Goal: Information Seeking & Learning: Learn about a topic

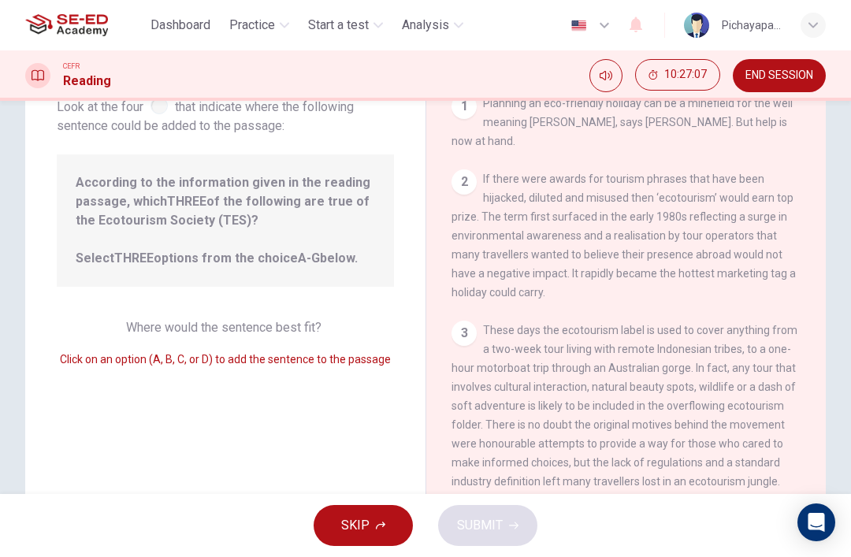
scroll to position [87, 0]
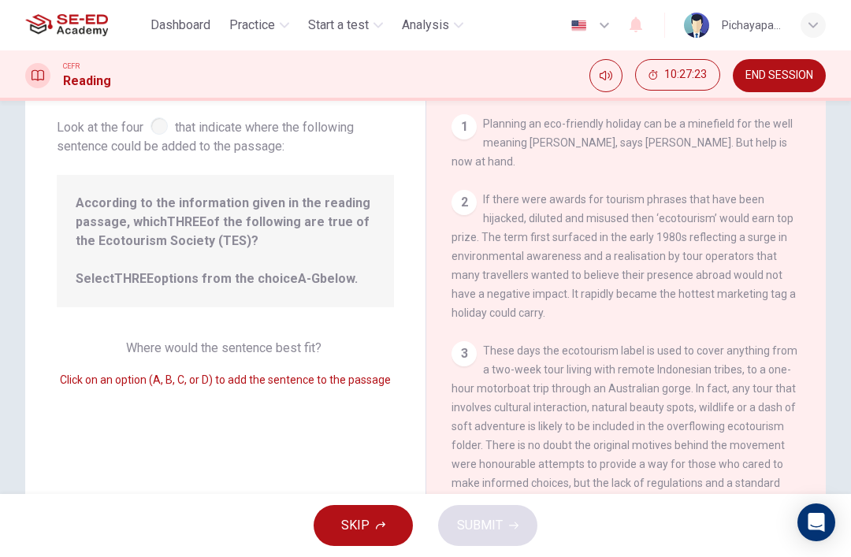
click at [784, 80] on span "END SESSION" at bounding box center [779, 75] width 68 height 13
click at [784, 74] on span "END SESSION" at bounding box center [779, 75] width 68 height 13
click at [780, 78] on span "END SESSION" at bounding box center [779, 75] width 68 height 13
click at [785, 67] on button "END SESSION" at bounding box center [779, 75] width 93 height 33
click at [789, 80] on span "END SESSION" at bounding box center [779, 75] width 68 height 13
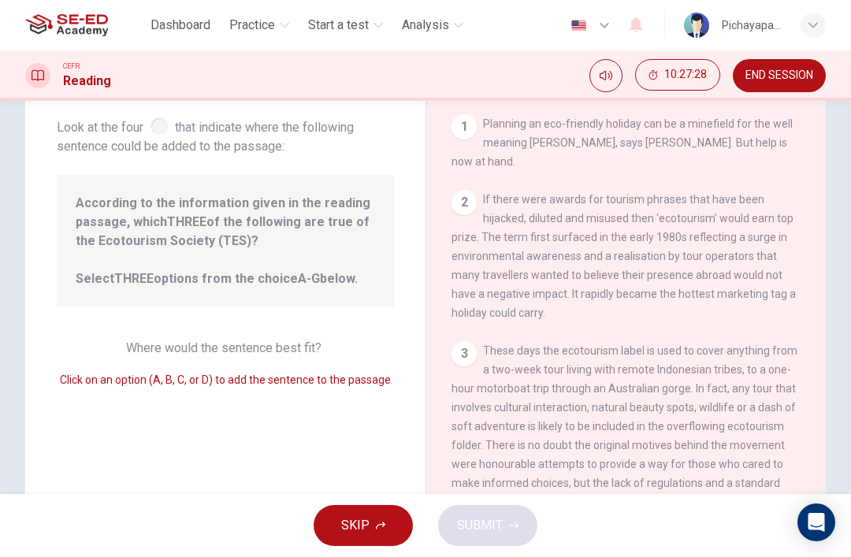
click at [789, 80] on span "END SESSION" at bounding box center [779, 75] width 68 height 13
click at [786, 74] on span "END SESSION" at bounding box center [779, 75] width 68 height 13
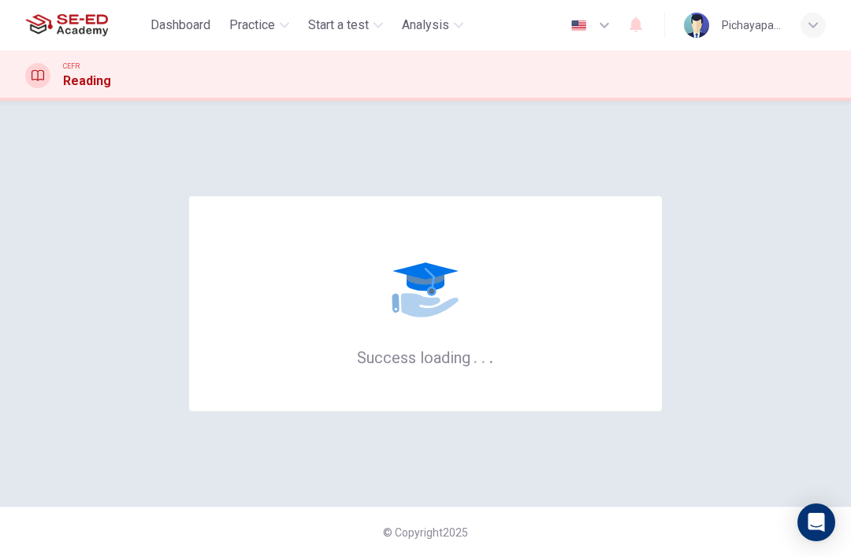
click at [267, 34] on span "Practice" at bounding box center [252, 25] width 46 height 19
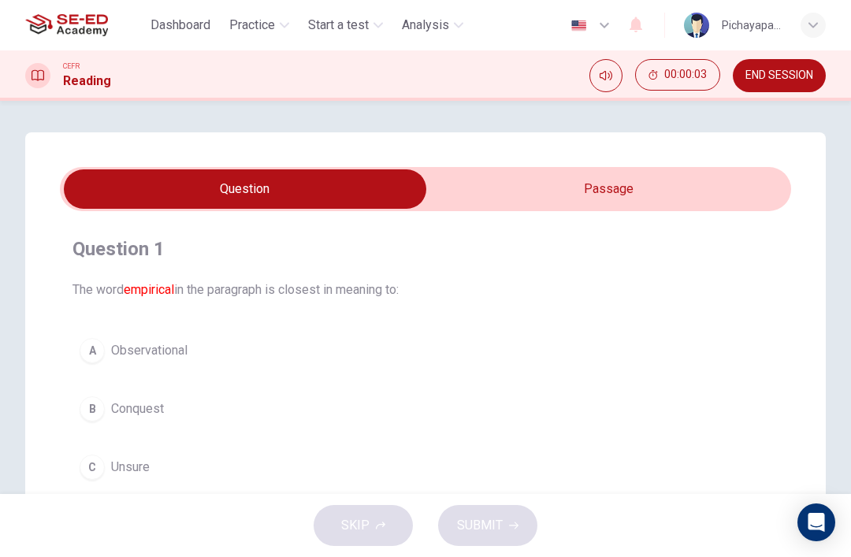
click at [702, 186] on input "checkbox" at bounding box center [245, 188] width 1097 height 39
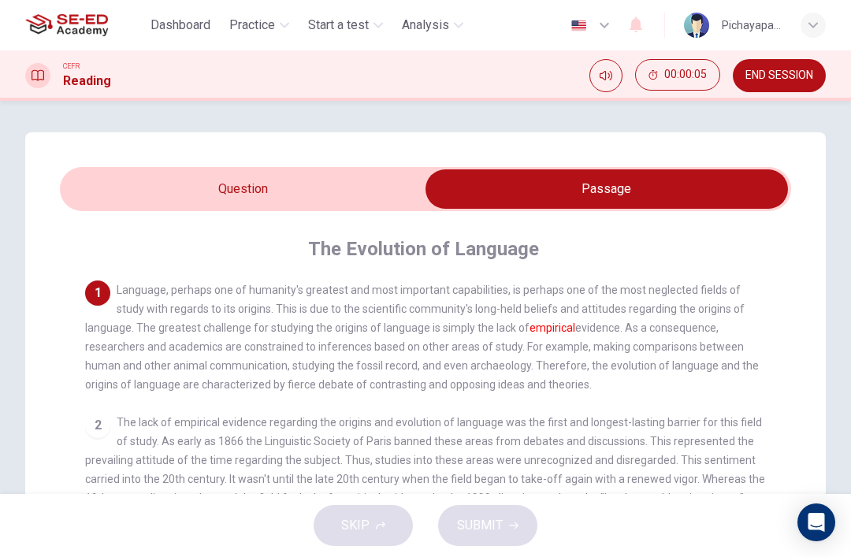
click at [381, 191] on input "checkbox" at bounding box center [606, 188] width 1097 height 39
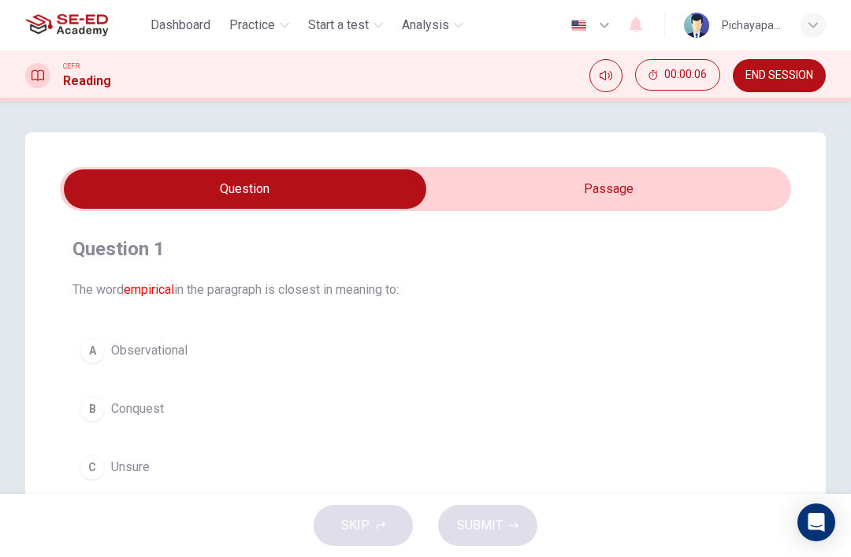
click at [622, 176] on input "checkbox" at bounding box center [245, 188] width 1097 height 39
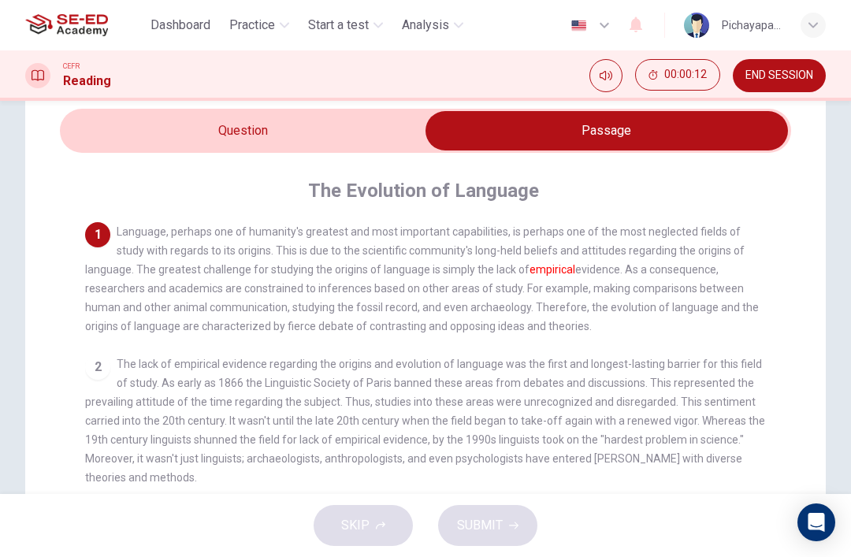
scroll to position [61, 0]
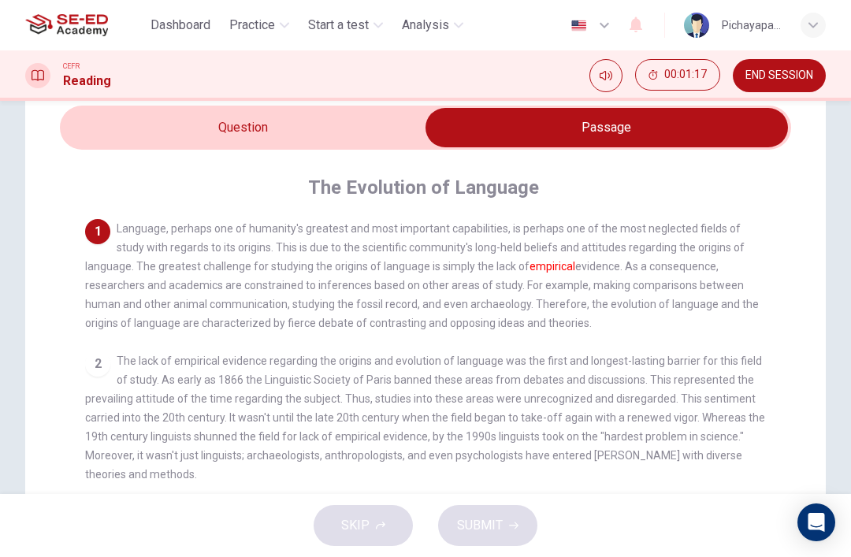
click at [359, 122] on input "checkbox" at bounding box center [606, 127] width 1097 height 39
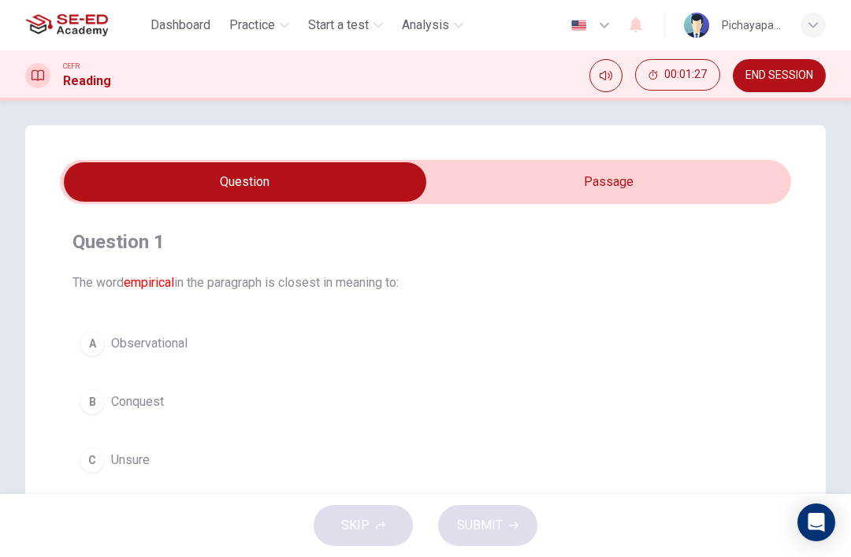
scroll to position [1, 0]
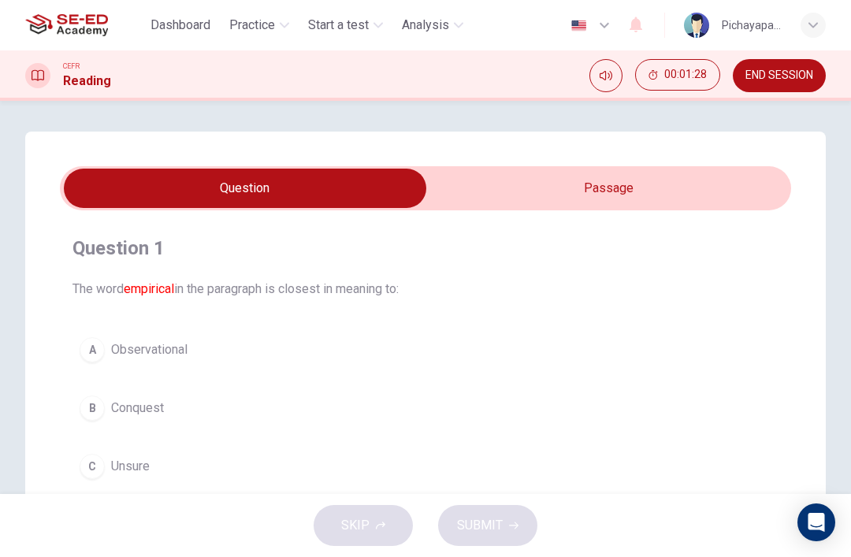
click at [578, 173] on input "checkbox" at bounding box center [245, 188] width 1097 height 39
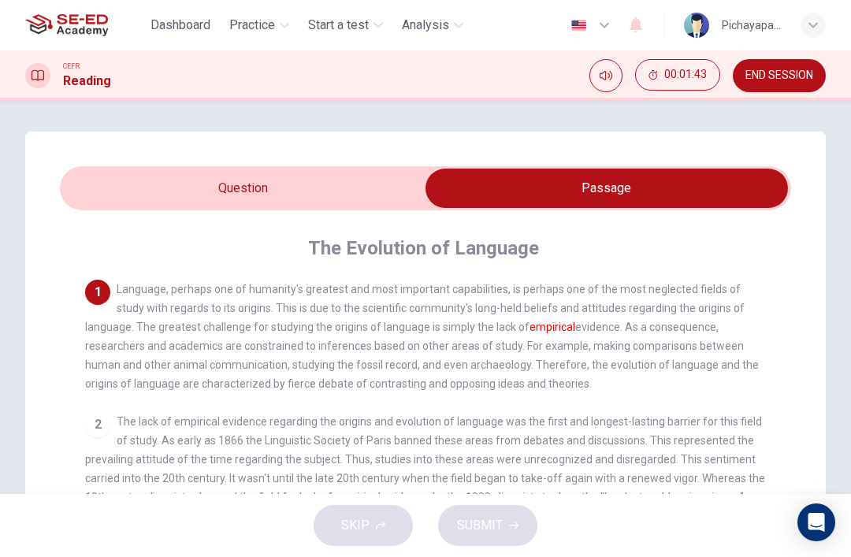
click at [364, 182] on input "checkbox" at bounding box center [606, 188] width 1097 height 39
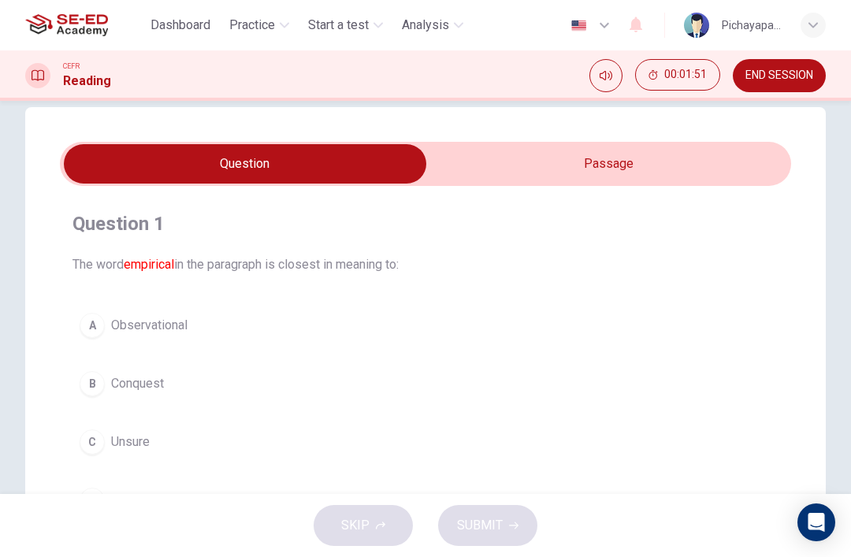
scroll to position [16, 0]
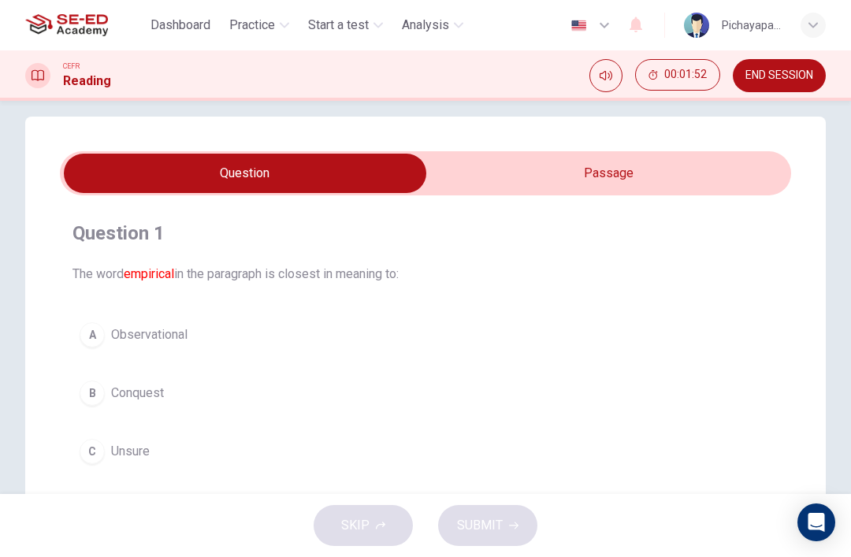
click at [559, 169] on input "checkbox" at bounding box center [245, 173] width 1097 height 39
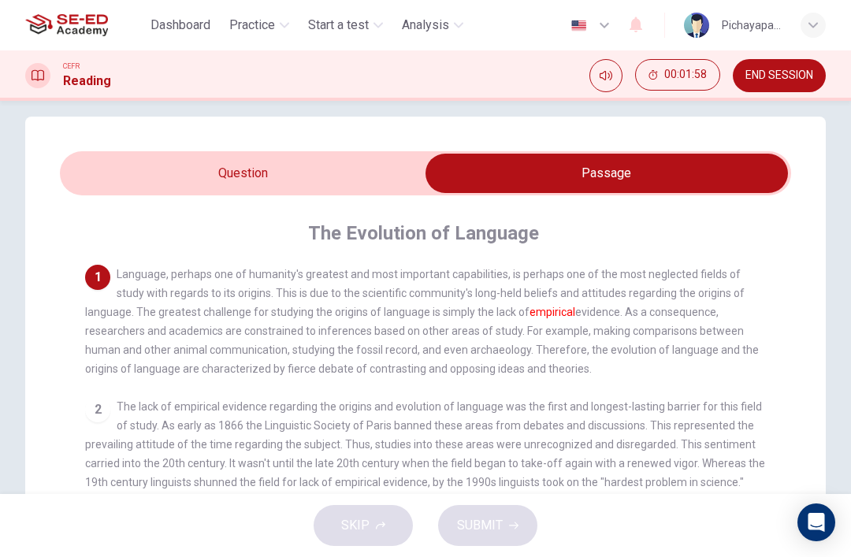
click at [357, 158] on input "checkbox" at bounding box center [606, 173] width 1097 height 39
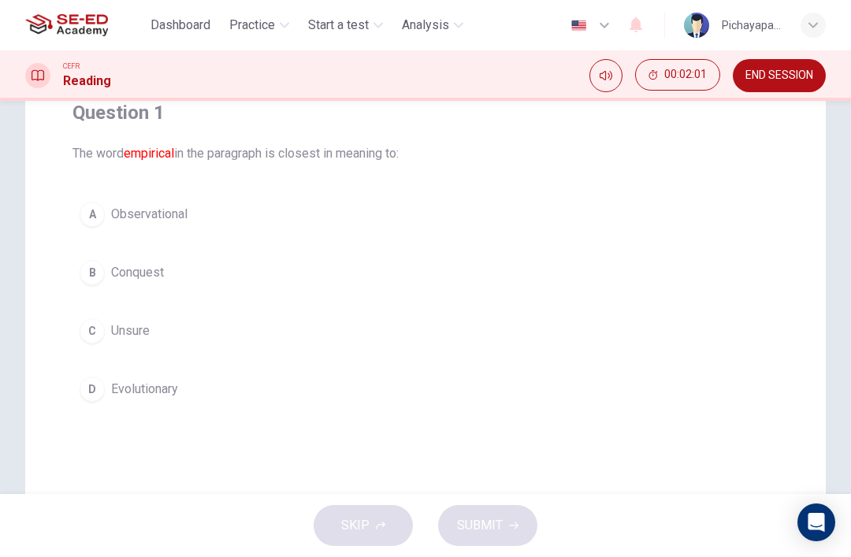
scroll to position [137, 0]
click at [427, 336] on button "C Unsure" at bounding box center [425, 329] width 706 height 39
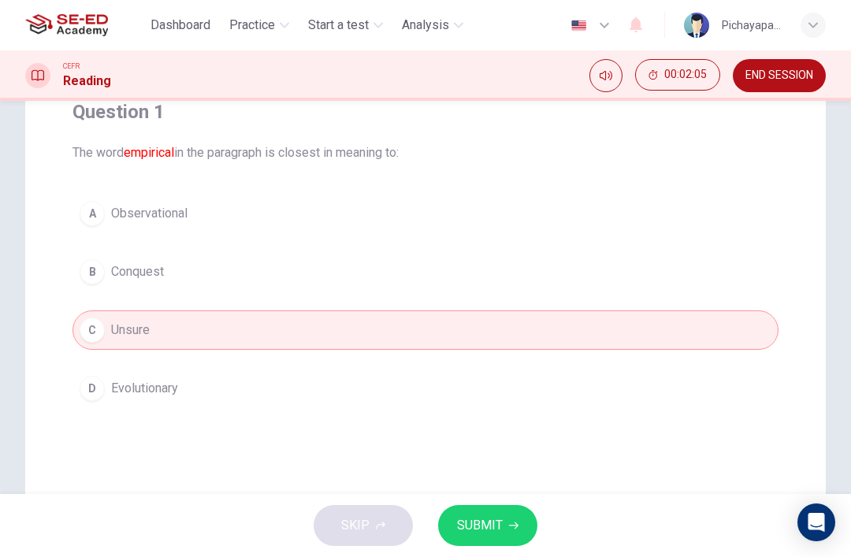
click at [496, 515] on span "SUBMIT" at bounding box center [480, 526] width 46 height 22
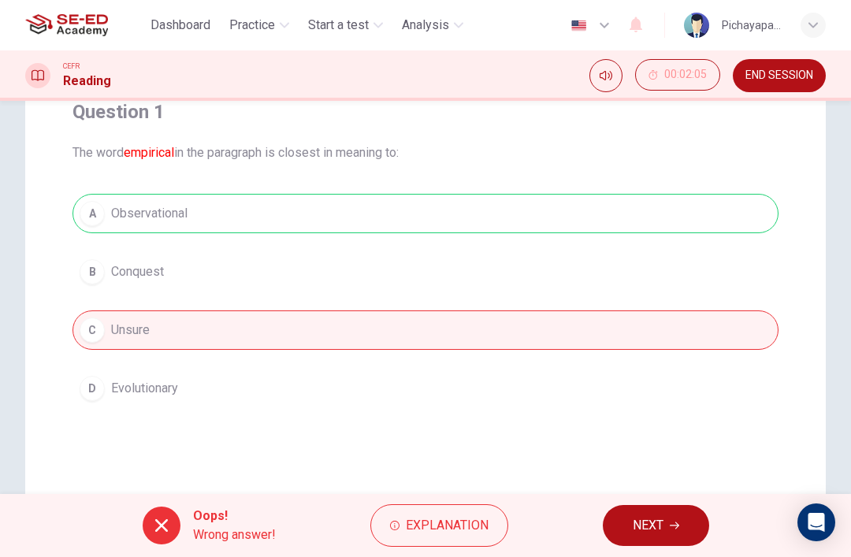
click at [445, 522] on span "Explanation" at bounding box center [447, 526] width 83 height 22
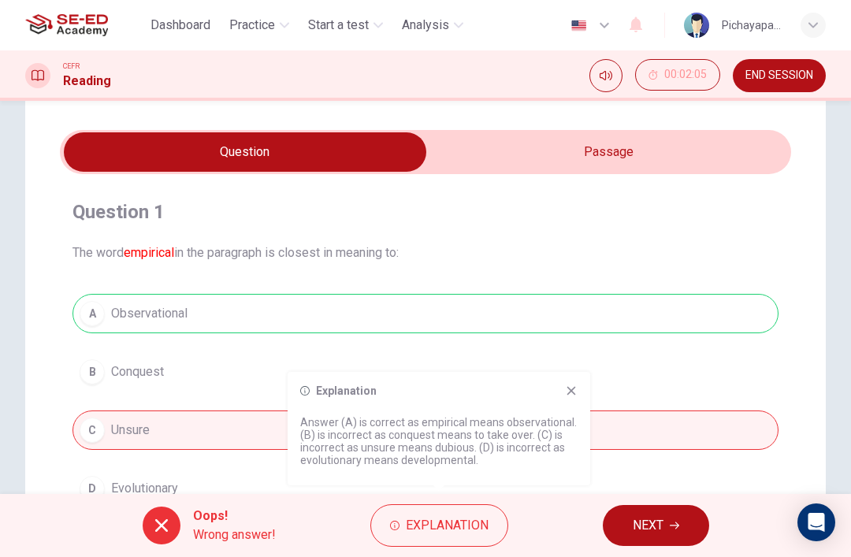
scroll to position [36, 0]
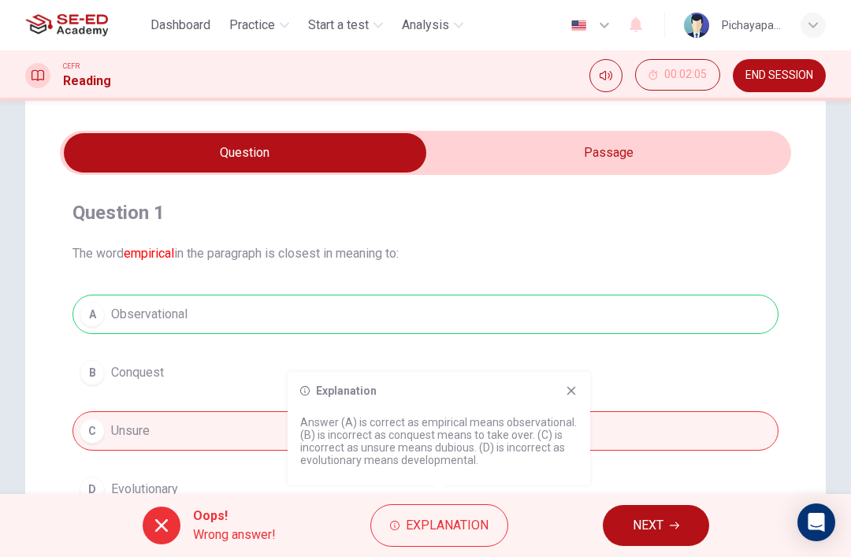
click at [620, 154] on input "checkbox" at bounding box center [245, 152] width 1097 height 39
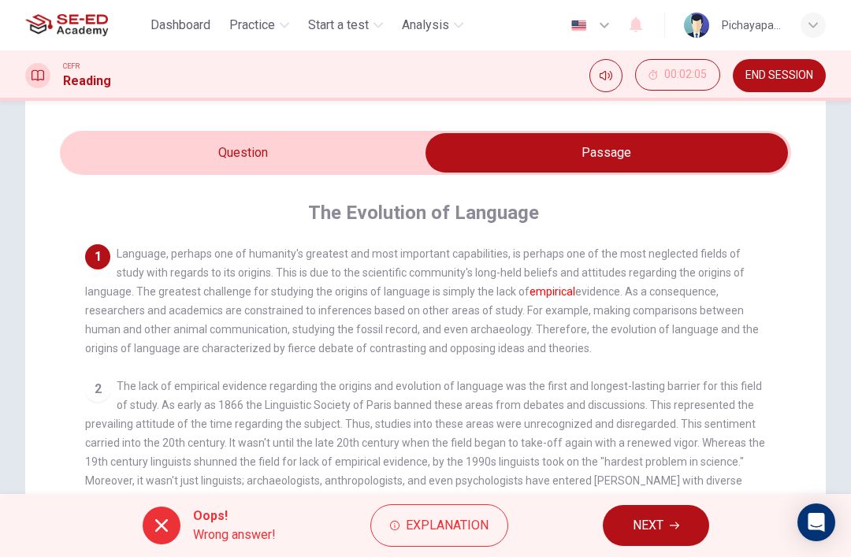
click at [655, 522] on span "NEXT" at bounding box center [648, 526] width 31 height 22
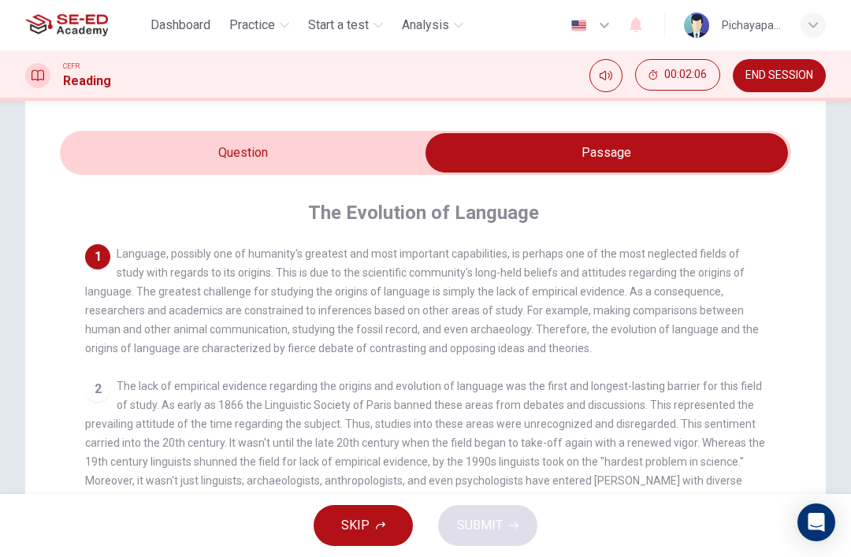
click at [324, 144] on input "checkbox" at bounding box center [606, 152] width 1097 height 39
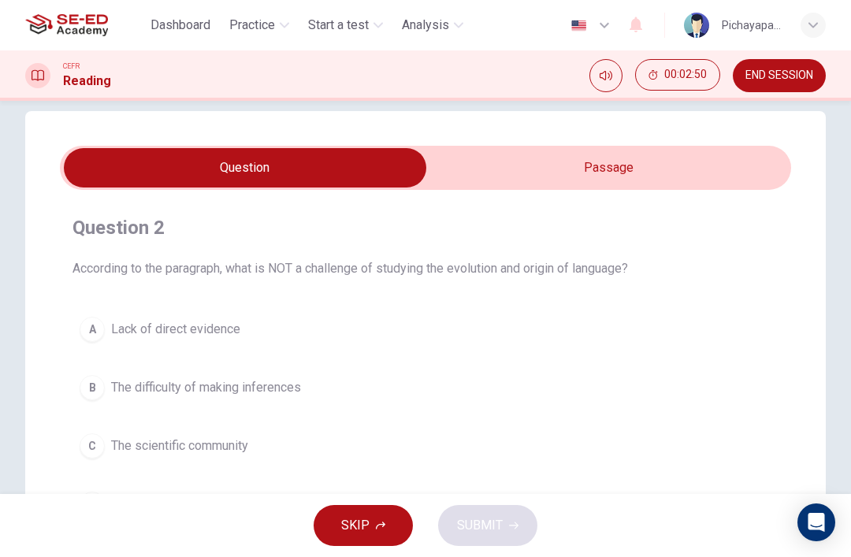
scroll to position [12, 0]
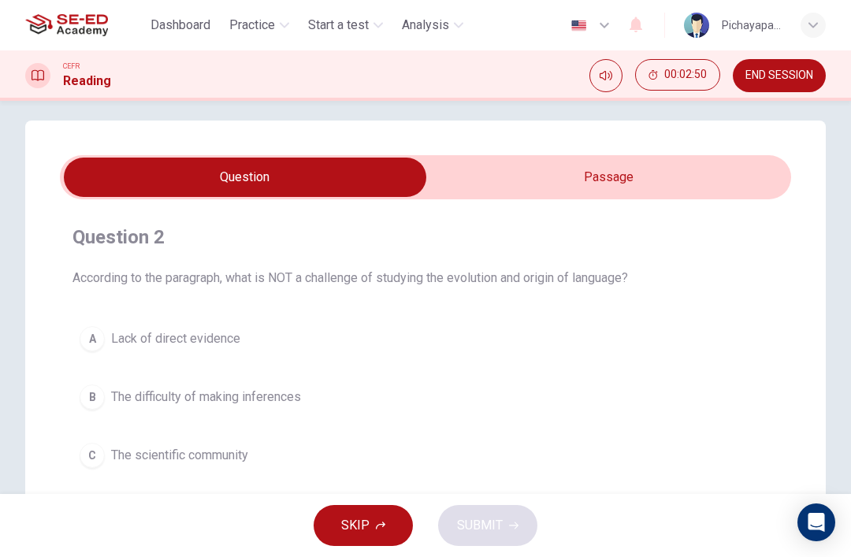
click at [571, 168] on input "checkbox" at bounding box center [245, 177] width 1097 height 39
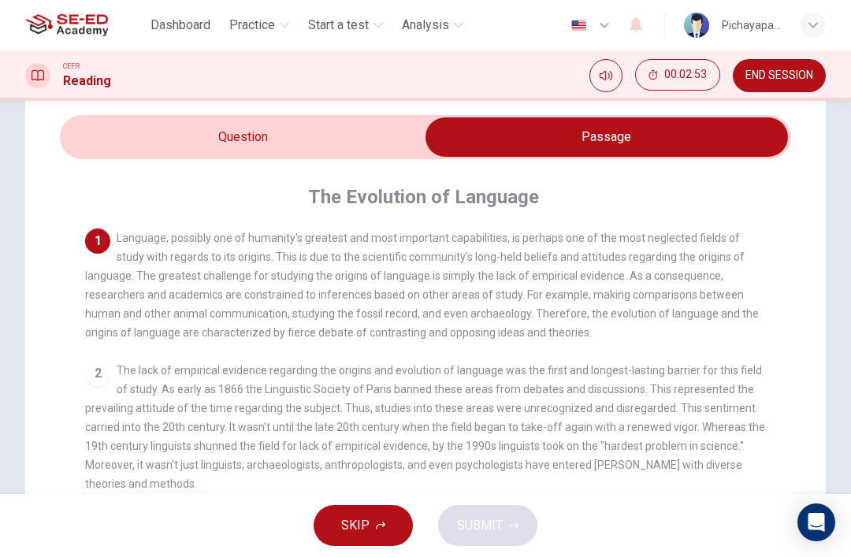
scroll to position [56, 0]
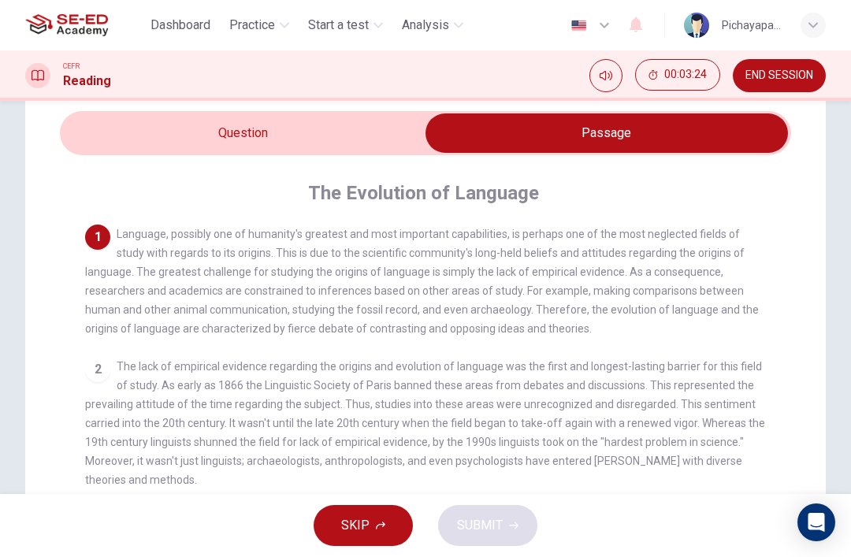
click at [325, 135] on input "checkbox" at bounding box center [606, 132] width 1097 height 39
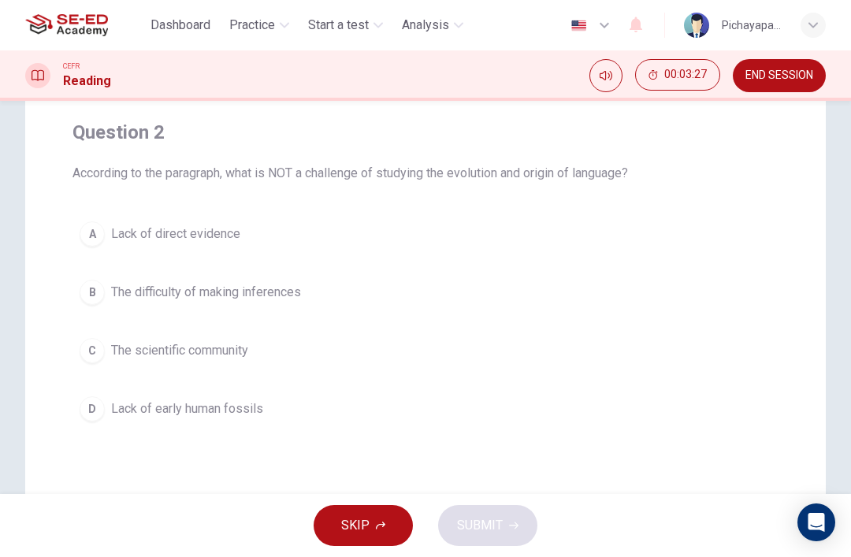
scroll to position [127, 0]
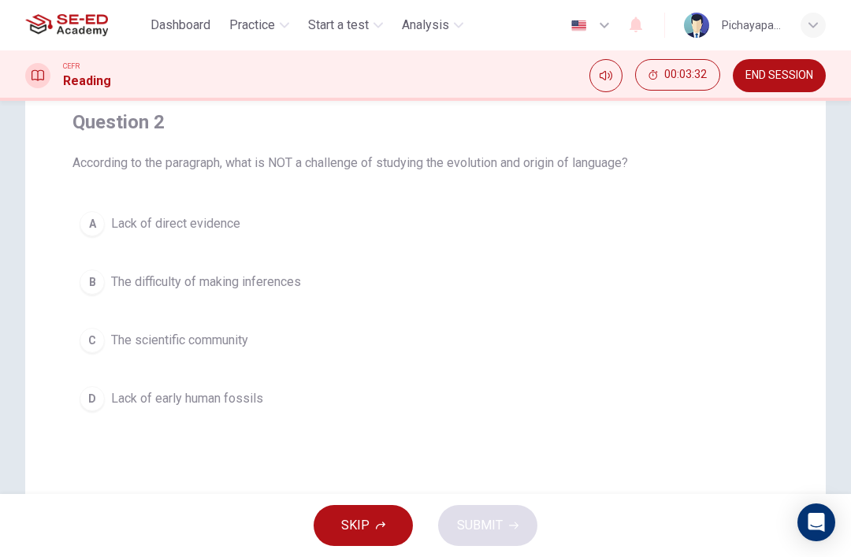
click at [321, 415] on button "D Lack of early human fossils" at bounding box center [425, 398] width 706 height 39
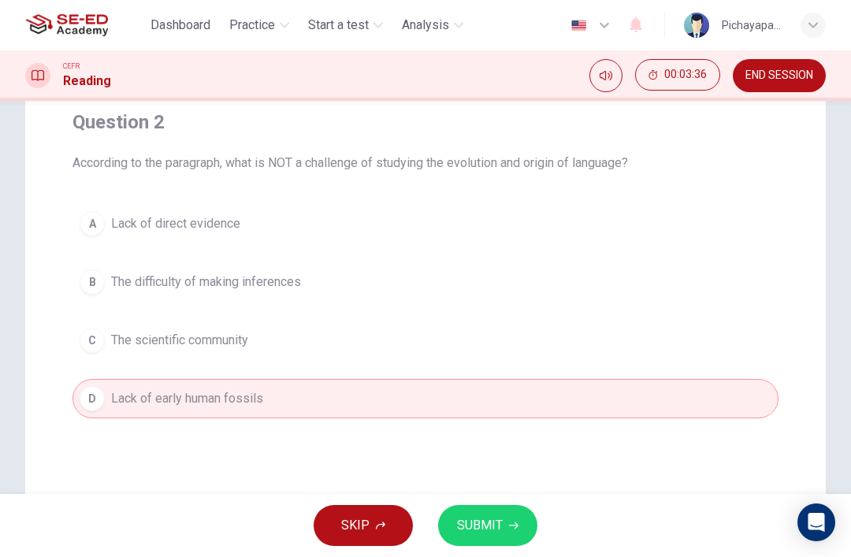
click at [485, 518] on span "SUBMIT" at bounding box center [480, 526] width 46 height 22
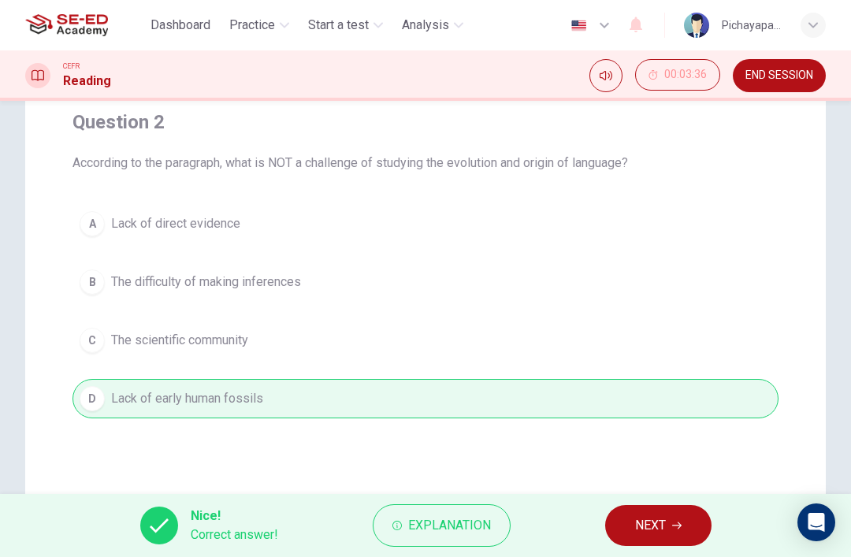
click at [662, 514] on button "NEXT" at bounding box center [658, 525] width 106 height 41
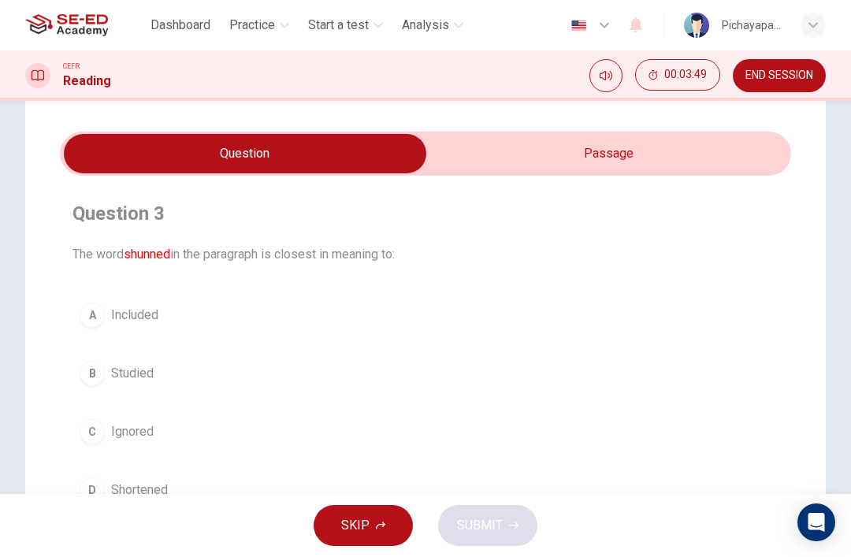
scroll to position [35, 0]
click at [621, 155] on input "checkbox" at bounding box center [245, 154] width 1097 height 39
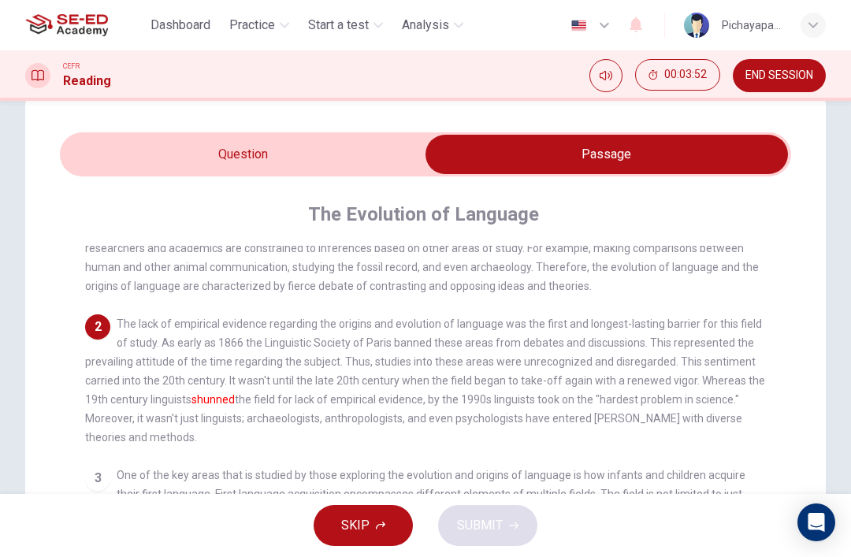
scroll to position [73, 0]
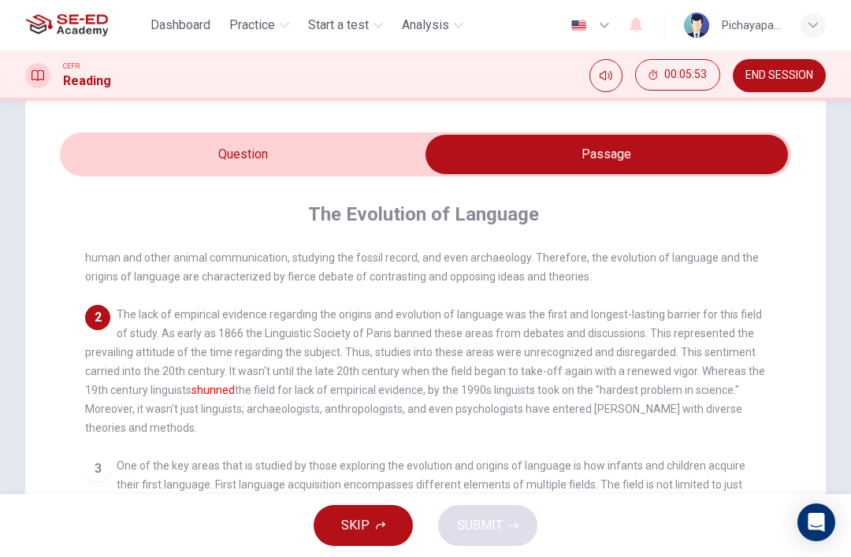
click at [346, 156] on input "checkbox" at bounding box center [606, 154] width 1097 height 39
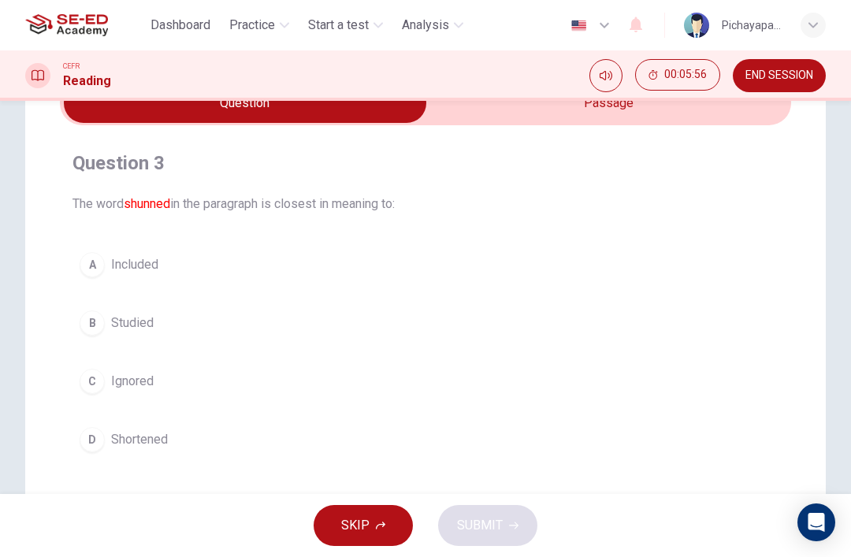
scroll to position [88, 0]
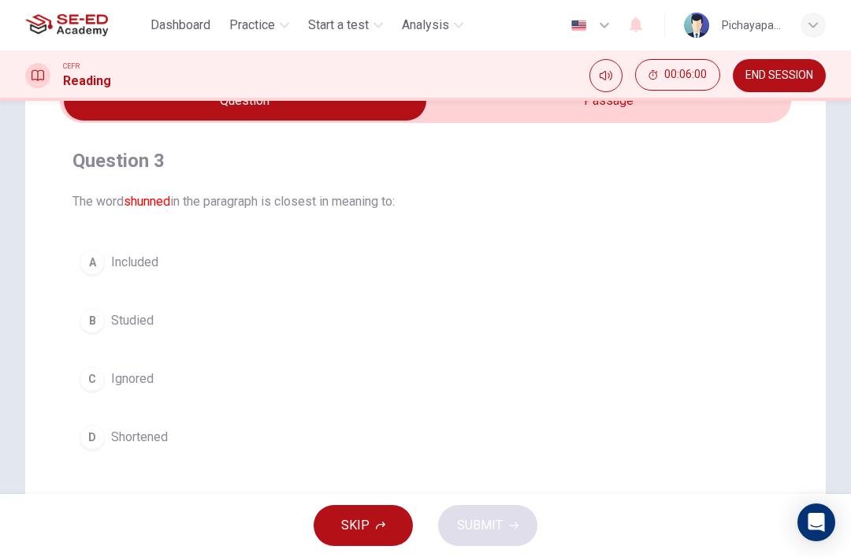
click at [526, 114] on input "checkbox" at bounding box center [245, 100] width 1097 height 39
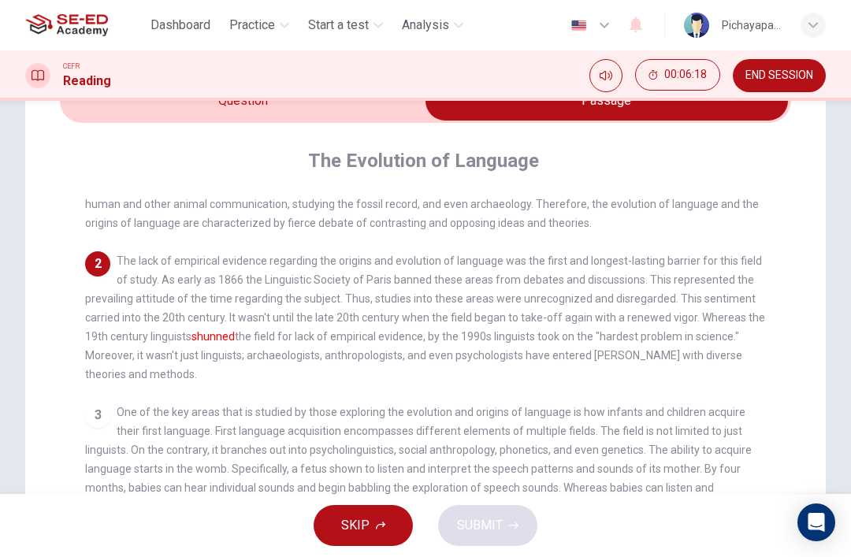
click at [340, 108] on input "checkbox" at bounding box center [606, 100] width 1097 height 39
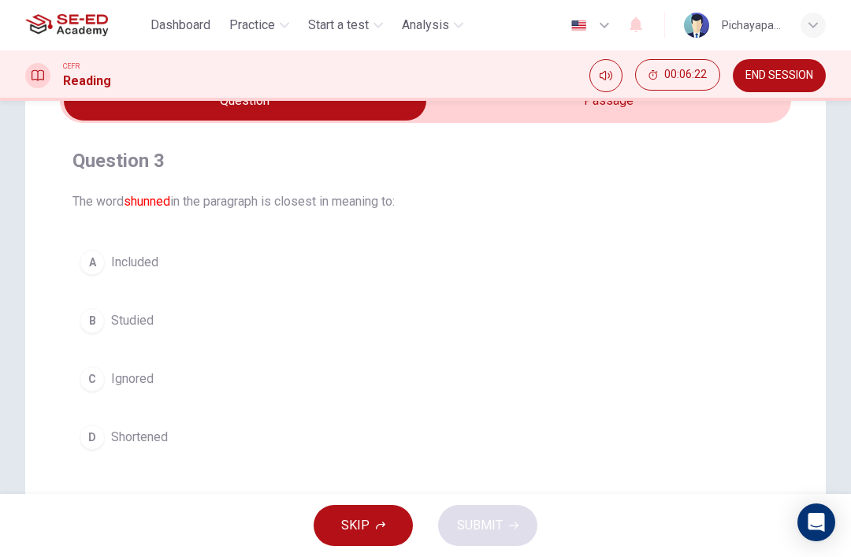
click at [336, 438] on button "D Shortened" at bounding box center [425, 437] width 706 height 39
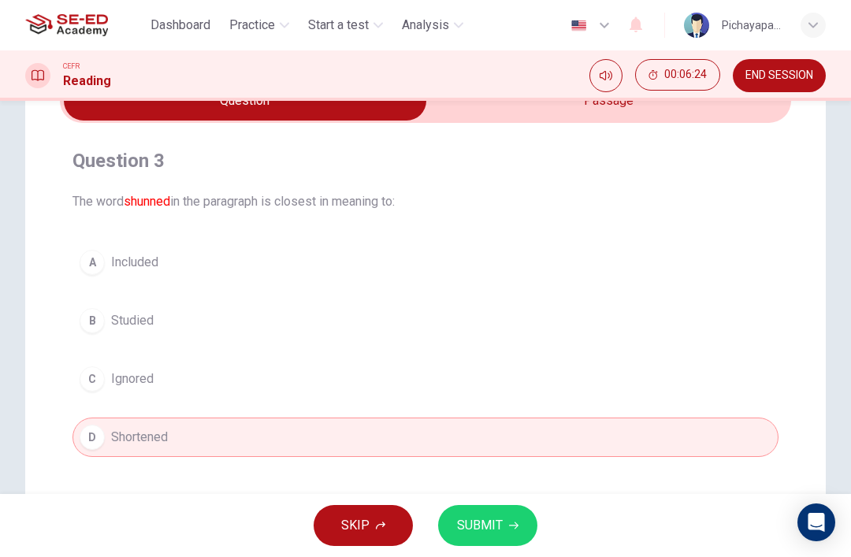
click at [491, 525] on span "SUBMIT" at bounding box center [480, 526] width 46 height 22
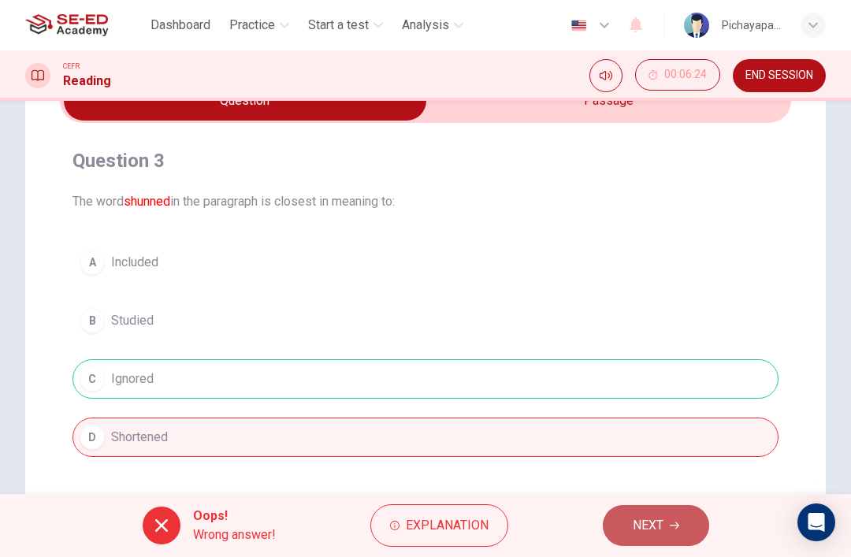
click at [648, 526] on span "NEXT" at bounding box center [648, 526] width 31 height 22
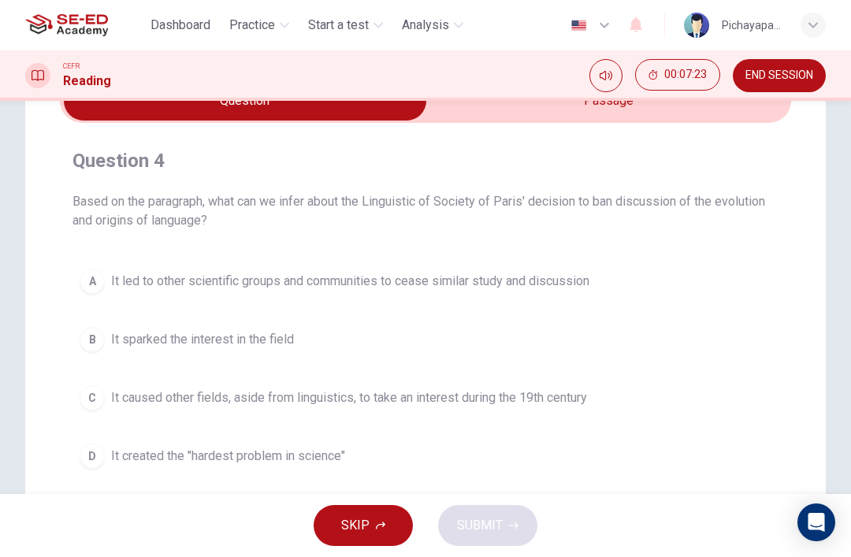
click at [542, 103] on input "checkbox" at bounding box center [245, 100] width 1097 height 39
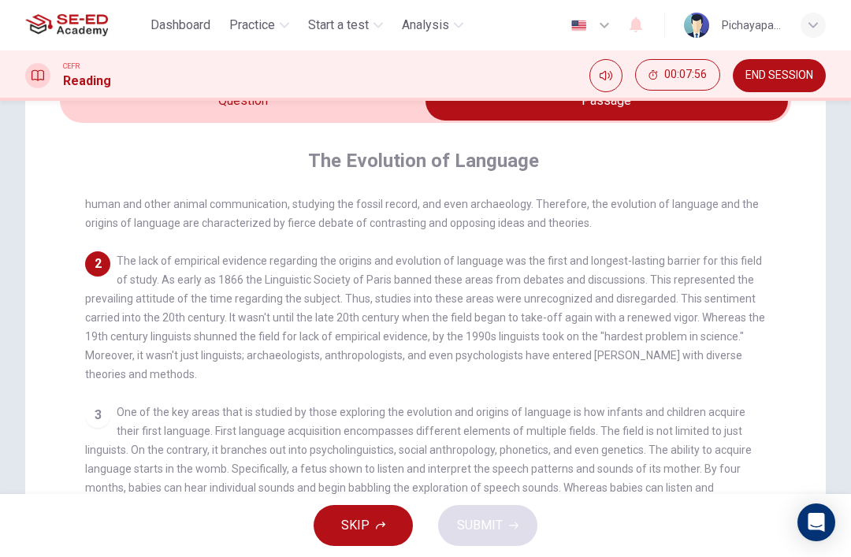
click at [343, 114] on input "checkbox" at bounding box center [606, 100] width 1097 height 39
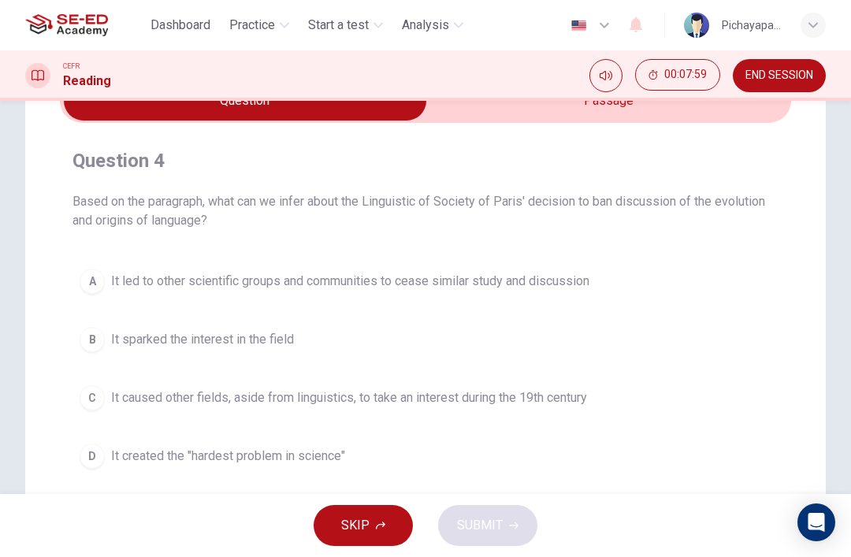
click at [277, 449] on span "It created the "hardest problem in science"" at bounding box center [228, 456] width 234 height 19
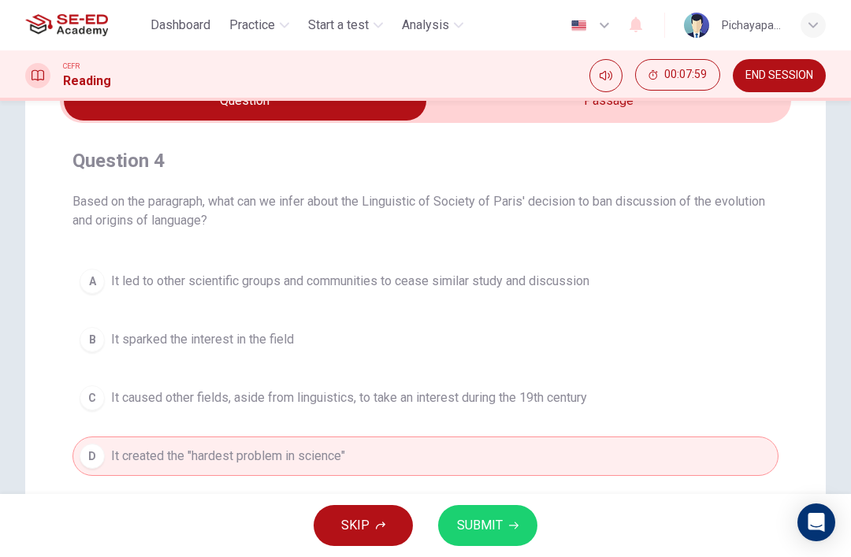
click at [476, 526] on span "SUBMIT" at bounding box center [480, 526] width 46 height 22
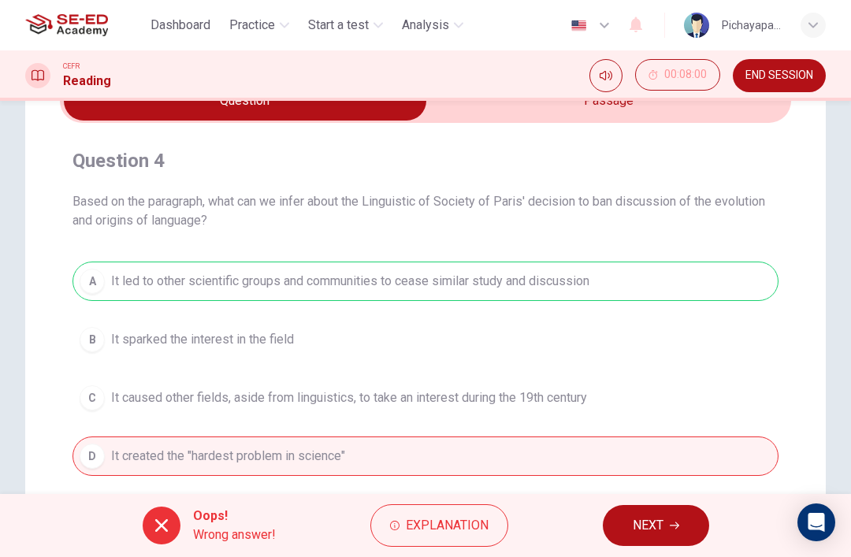
click at [427, 523] on span "Explanation" at bounding box center [447, 526] width 83 height 22
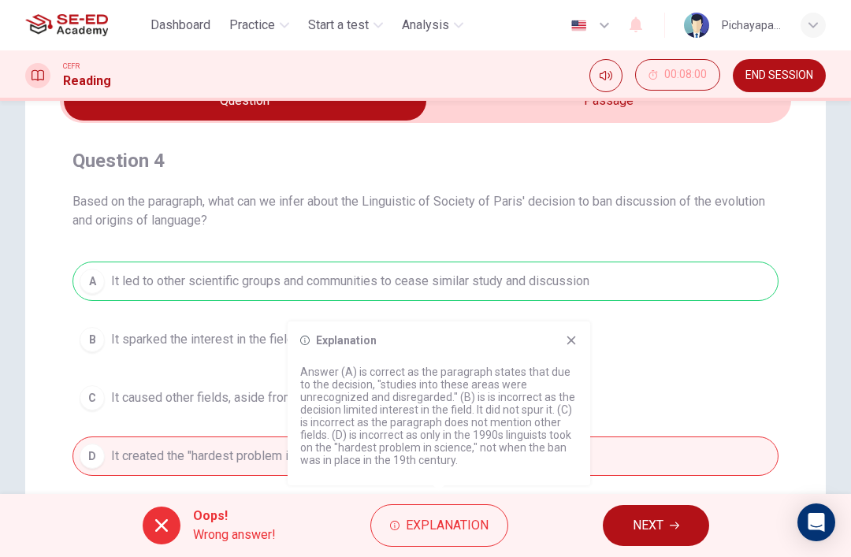
click at [652, 541] on button "NEXT" at bounding box center [656, 525] width 106 height 41
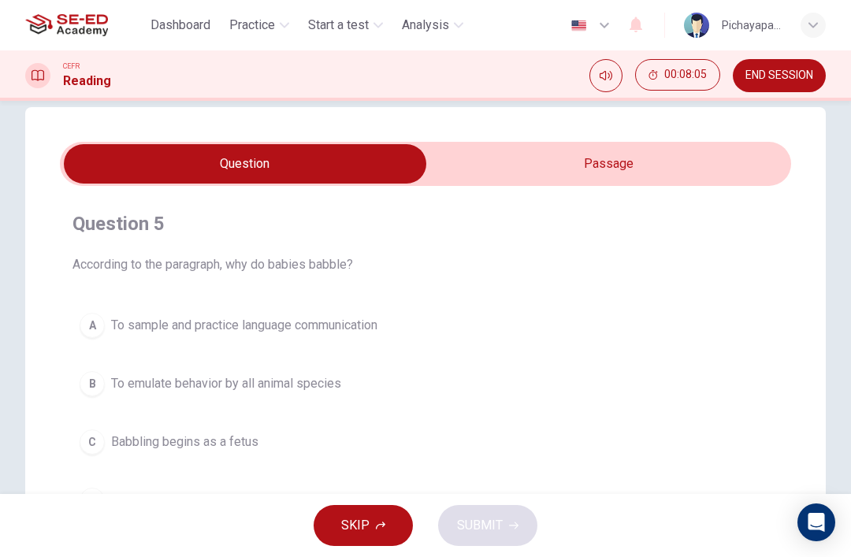
scroll to position [7, 0]
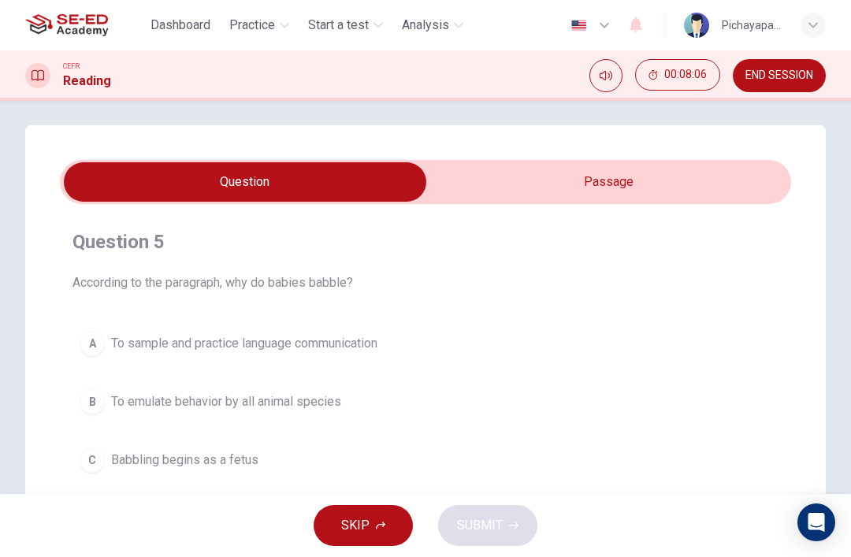
click at [600, 187] on input "checkbox" at bounding box center [245, 181] width 1097 height 39
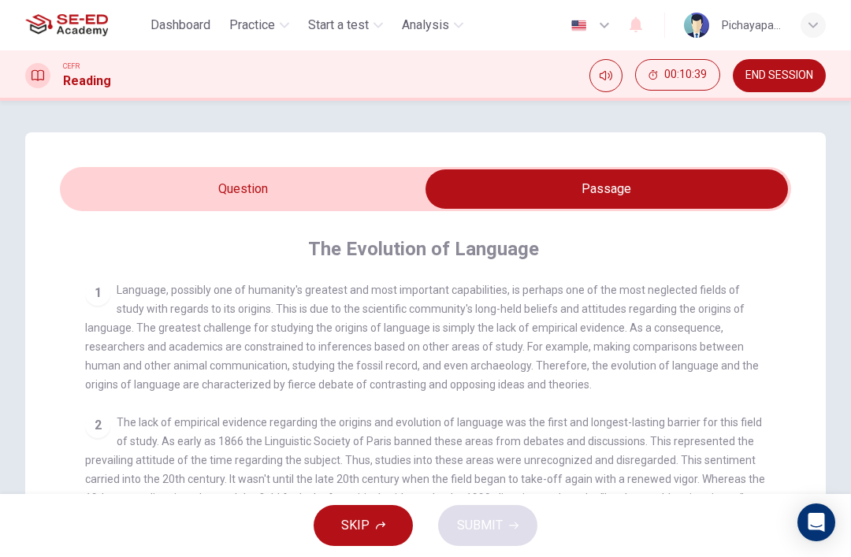
scroll to position [0, 0]
click at [303, 190] on input "checkbox" at bounding box center [606, 188] width 1097 height 39
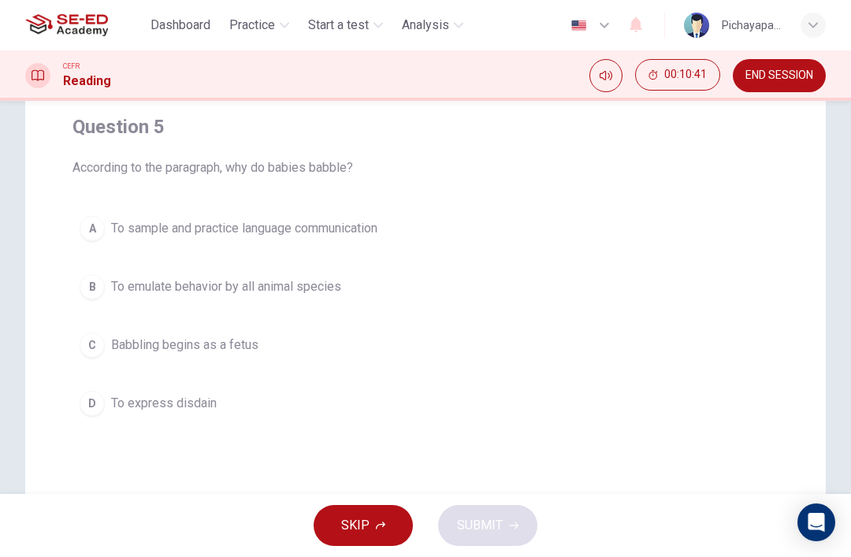
scroll to position [132, 0]
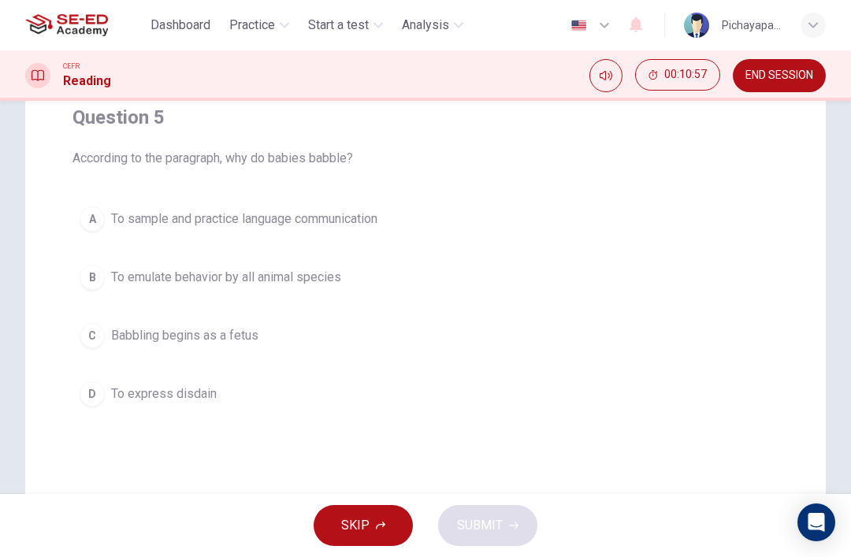
click at [411, 212] on button "A To sample and practice language communication" at bounding box center [425, 218] width 706 height 39
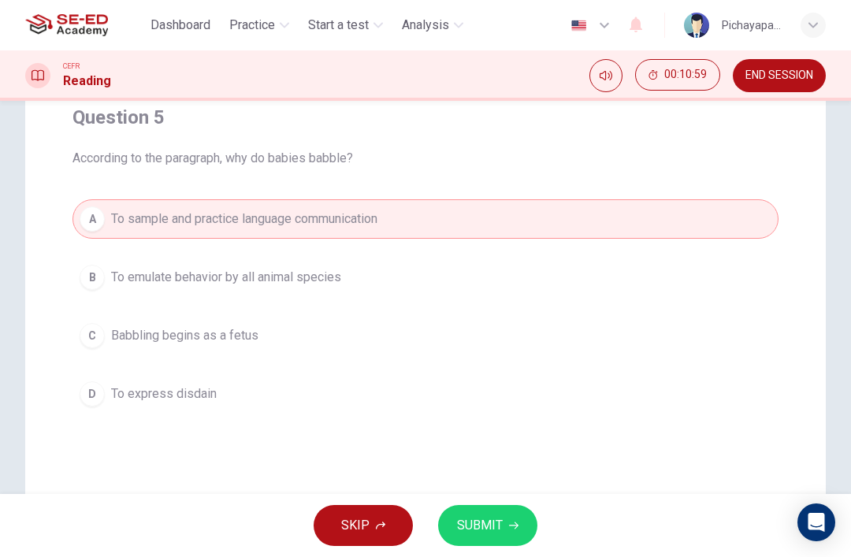
click at [487, 526] on span "SUBMIT" at bounding box center [480, 526] width 46 height 22
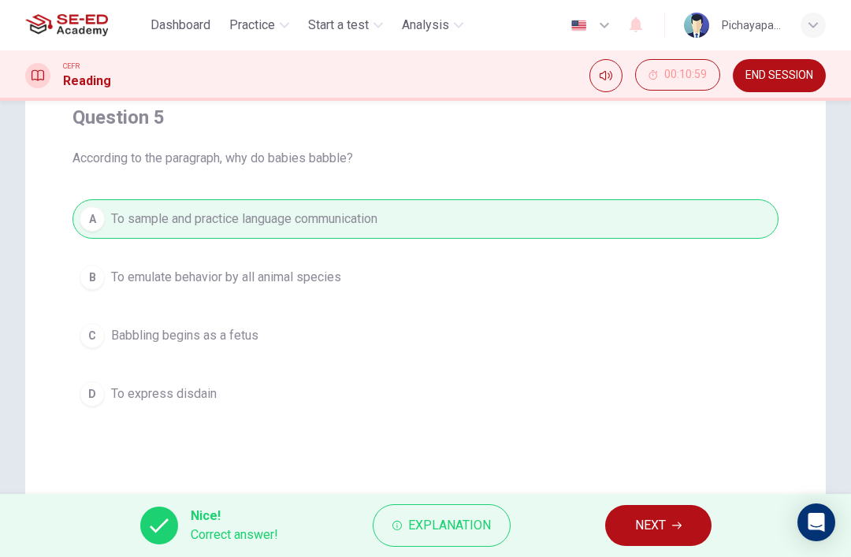
click at [659, 518] on span "NEXT" at bounding box center [650, 526] width 31 height 22
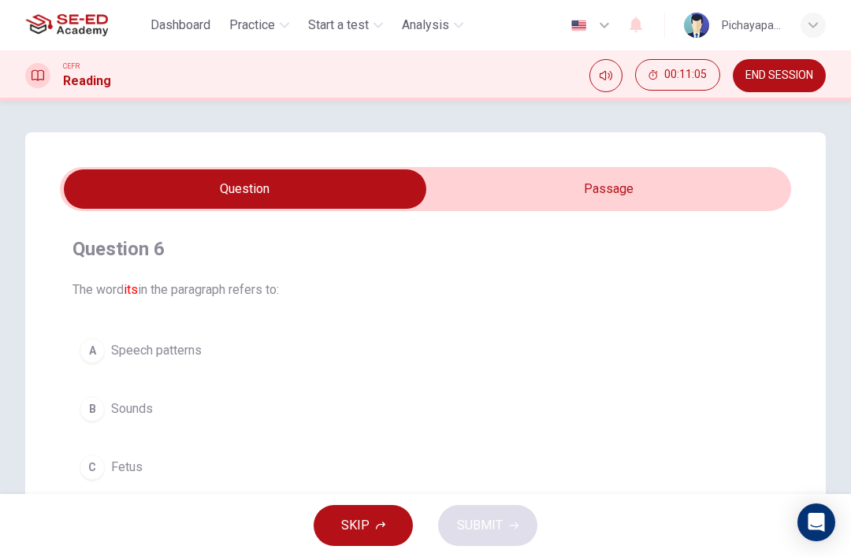
scroll to position [0, 0]
click at [581, 196] on input "checkbox" at bounding box center [245, 188] width 1097 height 39
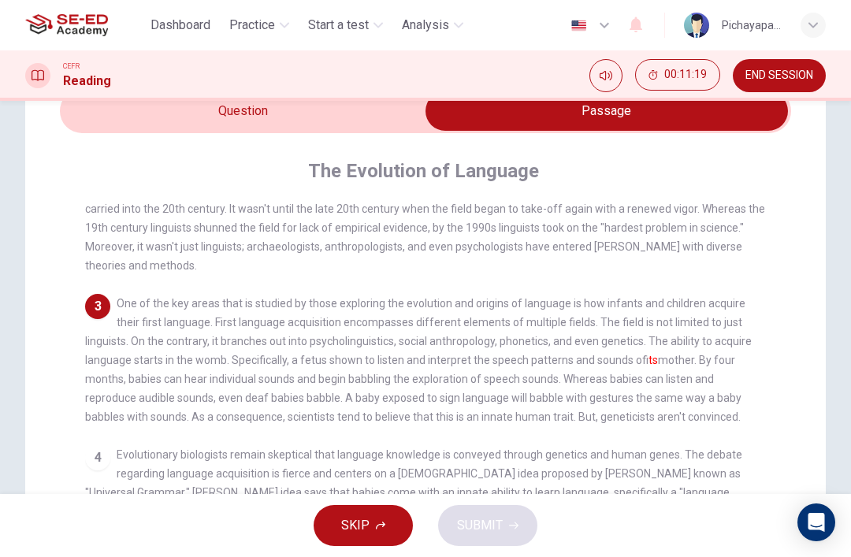
scroll to position [154, 0]
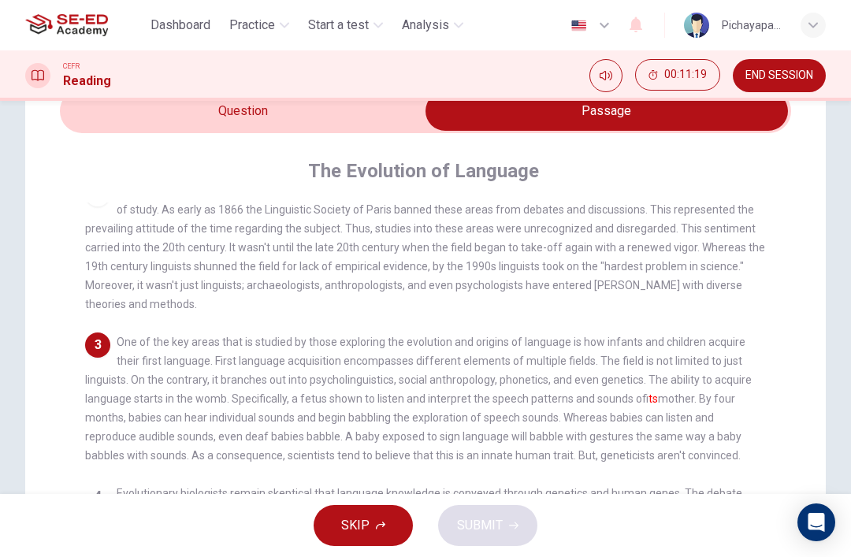
click at [316, 106] on input "checkbox" at bounding box center [606, 110] width 1097 height 39
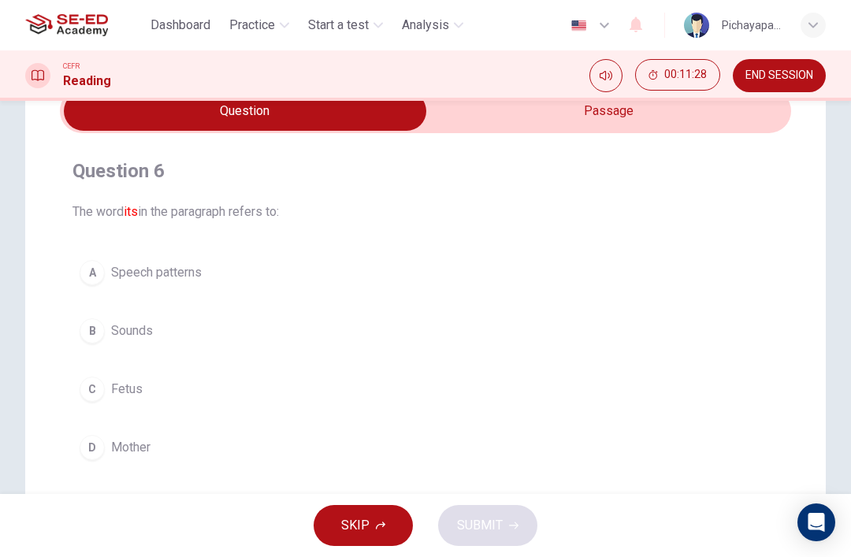
click at [552, 123] on input "checkbox" at bounding box center [245, 110] width 1097 height 39
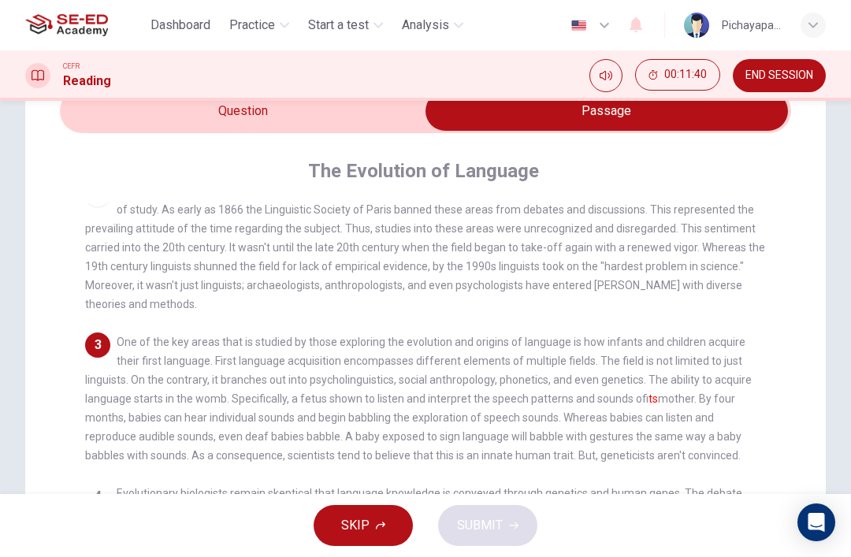
click at [191, 110] on input "checkbox" at bounding box center [606, 110] width 1097 height 39
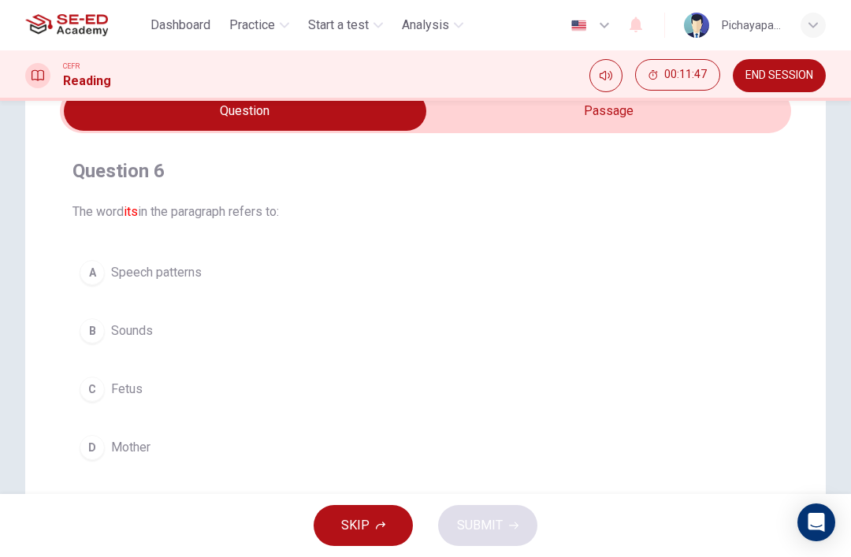
click at [422, 459] on button "D Mother" at bounding box center [425, 447] width 706 height 39
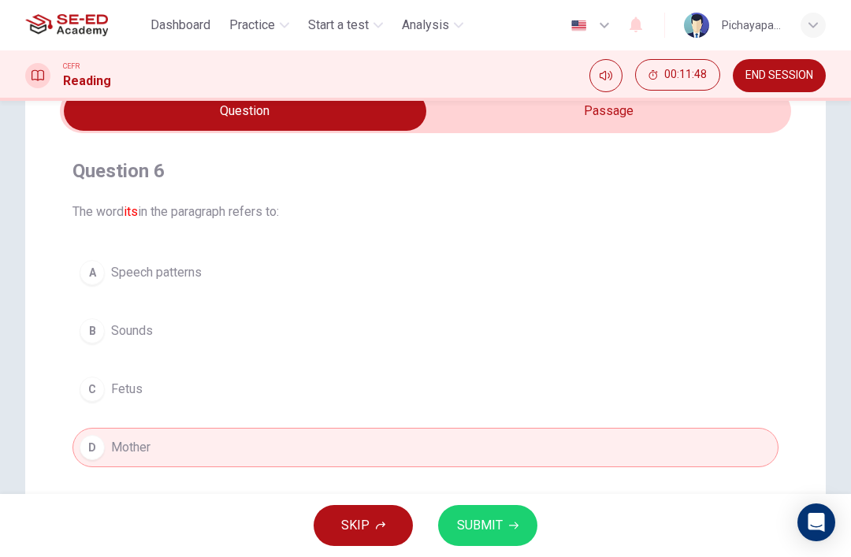
click at [497, 522] on span "SUBMIT" at bounding box center [480, 526] width 46 height 22
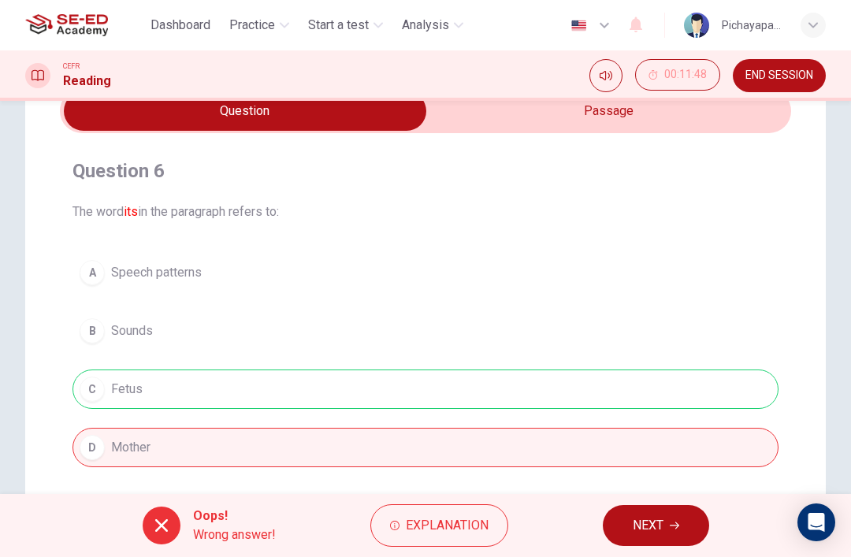
click at [645, 516] on span "NEXT" at bounding box center [648, 526] width 31 height 22
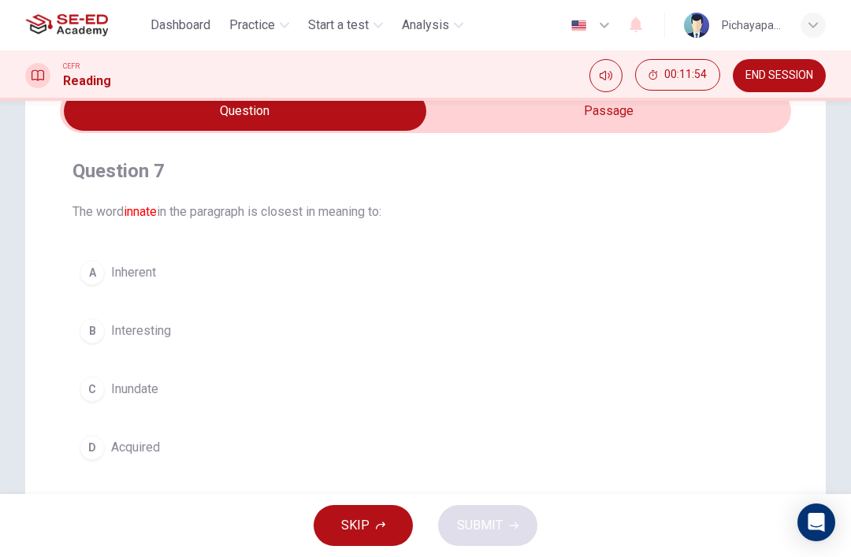
click at [570, 119] on input "checkbox" at bounding box center [245, 110] width 1097 height 39
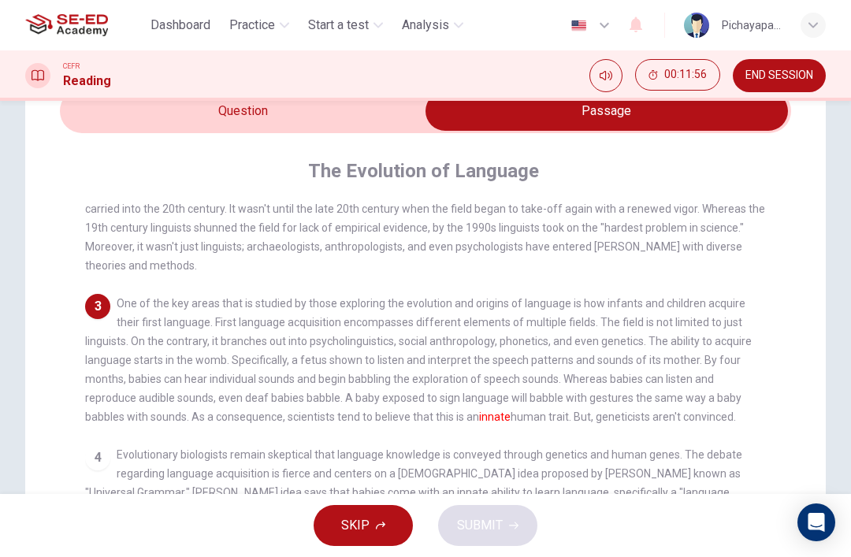
scroll to position [206, 0]
click at [330, 124] on input "checkbox" at bounding box center [606, 110] width 1097 height 39
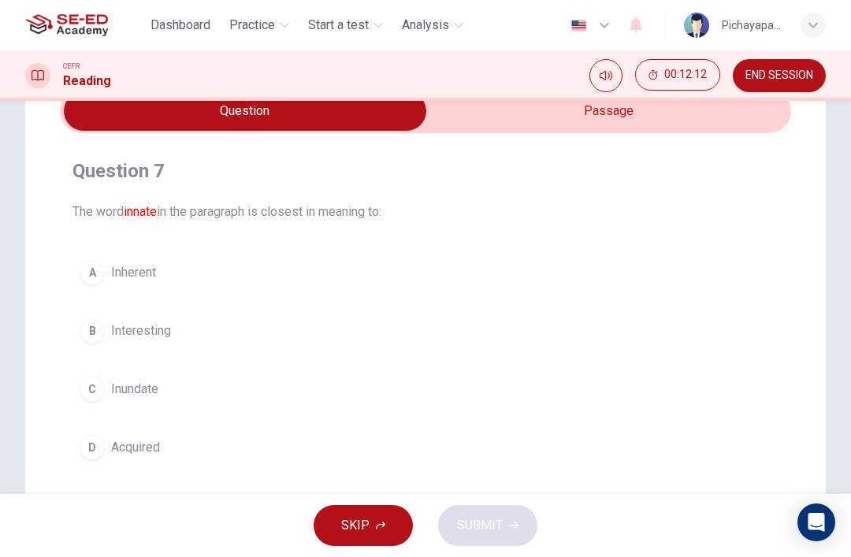
click at [463, 449] on button "D Acquired" at bounding box center [425, 447] width 706 height 39
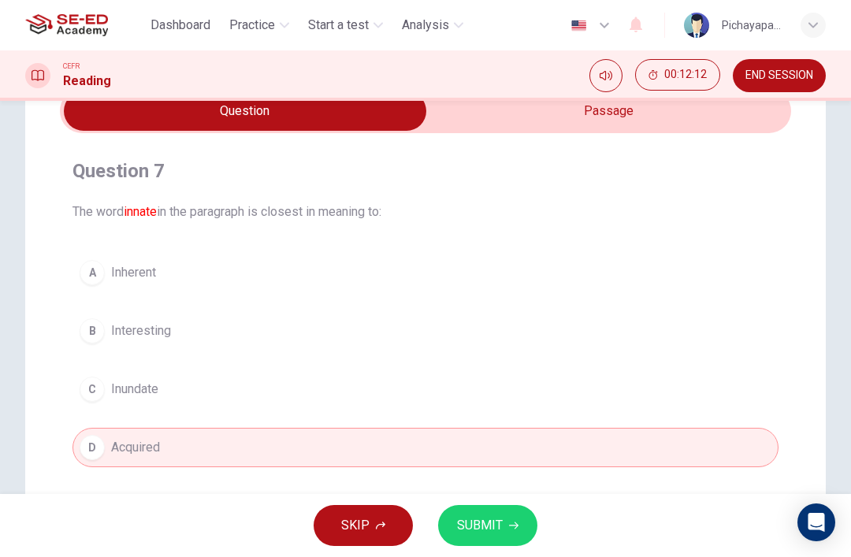
click at [497, 524] on span "SUBMIT" at bounding box center [480, 526] width 46 height 22
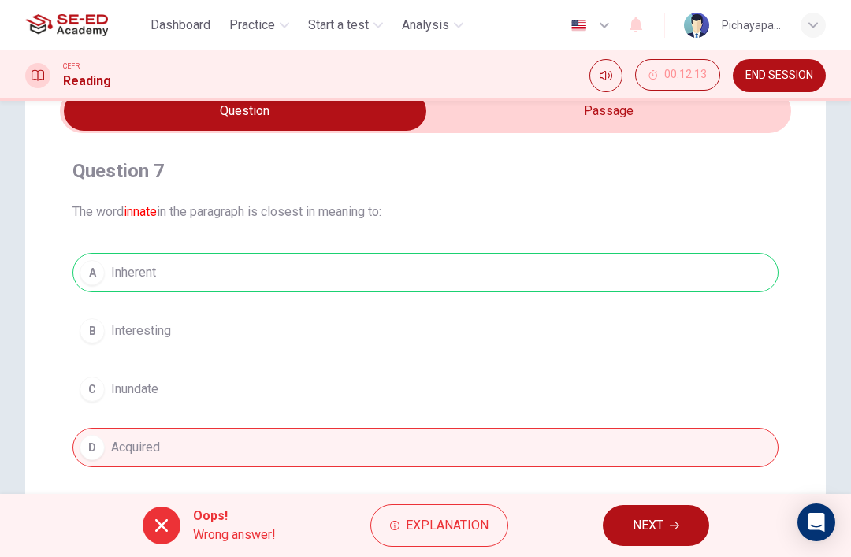
click at [656, 518] on span "NEXT" at bounding box center [648, 526] width 31 height 22
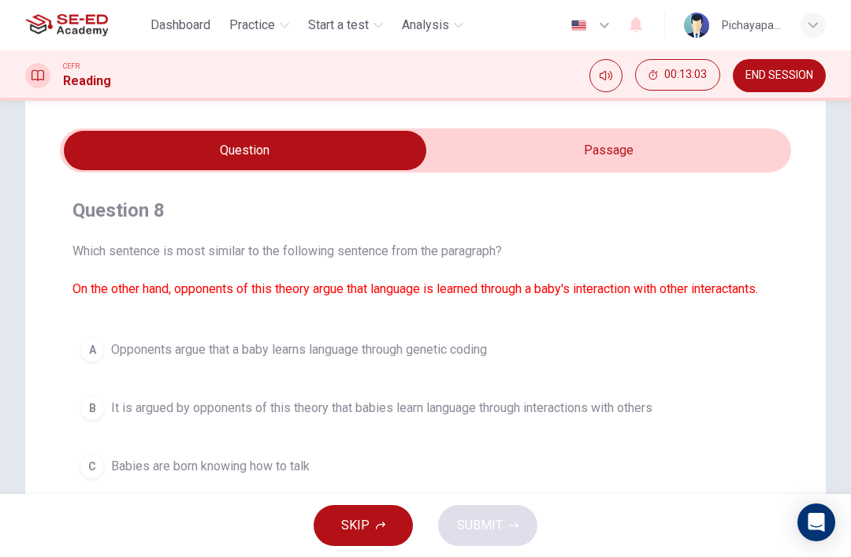
scroll to position [28, 0]
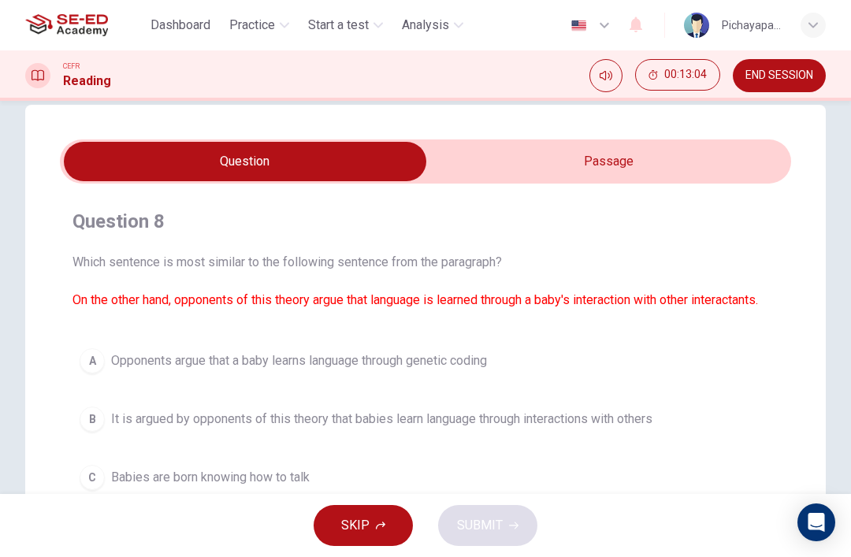
click at [647, 171] on input "checkbox" at bounding box center [245, 161] width 1097 height 39
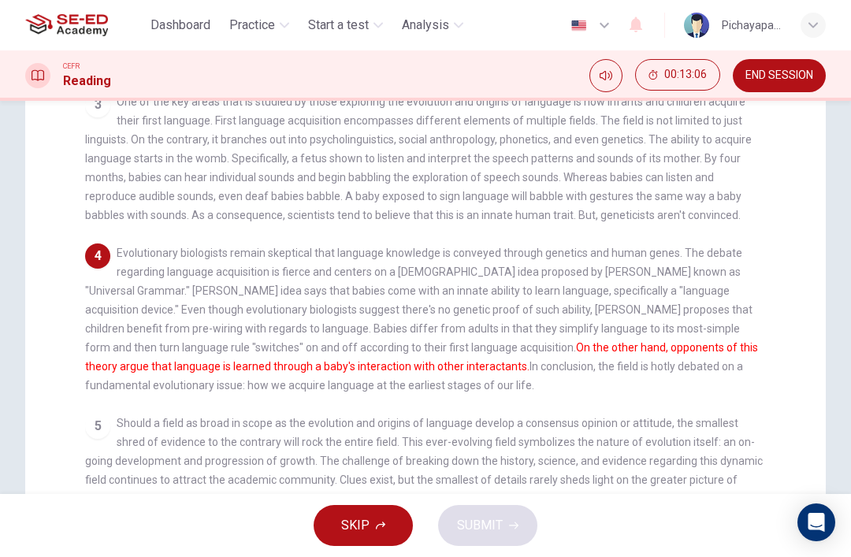
scroll to position [291, 0]
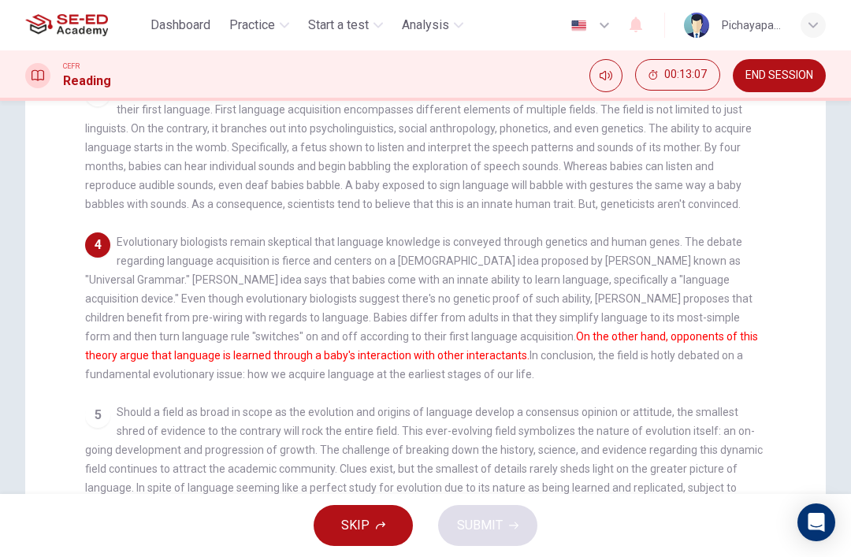
click at [604, 303] on span "Evolutionary biologists remain skeptical that language knowledge is conveyed th…" at bounding box center [421, 308] width 673 height 145
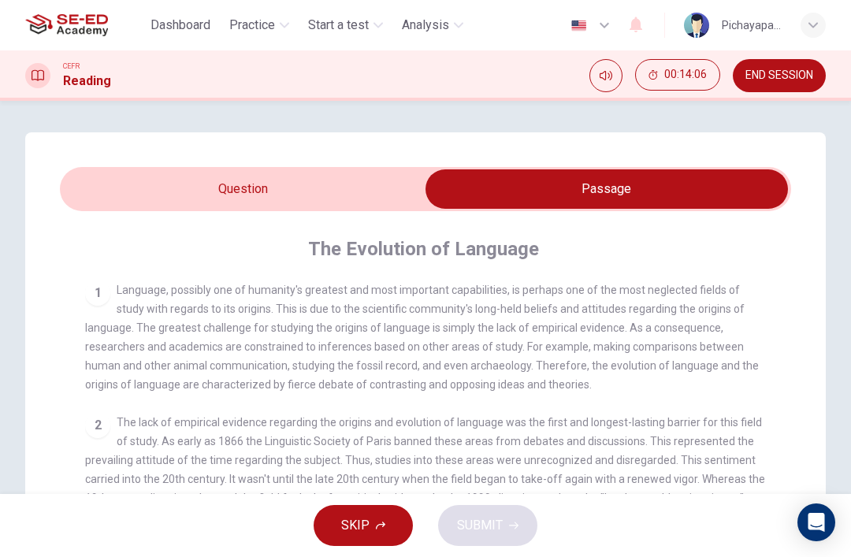
scroll to position [-1, 0]
click at [307, 183] on input "checkbox" at bounding box center [606, 188] width 1097 height 39
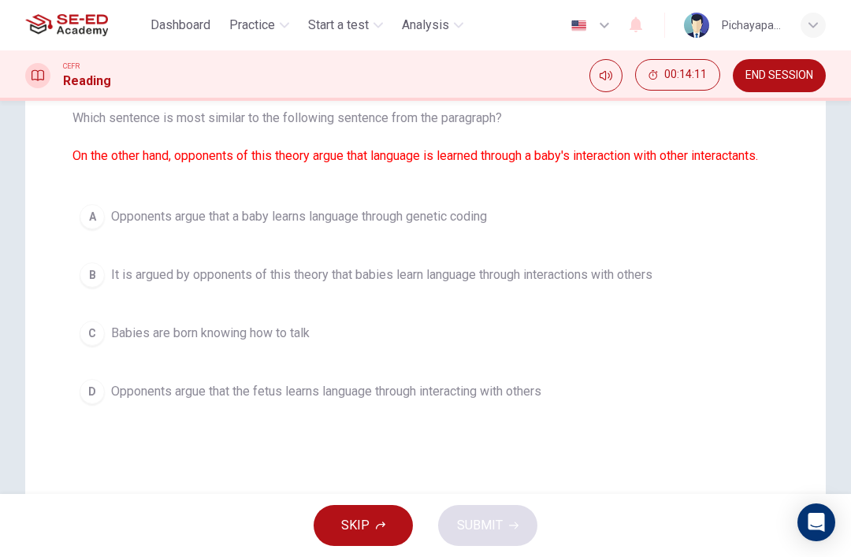
scroll to position [174, 0]
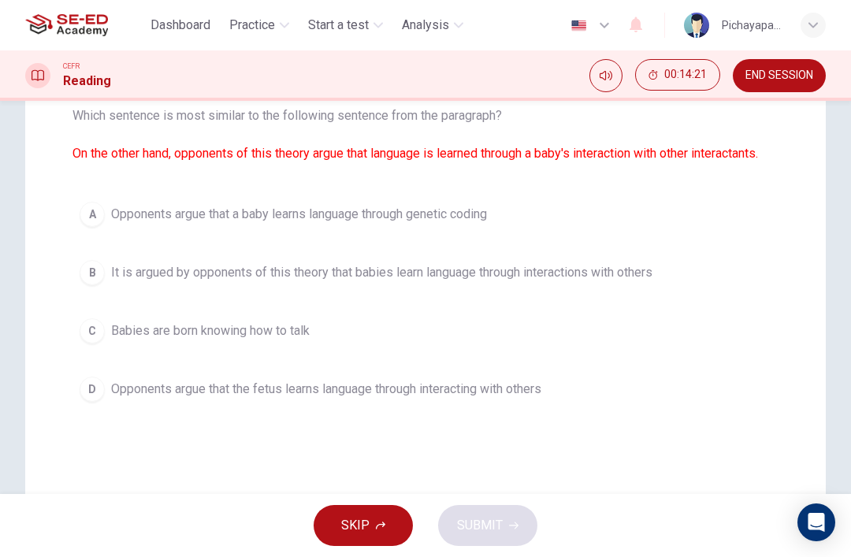
click at [628, 220] on button "A Opponents argue that a baby learns language through genetic coding" at bounding box center [425, 214] width 706 height 39
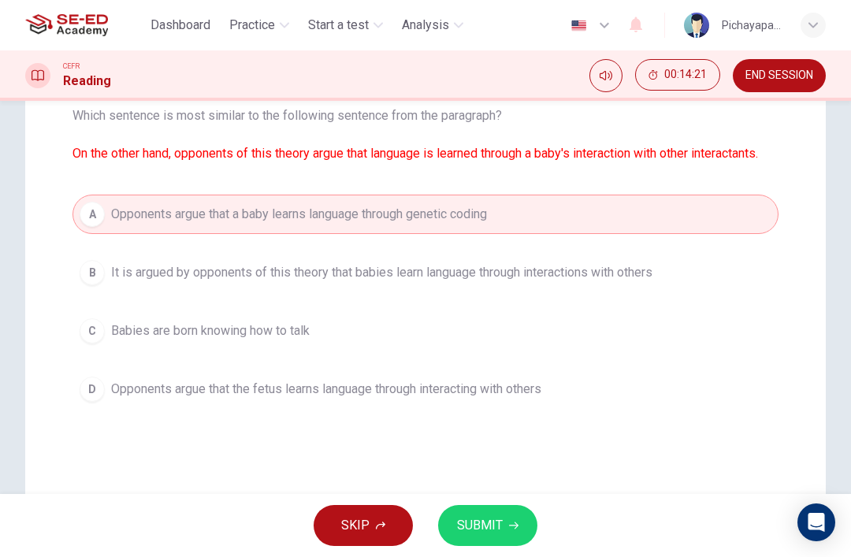
click at [493, 522] on span "SUBMIT" at bounding box center [480, 526] width 46 height 22
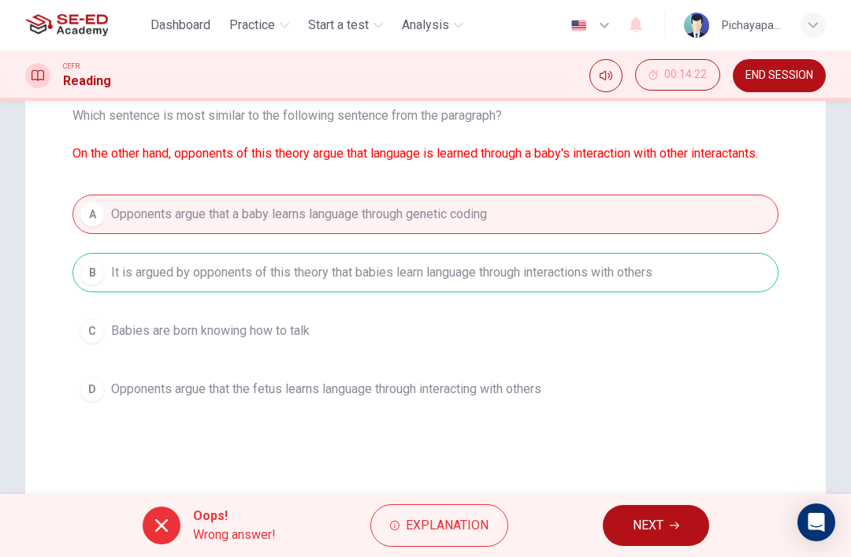
click at [448, 525] on span "Explanation" at bounding box center [447, 526] width 83 height 22
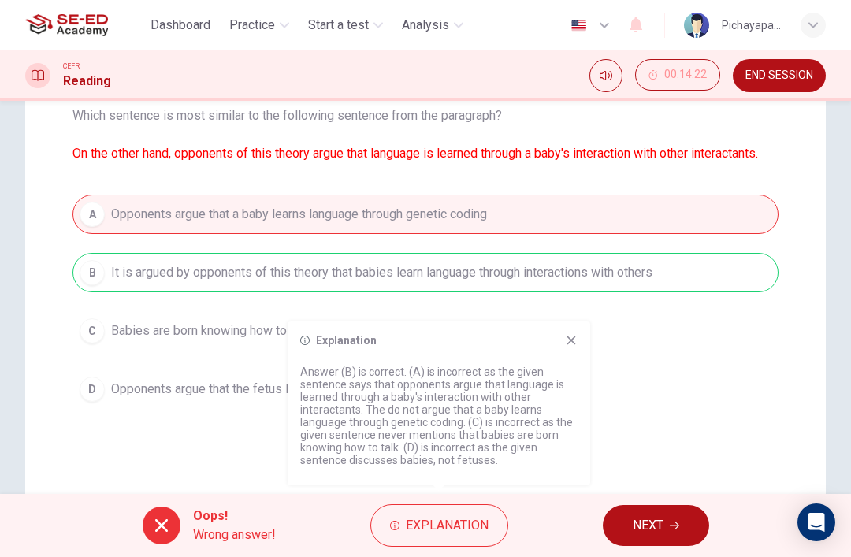
click at [655, 525] on span "NEXT" at bounding box center [648, 526] width 31 height 22
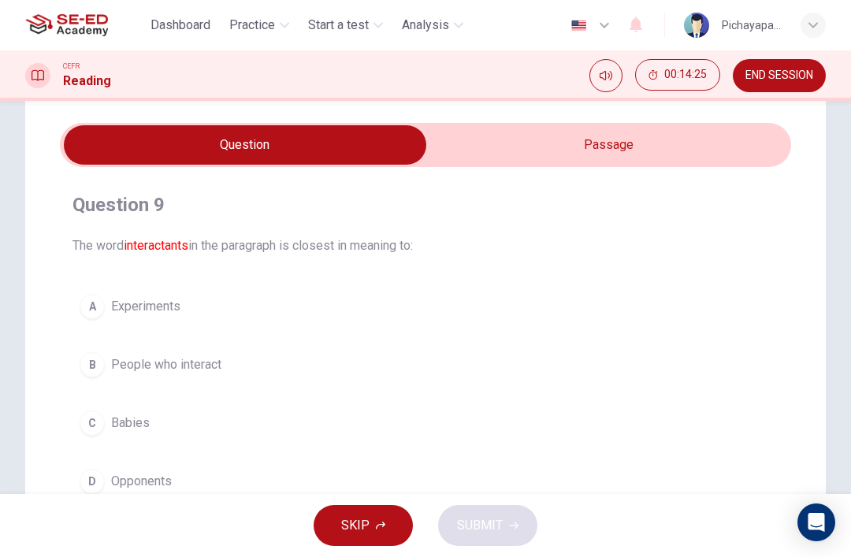
scroll to position [38, 0]
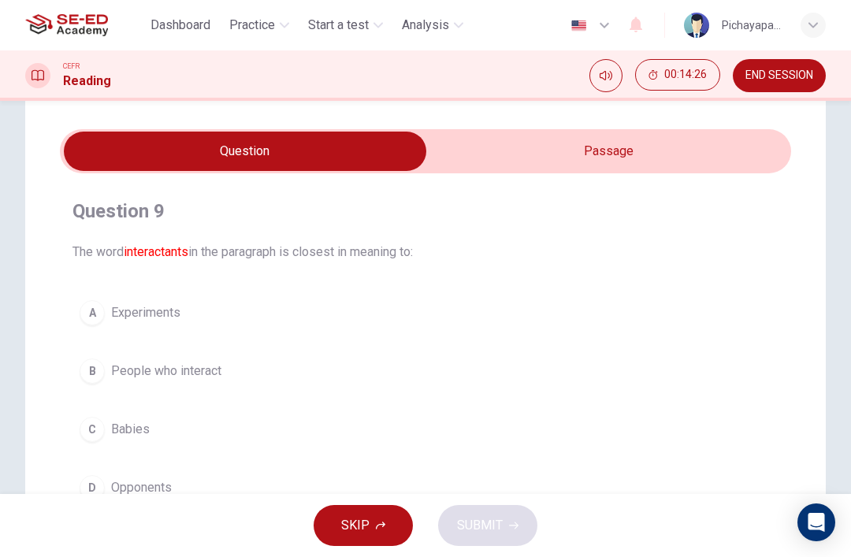
click at [663, 143] on input "checkbox" at bounding box center [245, 151] width 1097 height 39
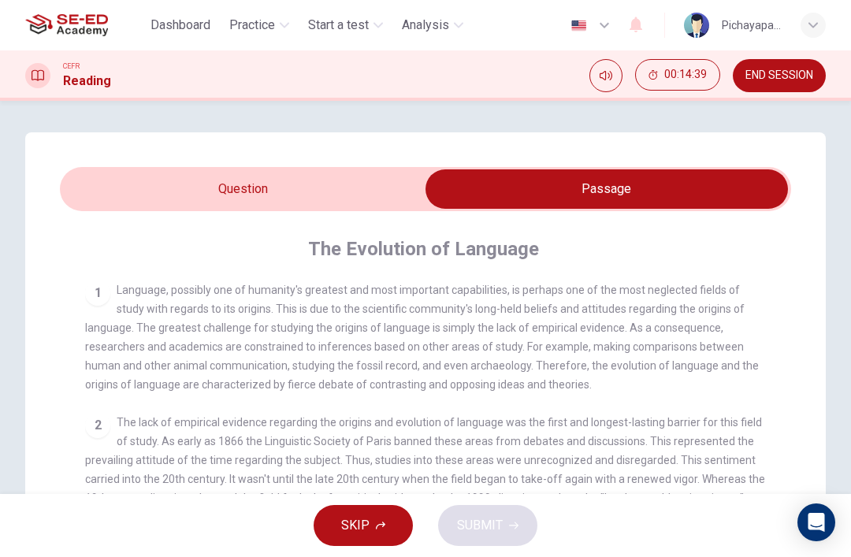
scroll to position [0, 0]
click at [327, 189] on input "checkbox" at bounding box center [606, 188] width 1097 height 39
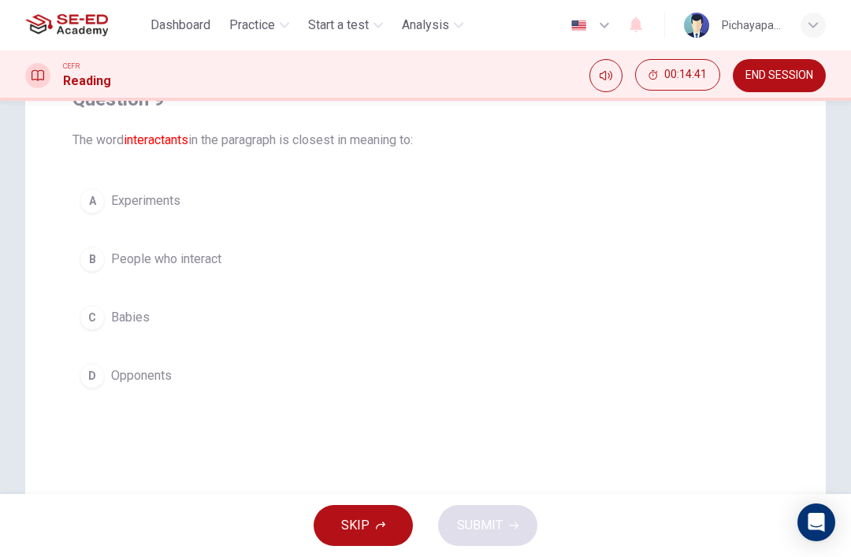
scroll to position [150, 0]
click at [600, 267] on button "B People who interact" at bounding box center [425, 258] width 706 height 39
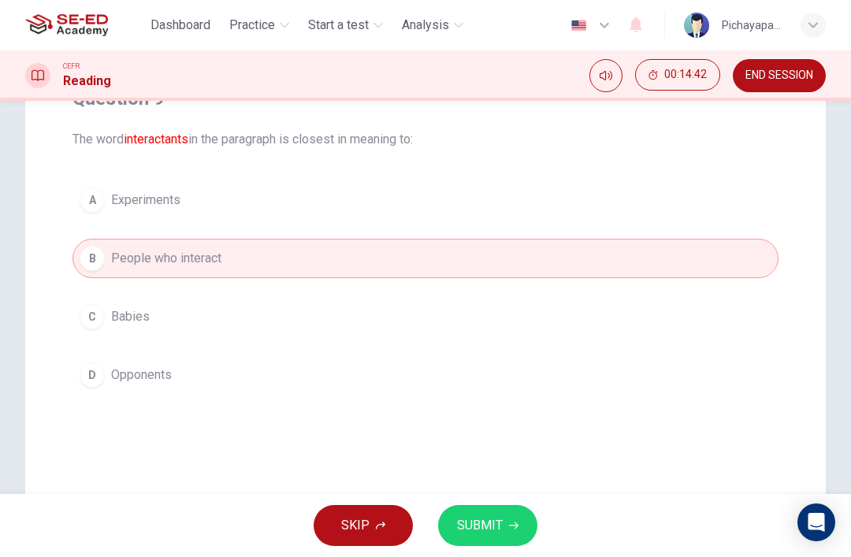
click at [502, 522] on button "SUBMIT" at bounding box center [487, 525] width 99 height 41
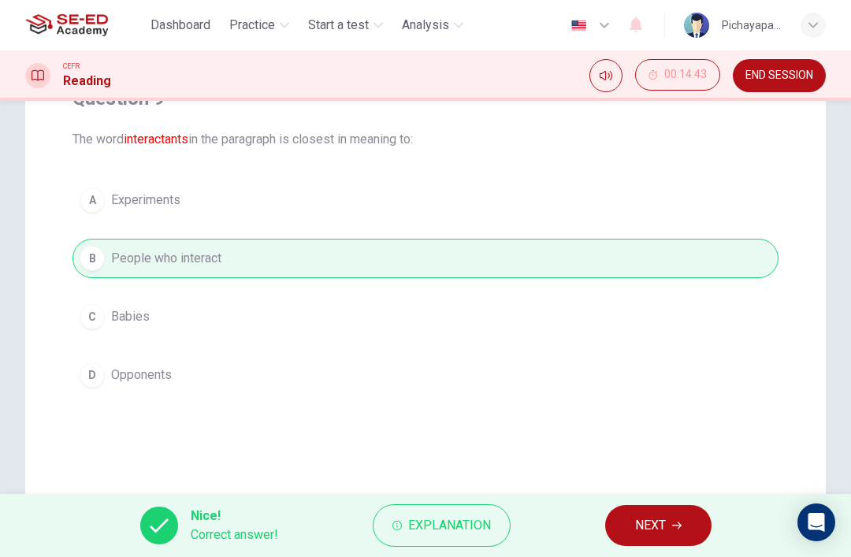
click at [652, 523] on span "NEXT" at bounding box center [650, 526] width 31 height 22
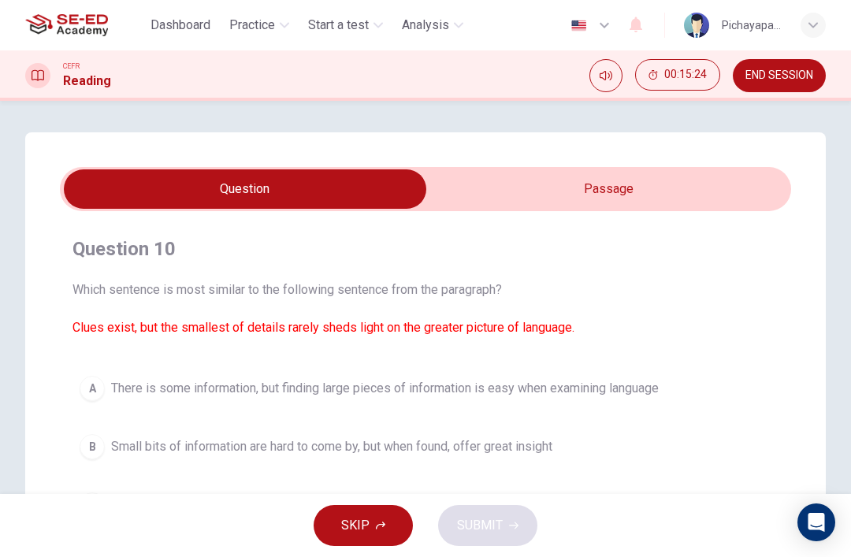
scroll to position [0, 0]
click at [647, 181] on input "checkbox" at bounding box center [245, 188] width 1097 height 39
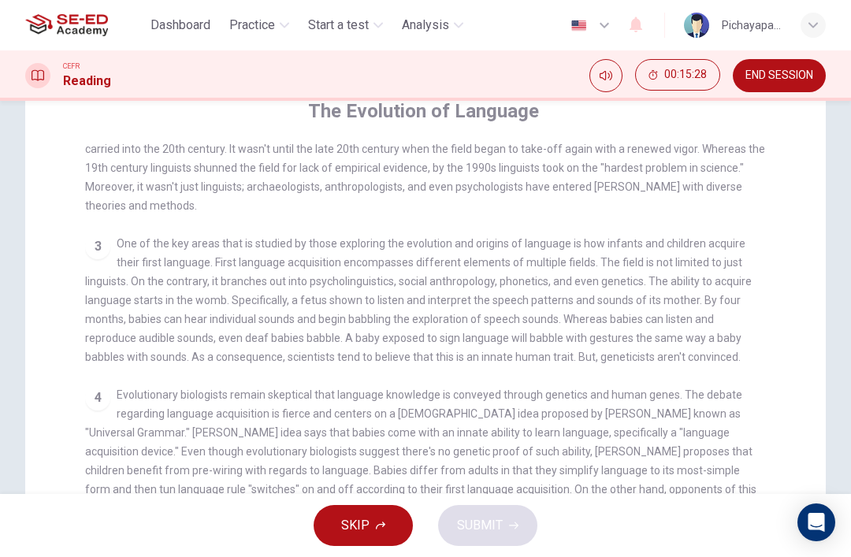
scroll to position [220, 0]
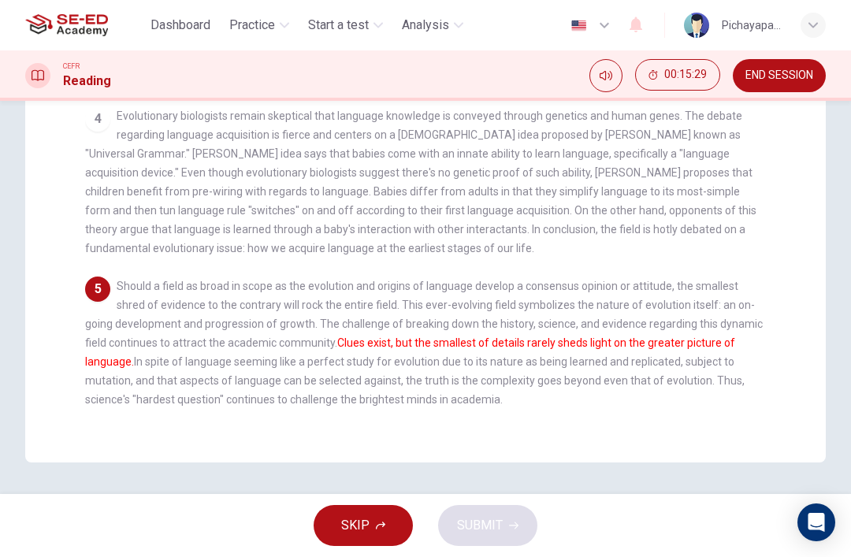
click at [729, 231] on div "4 Evolutionary biologists remain skeptical that language knowledge is conveyed …" at bounding box center [426, 181] width 682 height 151
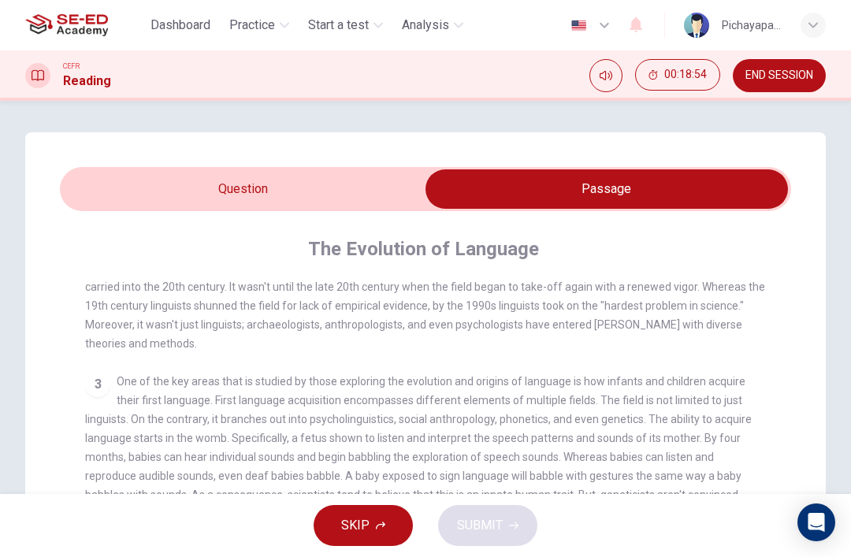
scroll to position [0, 0]
click at [210, 184] on input "checkbox" at bounding box center [606, 188] width 1097 height 39
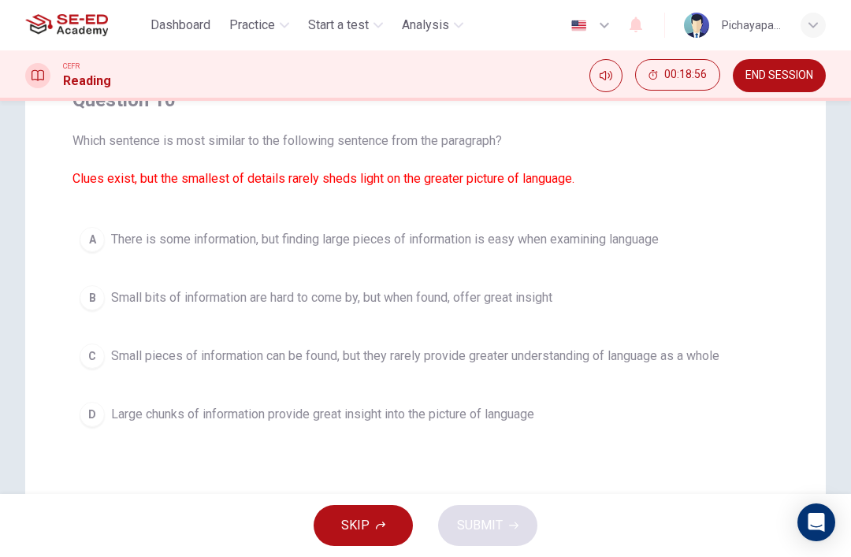
scroll to position [160, 0]
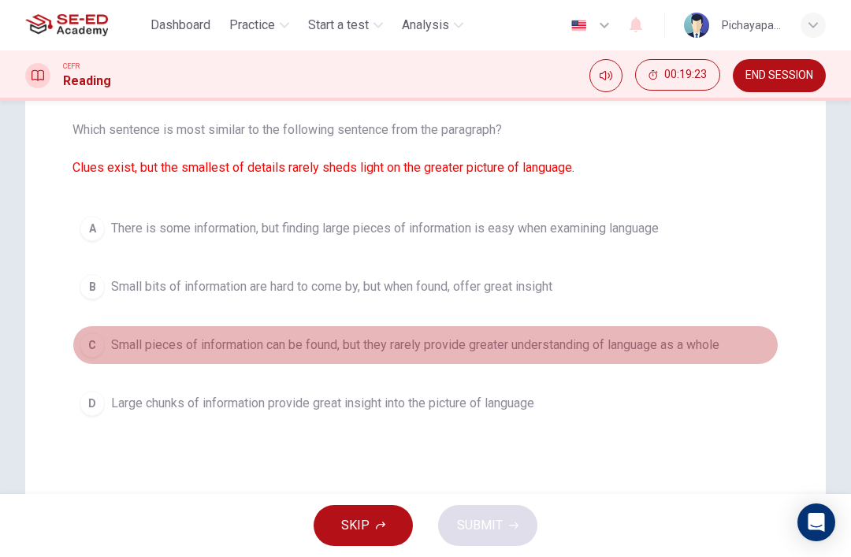
click at [80, 333] on button "C Small pieces of information can be found, but they rarely provide greater und…" at bounding box center [425, 344] width 706 height 39
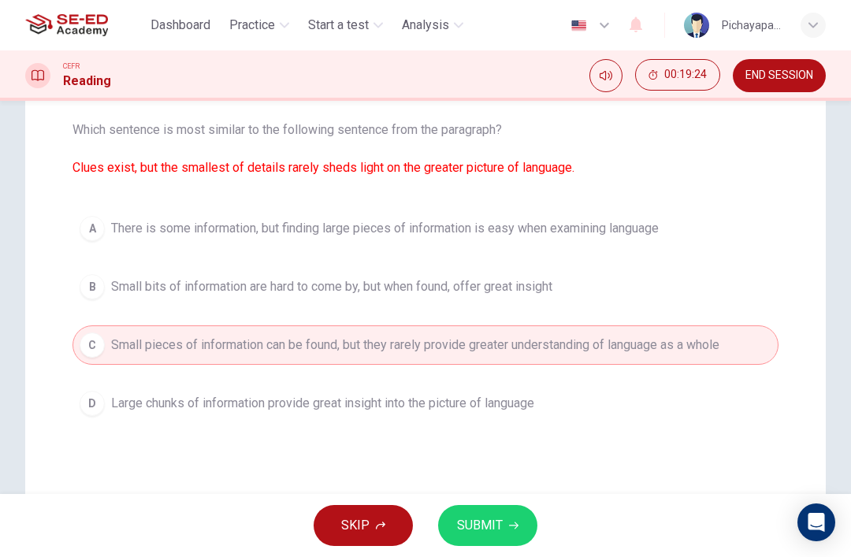
click at [504, 522] on button "SUBMIT" at bounding box center [487, 525] width 99 height 41
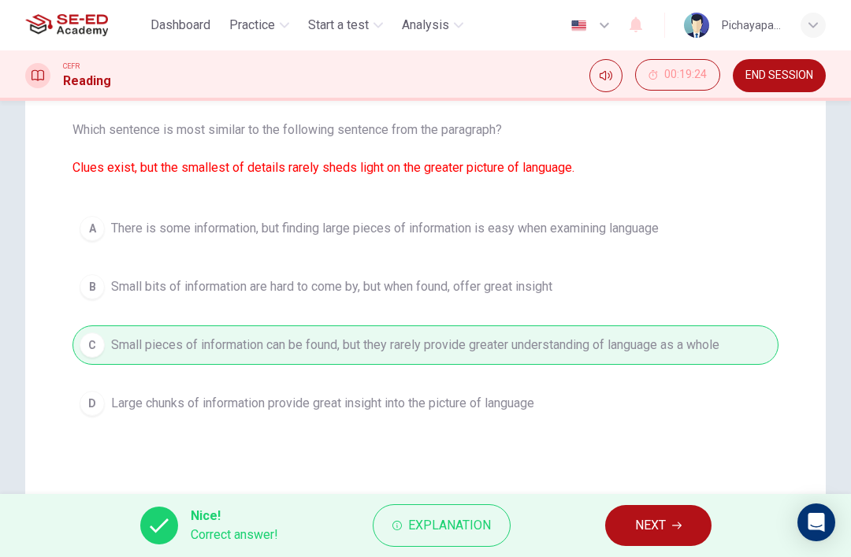
click at [655, 520] on span "NEXT" at bounding box center [650, 526] width 31 height 22
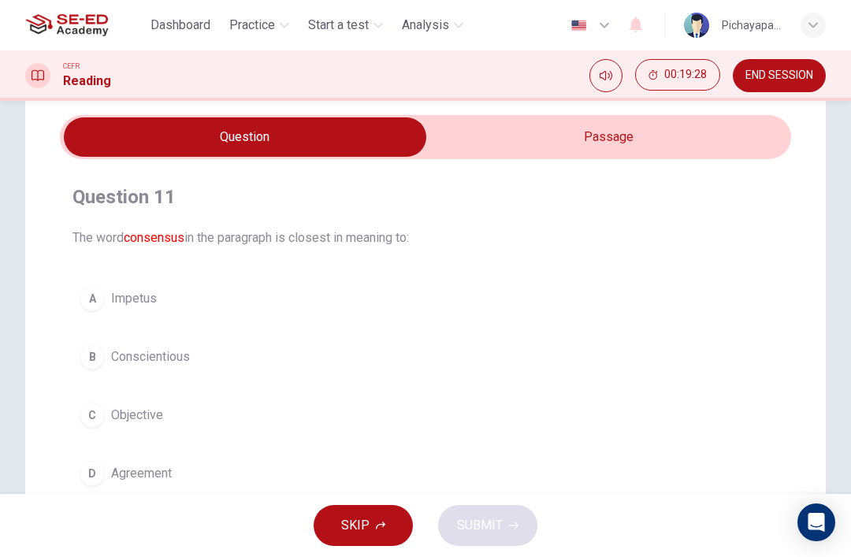
scroll to position [46, 0]
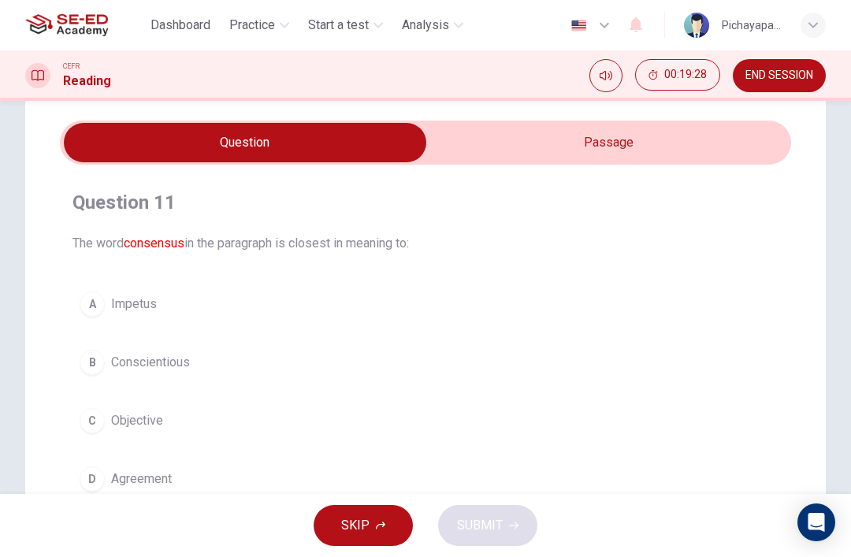
click at [650, 139] on input "checkbox" at bounding box center [245, 142] width 1097 height 39
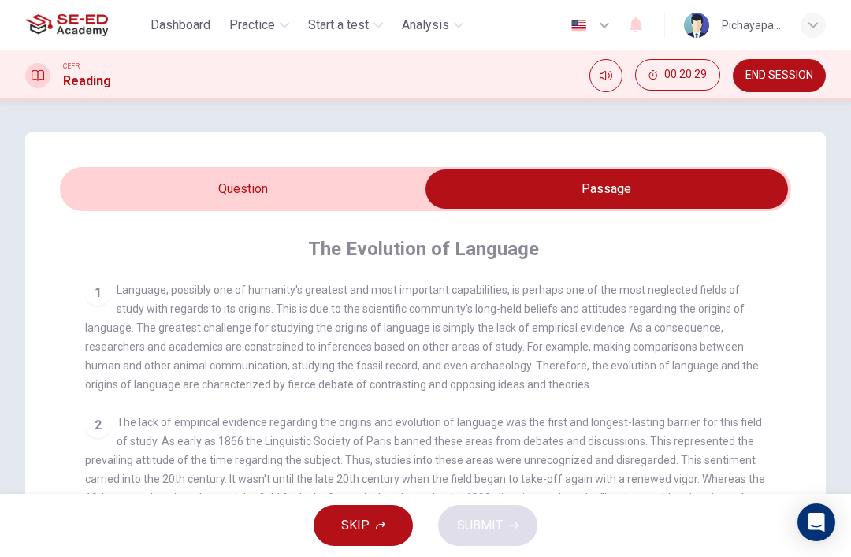
scroll to position [0, 0]
click at [325, 191] on input "checkbox" at bounding box center [606, 188] width 1097 height 39
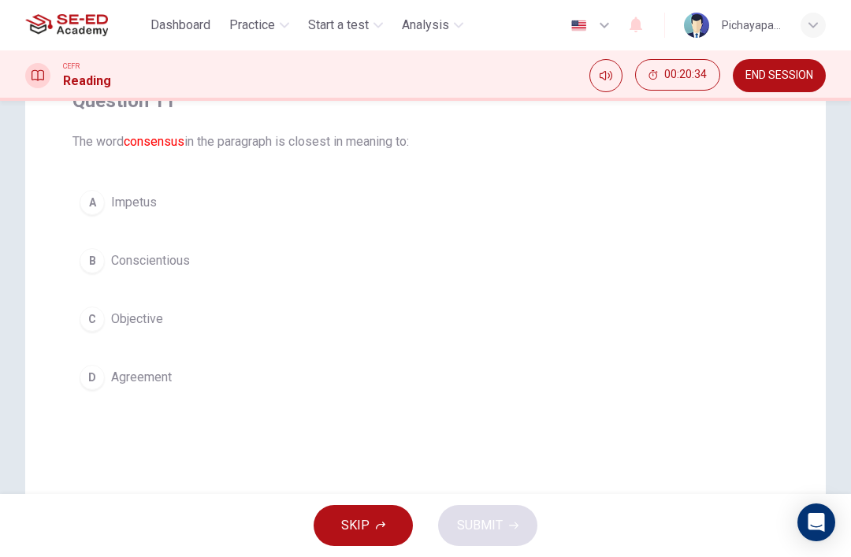
scroll to position [162, 0]
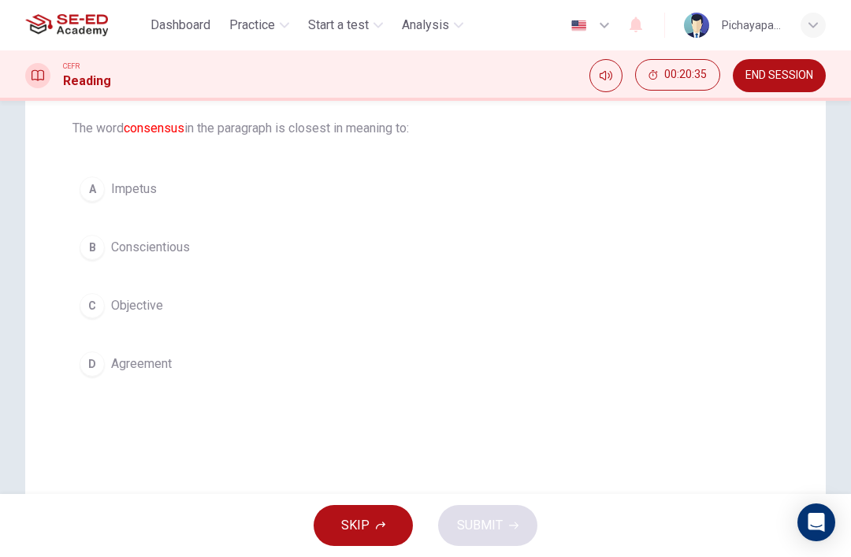
click at [598, 379] on button "D Agreement" at bounding box center [425, 363] width 706 height 39
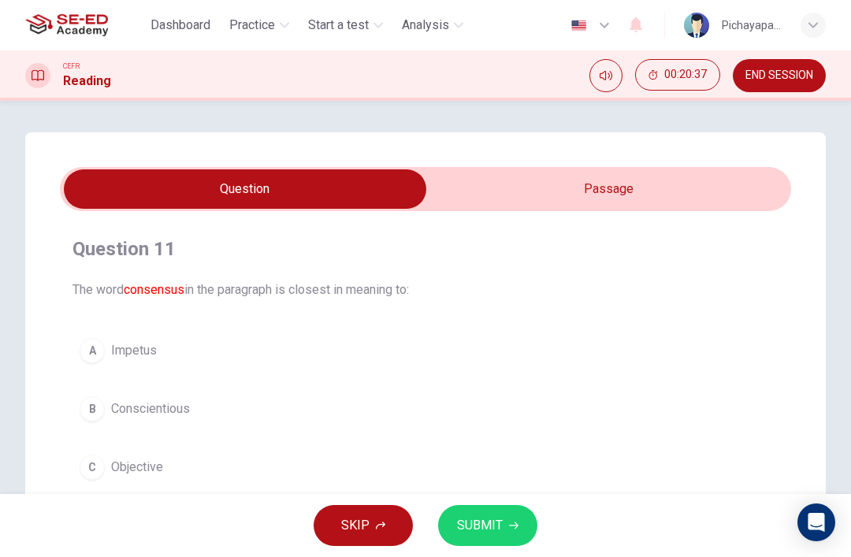
scroll to position [-1, 0]
click at [606, 187] on input "checkbox" at bounding box center [245, 188] width 1097 height 39
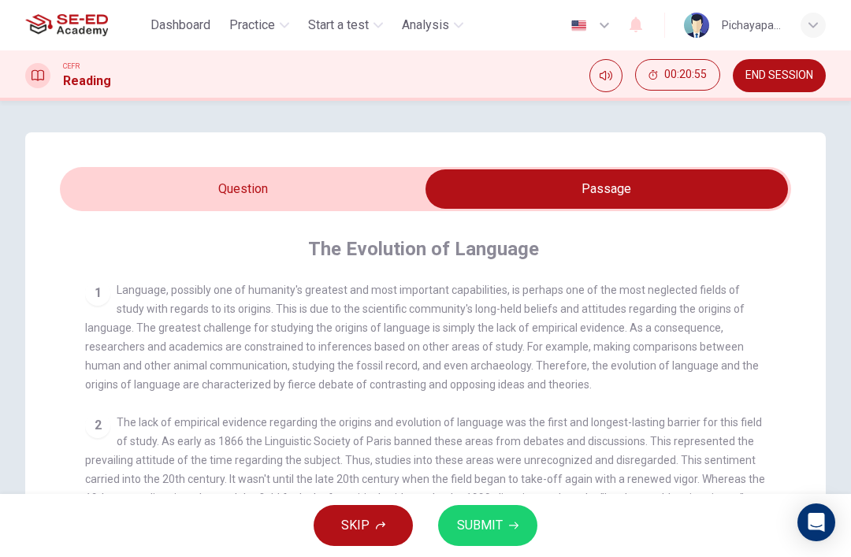
scroll to position [0, 0]
click at [317, 197] on input "checkbox" at bounding box center [606, 188] width 1097 height 39
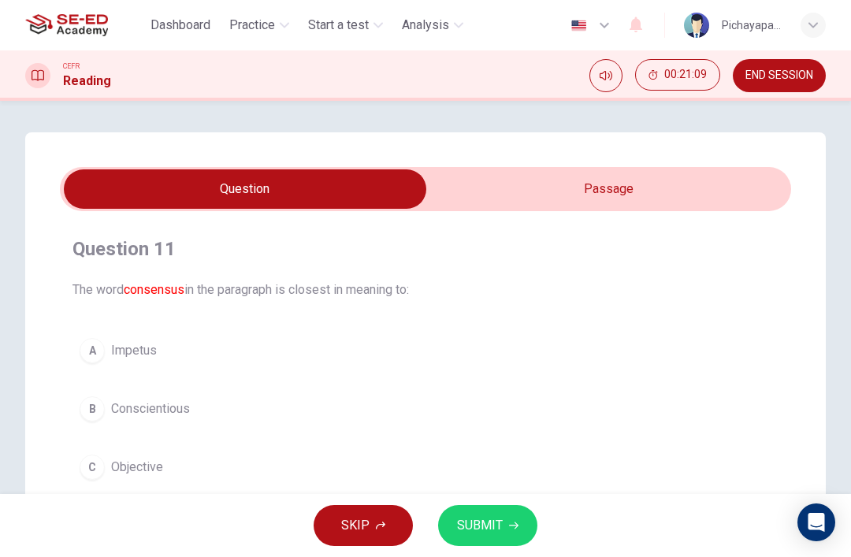
click at [667, 187] on input "checkbox" at bounding box center [245, 188] width 1097 height 39
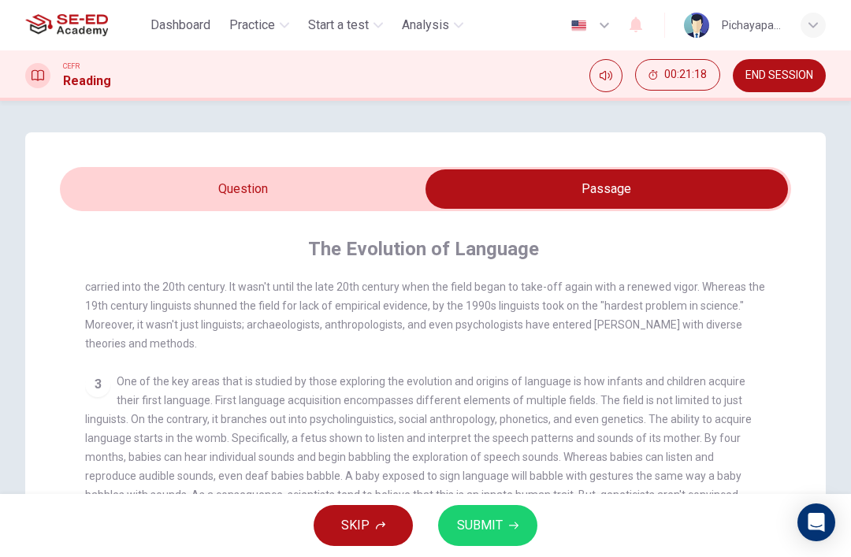
scroll to position [-1, 0]
click at [342, 188] on input "checkbox" at bounding box center [606, 188] width 1097 height 39
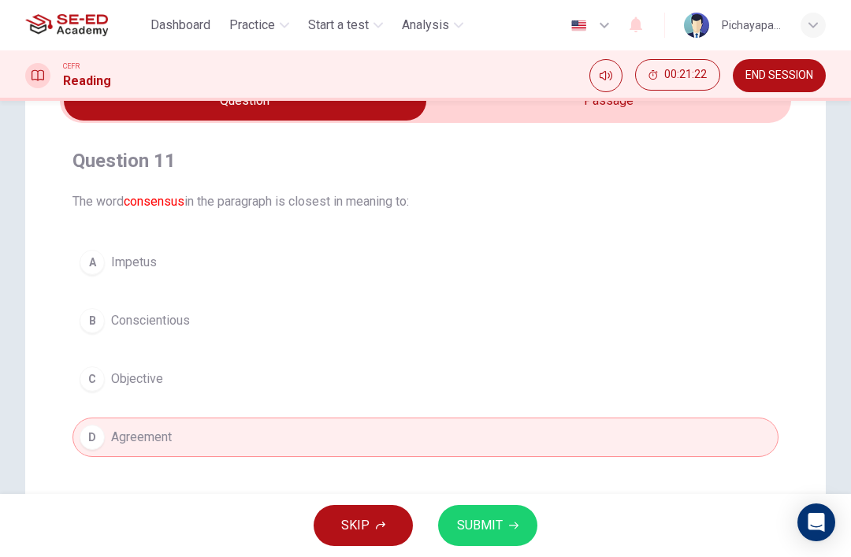
scroll to position [95, 0]
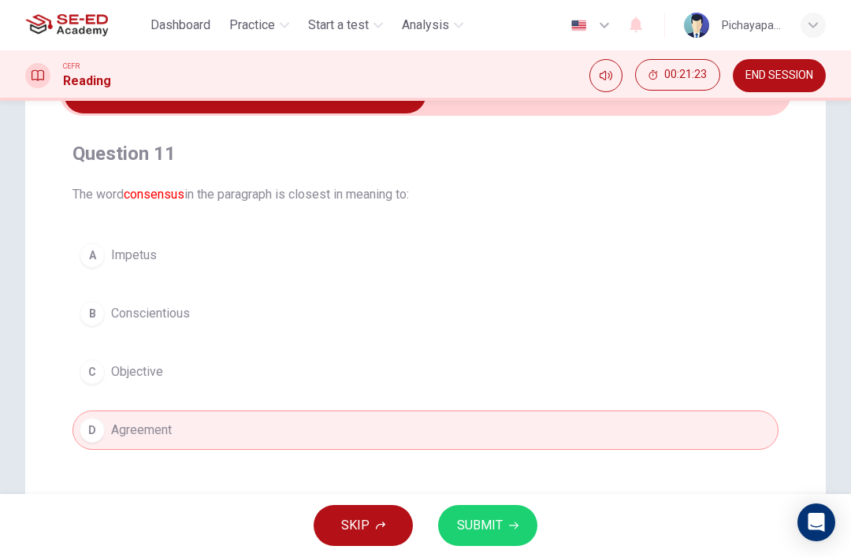
click at [717, 323] on button "B Conscientious" at bounding box center [425, 313] width 706 height 39
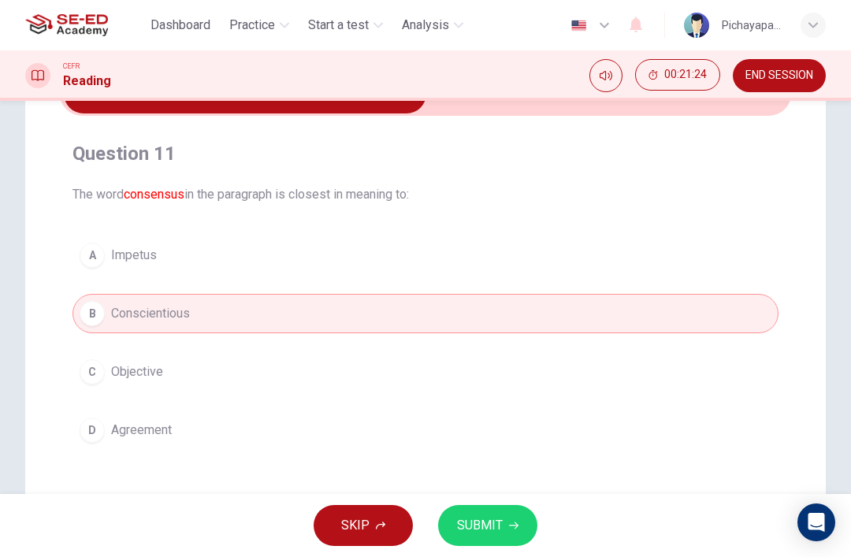
click at [659, 447] on button "D Agreement" at bounding box center [425, 430] width 706 height 39
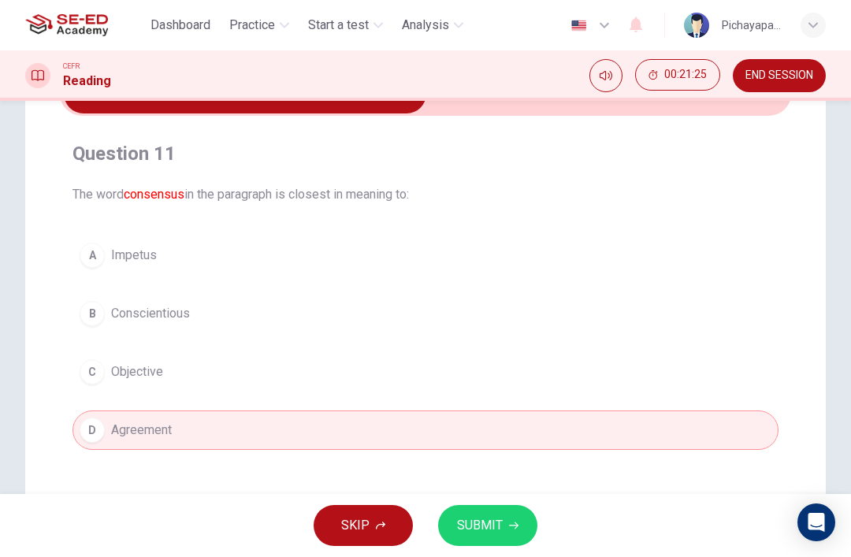
click at [677, 321] on button "B Conscientious" at bounding box center [425, 313] width 706 height 39
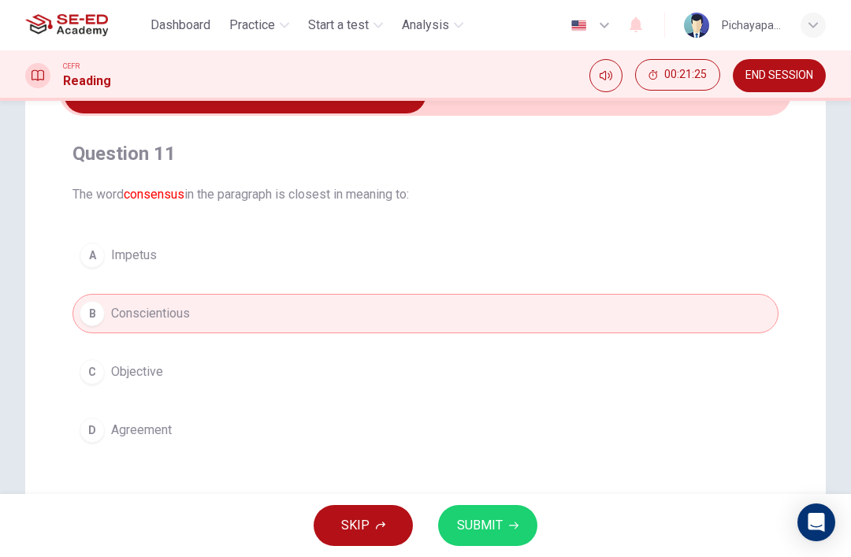
click at [489, 523] on span "SUBMIT" at bounding box center [480, 526] width 46 height 22
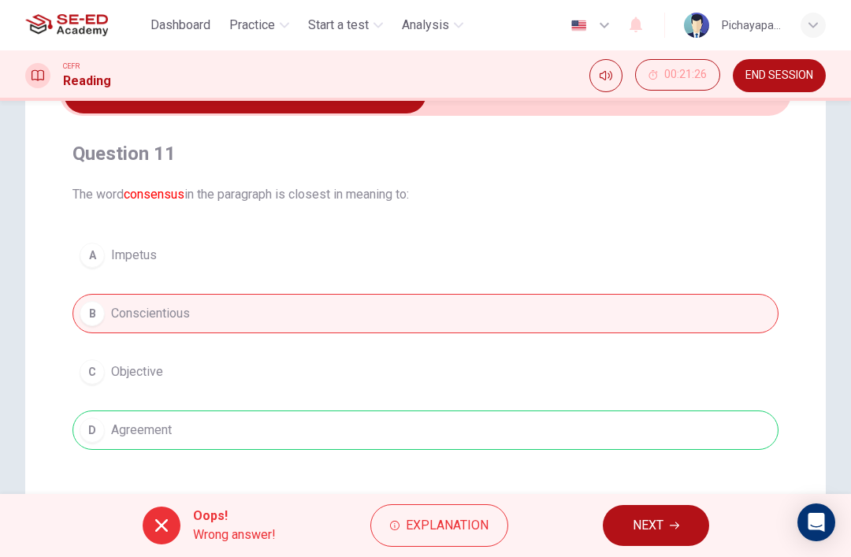
click at [569, 436] on div "A Impetus B Conscientious C Objective D Agreement" at bounding box center [425, 343] width 706 height 214
click at [651, 519] on span "NEXT" at bounding box center [648, 526] width 31 height 22
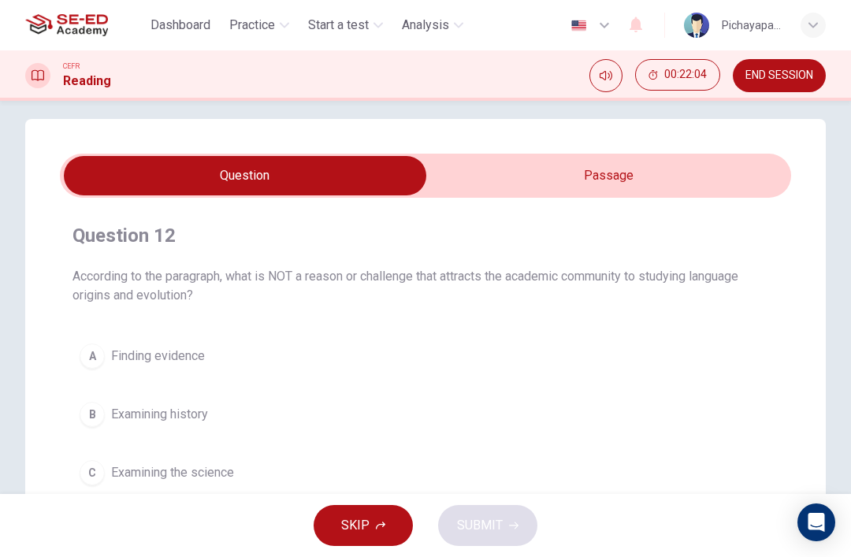
scroll to position [7, 0]
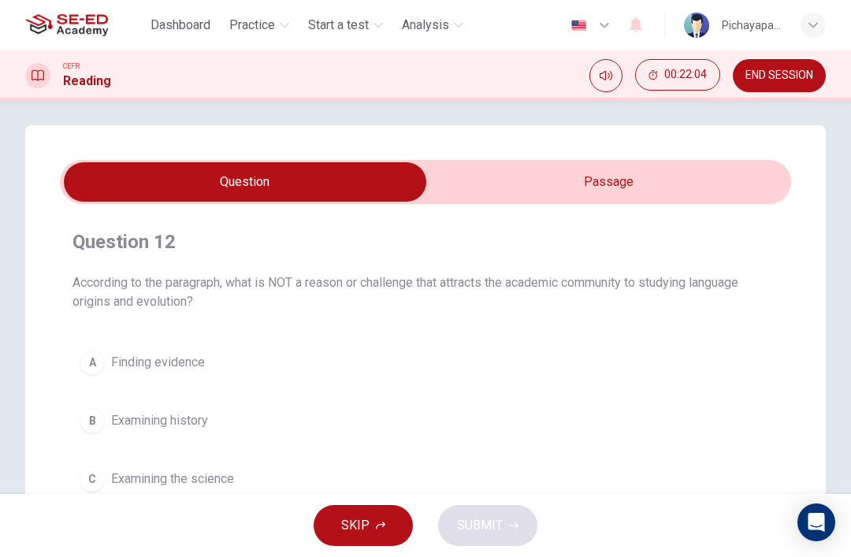
click at [682, 171] on input "checkbox" at bounding box center [245, 181] width 1097 height 39
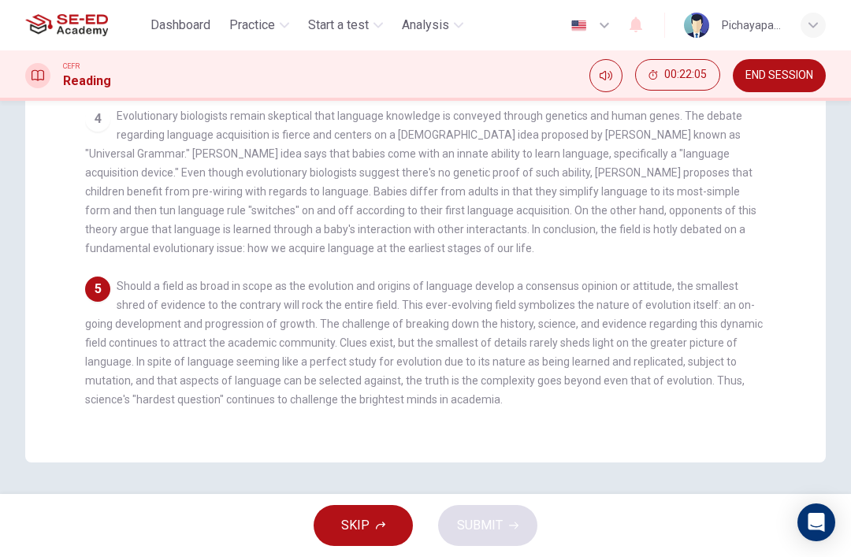
click at [704, 339] on div "5 Should a field as broad in scope as the evolution and origins of language dev…" at bounding box center [426, 343] width 682 height 132
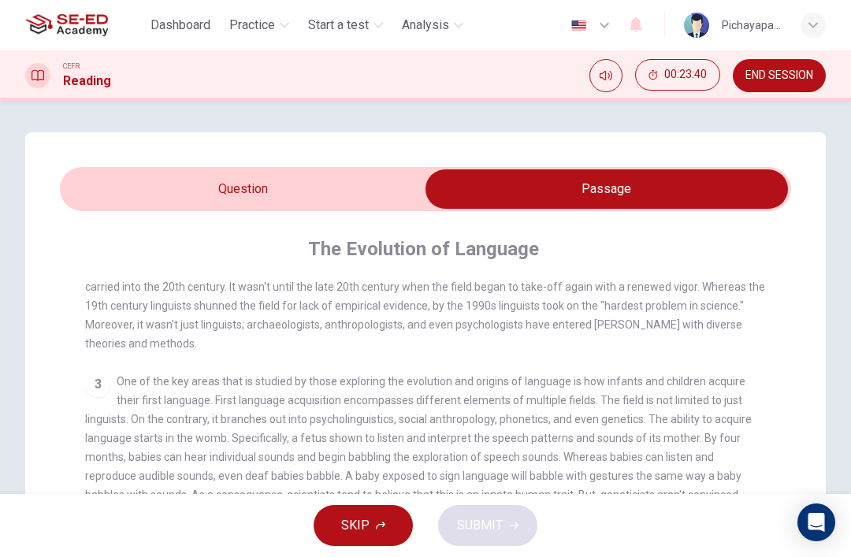
scroll to position [0, 0]
click at [241, 185] on input "checkbox" at bounding box center [606, 188] width 1097 height 39
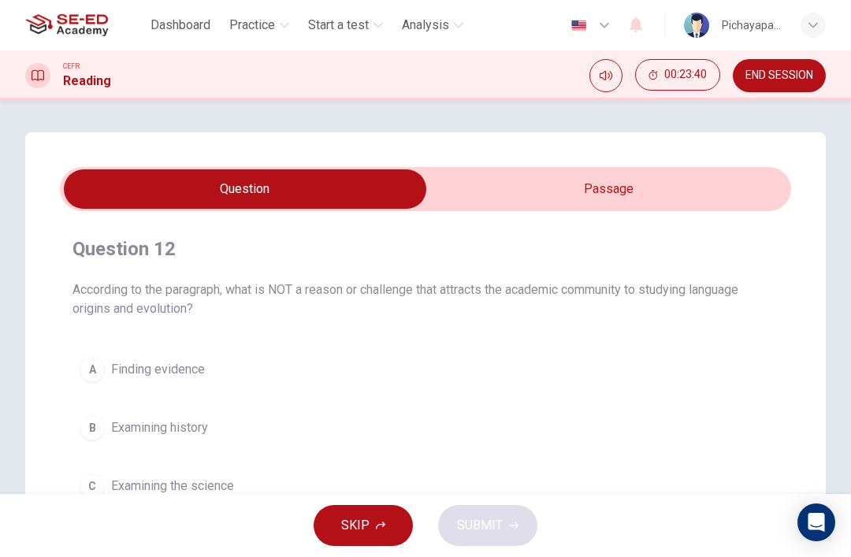
click at [241, 184] on input "checkbox" at bounding box center [245, 188] width 1097 height 39
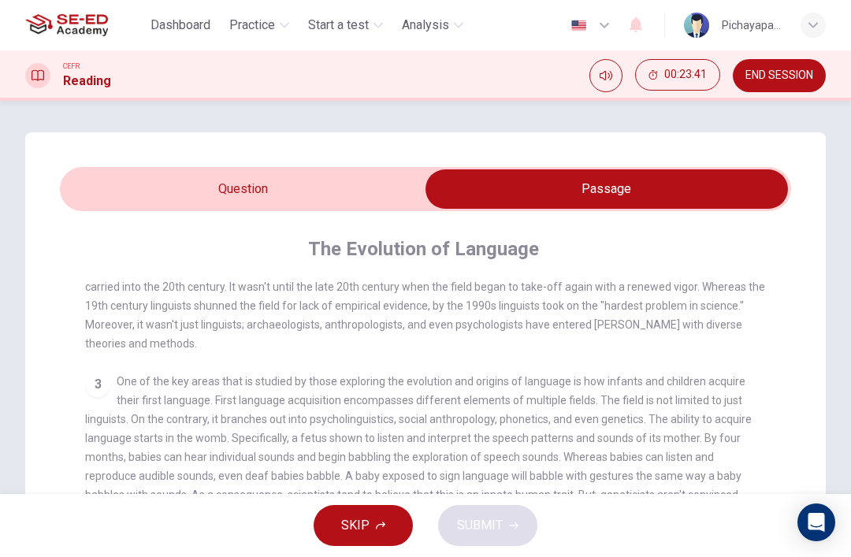
click at [292, 187] on input "checkbox" at bounding box center [606, 188] width 1097 height 39
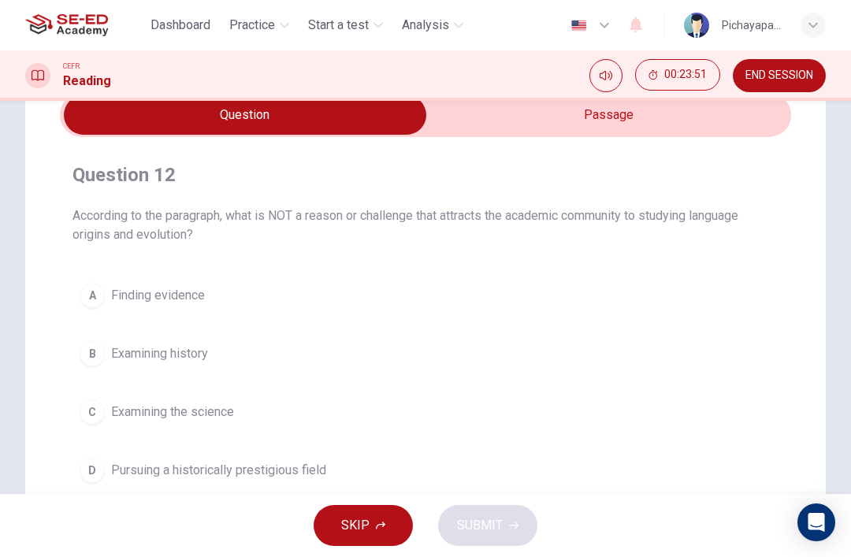
scroll to position [75, 0]
click at [685, 124] on input "checkbox" at bounding box center [245, 114] width 1097 height 39
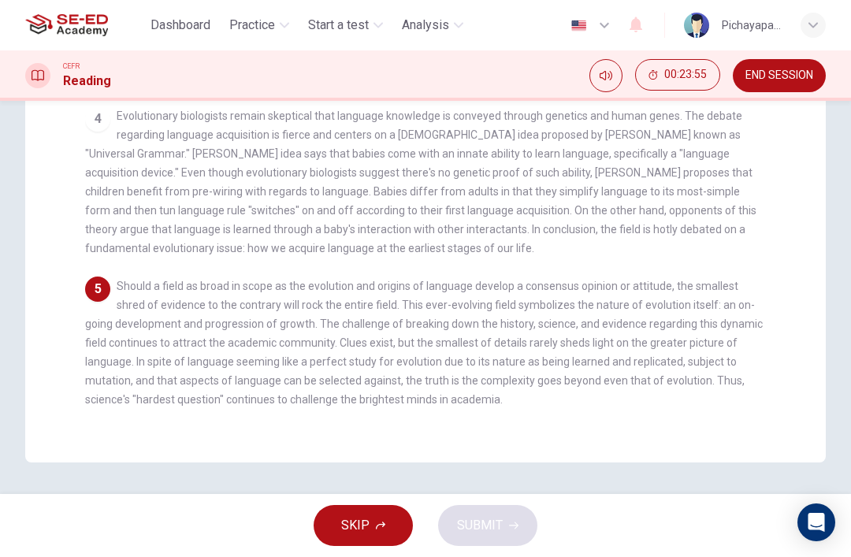
click at [662, 313] on span "Should a field as broad in scope as the evolution and origins of language devel…" at bounding box center [424, 343] width 678 height 126
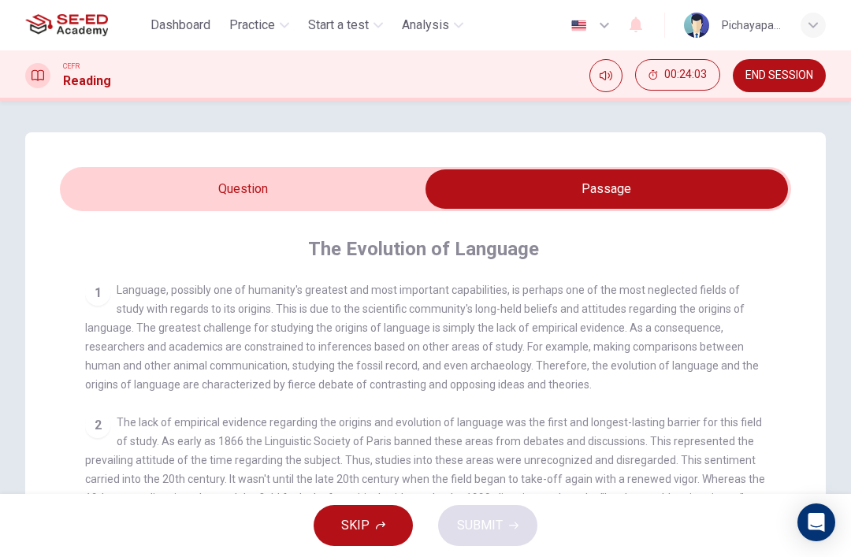
scroll to position [0, 0]
click at [190, 184] on input "checkbox" at bounding box center [606, 188] width 1097 height 39
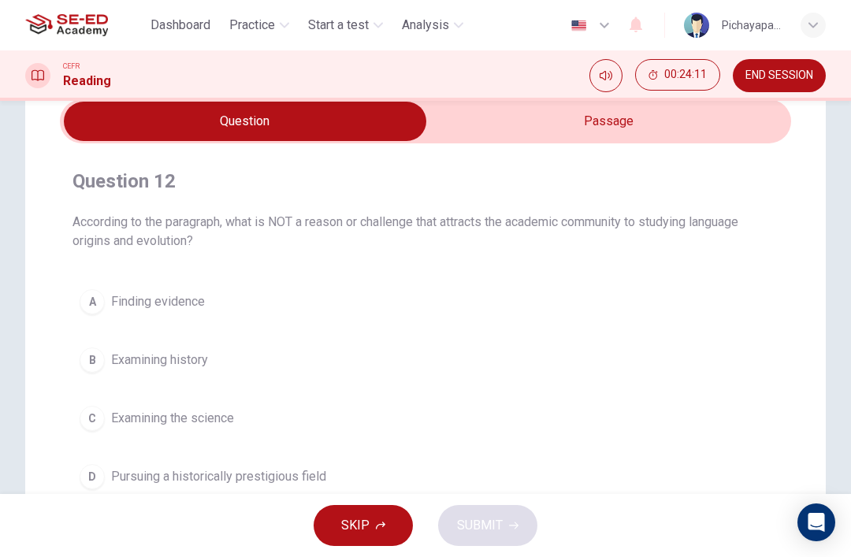
scroll to position [62, 0]
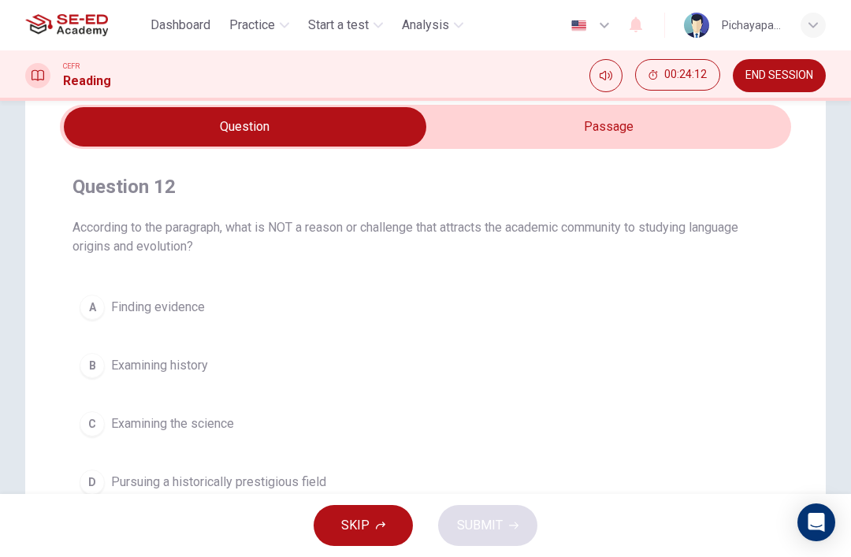
click at [711, 125] on input "checkbox" at bounding box center [245, 126] width 1097 height 39
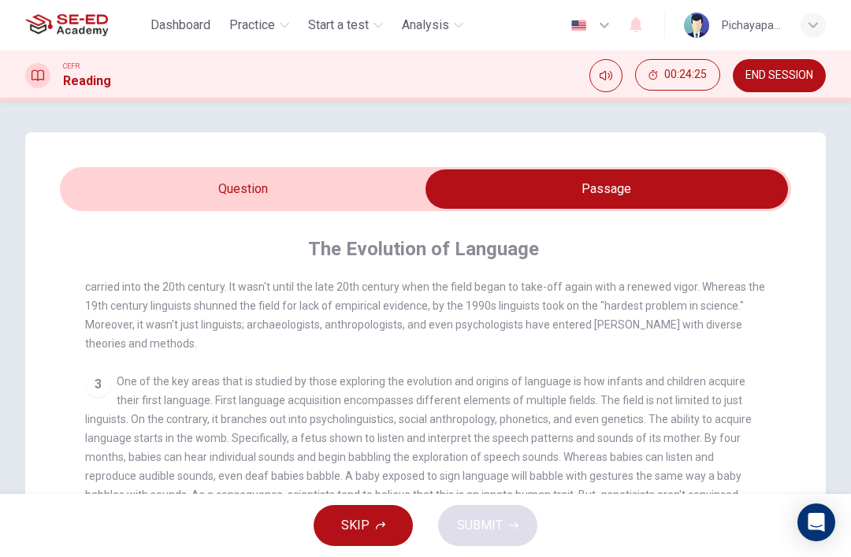
scroll to position [0, 0]
click at [199, 185] on input "checkbox" at bounding box center [606, 188] width 1097 height 39
checkbox input "false"
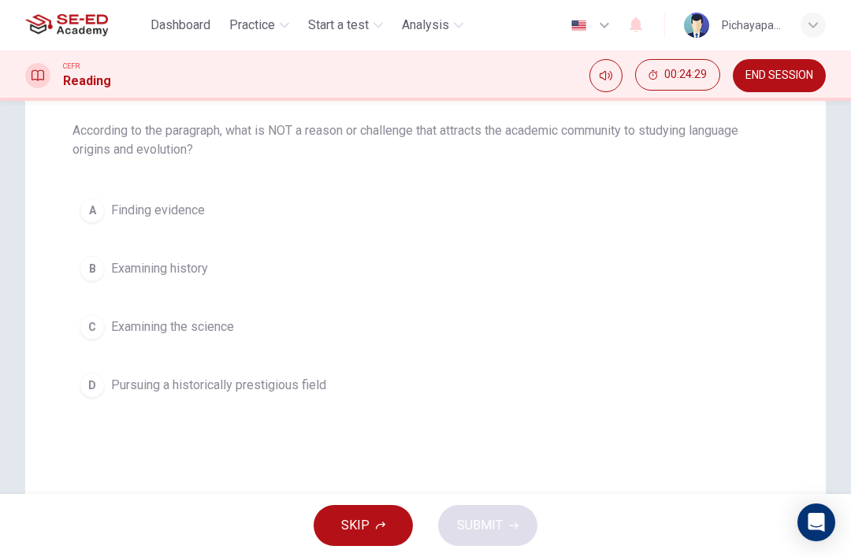
scroll to position [160, 0]
click at [87, 323] on div "C" at bounding box center [92, 326] width 25 height 25
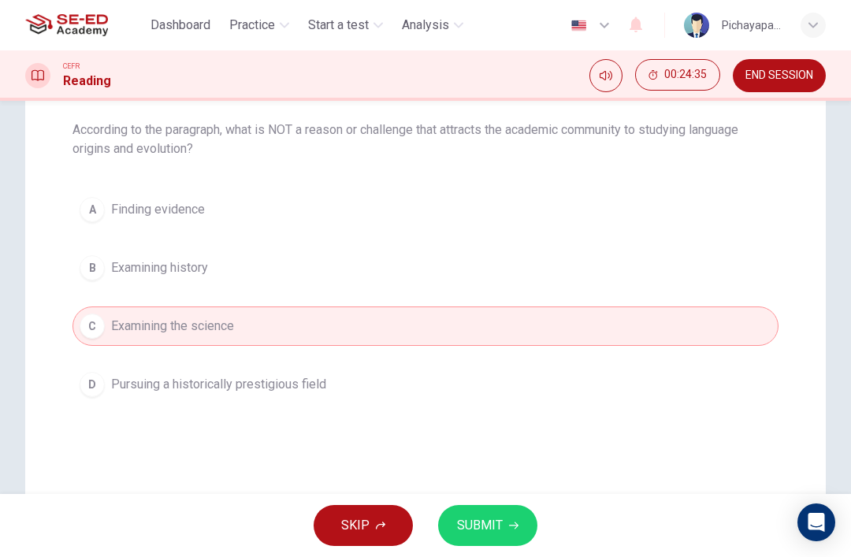
click at [503, 511] on button "SUBMIT" at bounding box center [487, 525] width 99 height 41
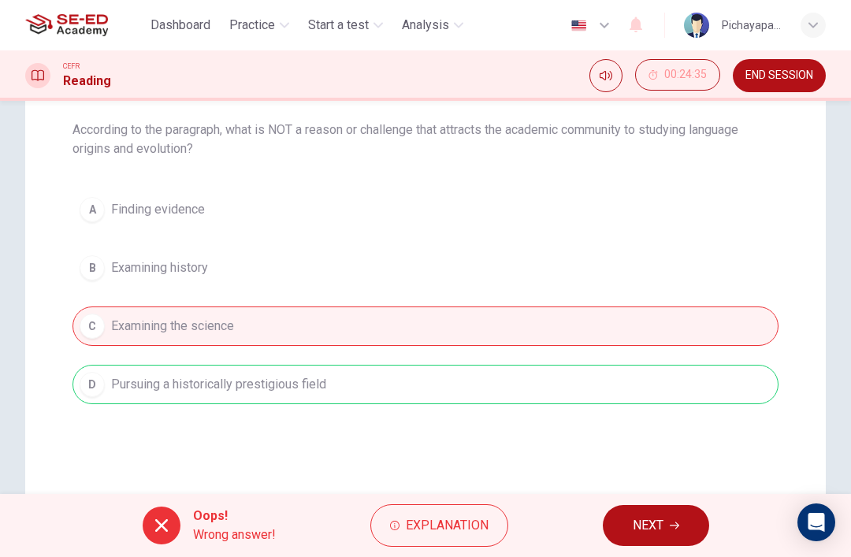
click at [676, 511] on button "NEXT" at bounding box center [656, 525] width 106 height 41
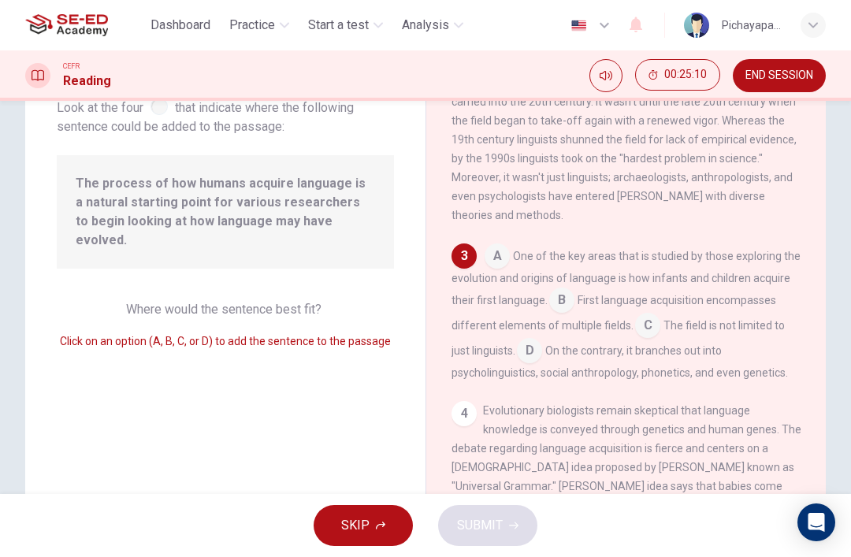
scroll to position [362, 0]
click at [527, 358] on input at bounding box center [529, 351] width 25 height 25
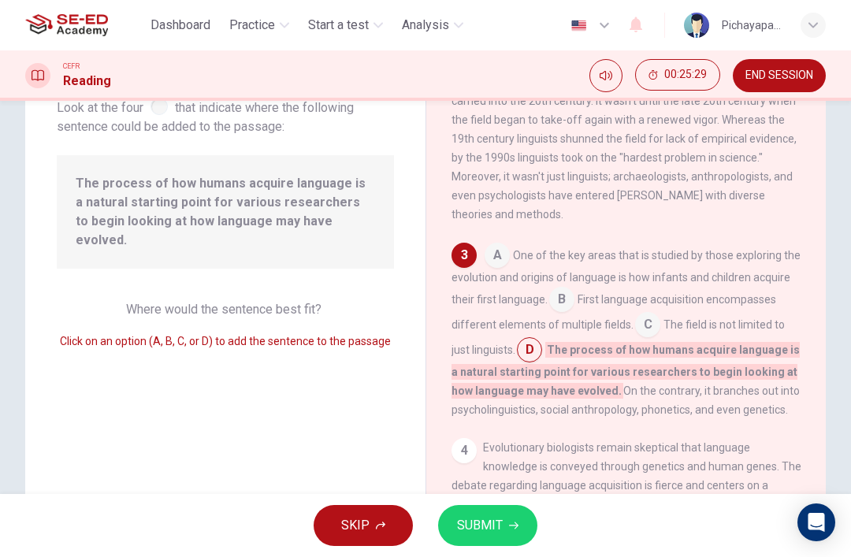
click at [488, 521] on span "SUBMIT" at bounding box center [480, 526] width 46 height 22
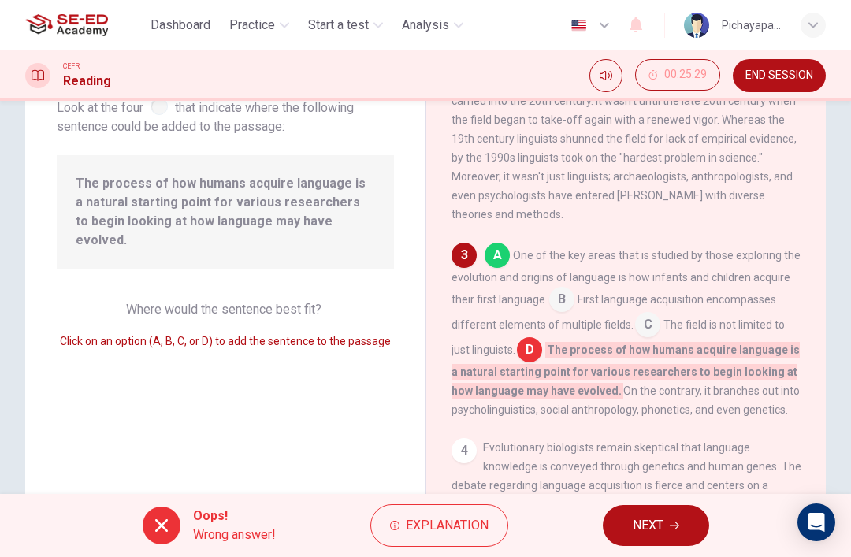
click at [671, 518] on button "NEXT" at bounding box center [656, 525] width 106 height 41
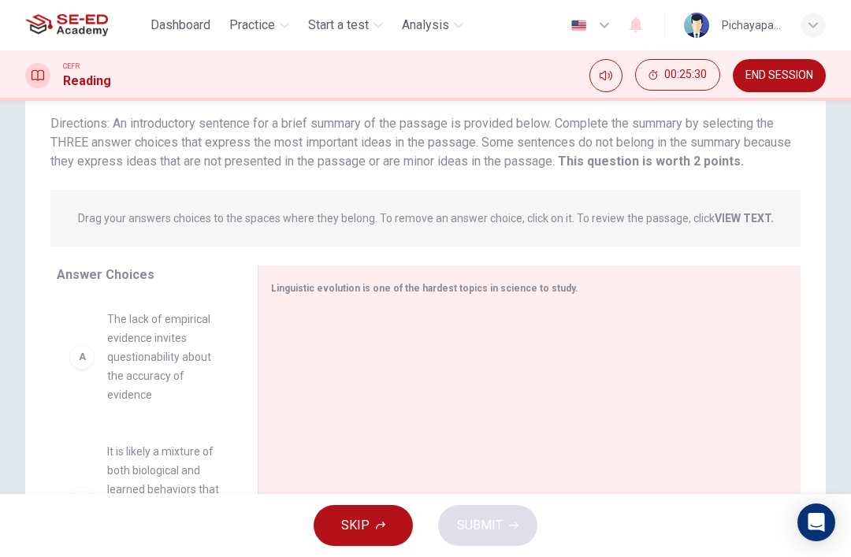
click at [65, 362] on div "A The lack of empirical evidence invites questionability about the accuracy of …" at bounding box center [145, 357] width 176 height 120
click at [76, 348] on div "A" at bounding box center [81, 356] width 25 height 25
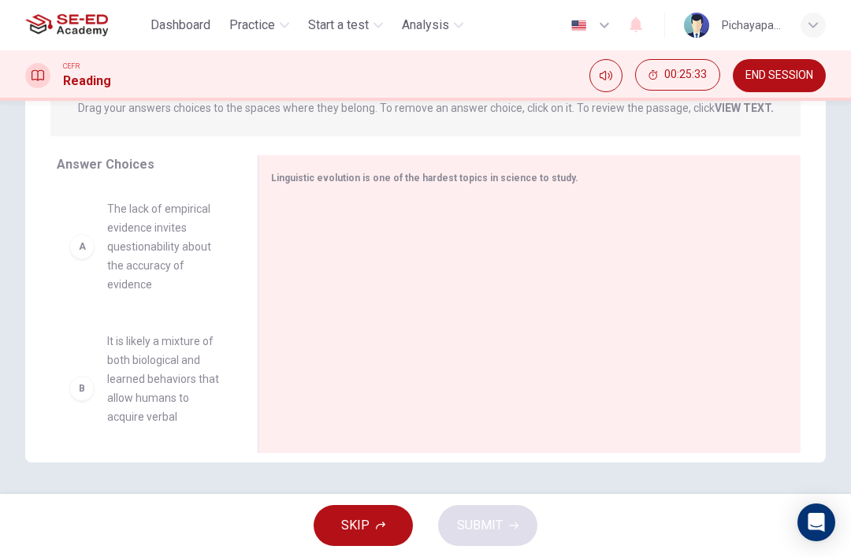
scroll to position [217, 0]
click at [537, 177] on span "Linguistic evolution is one of the hardest topics in science to study." at bounding box center [424, 178] width 307 height 11
click at [537, 176] on span "Linguistic evolution is one of the hardest topics in science to study." at bounding box center [424, 178] width 307 height 11
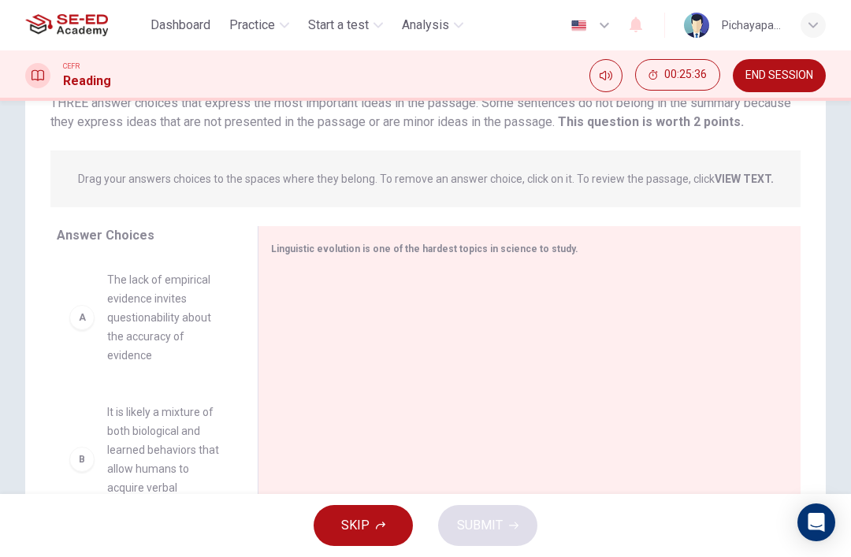
scroll to position [139, 0]
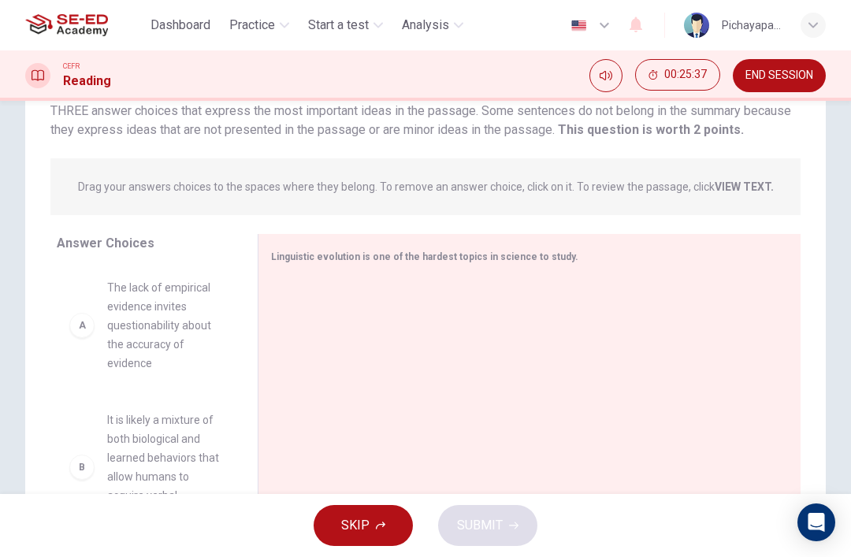
click at [477, 252] on span "Linguistic evolution is one of the hardest topics in science to study." at bounding box center [424, 256] width 307 height 11
click at [476, 260] on span "Linguistic evolution is one of the hardest topics in science to study." at bounding box center [424, 256] width 307 height 11
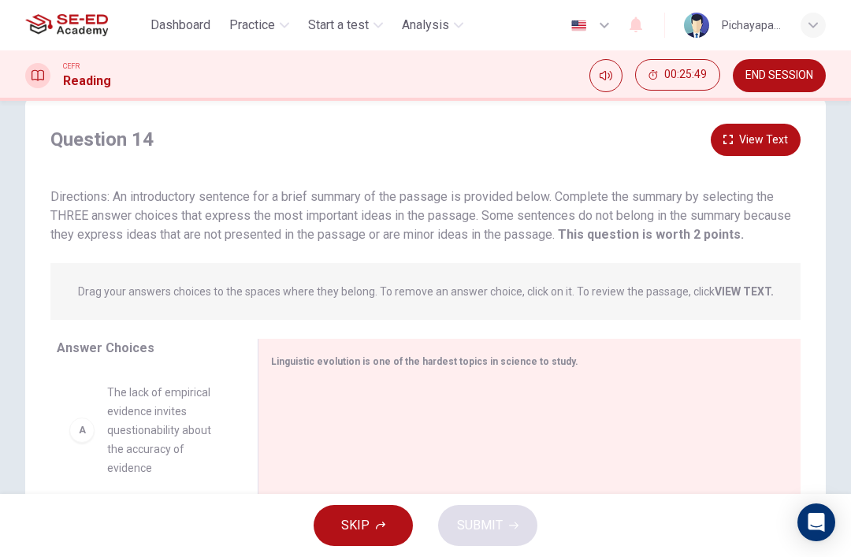
scroll to position [35, 0]
click at [743, 139] on button "View Text" at bounding box center [756, 139] width 90 height 32
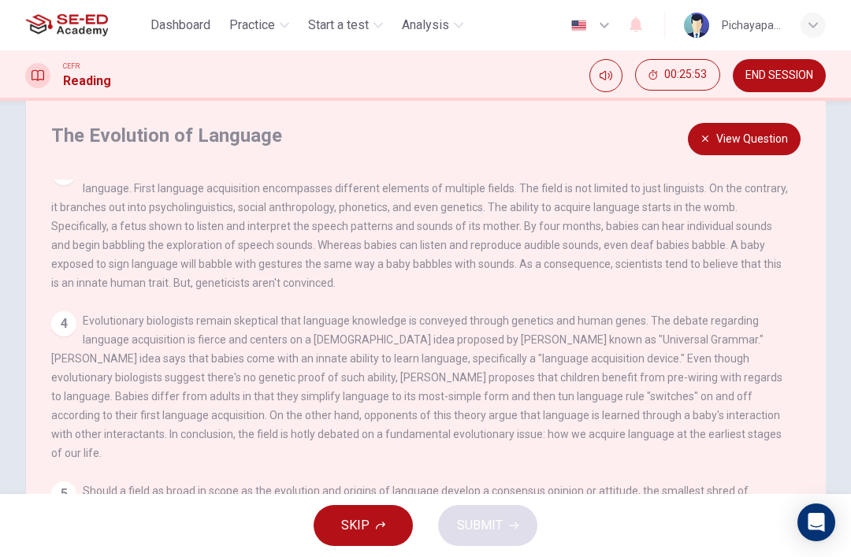
scroll to position [292, 0]
click at [737, 134] on button "View Question" at bounding box center [744, 139] width 113 height 32
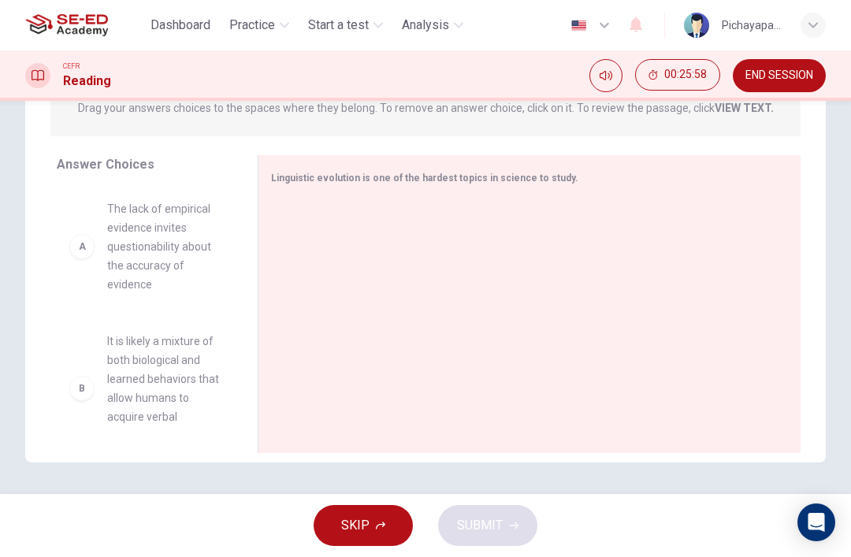
scroll to position [217, 0]
click at [91, 334] on div "B It is likely a mixture of both biological and learned behaviors that allow hu…" at bounding box center [144, 388] width 150 height 113
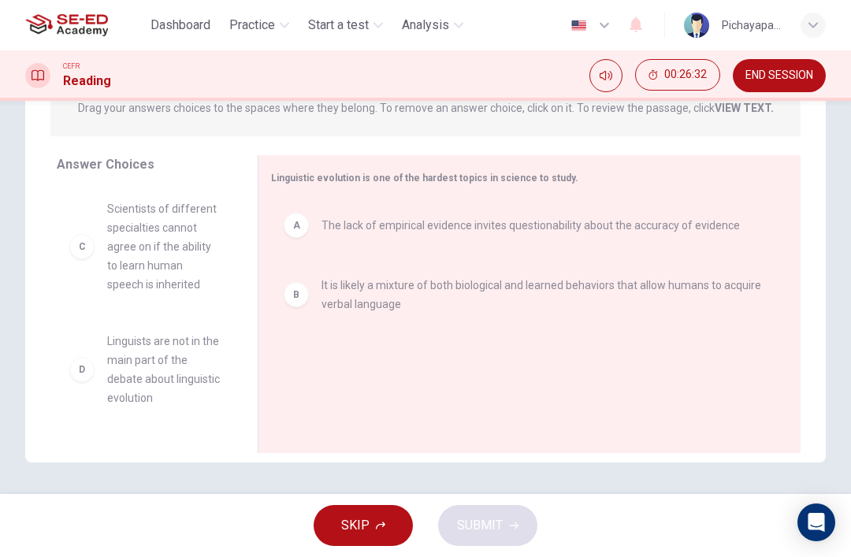
click at [74, 298] on div "C Scientists of different specialties cannot agree on if the ability to learn h…" at bounding box center [145, 247] width 176 height 120
click at [378, 377] on div "A The lack of empirical evidence invites questionability about the accuracy of …" at bounding box center [523, 305] width 504 height 211
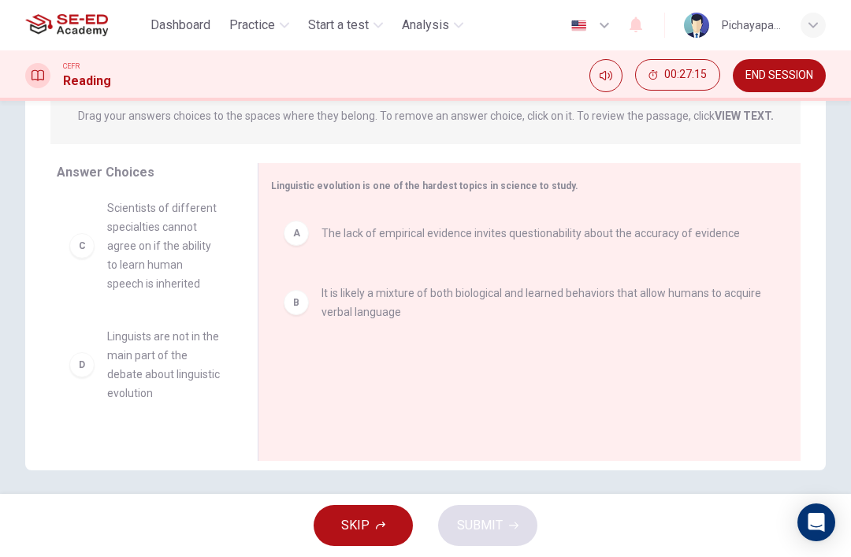
scroll to position [206, 0]
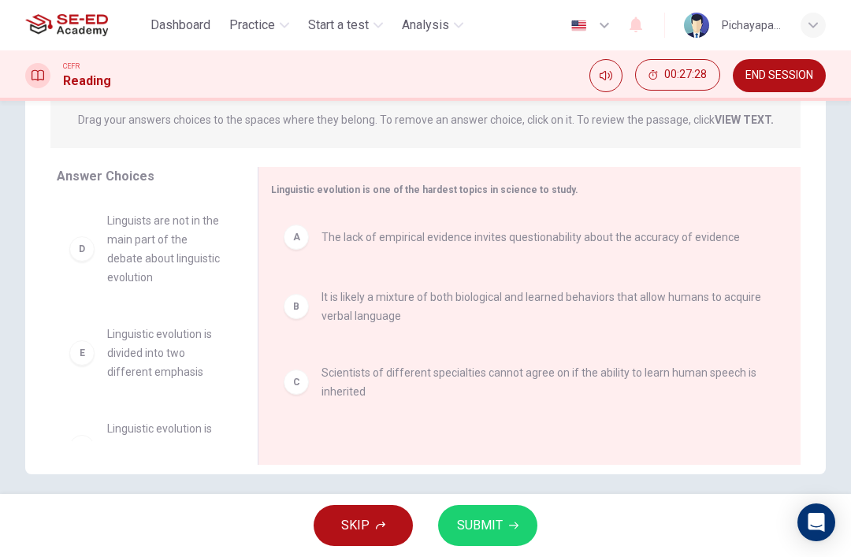
click at [484, 523] on span "SUBMIT" at bounding box center [480, 526] width 46 height 22
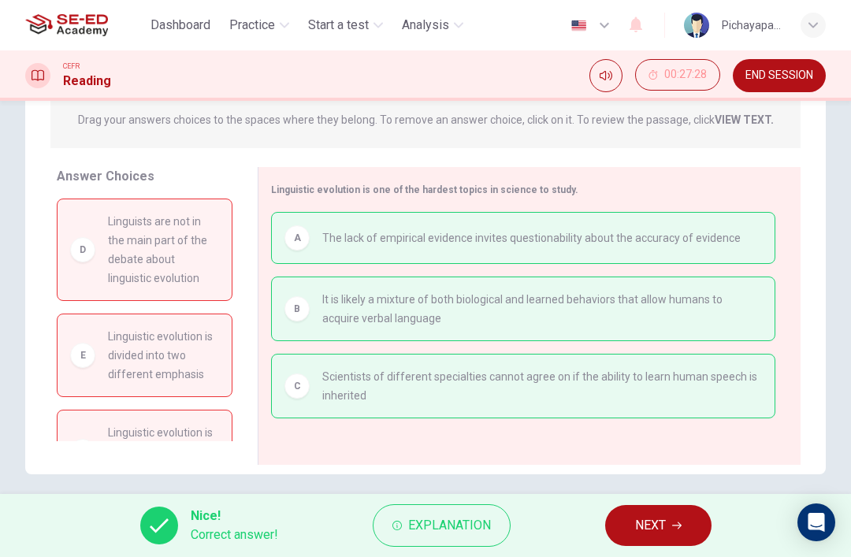
scroll to position [-1, 0]
click at [668, 508] on button "NEXT" at bounding box center [658, 525] width 106 height 41
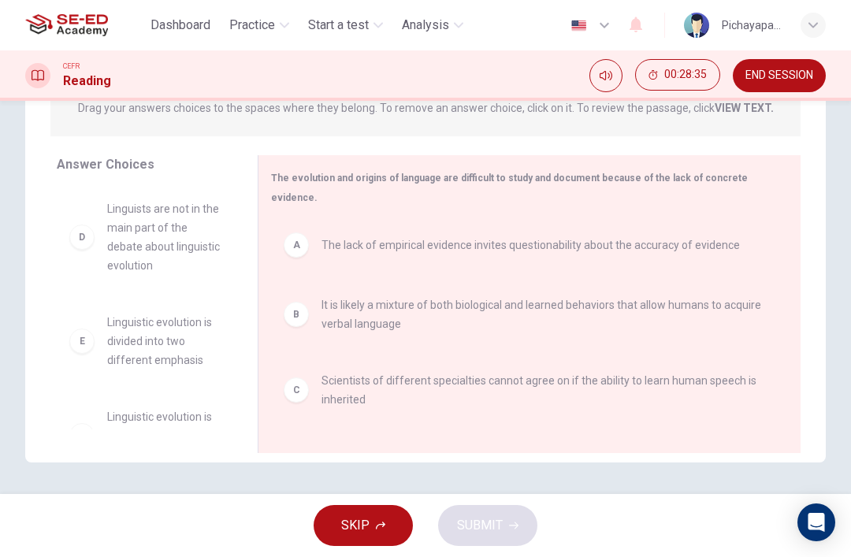
scroll to position [217, 0]
click at [304, 377] on div "C" at bounding box center [296, 389] width 25 height 25
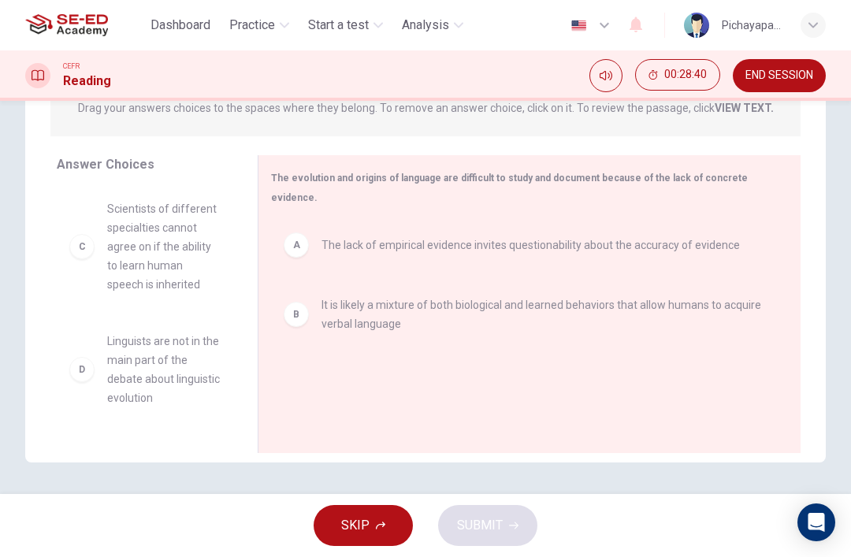
click at [308, 302] on div "B It is likely a mixture of both biological and learned behaviors that allow hu…" at bounding box center [523, 314] width 479 height 38
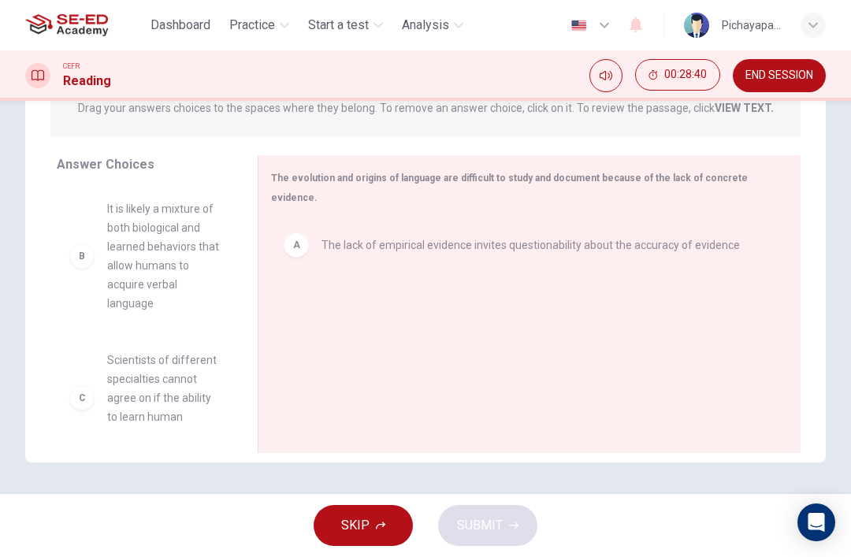
click at [303, 232] on div "A" at bounding box center [296, 244] width 25 height 25
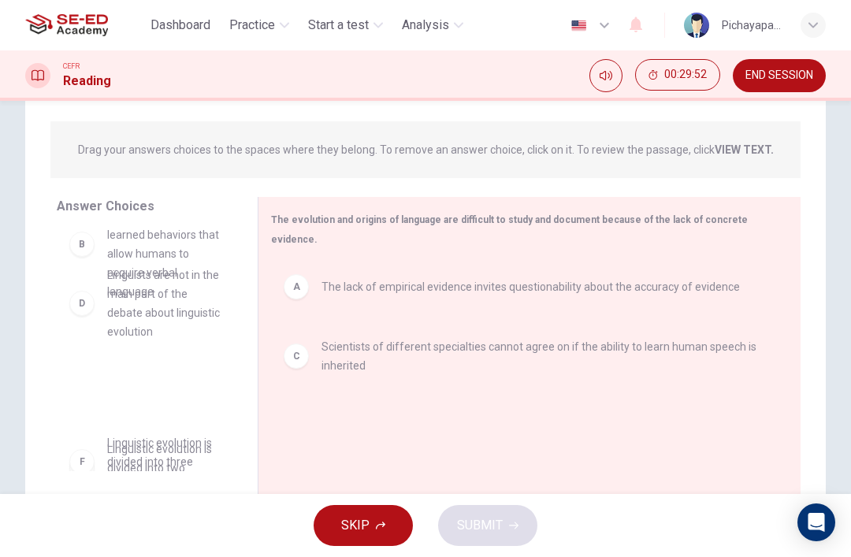
scroll to position [52, 0]
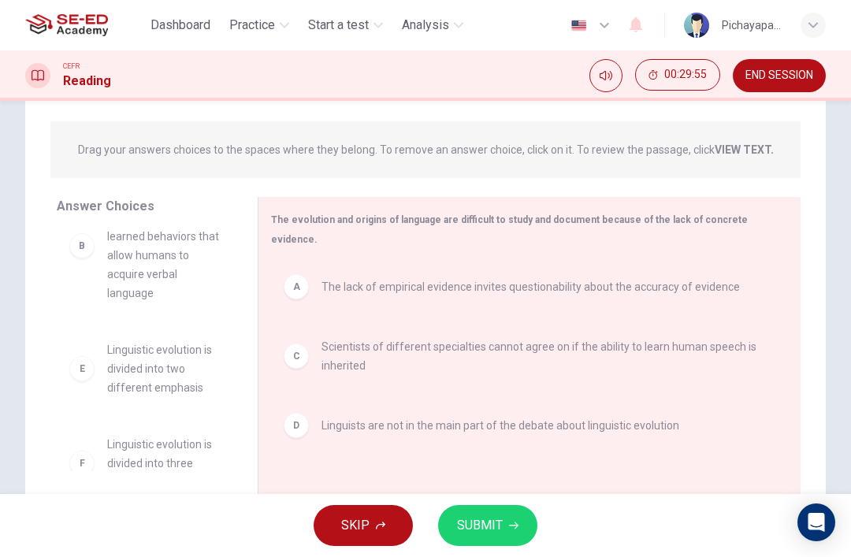
click at [478, 525] on span "SUBMIT" at bounding box center [480, 526] width 46 height 22
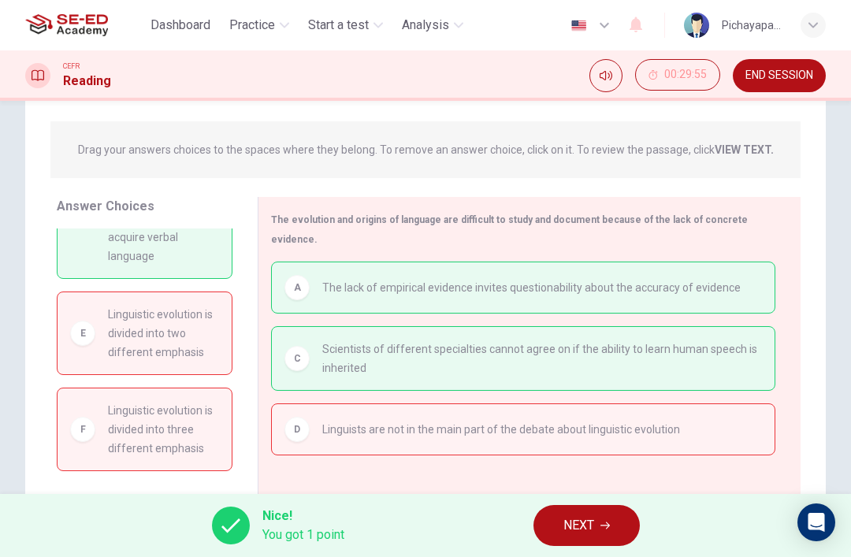
scroll to position [90, 0]
click at [580, 507] on button "NEXT" at bounding box center [586, 525] width 106 height 41
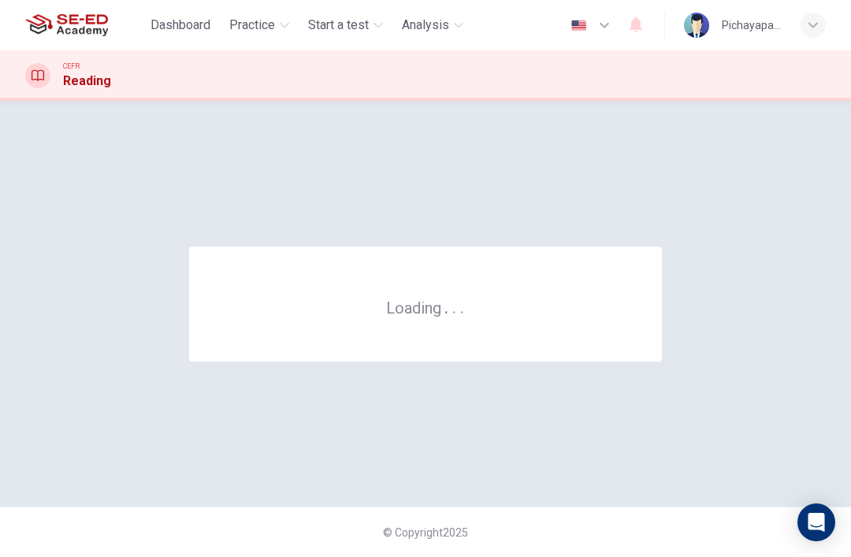
scroll to position [0, 0]
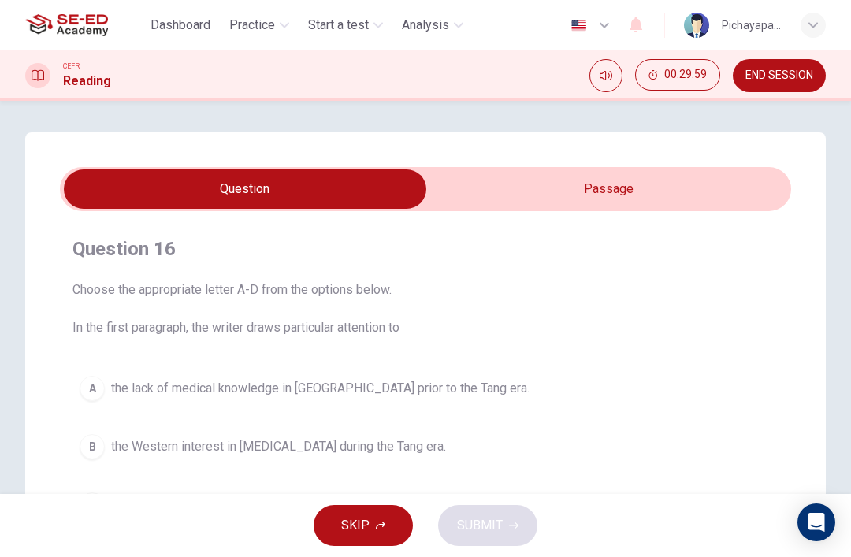
click at [693, 184] on input "checkbox" at bounding box center [245, 188] width 1097 height 39
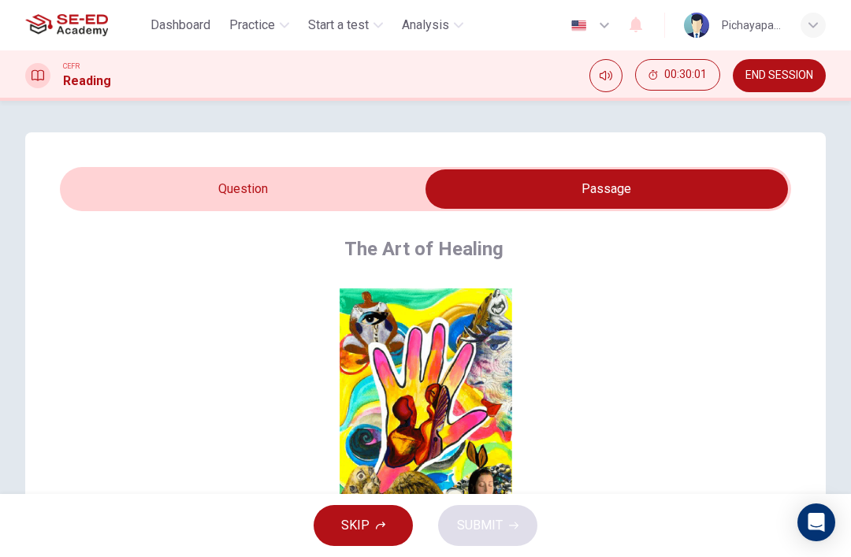
click at [130, 176] on input "checkbox" at bounding box center [606, 188] width 1097 height 39
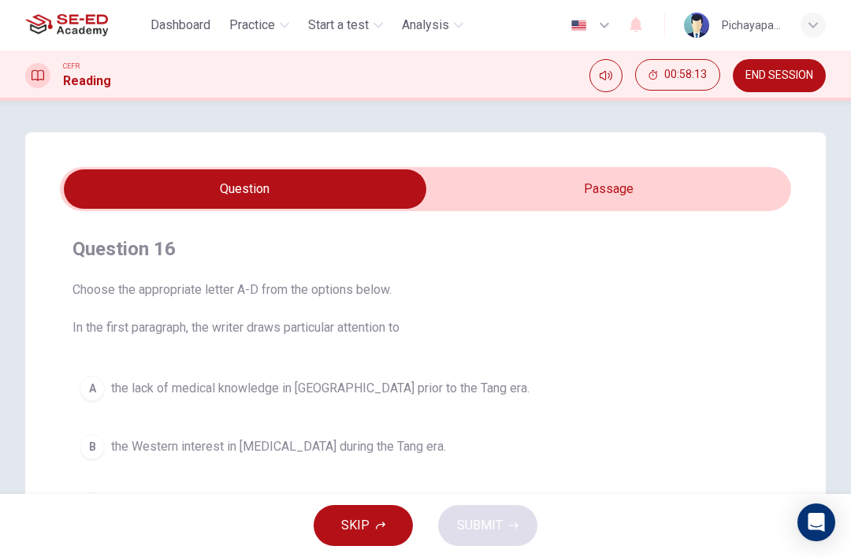
click at [497, 178] on input "checkbox" at bounding box center [245, 188] width 1097 height 39
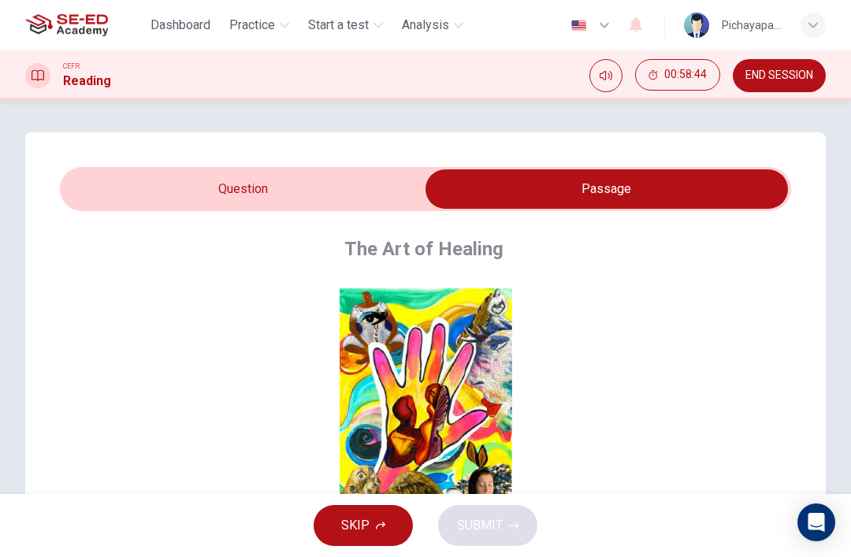
click at [343, 199] on input "checkbox" at bounding box center [606, 188] width 1097 height 39
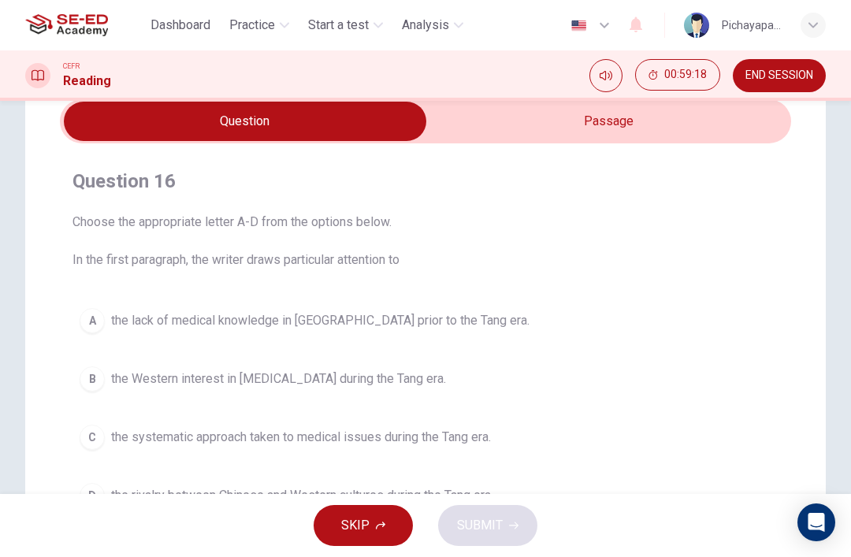
scroll to position [65, 0]
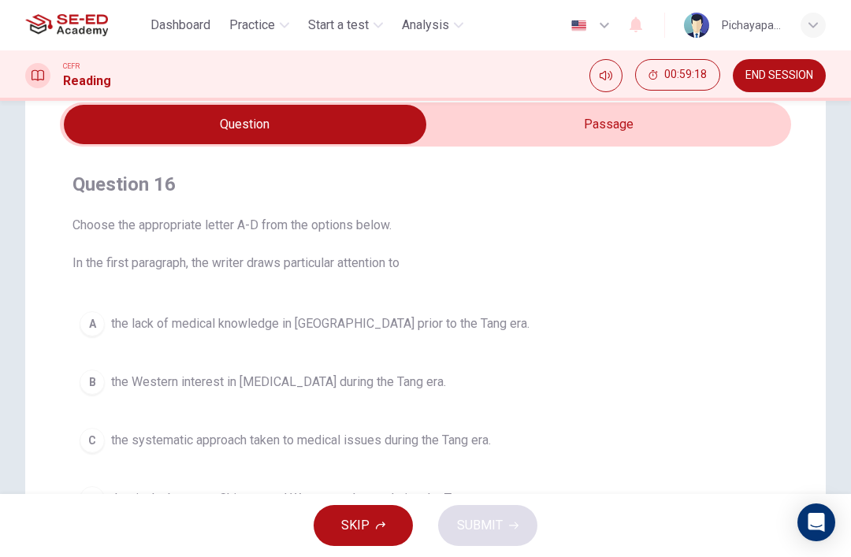
click at [659, 120] on input "checkbox" at bounding box center [245, 124] width 1097 height 39
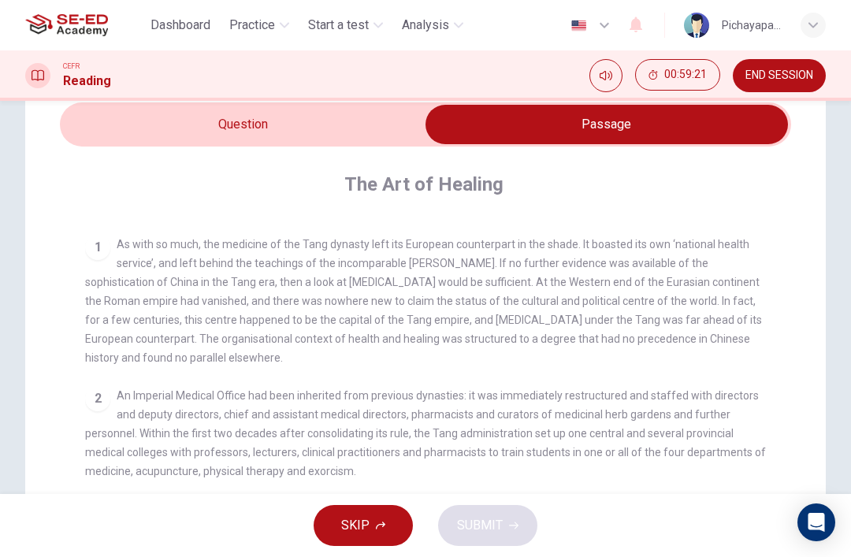
scroll to position [281, 0]
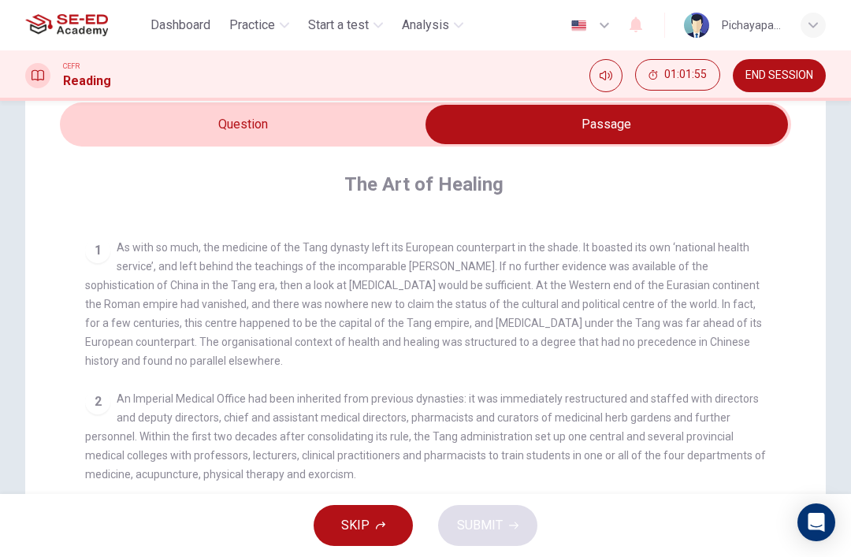
click at [355, 118] on input "checkbox" at bounding box center [606, 124] width 1097 height 39
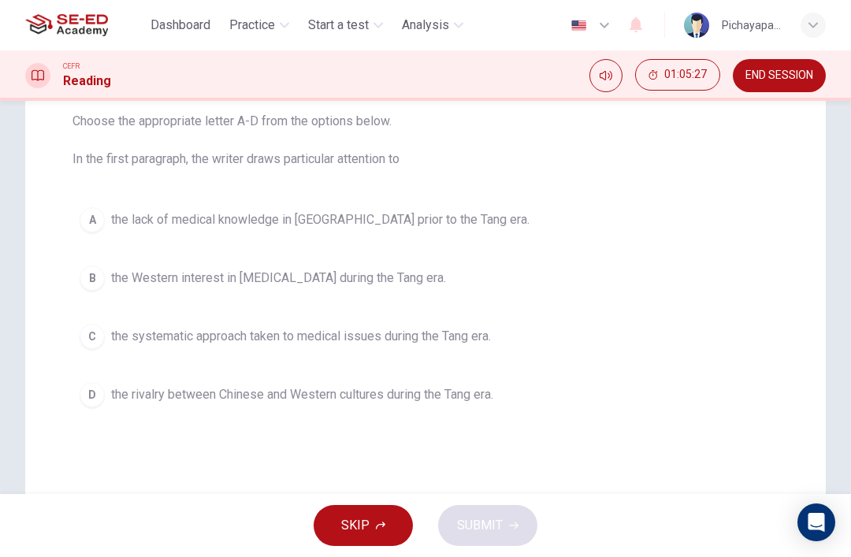
scroll to position [184, 0]
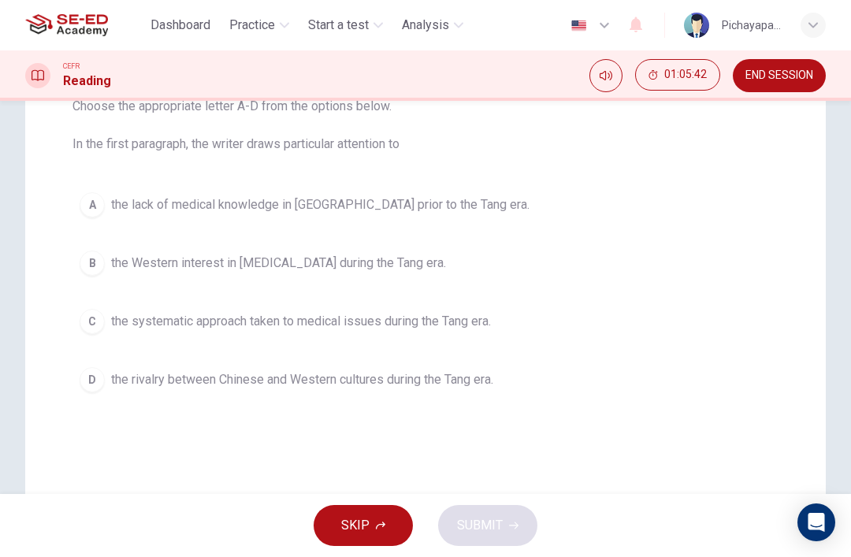
click at [554, 392] on button "D the rivalry between Chinese and Western cultures during the Tang era." at bounding box center [425, 379] width 706 height 39
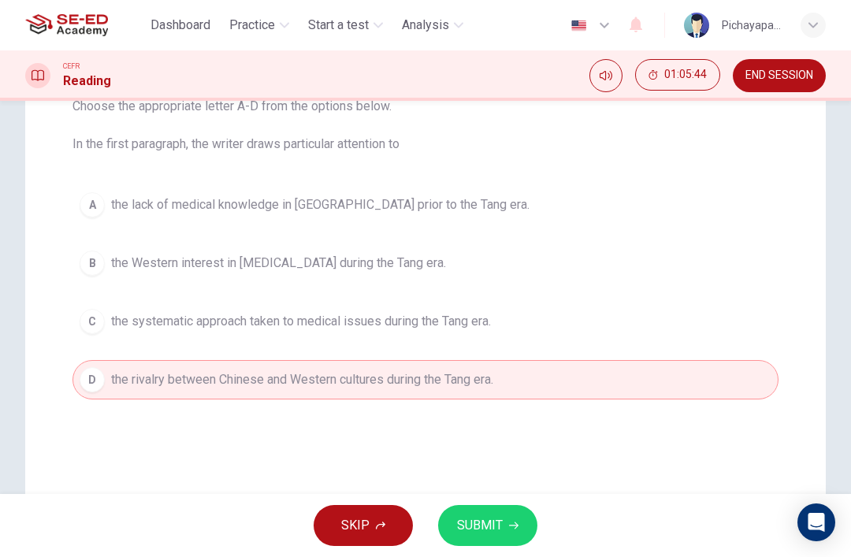
click at [498, 518] on span "SUBMIT" at bounding box center [480, 526] width 46 height 22
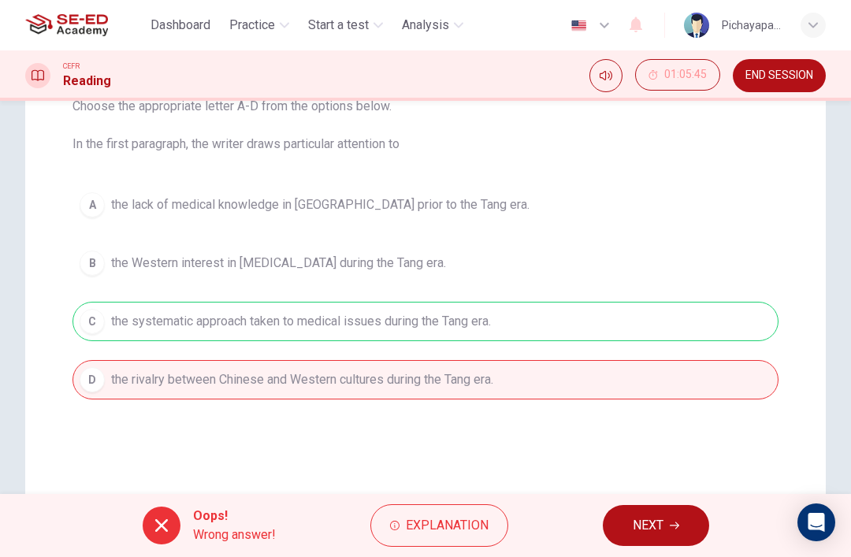
click at [461, 515] on span "Explanation" at bounding box center [447, 526] width 83 height 22
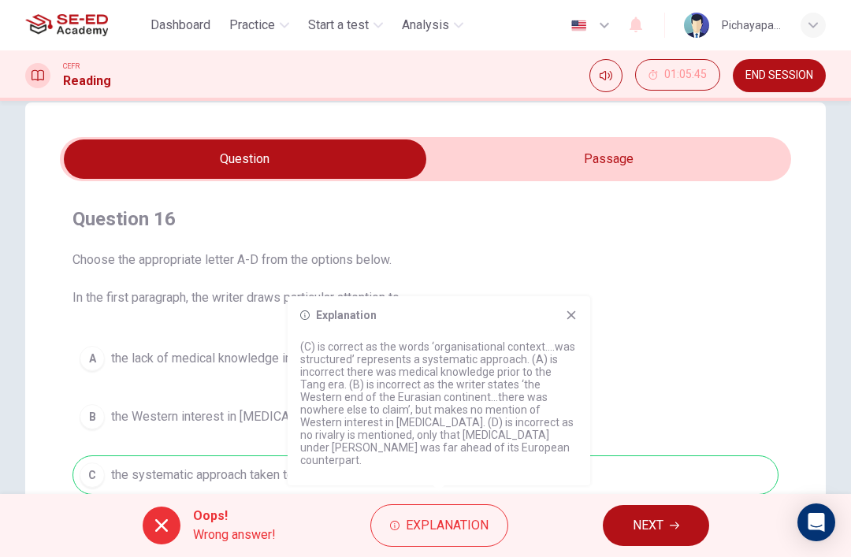
scroll to position [22, 0]
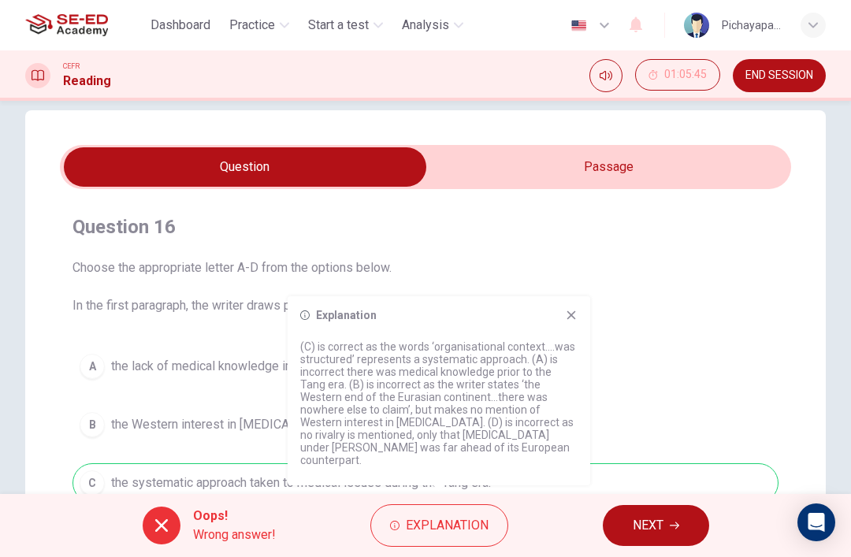
click at [641, 169] on input "checkbox" at bounding box center [245, 166] width 1097 height 39
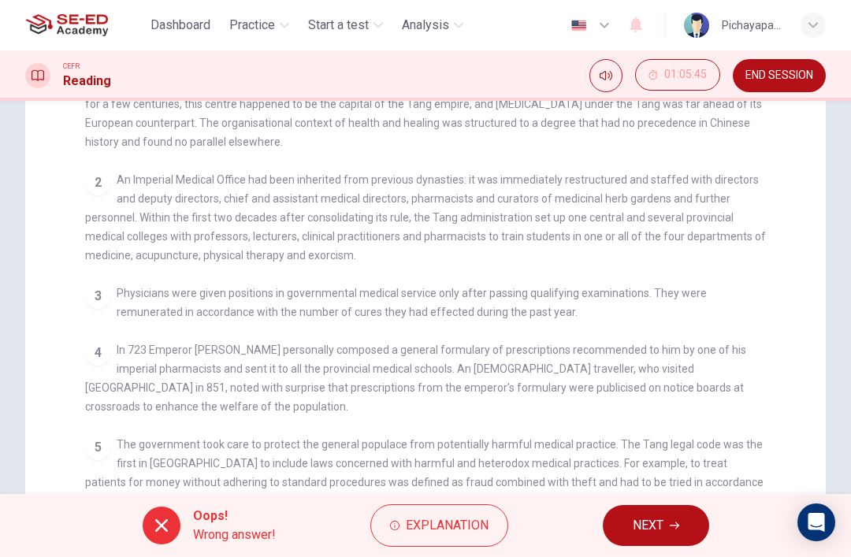
click at [87, 343] on div "CLICK TO ZOOM Click to Zoom 1 As with so much, the medicine of the Tang dynasty…" at bounding box center [436, 279] width 702 height 564
click at [648, 522] on span "NEXT" at bounding box center [648, 526] width 31 height 22
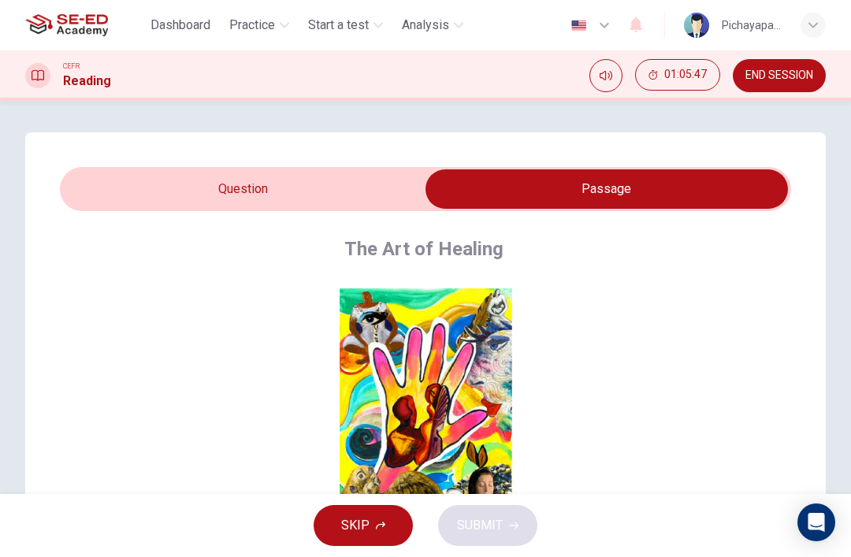
scroll to position [0, 0]
click at [252, 198] on input "checkbox" at bounding box center [606, 188] width 1097 height 39
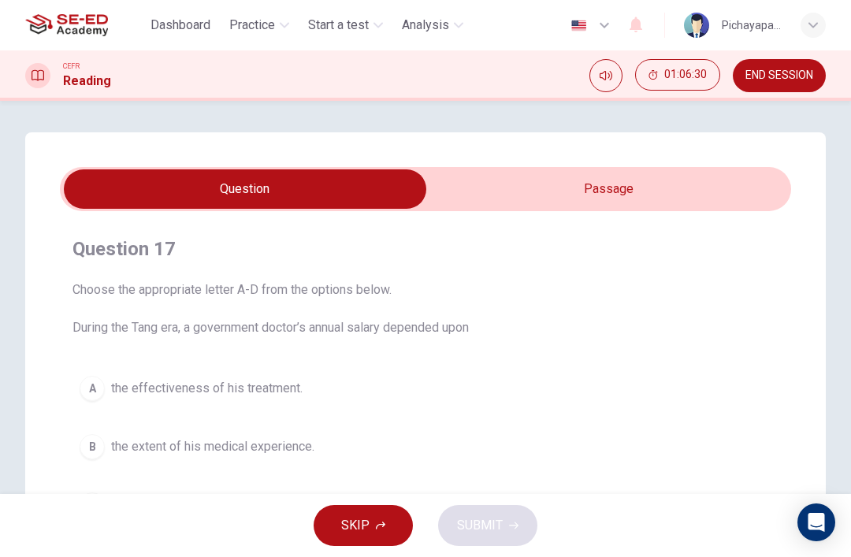
click at [512, 165] on div "Question 17 Choose the appropriate letter A-D from the options below. During th…" at bounding box center [425, 448] width 801 height 633
click at [508, 198] on input "checkbox" at bounding box center [245, 188] width 1097 height 39
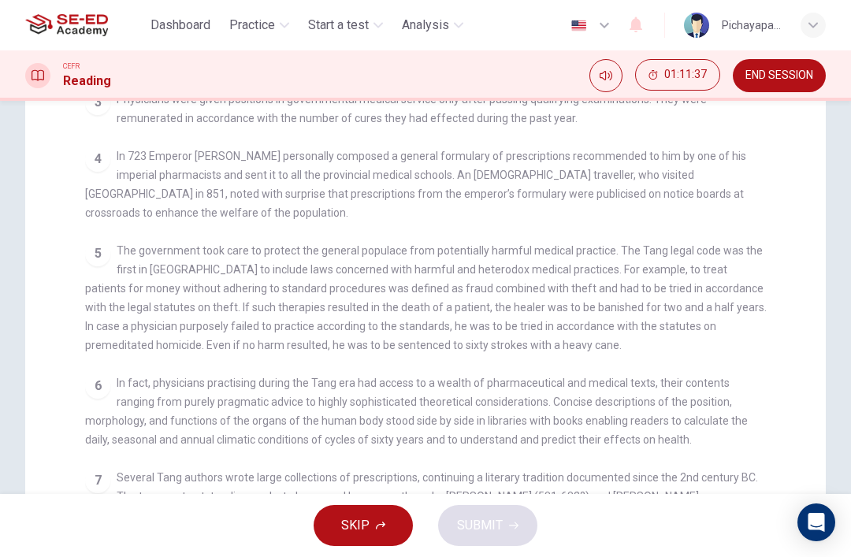
scroll to position [568, 0]
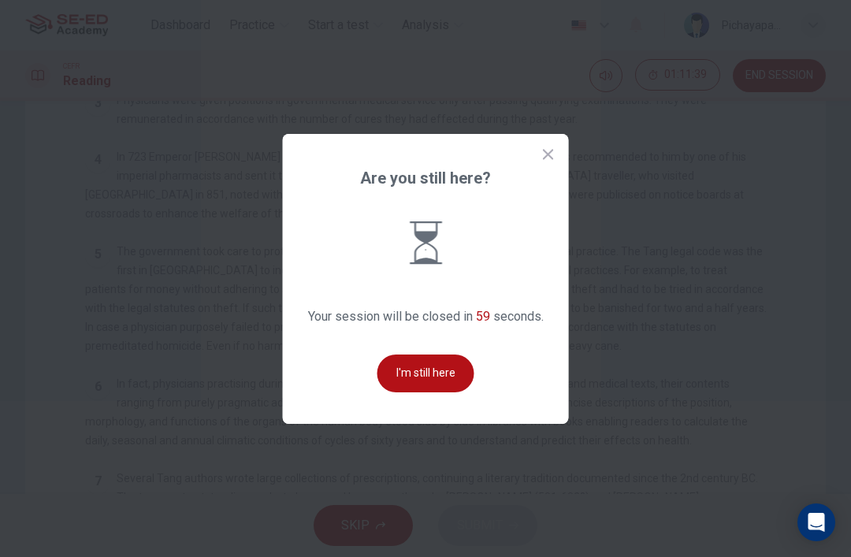
click at [561, 163] on div "Are you still here? Your session will be closed in 59 seconds. I'm still here" at bounding box center [426, 279] width 286 height 290
click at [432, 392] on button "I'm still here" at bounding box center [425, 374] width 97 height 38
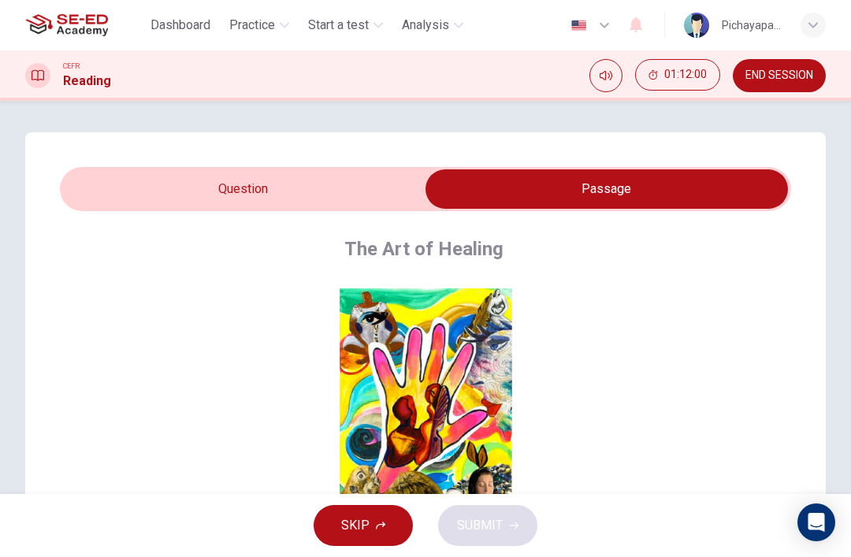
scroll to position [0, 0]
click at [322, 187] on input "checkbox" at bounding box center [606, 188] width 1097 height 39
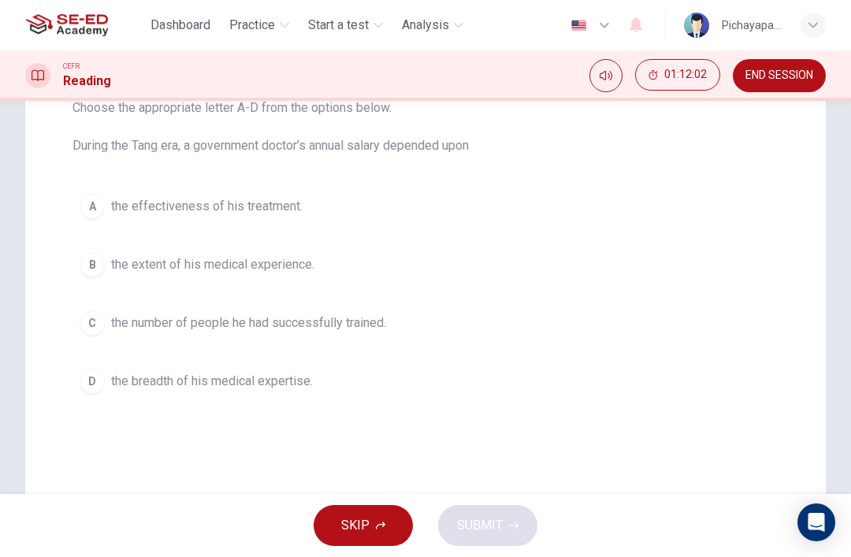
scroll to position [184, 0]
click at [456, 325] on button "C the number of people he had successfully trained." at bounding box center [425, 320] width 706 height 39
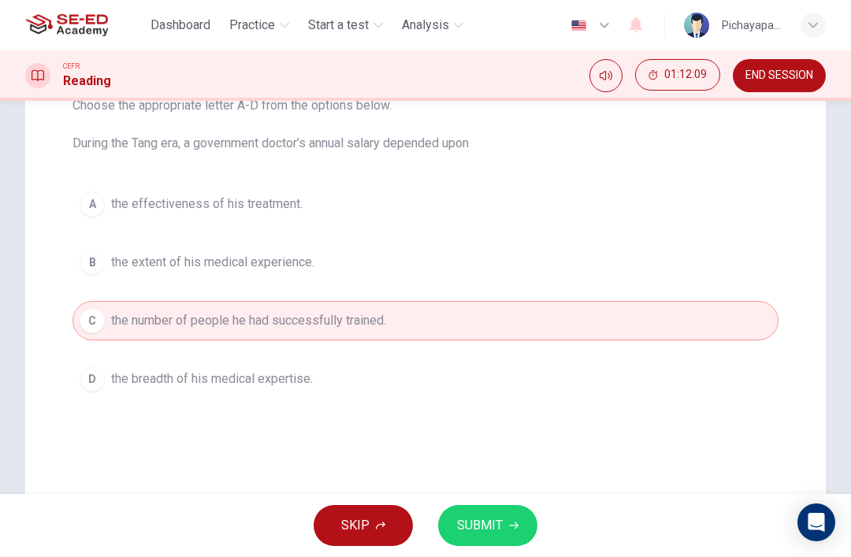
click at [485, 526] on span "SUBMIT" at bounding box center [480, 526] width 46 height 22
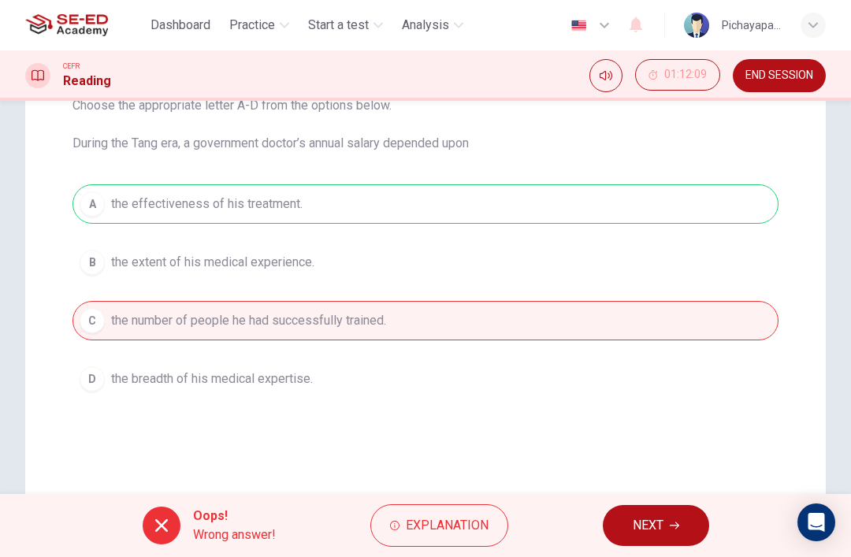
click at [667, 525] on button "NEXT" at bounding box center [656, 525] width 106 height 41
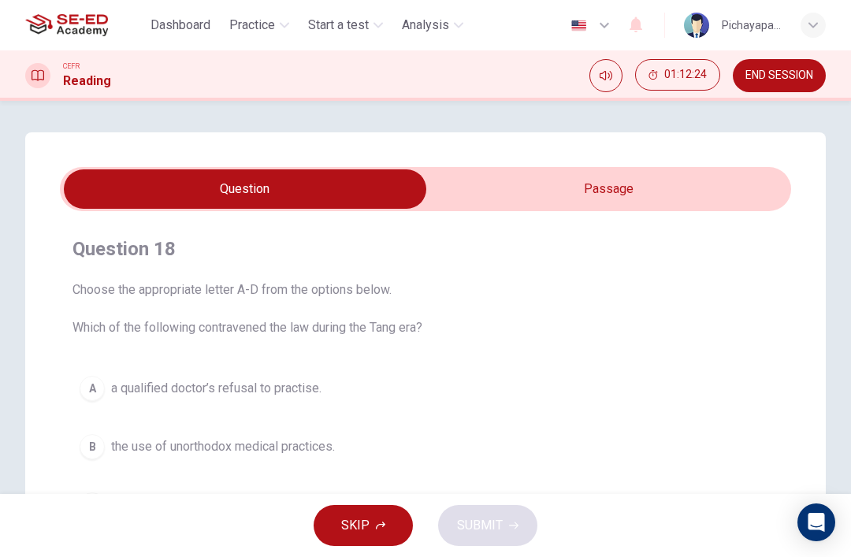
scroll to position [0, 0]
click at [704, 182] on input "checkbox" at bounding box center [245, 188] width 1097 height 39
checkbox input "true"
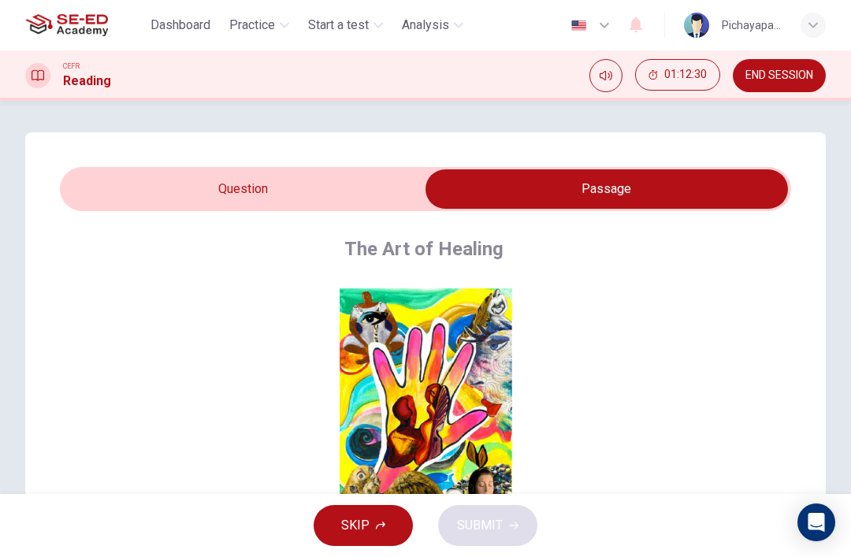
click at [786, 72] on span "END SESSION" at bounding box center [779, 75] width 68 height 13
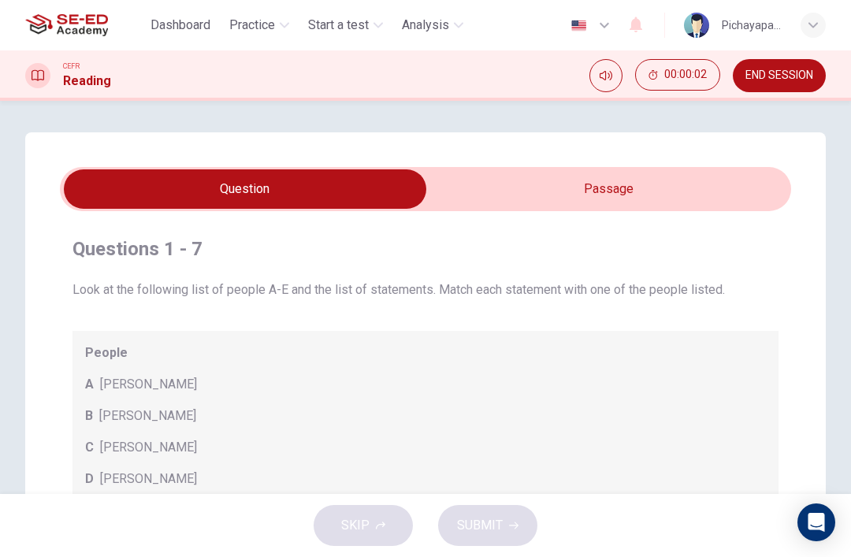
click at [563, 187] on input "checkbox" at bounding box center [245, 188] width 1097 height 39
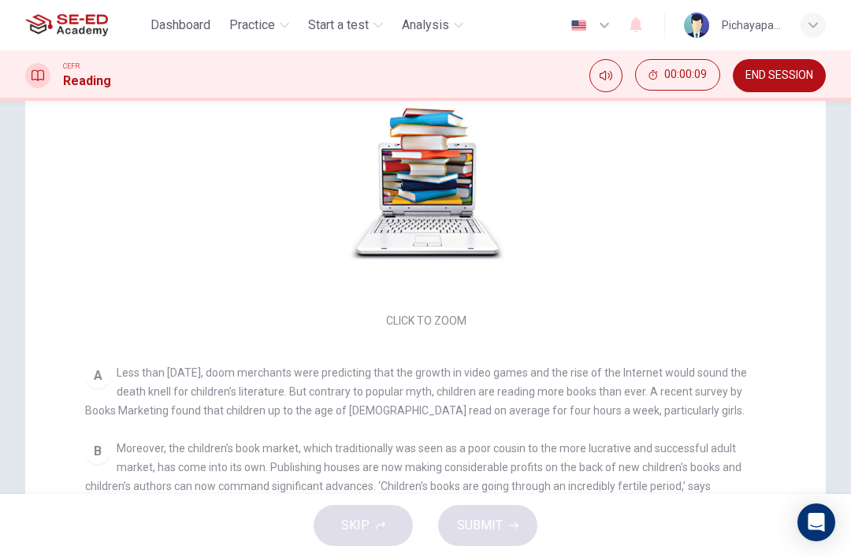
scroll to position [200, 0]
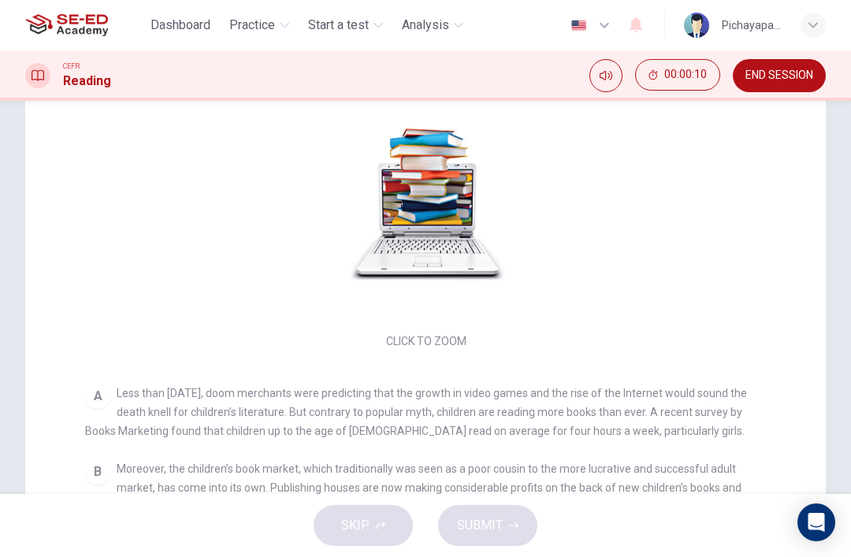
click at [495, 148] on div "Click to Zoom" at bounding box center [426, 216] width 682 height 272
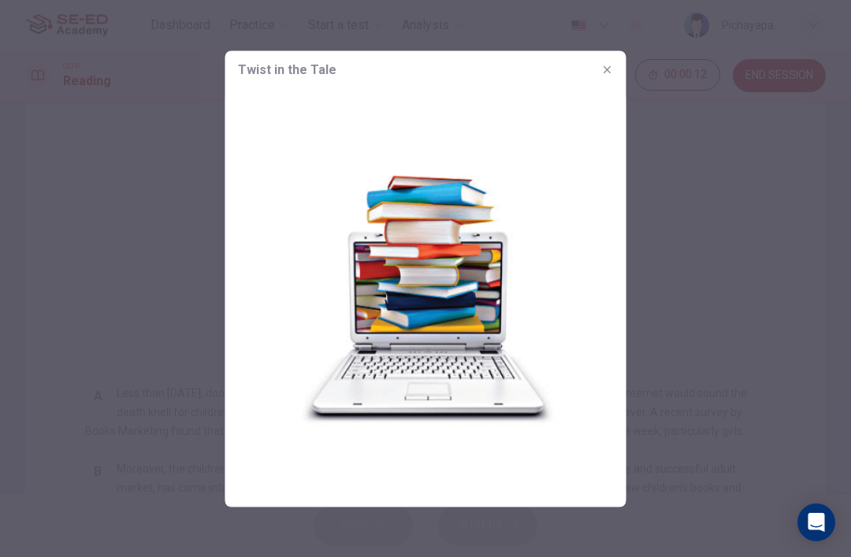
click at [714, 172] on div at bounding box center [425, 278] width 851 height 557
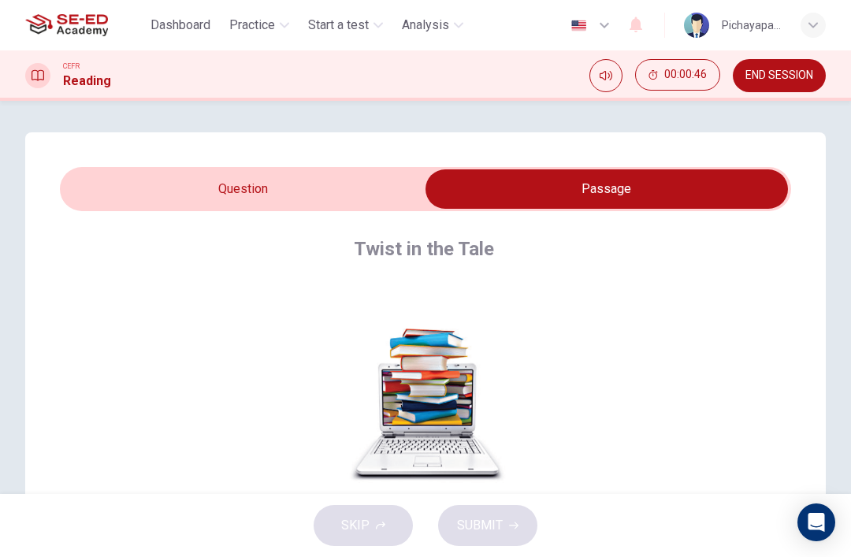
scroll to position [-1, 0]
click at [184, 199] on input "checkbox" at bounding box center [606, 188] width 1097 height 39
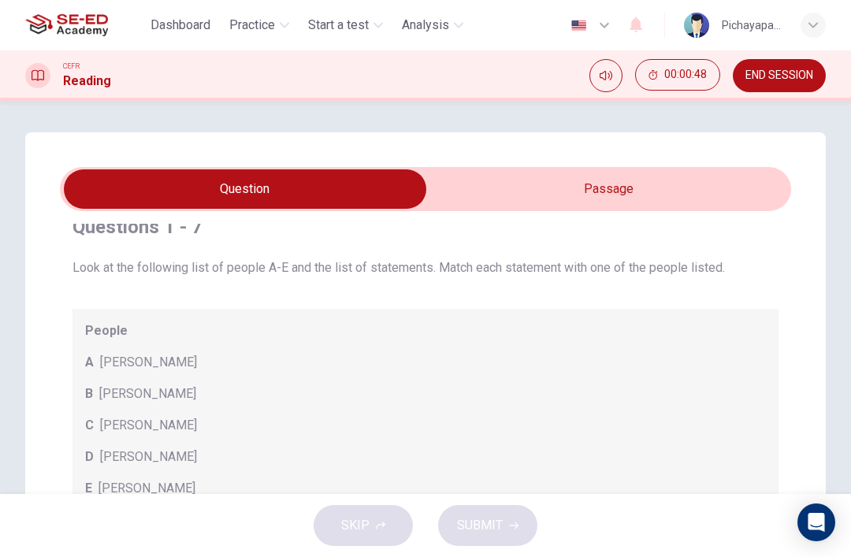
scroll to position [22, 0]
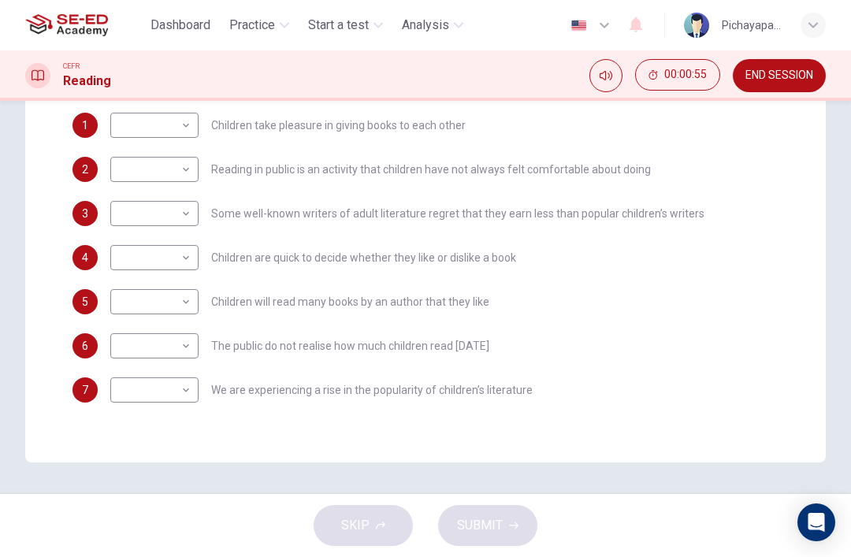
click at [697, 345] on div "6 ​ ​ The public do not realise how much children read today" at bounding box center [425, 345] width 706 height 25
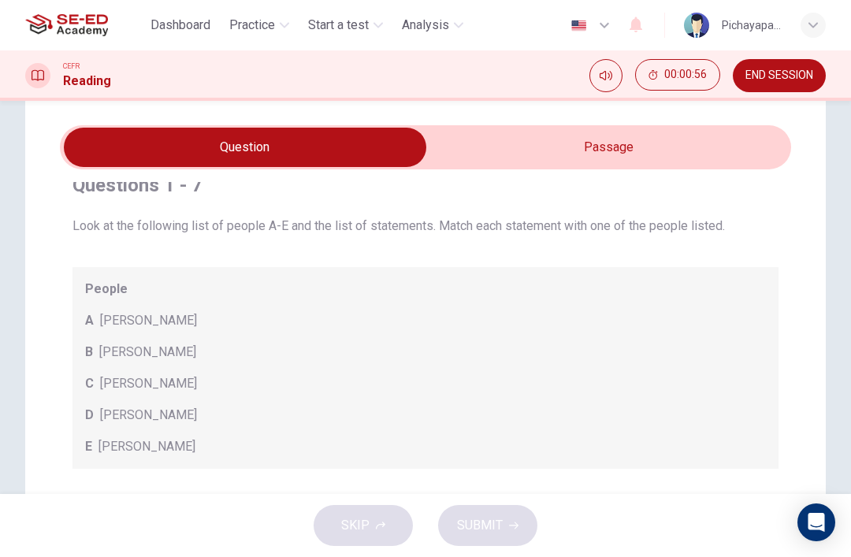
scroll to position [38, 0]
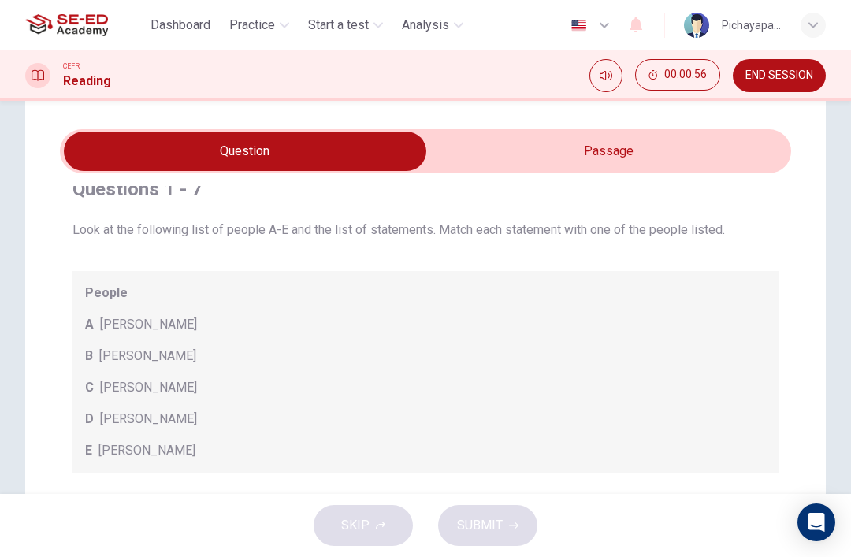
click at [737, 361] on div "B David Almond" at bounding box center [425, 356] width 681 height 19
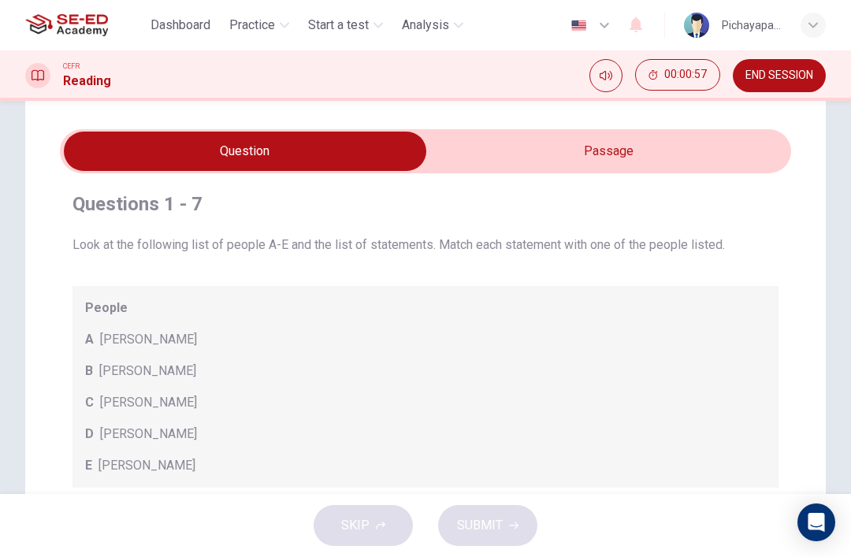
scroll to position [4, 0]
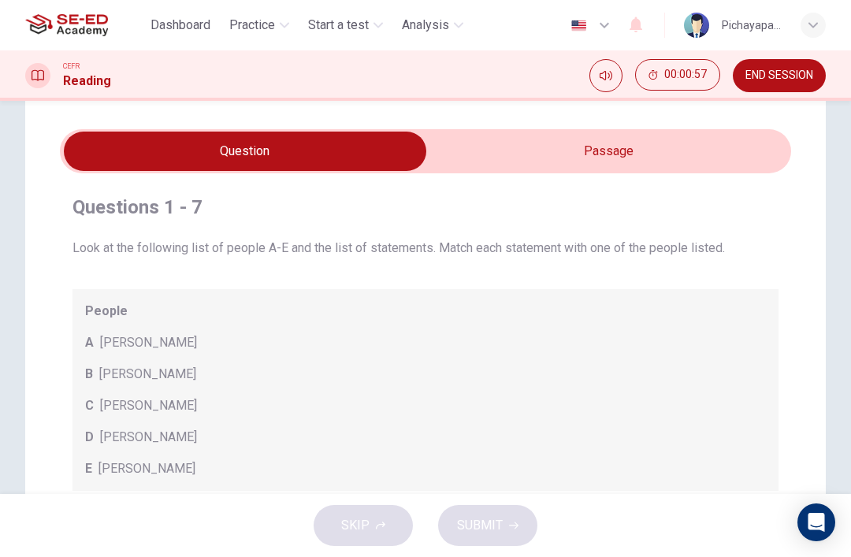
click at [680, 150] on input "checkbox" at bounding box center [245, 151] width 1097 height 39
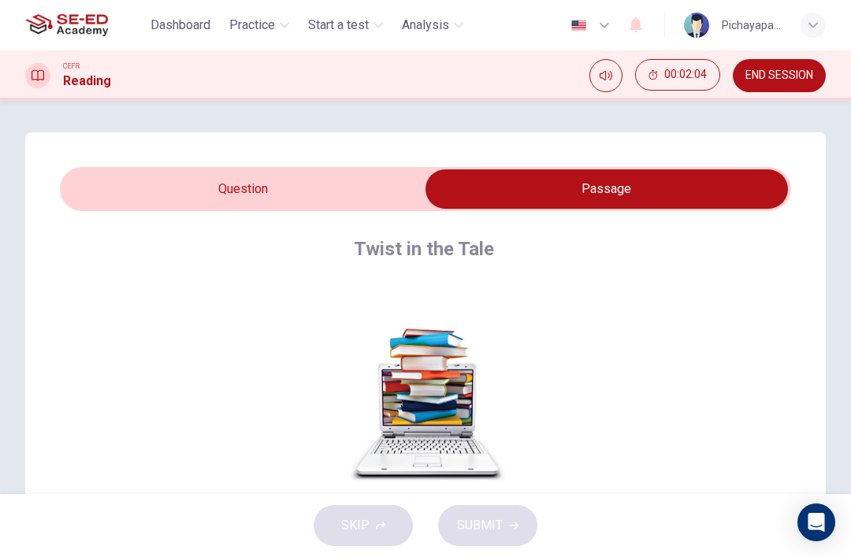
scroll to position [-1, 0]
click at [162, 201] on input "checkbox" at bounding box center [606, 188] width 1097 height 39
checkbox input "false"
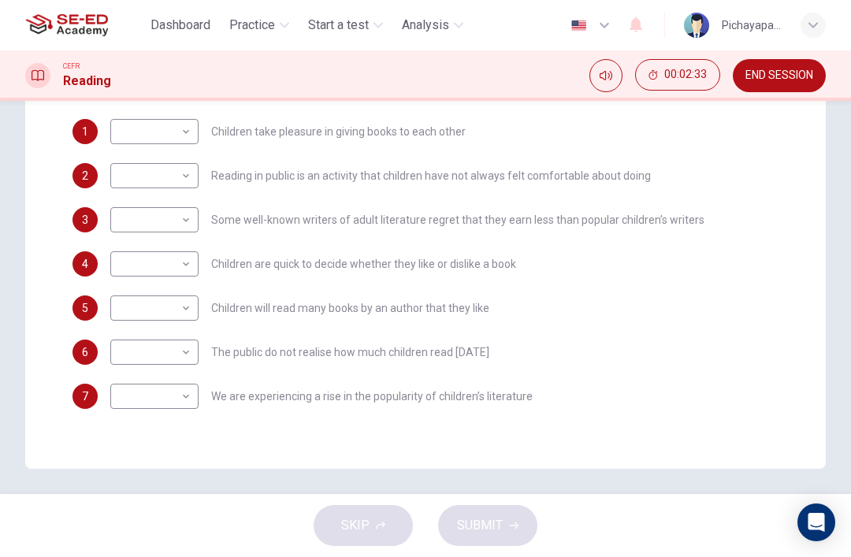
scroll to position [425, 0]
click at [127, 222] on body "This site uses cookies, as explained in our Privacy Policy . If you agree to th…" at bounding box center [425, 278] width 851 height 557
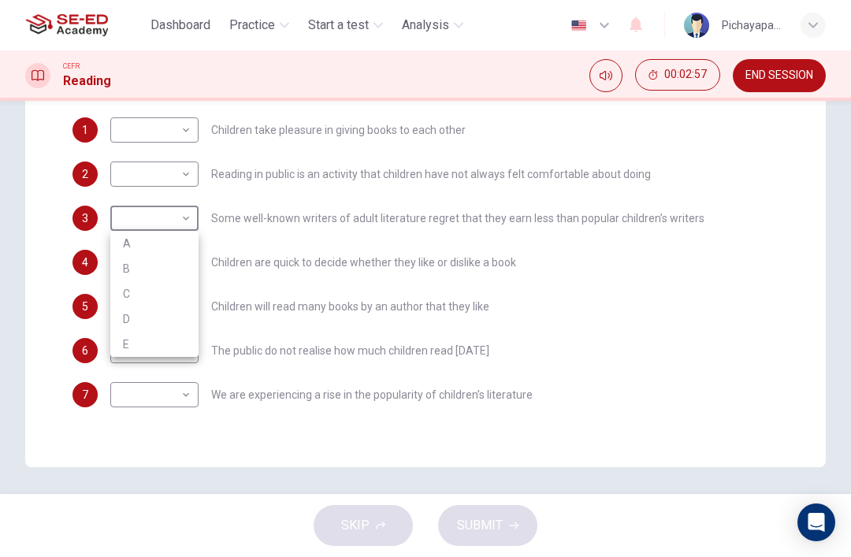
click at [122, 242] on li "A" at bounding box center [154, 243] width 88 height 25
type input "A"
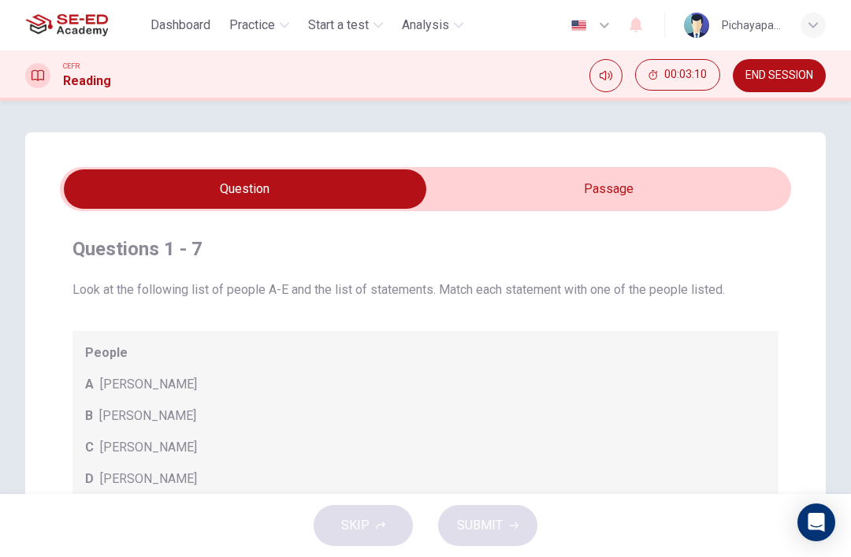
scroll to position [0, 0]
click at [644, 185] on input "checkbox" at bounding box center [245, 188] width 1097 height 39
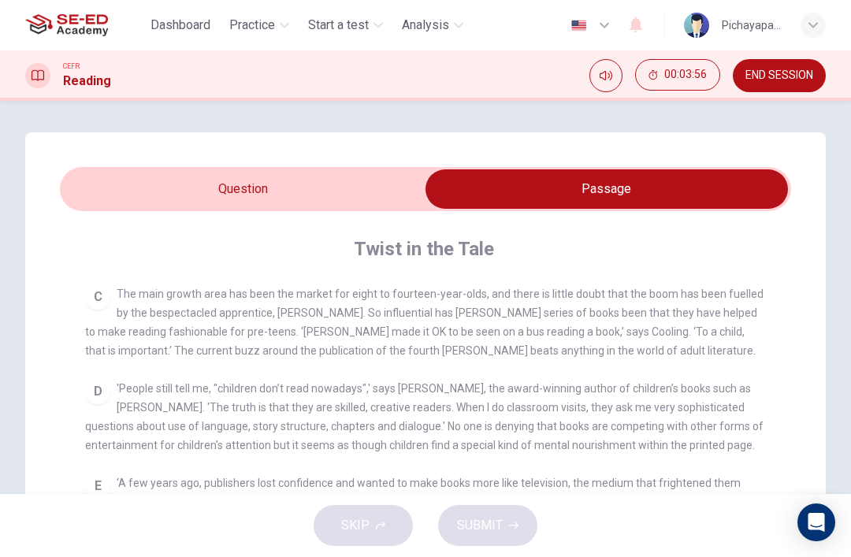
scroll to position [490, 0]
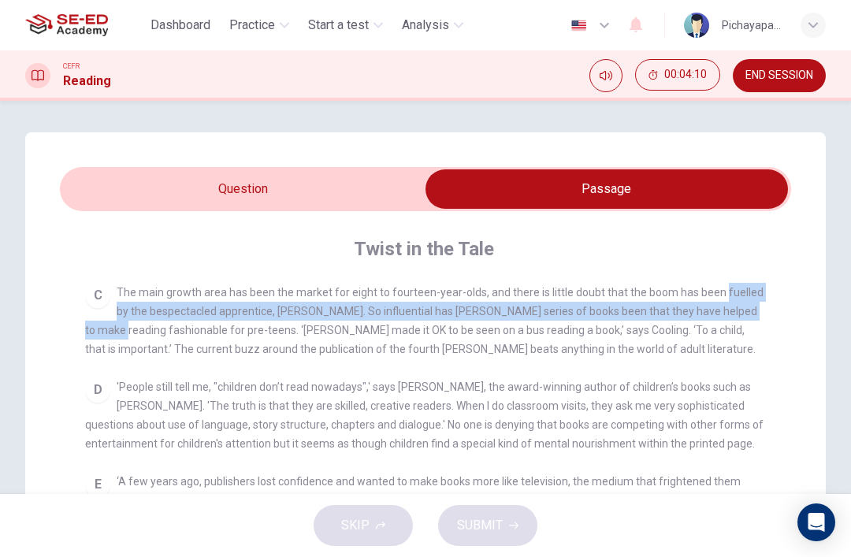
click at [726, 359] on div "C The main growth area has been the market for eight to fourteen-year-olds, and…" at bounding box center [426, 321] width 682 height 76
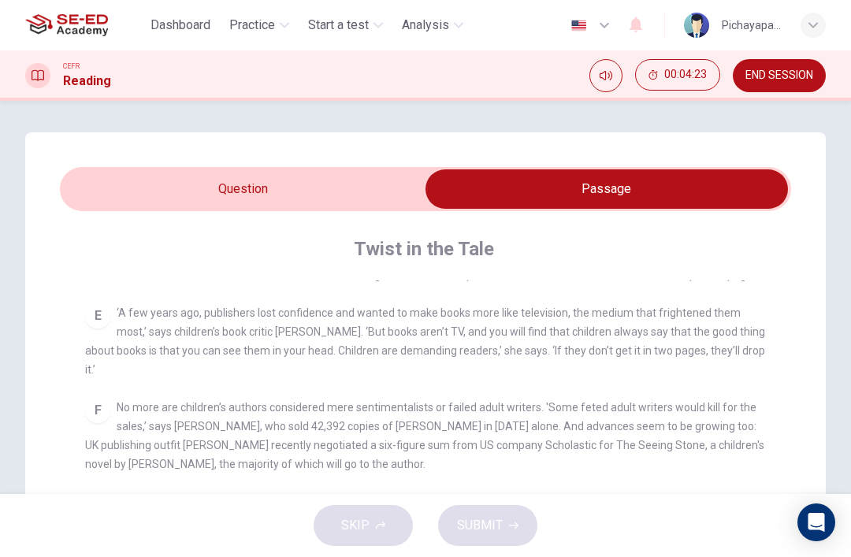
scroll to position [664, 0]
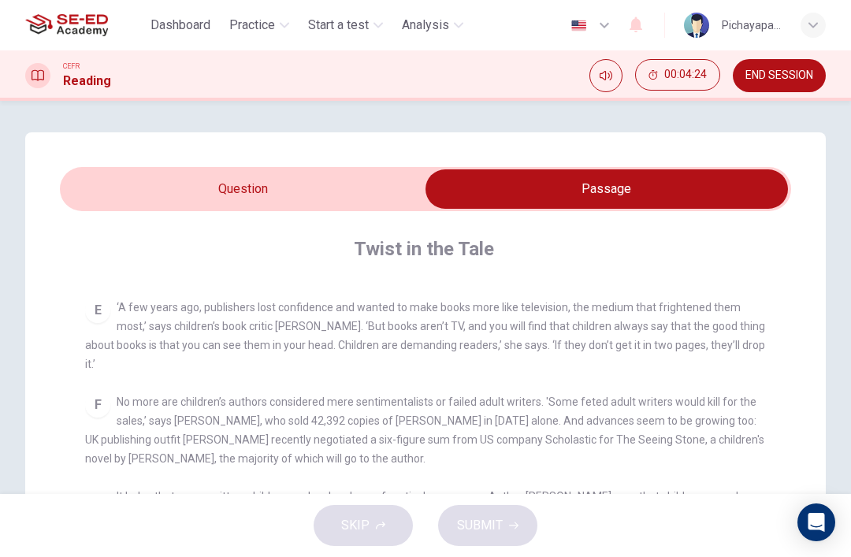
click at [198, 182] on input "checkbox" at bounding box center [606, 188] width 1097 height 39
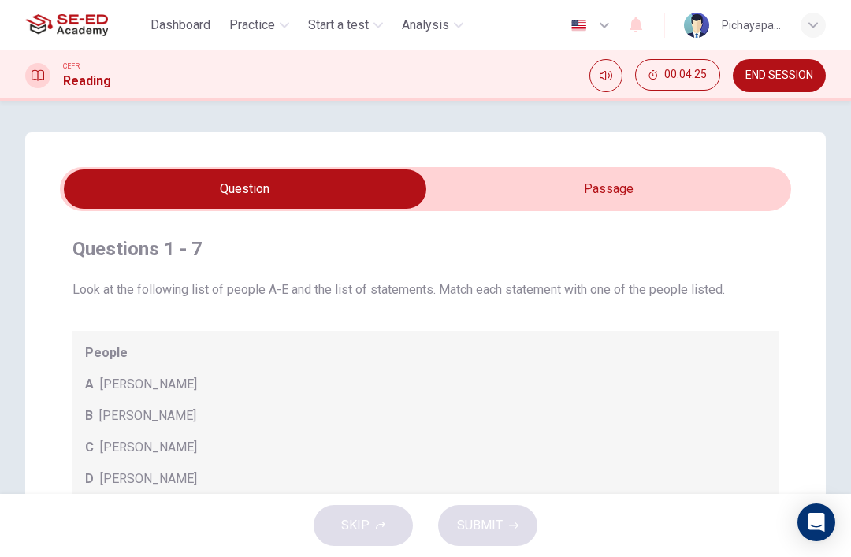
click at [670, 197] on input "checkbox" at bounding box center [245, 188] width 1097 height 39
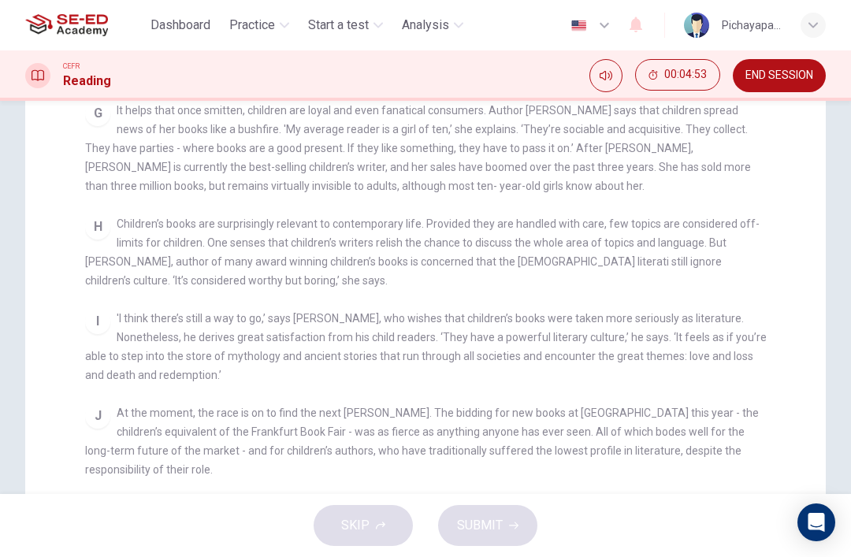
scroll to position [355, 0]
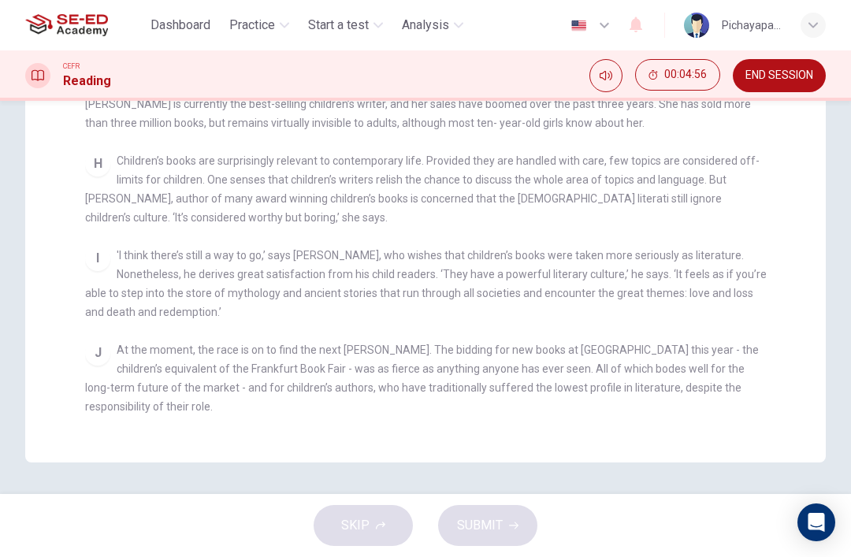
click at [745, 262] on div "I 'I think there’s still a way to go,’ says Almond, who wishes that children’s …" at bounding box center [426, 284] width 682 height 76
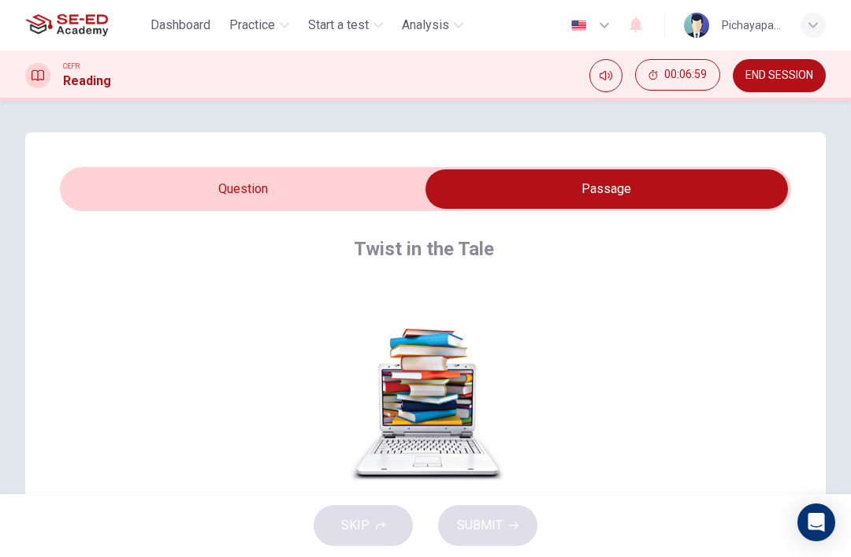
scroll to position [0, 0]
click at [311, 187] on input "checkbox" at bounding box center [606, 188] width 1097 height 39
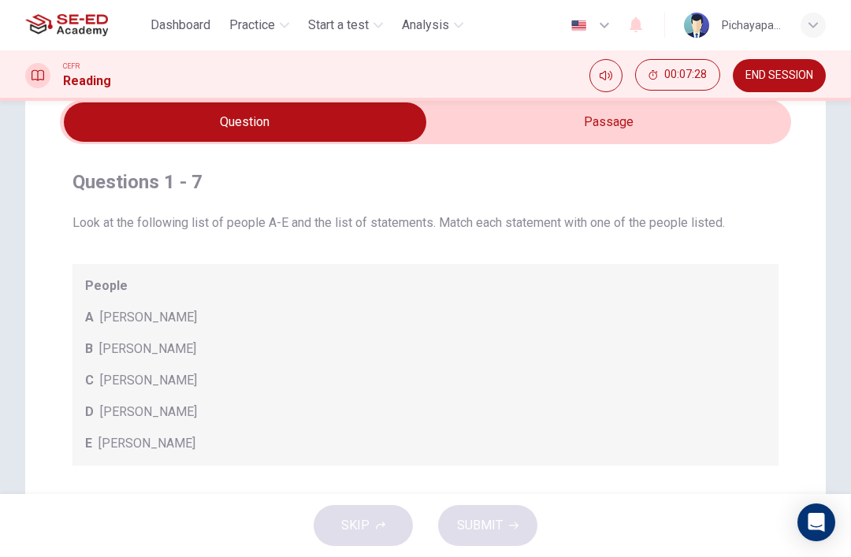
scroll to position [66, 0]
click at [648, 125] on input "checkbox" at bounding box center [245, 122] width 1097 height 39
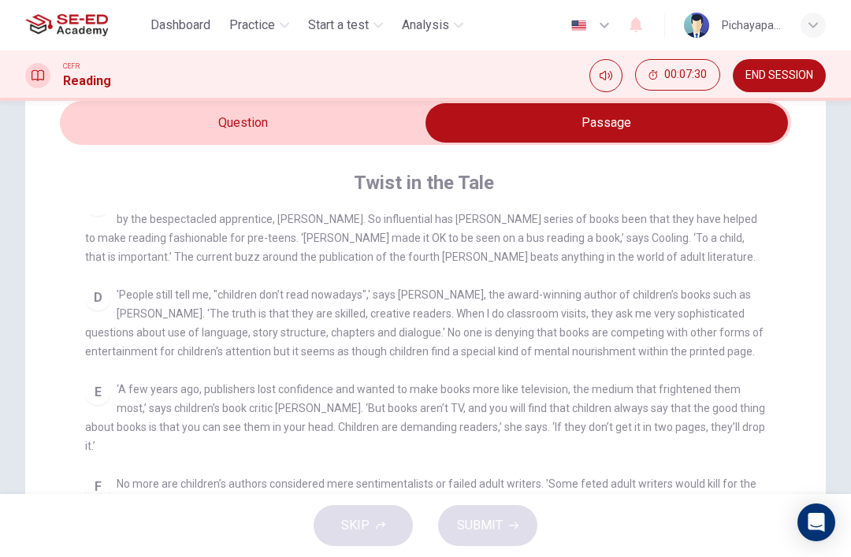
scroll to position [522, 0]
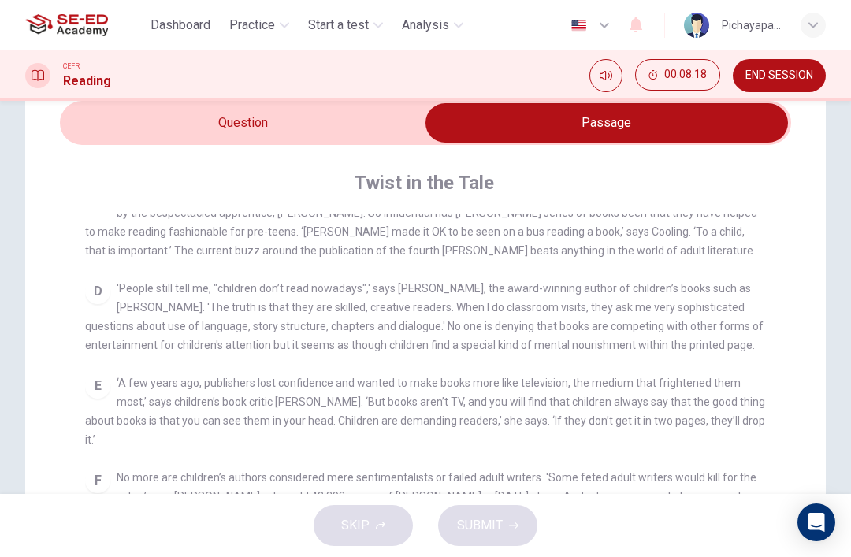
click at [210, 117] on input "checkbox" at bounding box center [606, 122] width 1097 height 39
checkbox input "false"
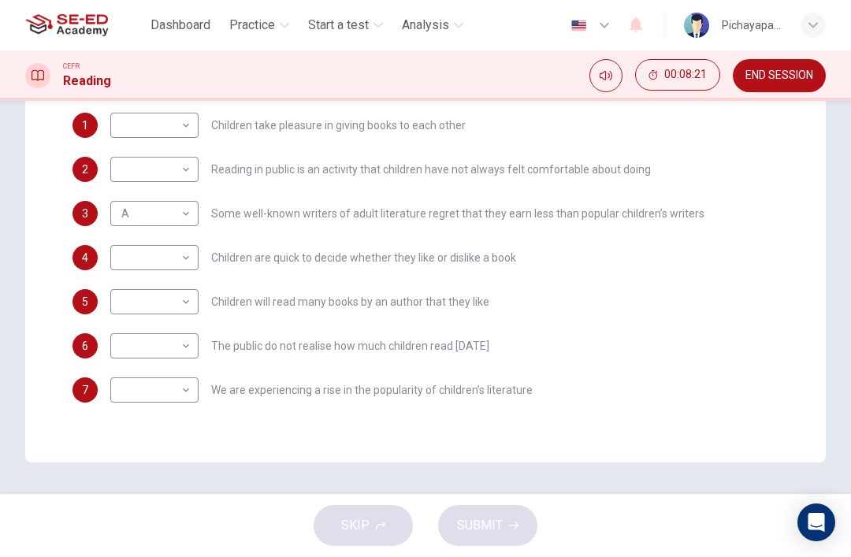
scroll to position [429, 0]
click at [136, 262] on body "This site uses cookies, as explained in our Privacy Policy . If you agree to th…" at bounding box center [425, 278] width 851 height 557
click at [734, 276] on div at bounding box center [425, 278] width 851 height 557
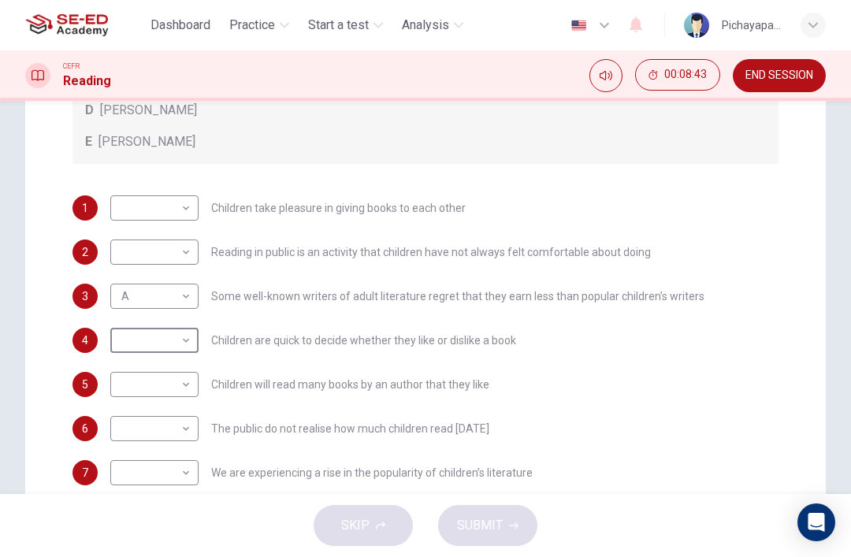
scroll to position [352, 0]
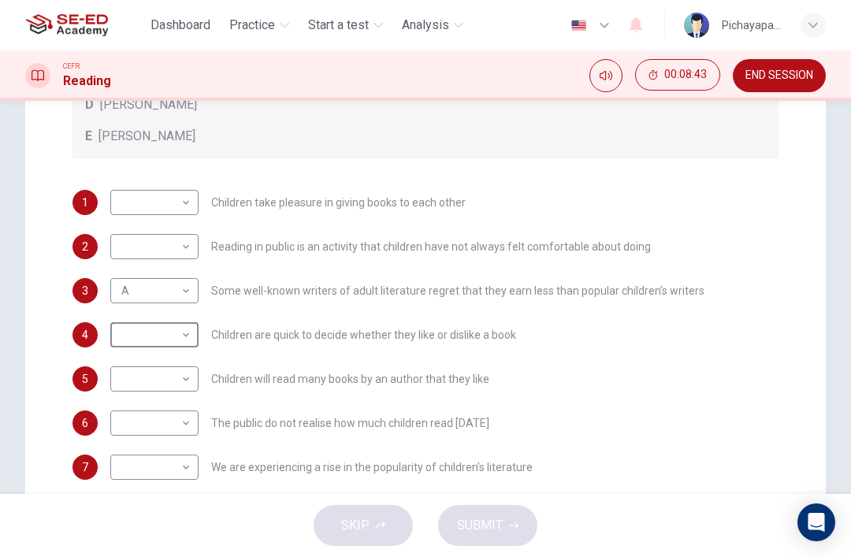
click at [138, 340] on body "This site uses cookies, as explained in our Privacy Policy . If you agree to th…" at bounding box center [425, 278] width 851 height 557
click at [121, 403] on li "C" at bounding box center [154, 410] width 88 height 25
type input "C"
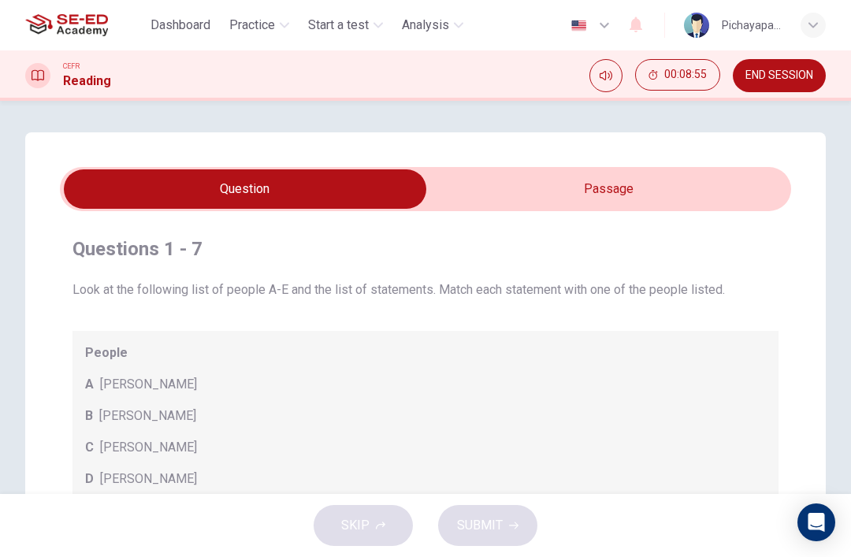
scroll to position [0, 0]
click at [657, 200] on input "checkbox" at bounding box center [245, 188] width 1097 height 39
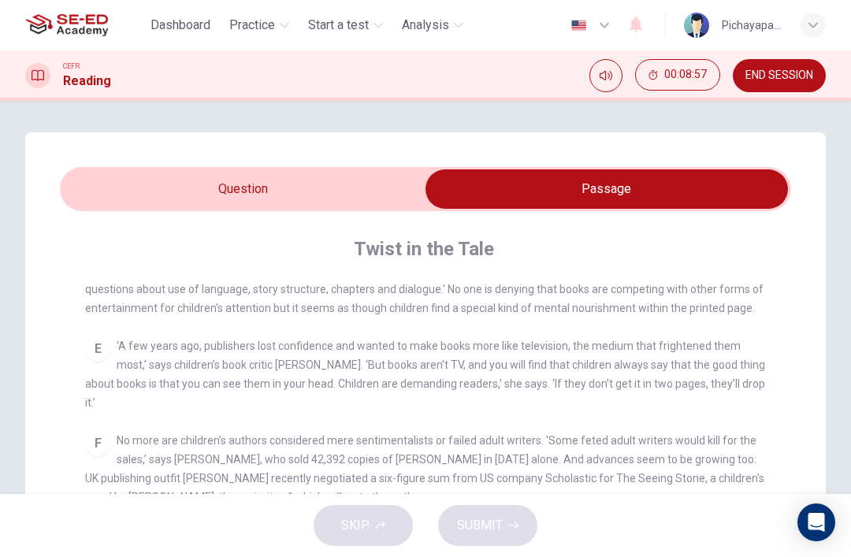
scroll to position [596, 0]
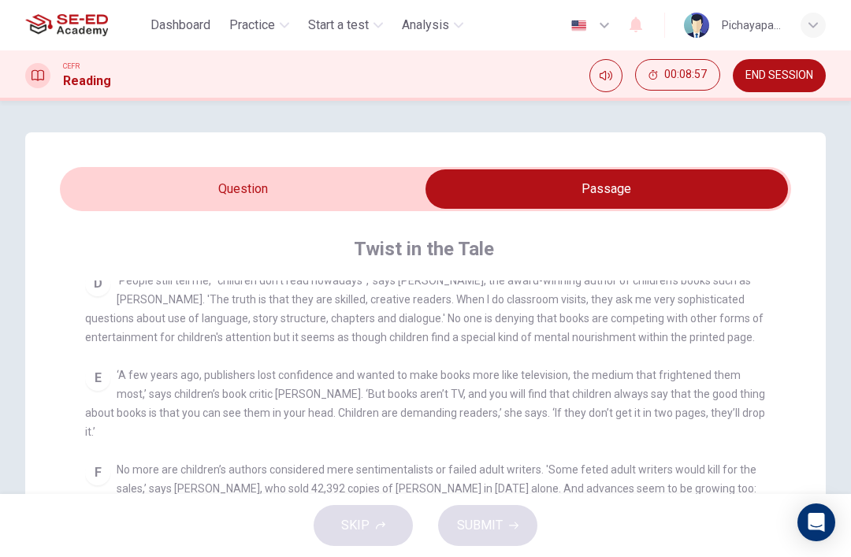
click at [349, 186] on input "checkbox" at bounding box center [606, 188] width 1097 height 39
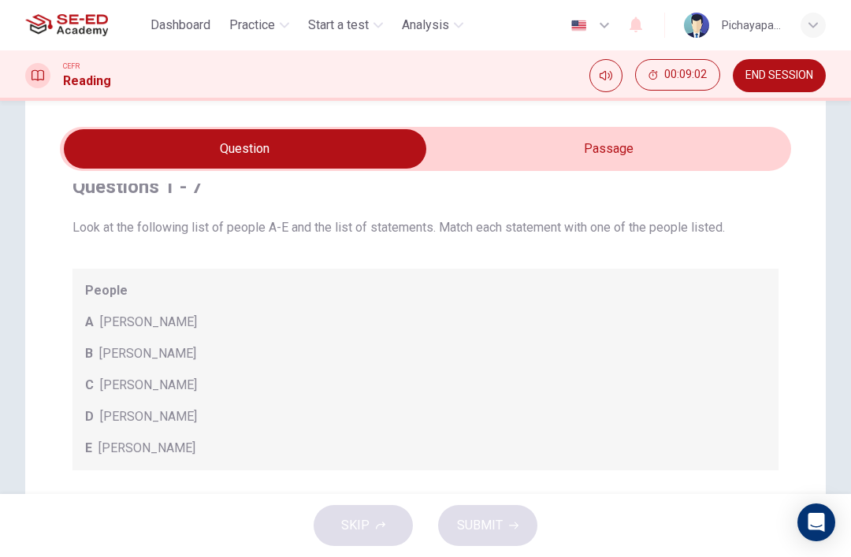
scroll to position [24, 0]
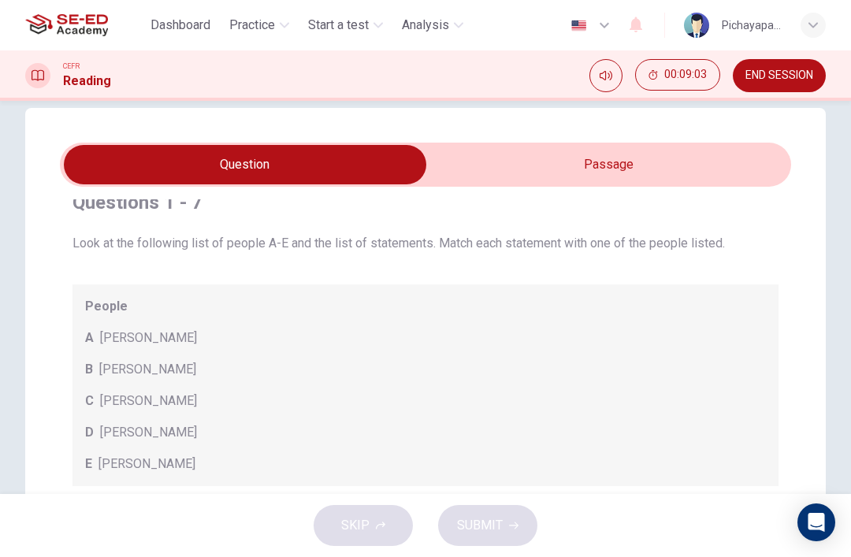
click at [637, 169] on input "checkbox" at bounding box center [245, 164] width 1097 height 39
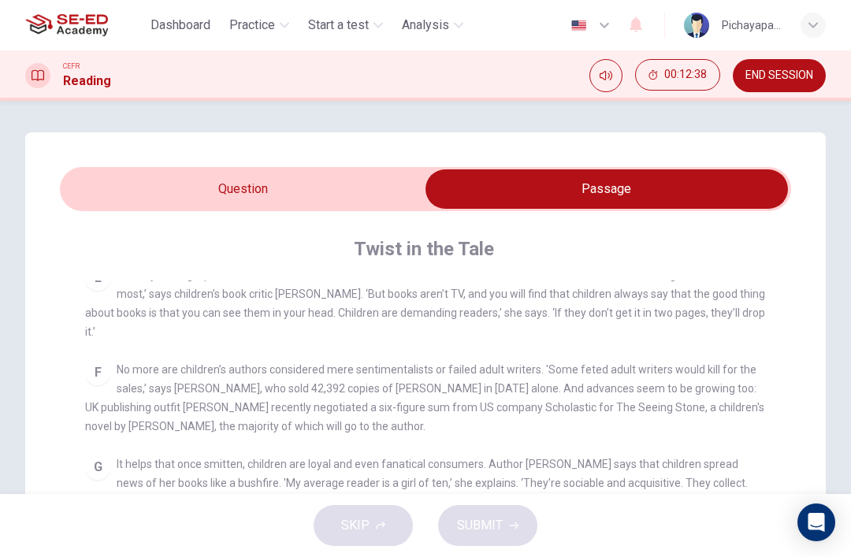
scroll to position [0, 0]
click at [336, 191] on input "checkbox" at bounding box center [606, 188] width 1097 height 39
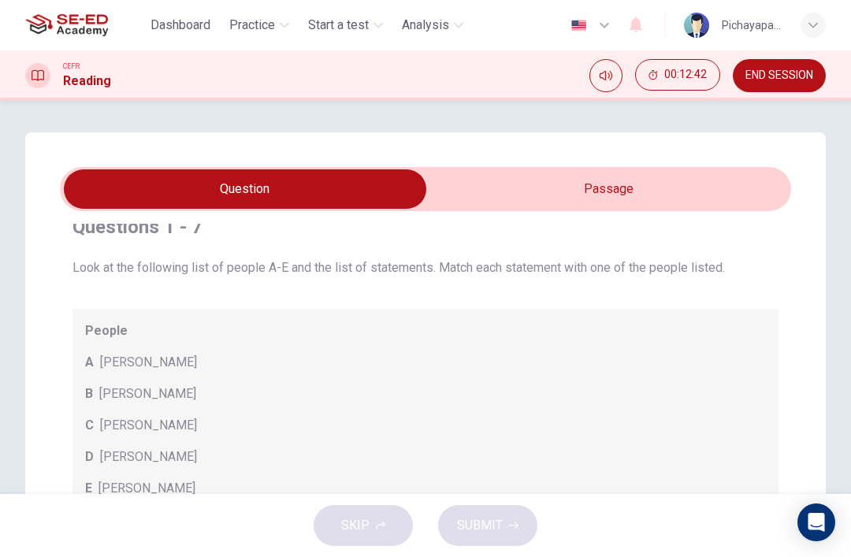
scroll to position [-1, 0]
click at [586, 201] on input "checkbox" at bounding box center [245, 188] width 1097 height 39
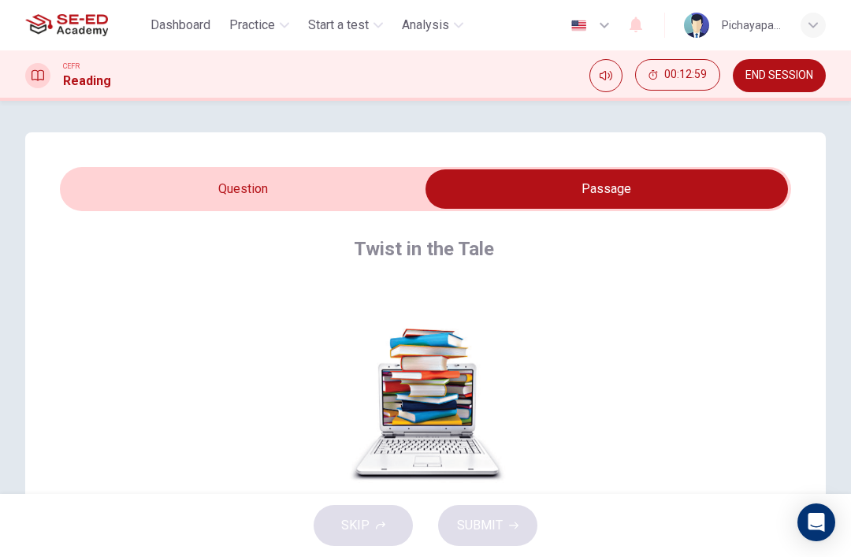
scroll to position [0, 0]
click at [174, 185] on input "checkbox" at bounding box center [606, 188] width 1097 height 39
checkbox input "false"
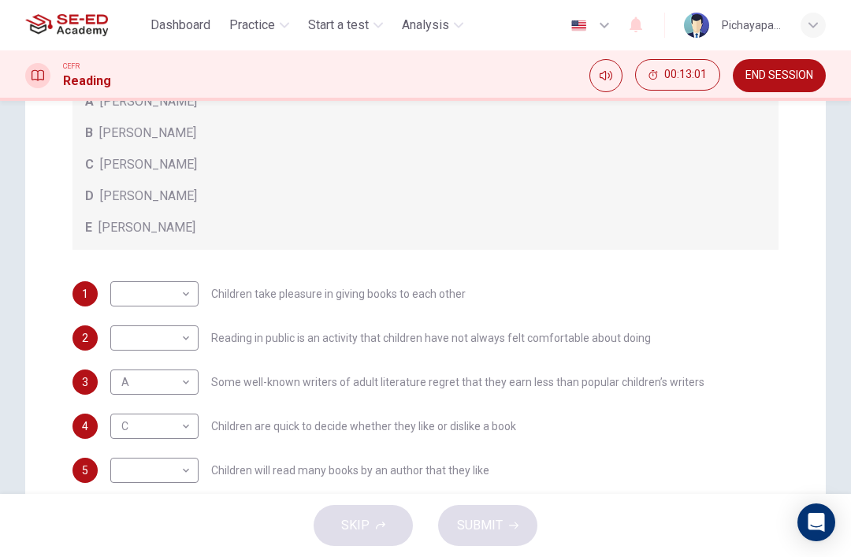
click at [123, 227] on span "Anne Fine" at bounding box center [146, 227] width 97 height 19
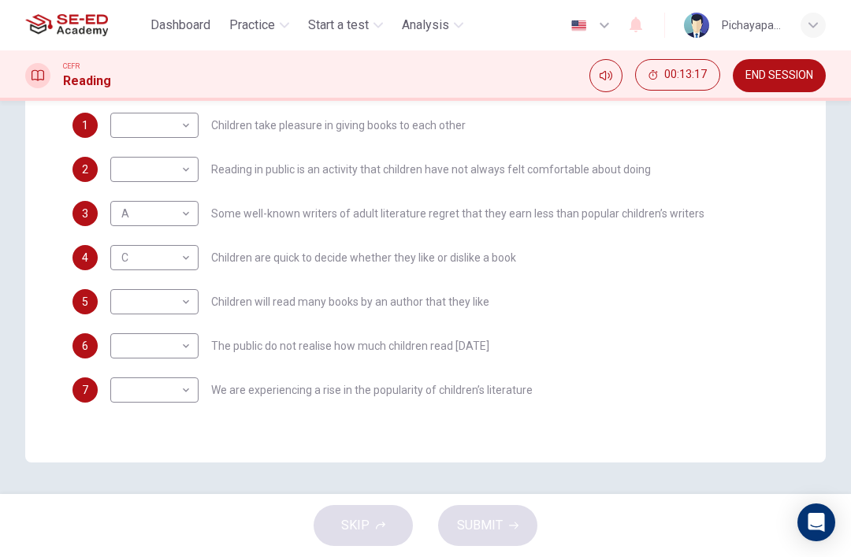
scroll to position [429, 0]
click at [142, 310] on body "This site uses cookies, as explained in our Privacy Policy . If you agree to th…" at bounding box center [425, 278] width 851 height 557
click at [125, 395] on li "D" at bounding box center [154, 402] width 88 height 25
type input "D"
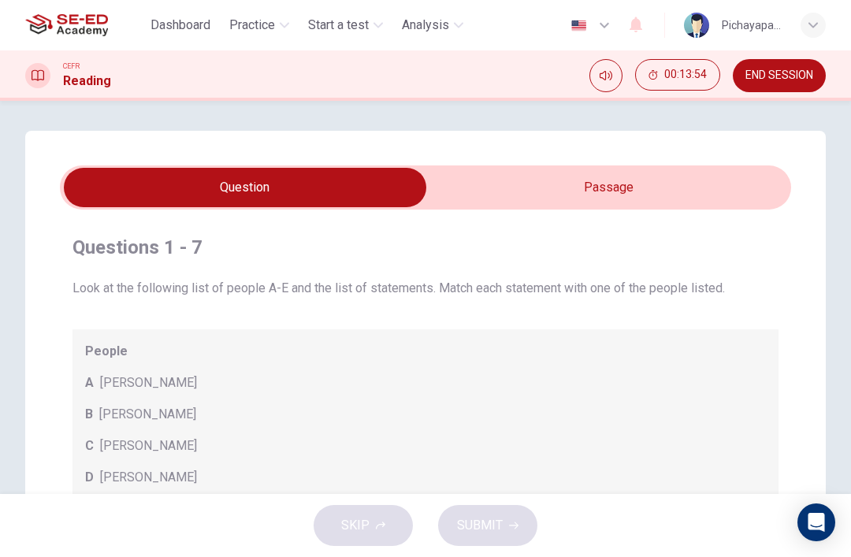
scroll to position [2, 0]
click at [500, 185] on input "checkbox" at bounding box center [245, 187] width 1097 height 39
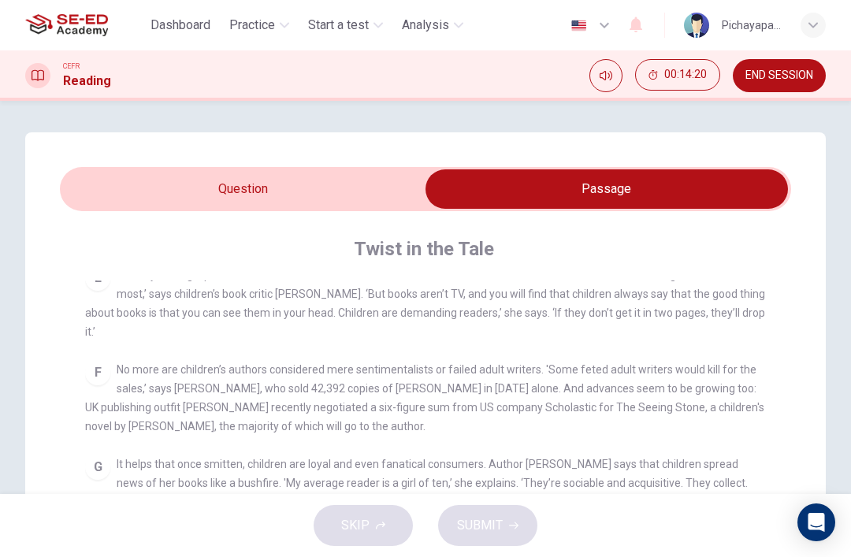
scroll to position [-1, 0]
click at [136, 194] on input "checkbox" at bounding box center [606, 188] width 1097 height 39
checkbox input "false"
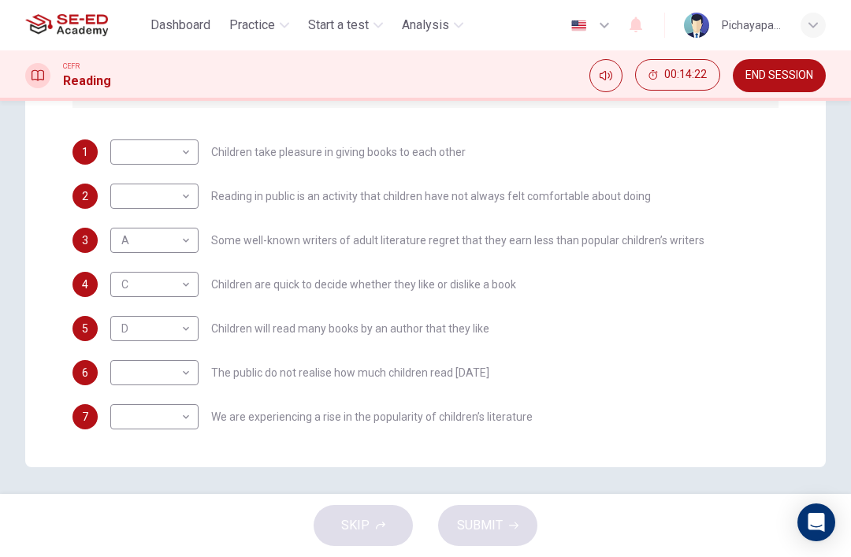
scroll to position [423, 0]
click at [133, 150] on body "This site uses cookies, as explained in our Privacy Policy . If you agree to th…" at bounding box center [425, 278] width 851 height 557
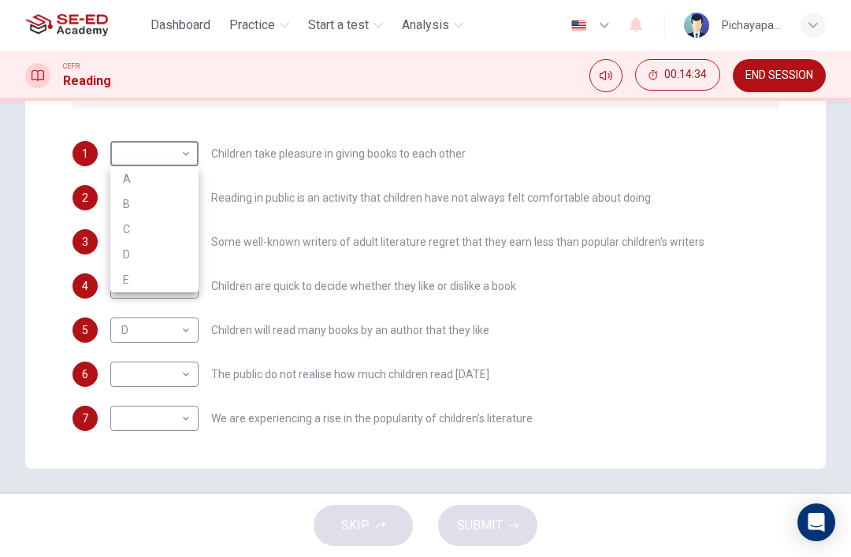
click at [122, 247] on li "D" at bounding box center [154, 254] width 88 height 25
type input "D"
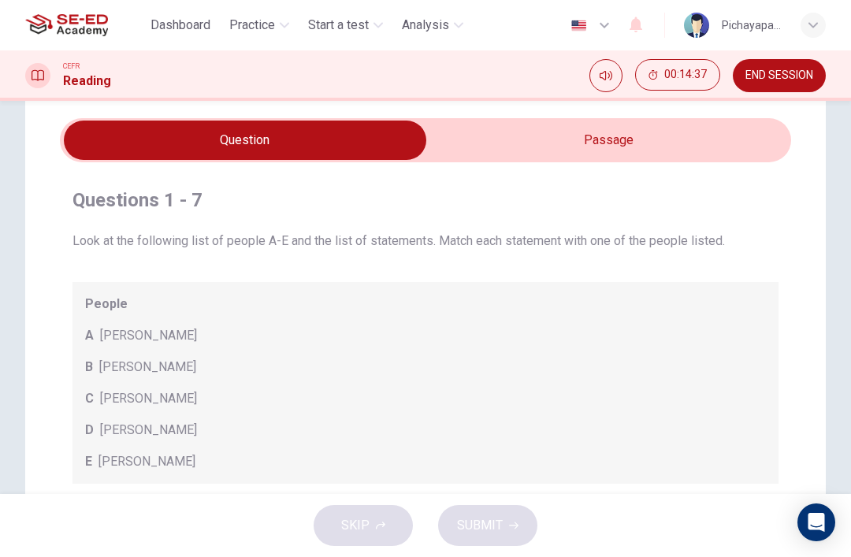
scroll to position [46, 0]
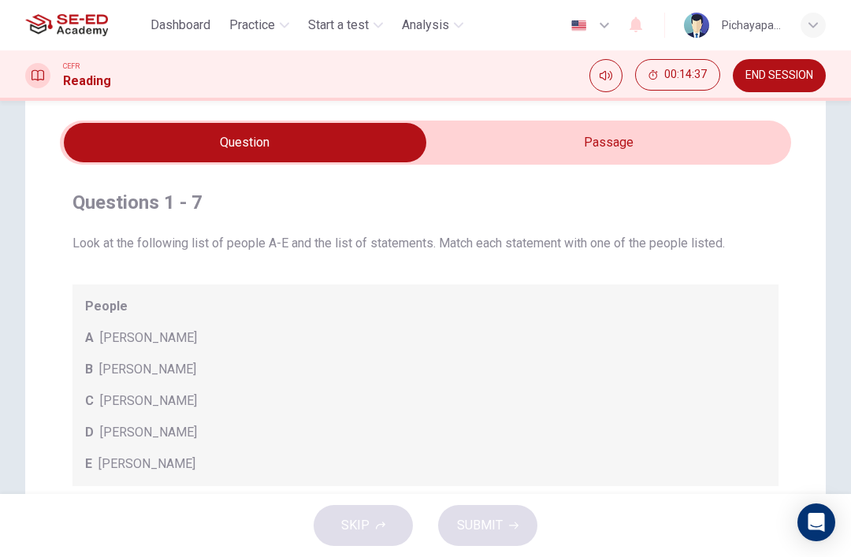
click at [466, 142] on input "checkbox" at bounding box center [245, 142] width 1097 height 39
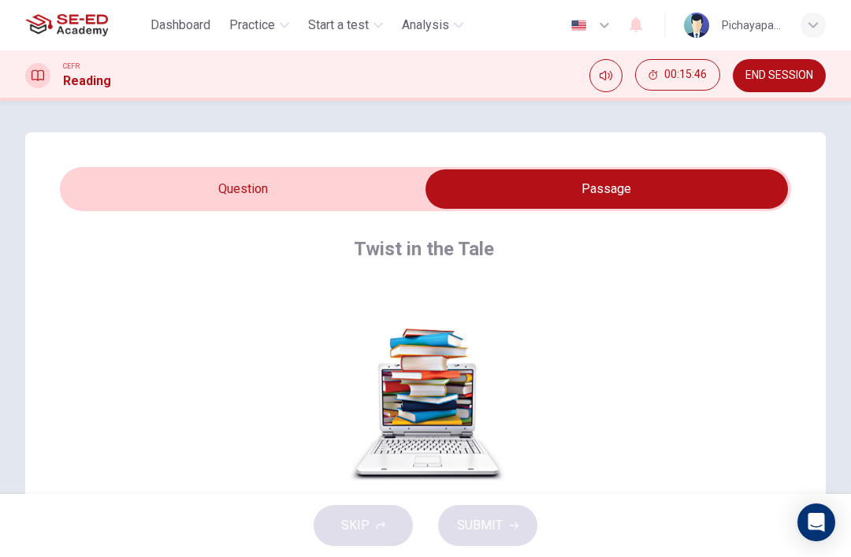
scroll to position [0, 0]
click at [172, 180] on input "checkbox" at bounding box center [606, 188] width 1097 height 39
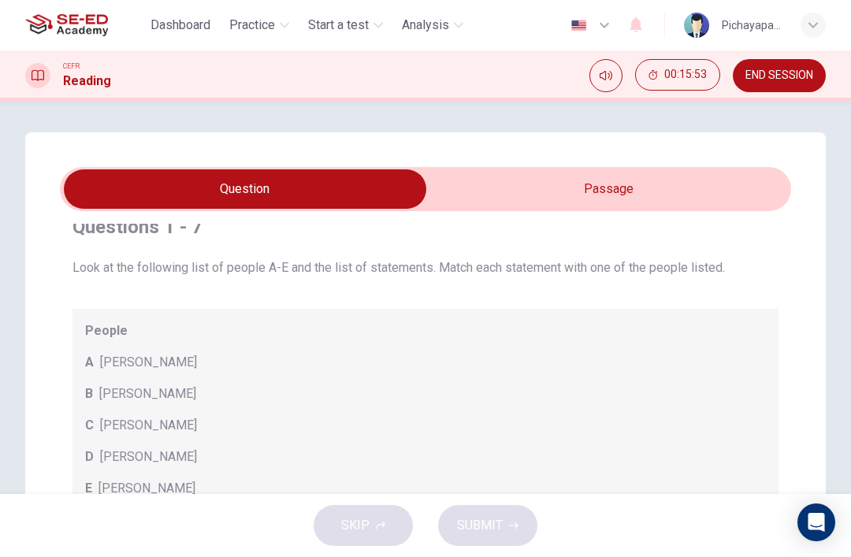
click at [531, 191] on input "checkbox" at bounding box center [245, 188] width 1097 height 39
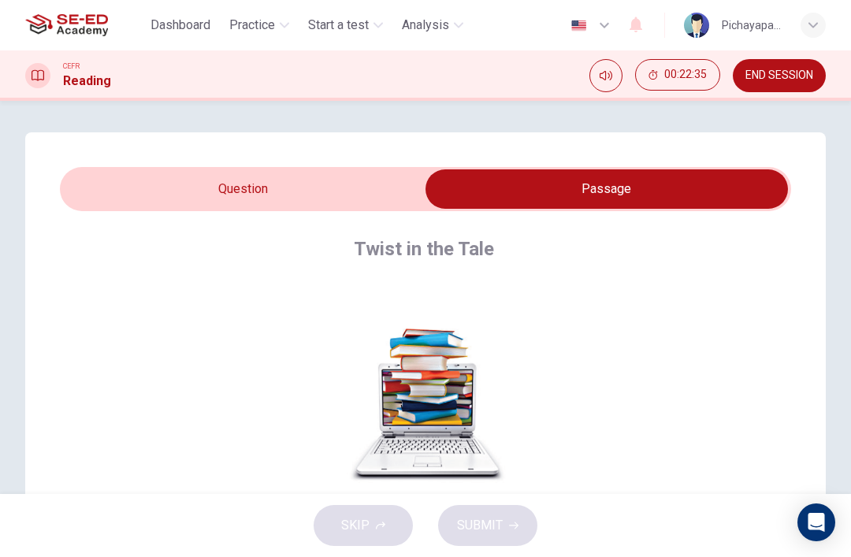
scroll to position [-1, 0]
click at [165, 182] on input "checkbox" at bounding box center [606, 188] width 1097 height 39
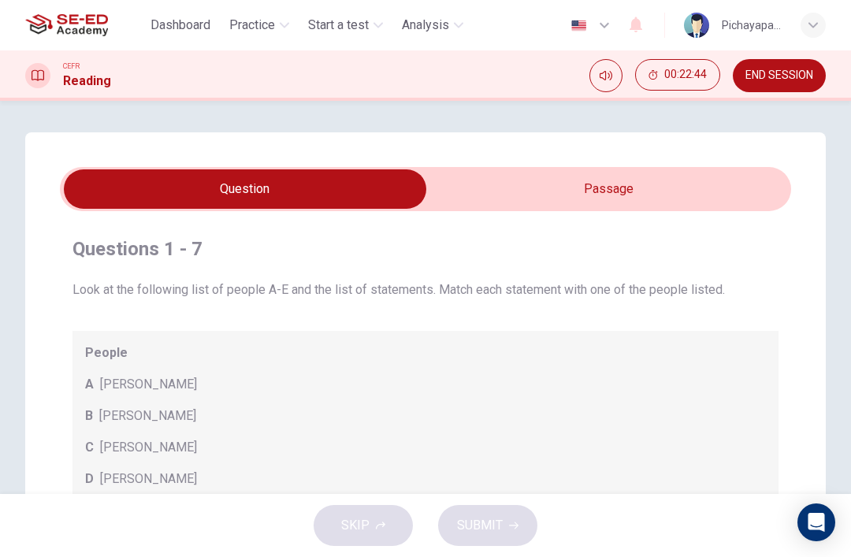
scroll to position [-2, 0]
click at [669, 186] on input "checkbox" at bounding box center [245, 188] width 1097 height 39
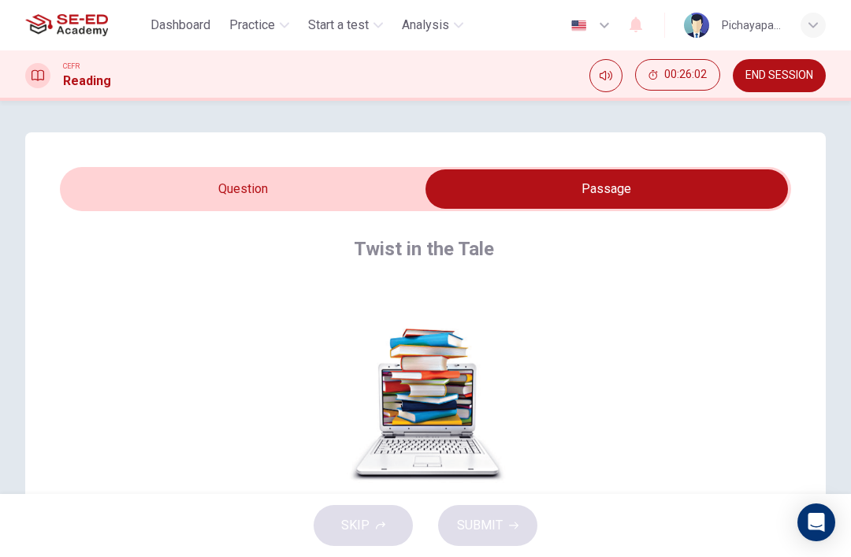
scroll to position [-1, 0]
click at [291, 207] on input "checkbox" at bounding box center [606, 188] width 1097 height 39
checkbox input "false"
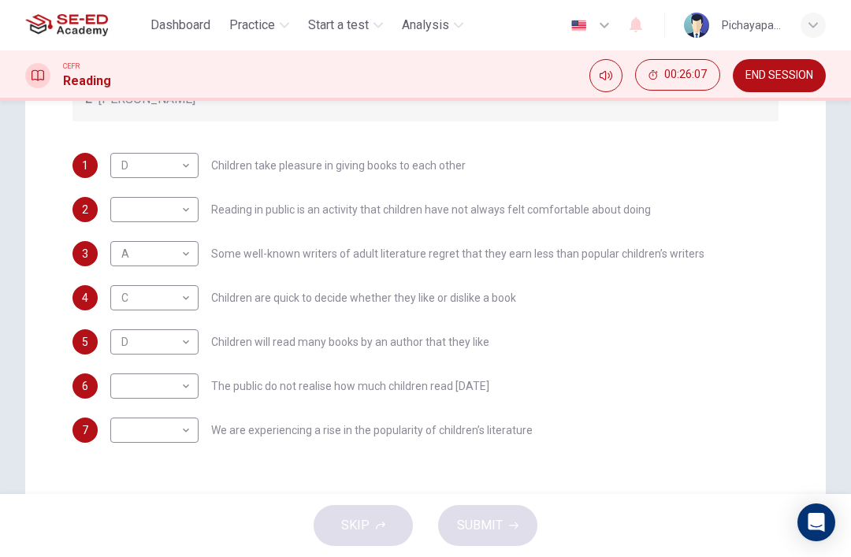
scroll to position [392, 0]
click at [162, 433] on body "This site uses cookies, as explained in our Privacy Policy . If you agree to th…" at bounding box center [425, 278] width 851 height 557
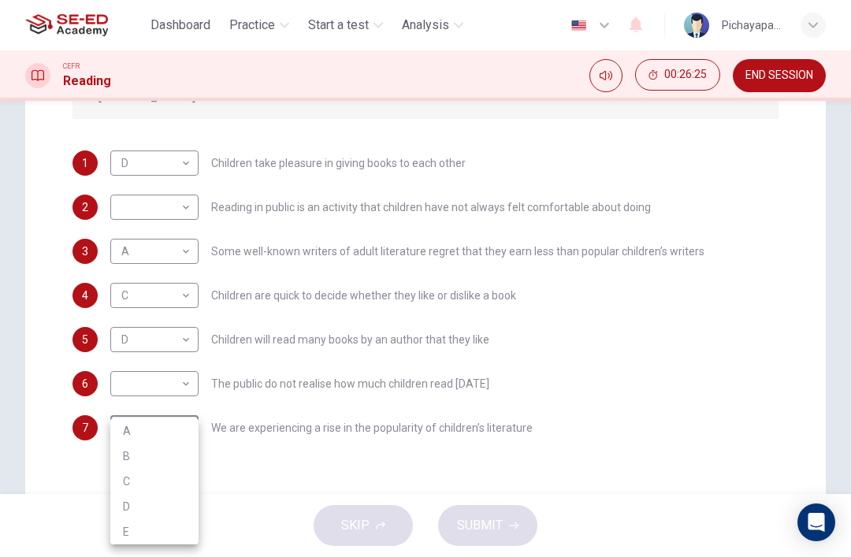
click at [167, 532] on li "E" at bounding box center [154, 531] width 88 height 25
type input "E"
click at [172, 218] on body "This site uses cookies, as explained in our Privacy Policy . If you agree to th…" at bounding box center [425, 278] width 851 height 557
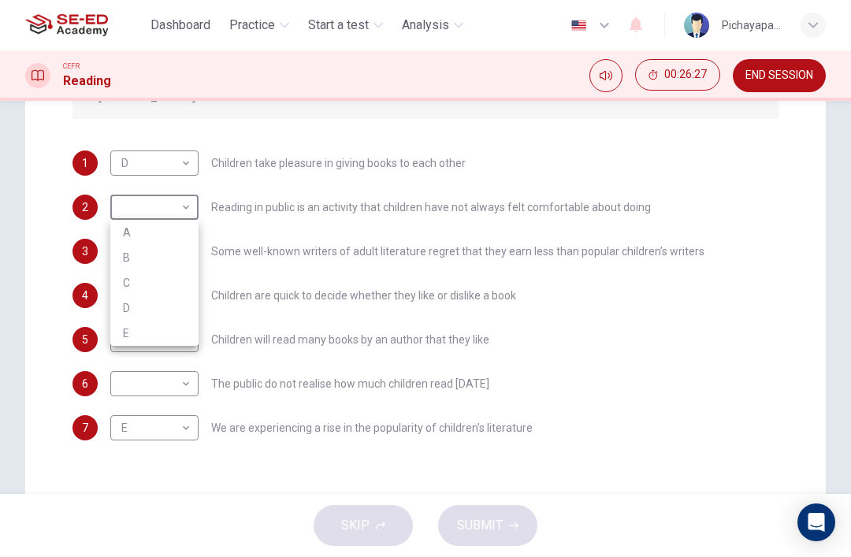
click at [176, 255] on li "B" at bounding box center [154, 257] width 88 height 25
type input "B"
click at [178, 393] on body "This site uses cookies, as explained in our Privacy Policy . If you agree to th…" at bounding box center [425, 278] width 851 height 557
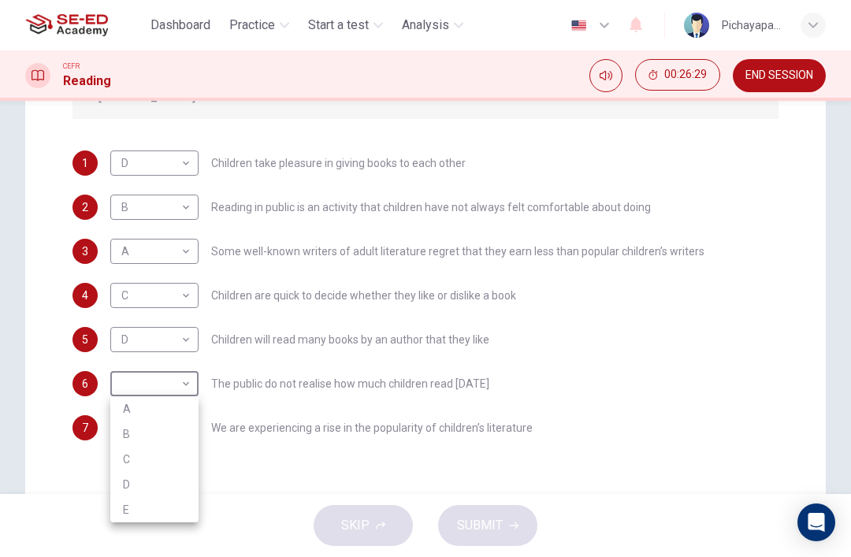
click at [178, 429] on li "B" at bounding box center [154, 434] width 88 height 25
type input "B"
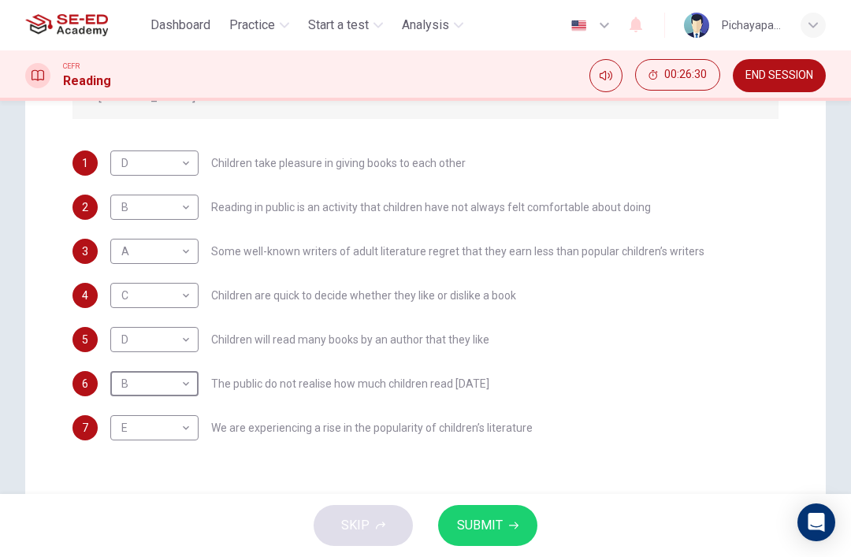
click at [481, 529] on span "SUBMIT" at bounding box center [480, 526] width 46 height 22
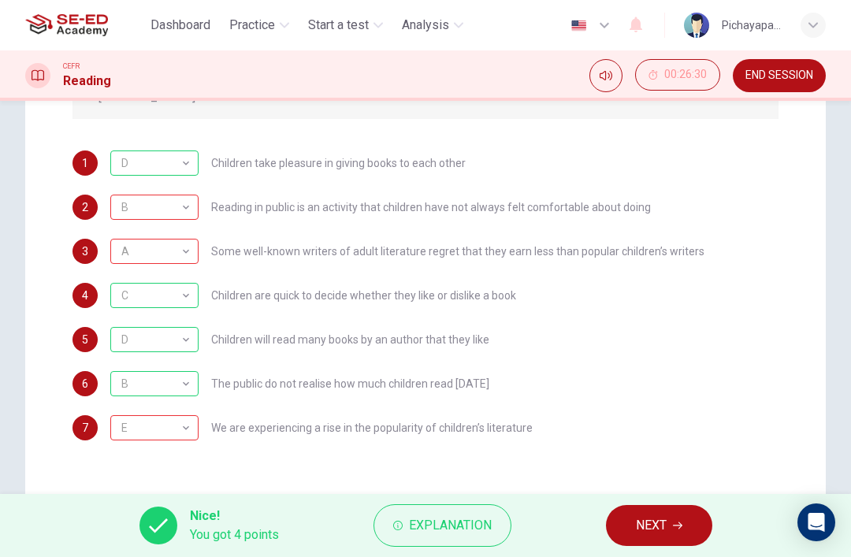
click at [463, 521] on span "Explanation" at bounding box center [450, 526] width 83 height 22
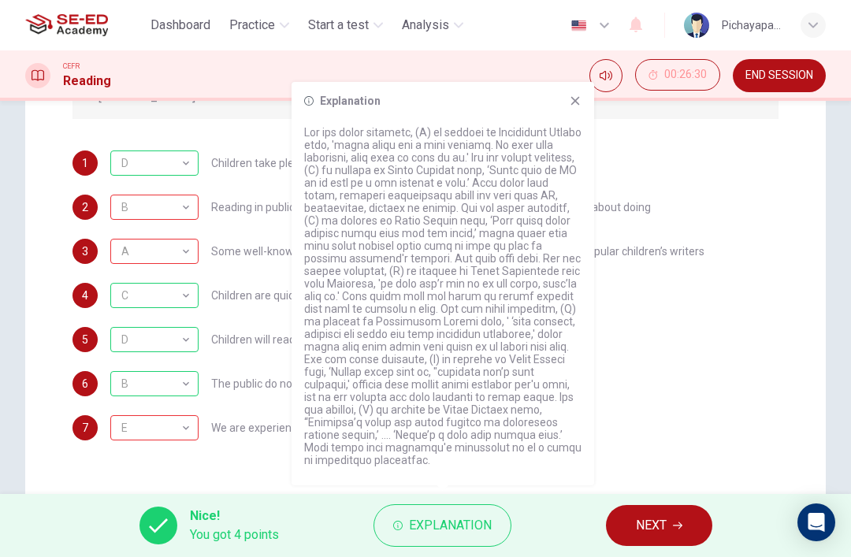
click at [663, 522] on span "NEXT" at bounding box center [651, 526] width 31 height 22
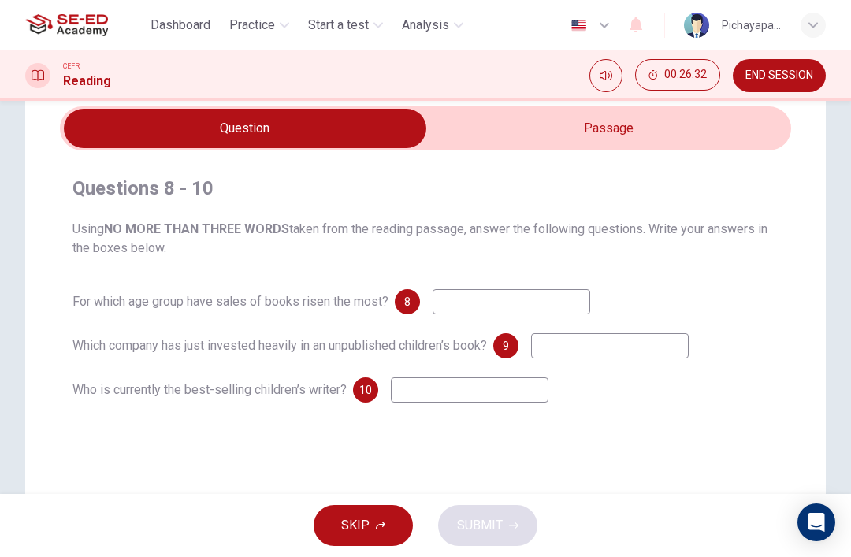
scroll to position [61, 0]
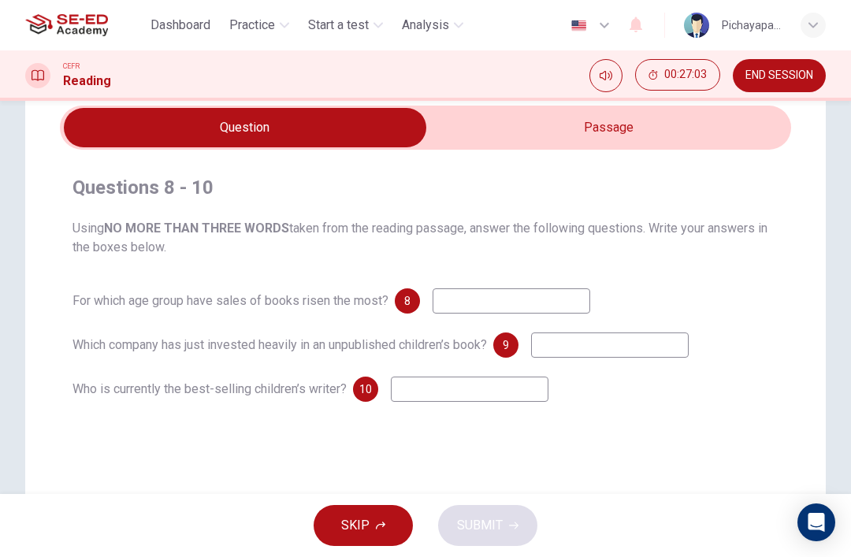
click at [492, 399] on input at bounding box center [470, 389] width 158 height 25
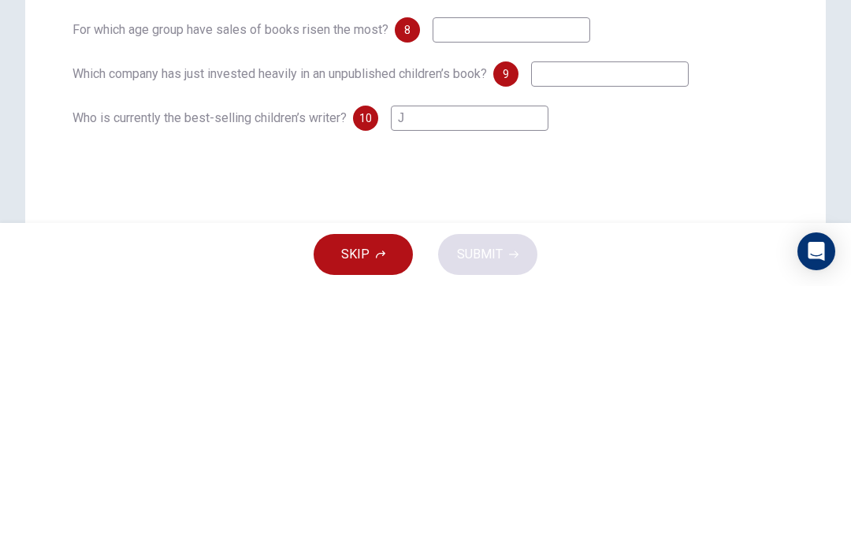
type input "Jk"
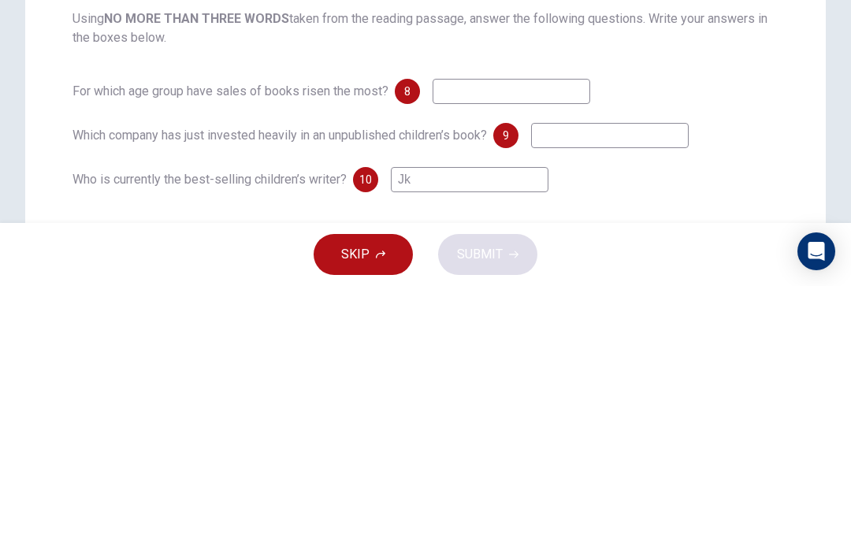
scroll to position [0, 0]
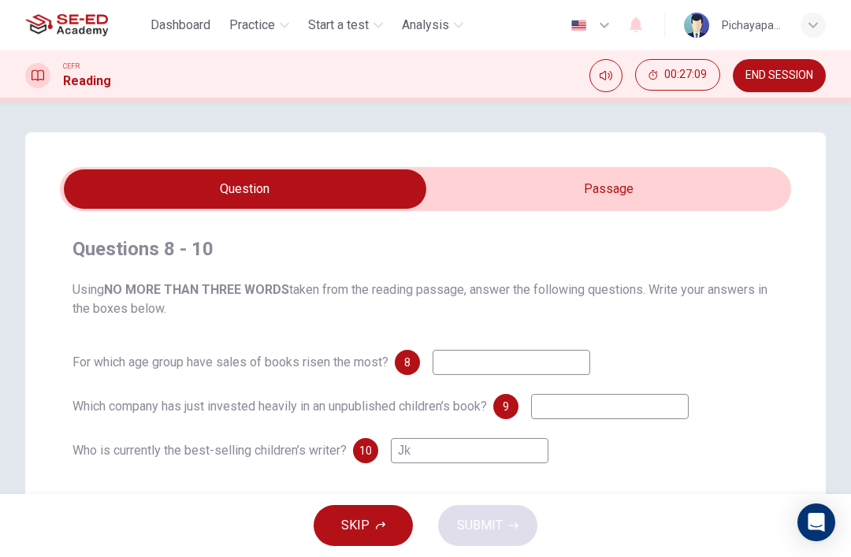
click at [656, 195] on input "checkbox" at bounding box center [245, 188] width 1097 height 39
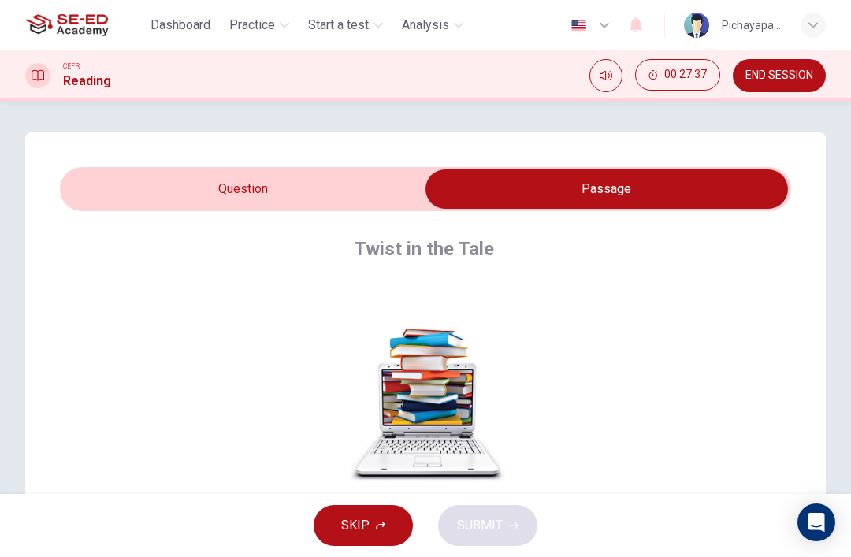
click at [187, 183] on input "checkbox" at bounding box center [606, 188] width 1097 height 39
checkbox input "false"
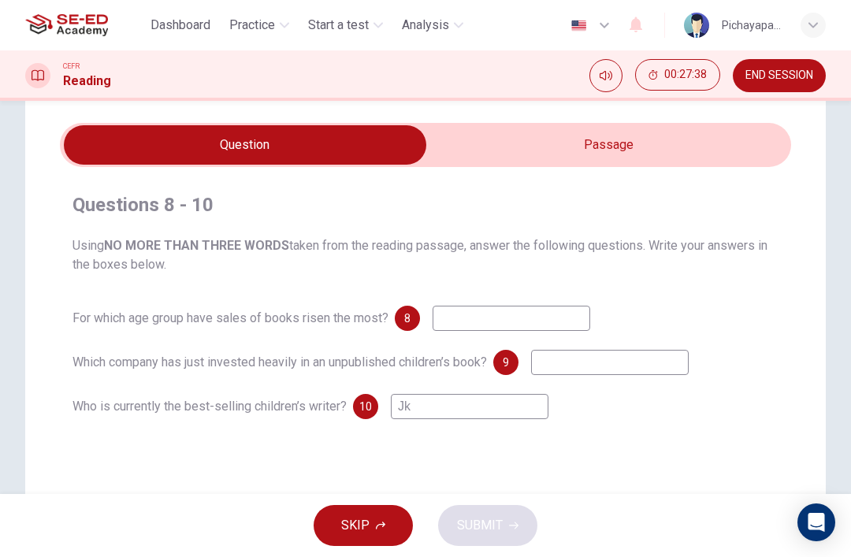
scroll to position [51, 0]
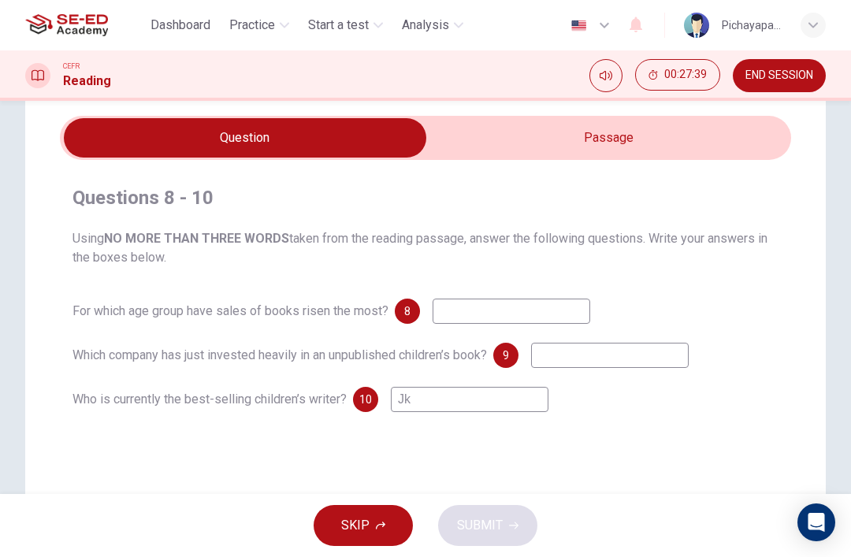
click at [476, 399] on input "Jk" at bounding box center [470, 399] width 158 height 25
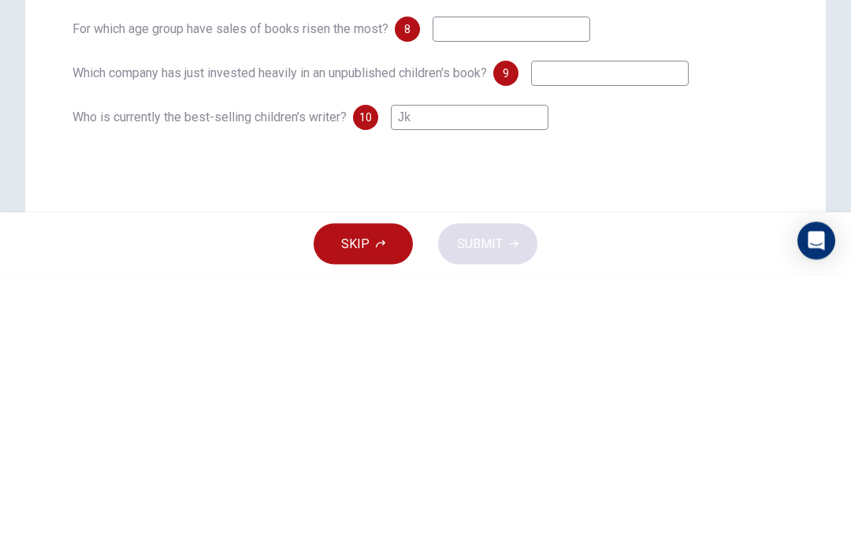
type input "J"
click at [400, 387] on input at bounding box center [470, 399] width 158 height 25
click at [415, 387] on input at bounding box center [470, 399] width 158 height 25
paste input "J"
type input "J.K"
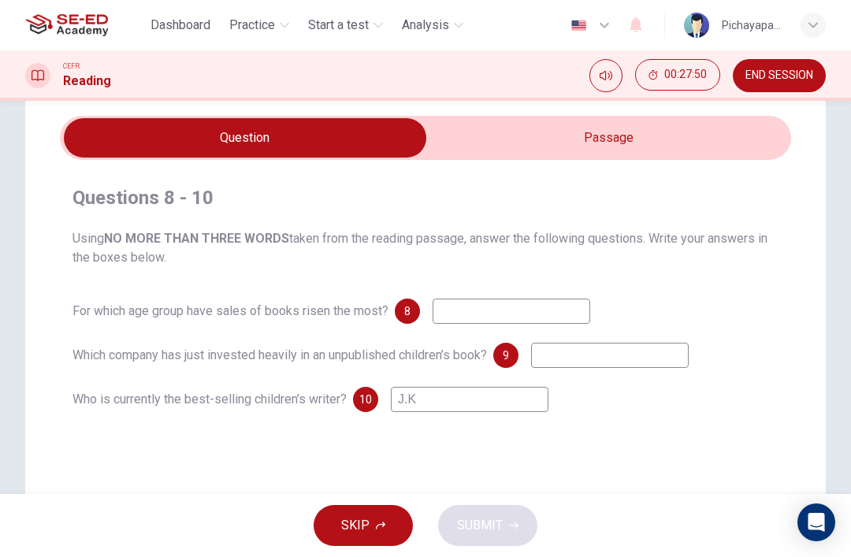
click at [671, 147] on input "checkbox" at bounding box center [245, 137] width 1097 height 39
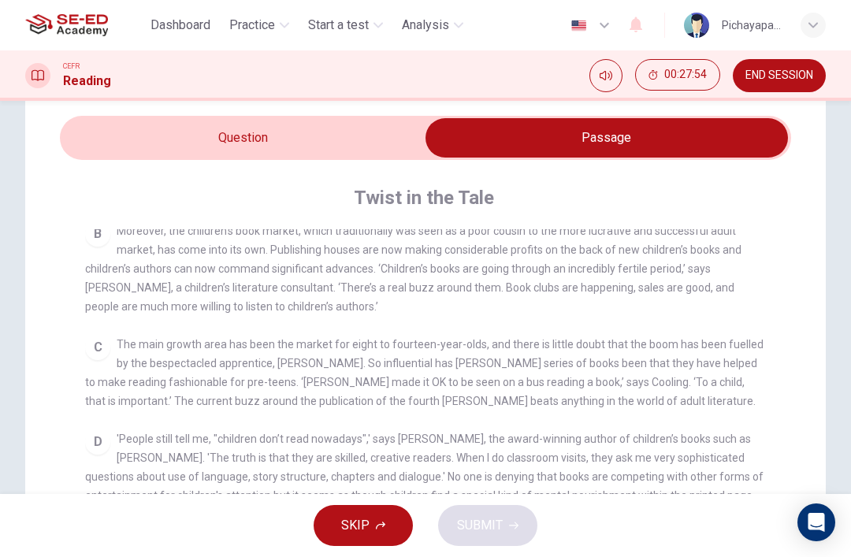
scroll to position [382, 0]
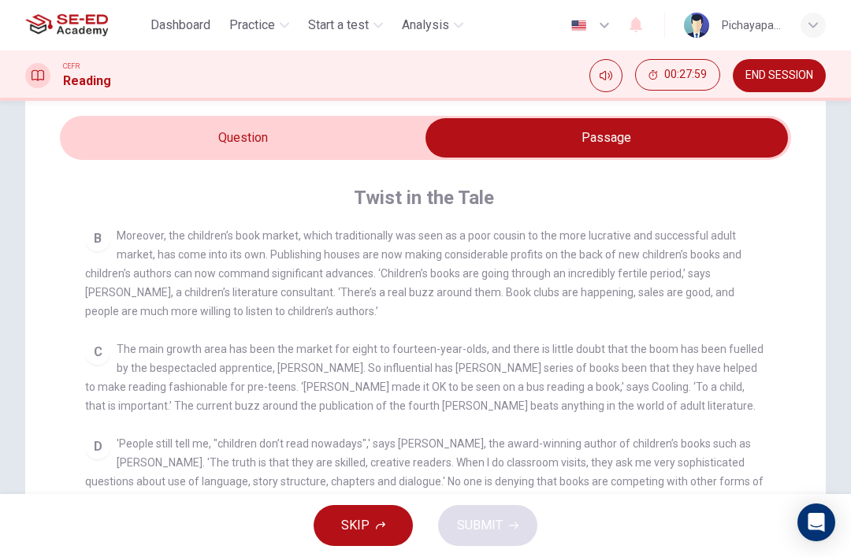
click at [175, 132] on input "checkbox" at bounding box center [606, 137] width 1097 height 39
checkbox input "false"
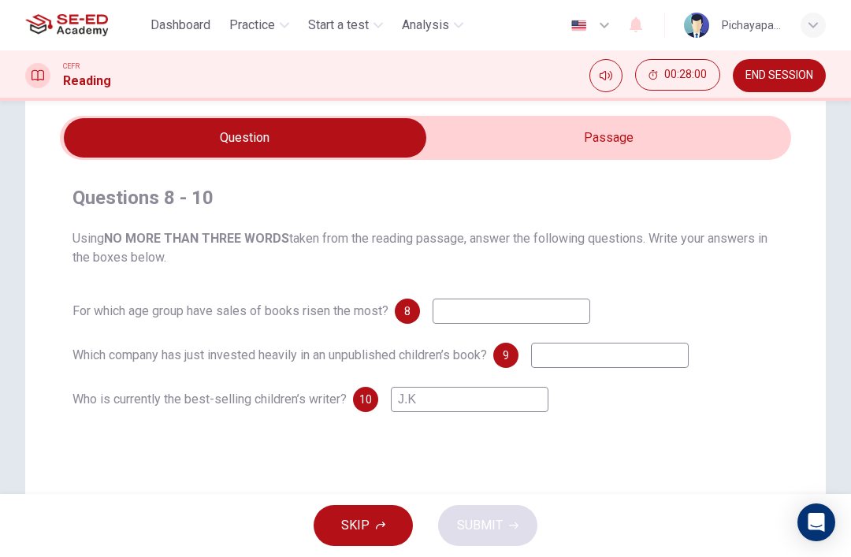
click at [494, 393] on input "J.K" at bounding box center [470, 399] width 158 height 25
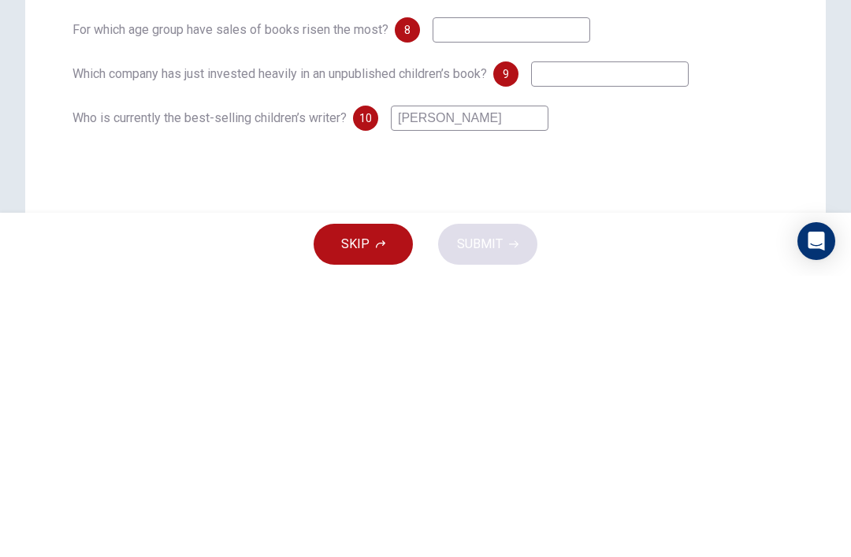
click at [418, 387] on input "J.K.Rowling" at bounding box center [470, 399] width 158 height 25
click at [421, 387] on input "J.K.Rowling" at bounding box center [470, 399] width 158 height 25
click at [422, 387] on input "J.K.Rowling" at bounding box center [470, 399] width 158 height 25
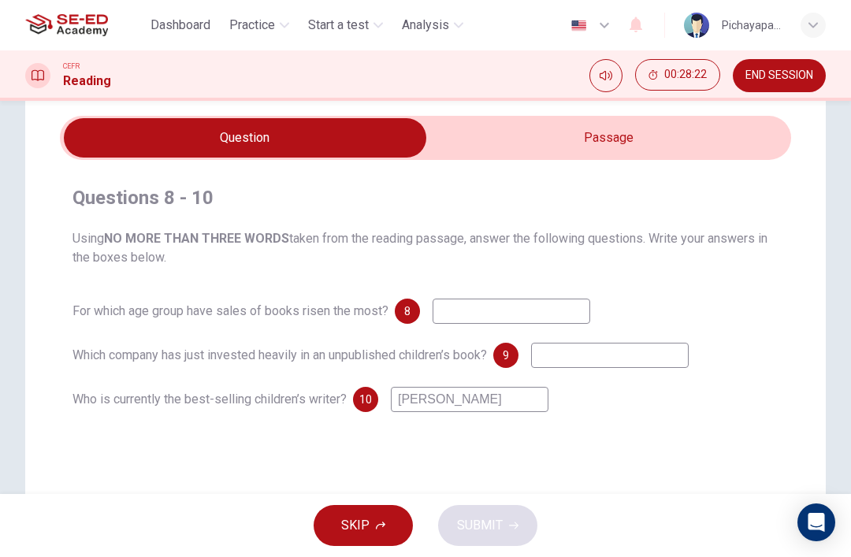
type input "J.K. Rowling"
click at [638, 351] on input at bounding box center [610, 355] width 158 height 25
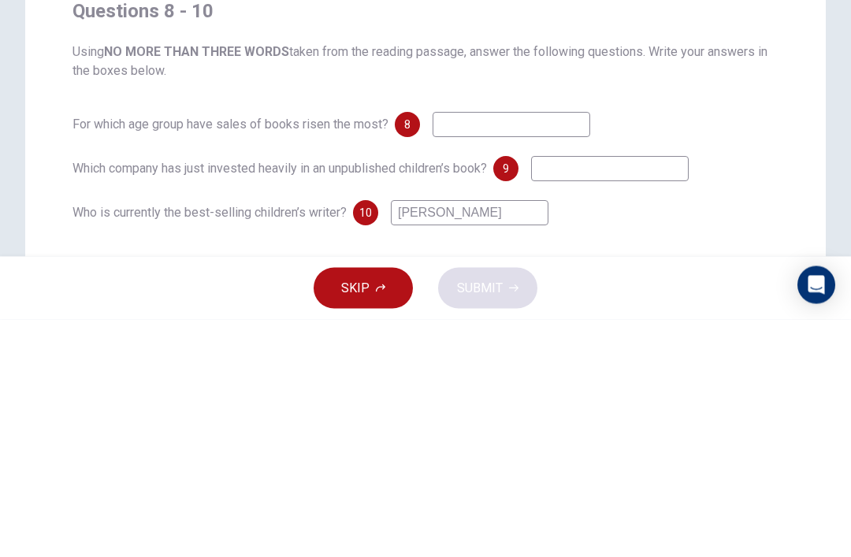
scroll to position [0, 0]
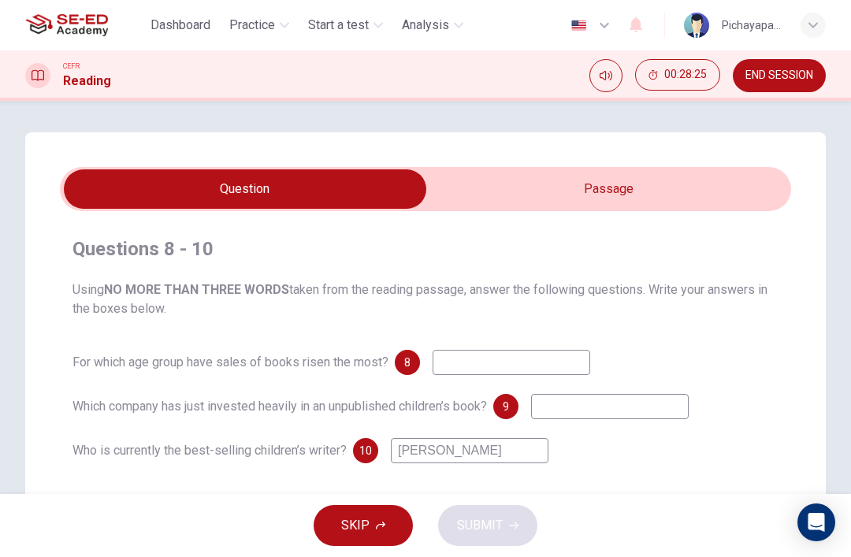
click at [659, 184] on input "checkbox" at bounding box center [245, 188] width 1097 height 39
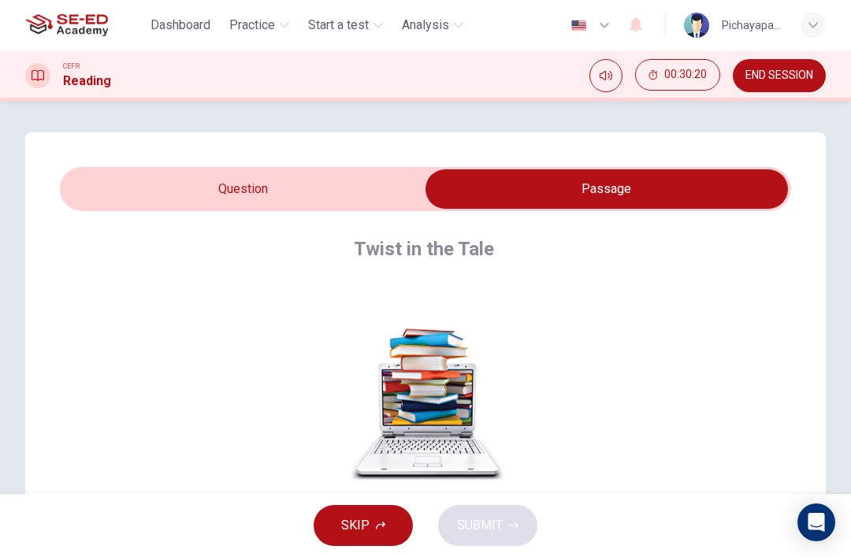
click at [171, 186] on input "checkbox" at bounding box center [606, 188] width 1097 height 39
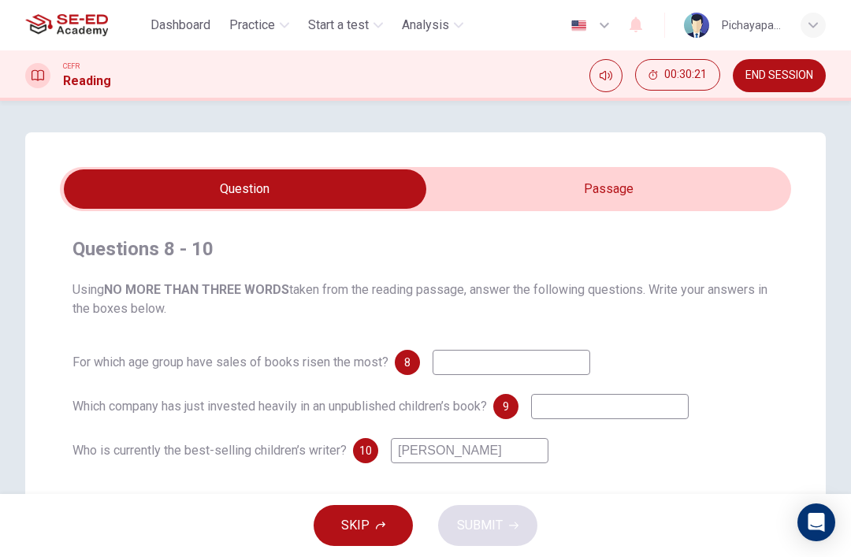
click at [592, 396] on input at bounding box center [610, 406] width 158 height 25
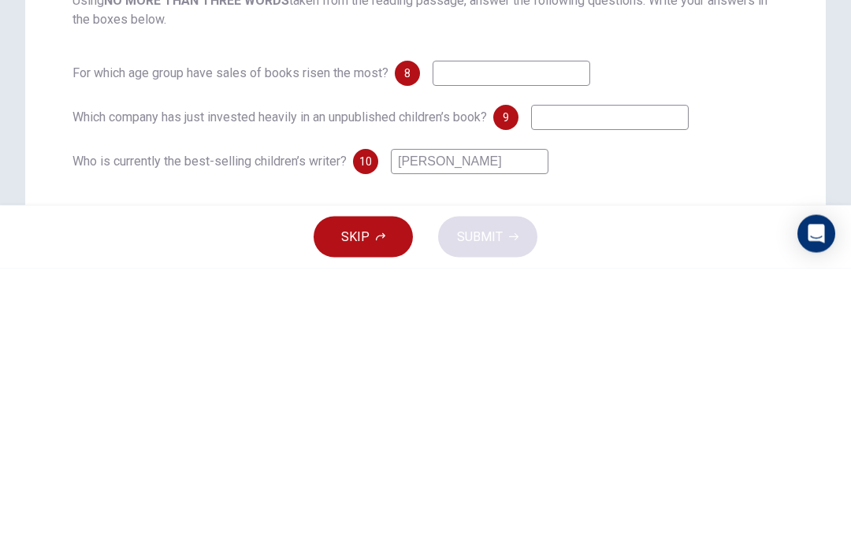
click at [564, 394] on input at bounding box center [610, 406] width 158 height 25
click at [565, 394] on input at bounding box center [610, 406] width 158 height 25
click at [564, 394] on input at bounding box center [610, 406] width 158 height 25
click at [555, 394] on input at bounding box center [610, 406] width 158 height 25
click at [527, 350] on input at bounding box center [512, 362] width 158 height 25
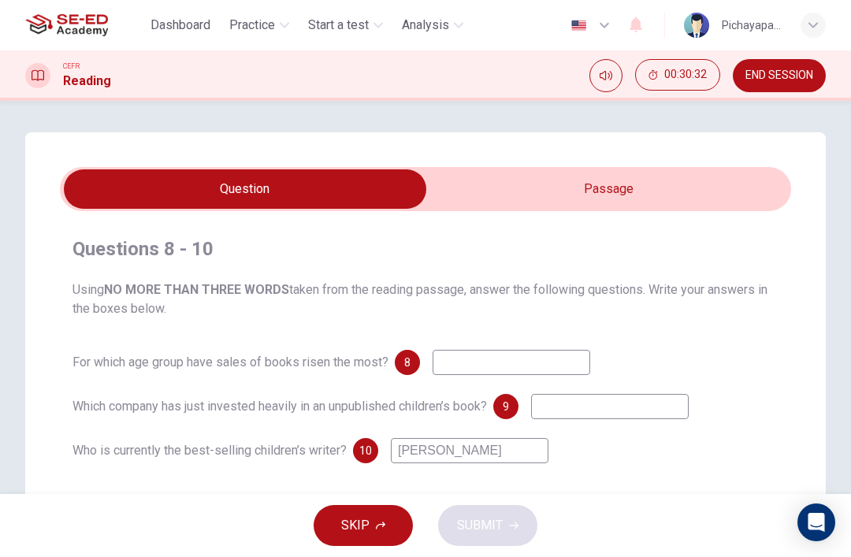
click at [615, 188] on input "checkbox" at bounding box center [245, 188] width 1097 height 39
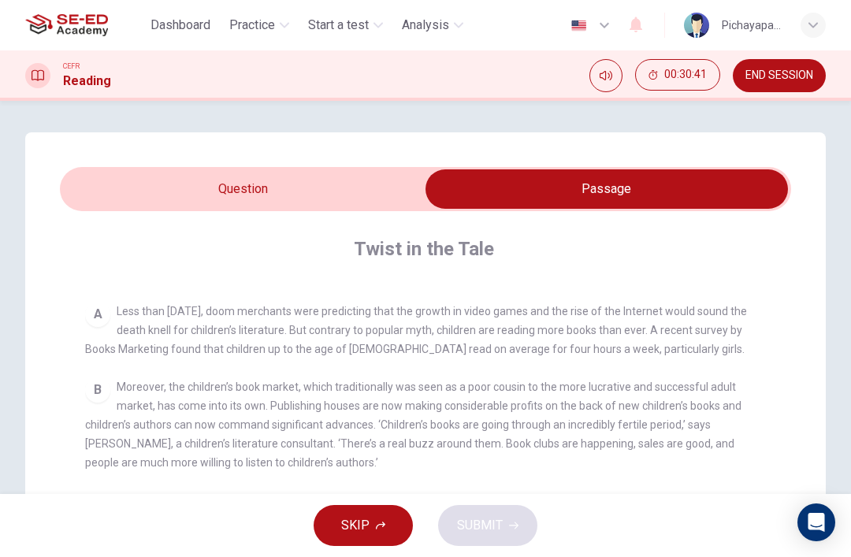
scroll to position [280, 0]
click at [161, 193] on input "checkbox" at bounding box center [606, 188] width 1097 height 39
checkbox input "false"
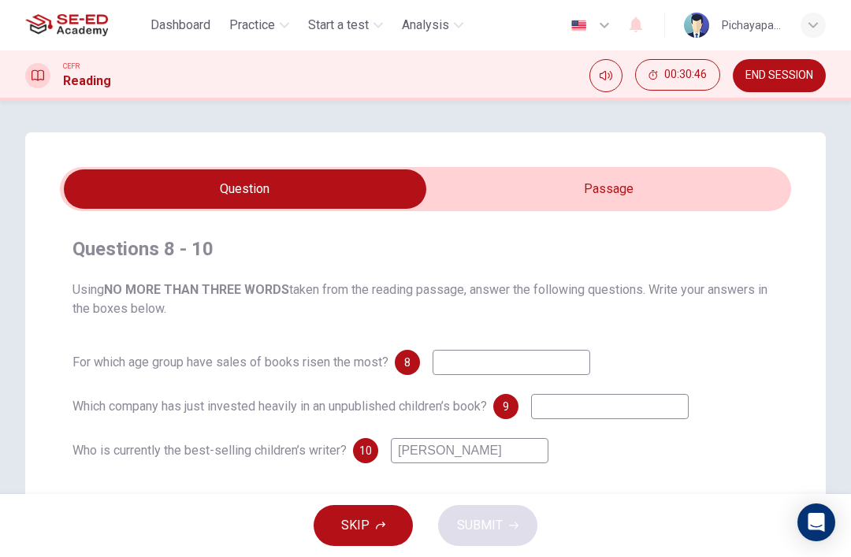
click at [499, 352] on input at bounding box center [512, 362] width 158 height 25
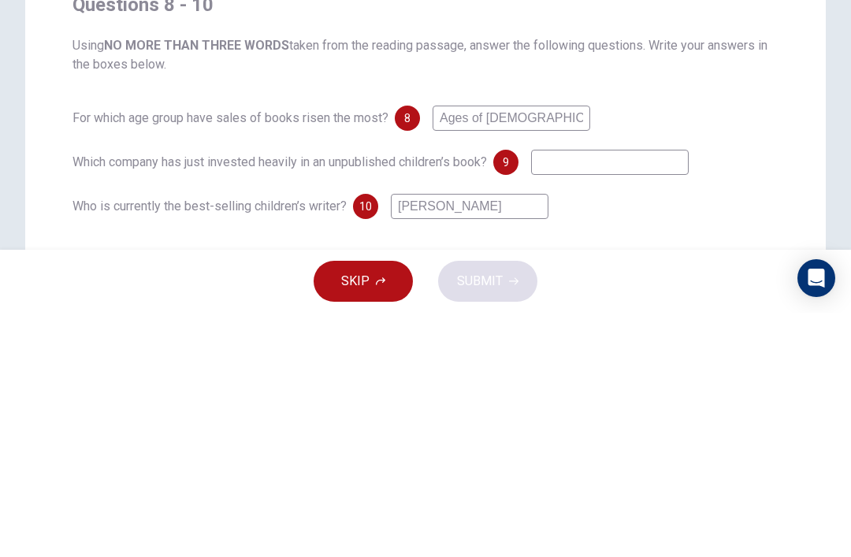
type input "Ages of 11"
click at [618, 394] on input at bounding box center [610, 406] width 158 height 25
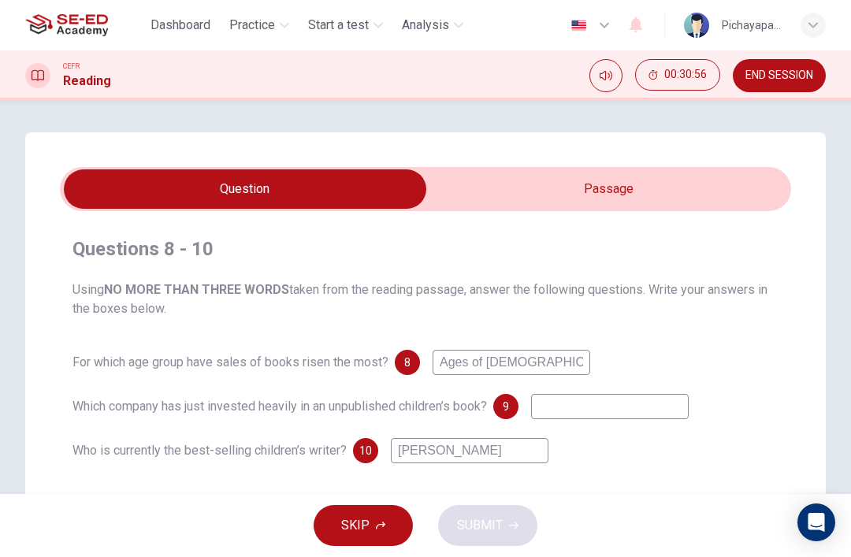
click at [613, 176] on input "checkbox" at bounding box center [245, 188] width 1097 height 39
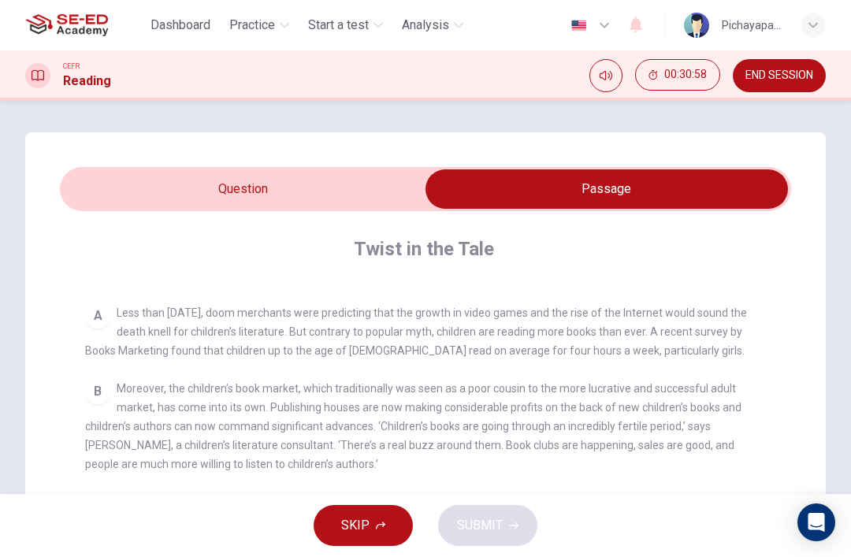
click at [163, 191] on input "checkbox" at bounding box center [606, 188] width 1097 height 39
checkbox input "false"
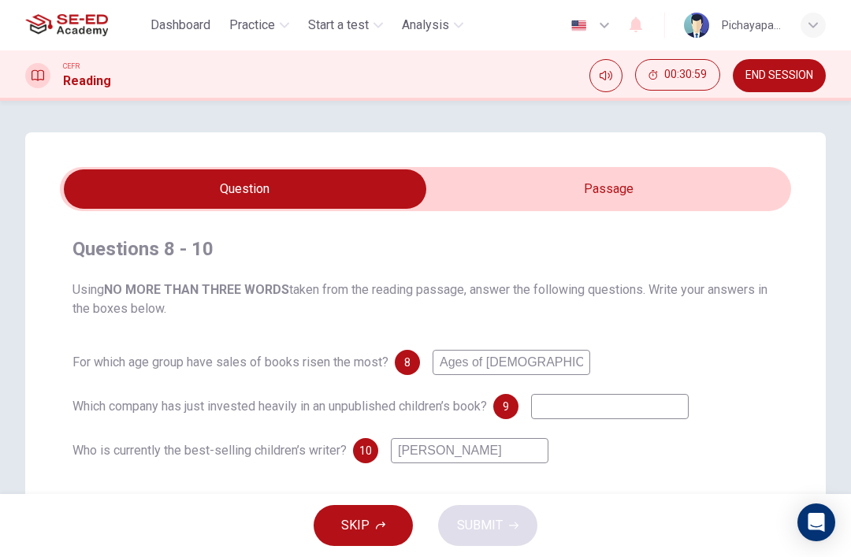
click at [466, 365] on input "Ages of 11" at bounding box center [512, 362] width 158 height 25
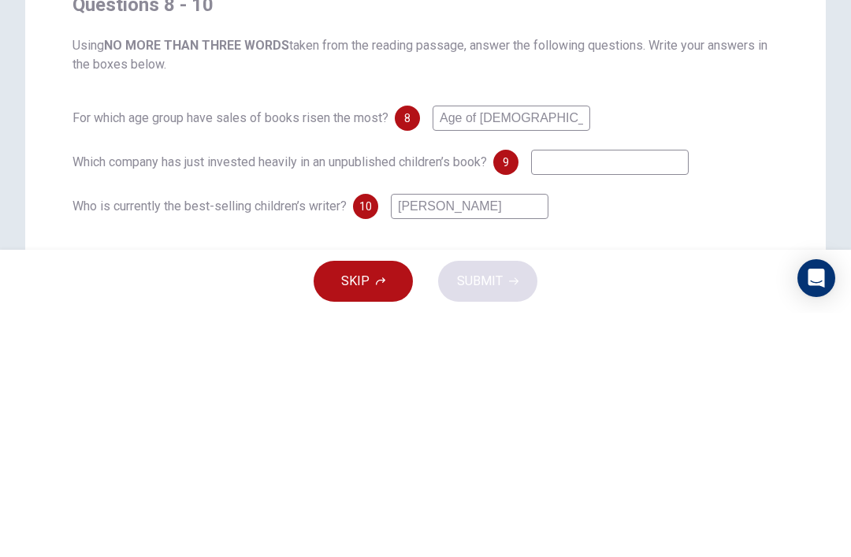
type input "Age of 11"
click at [669, 394] on input at bounding box center [610, 406] width 158 height 25
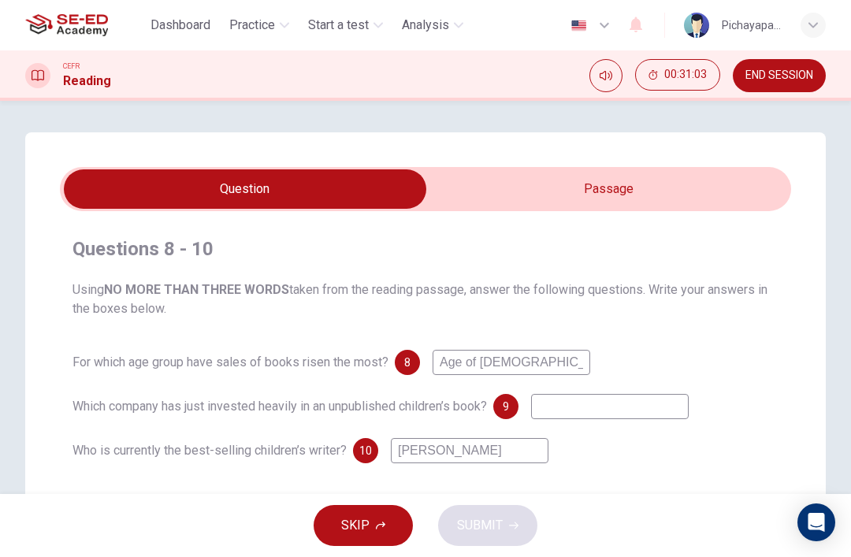
click at [630, 176] on input "checkbox" at bounding box center [245, 188] width 1097 height 39
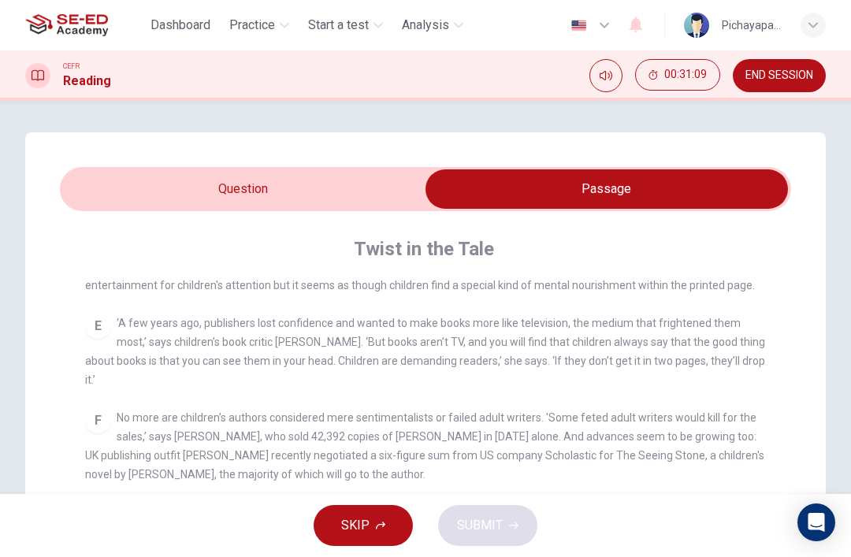
scroll to position [665, 0]
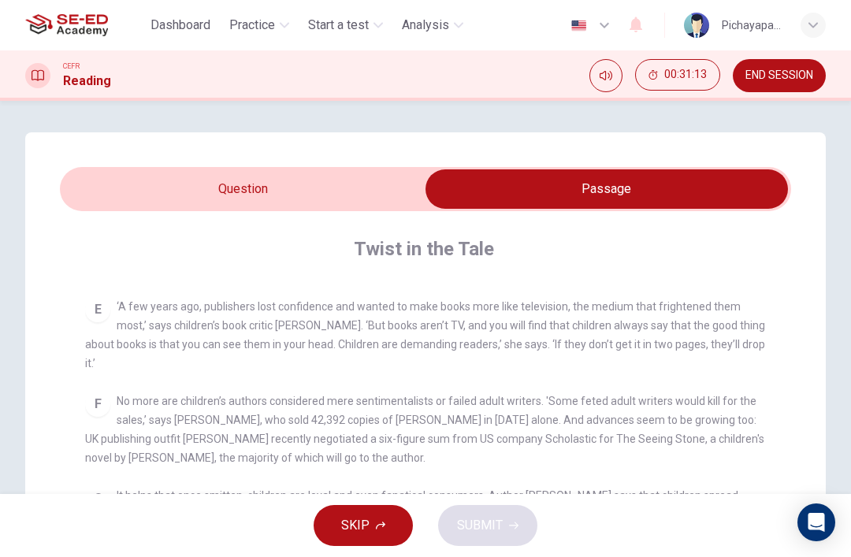
click at [171, 191] on input "checkbox" at bounding box center [606, 188] width 1097 height 39
checkbox input "false"
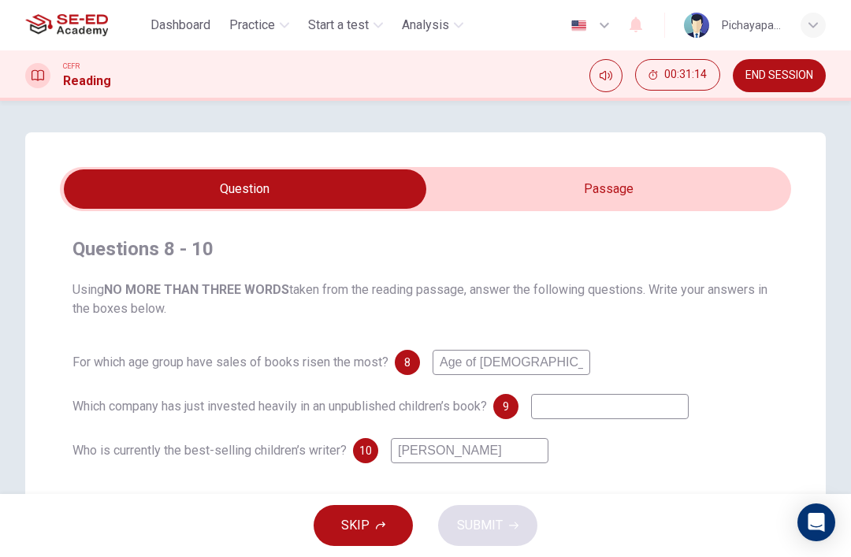
click at [620, 411] on input at bounding box center [610, 406] width 158 height 25
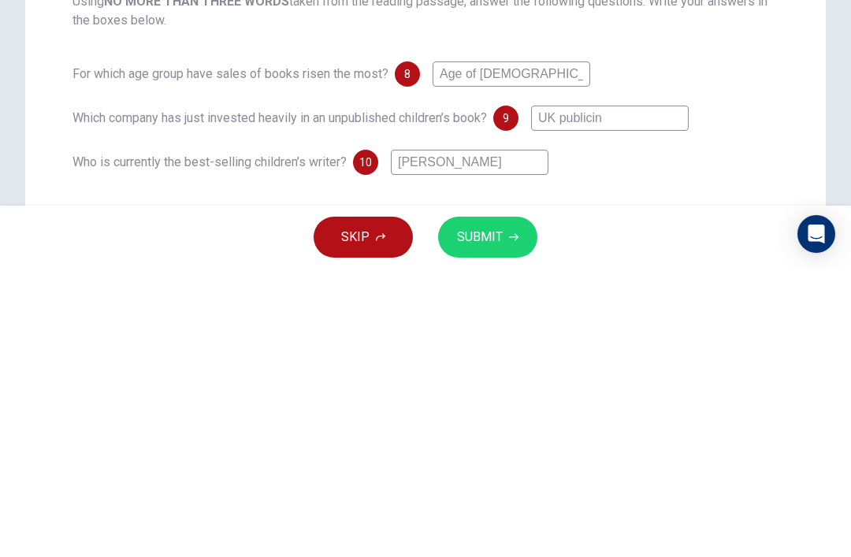
type input "UK publicing"
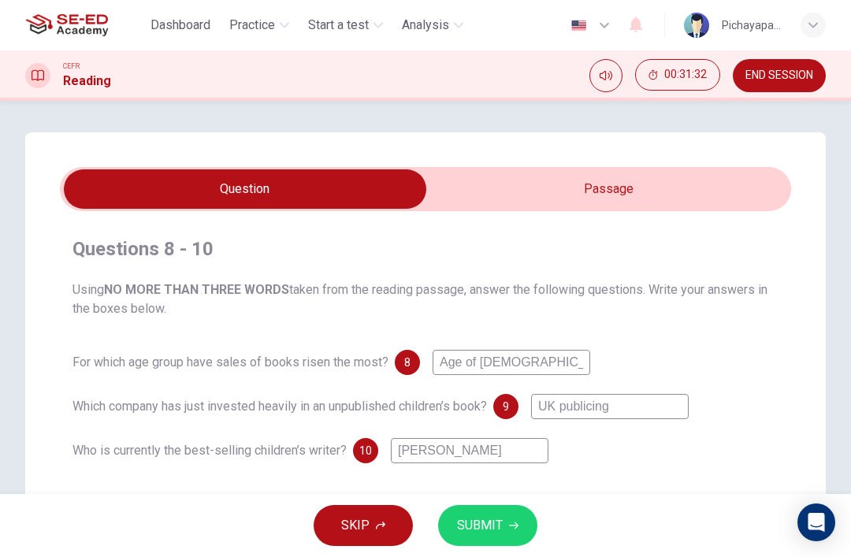
click at [626, 185] on input "checkbox" at bounding box center [245, 188] width 1097 height 39
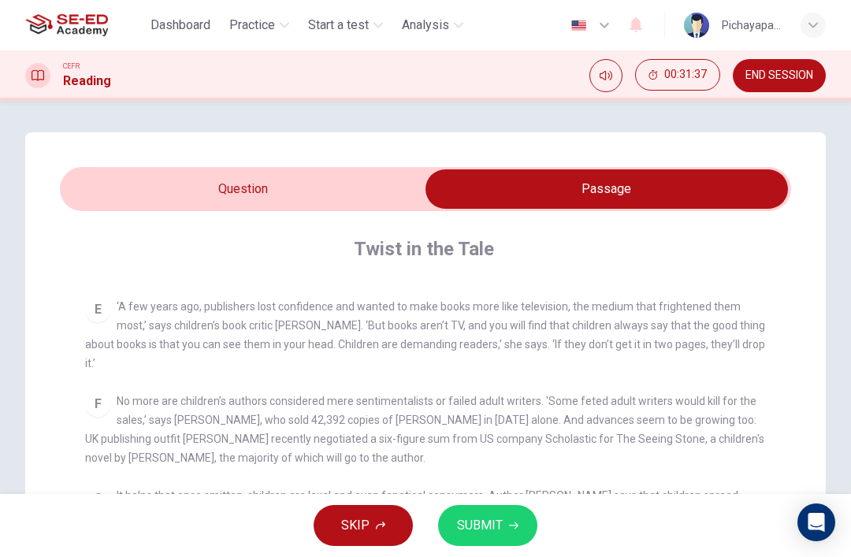
click at [173, 186] on input "checkbox" at bounding box center [606, 188] width 1097 height 39
checkbox input "false"
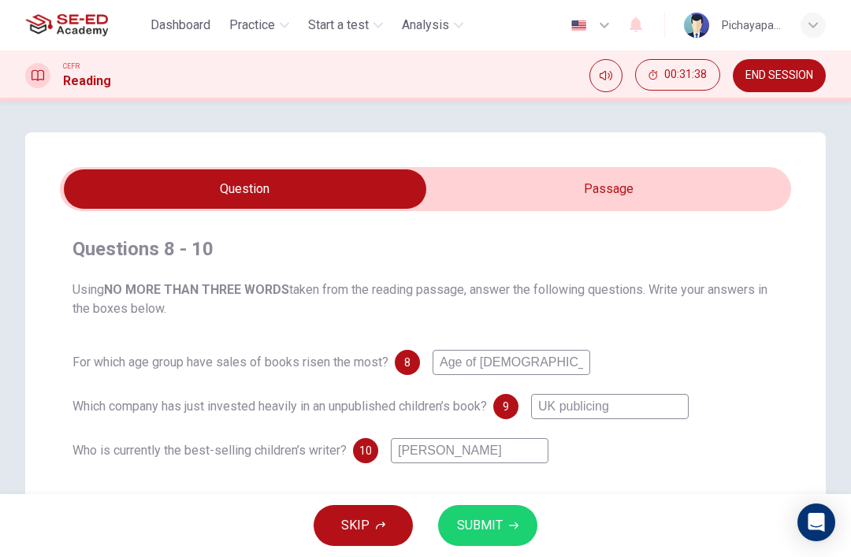
click at [657, 398] on input "UK publicing" at bounding box center [610, 406] width 158 height 25
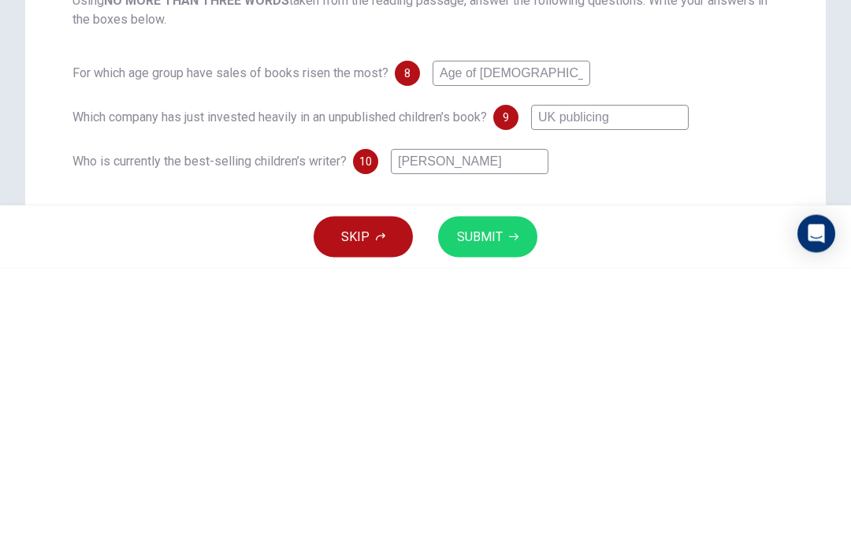
click at [668, 394] on input "UK publicing" at bounding box center [610, 406] width 158 height 25
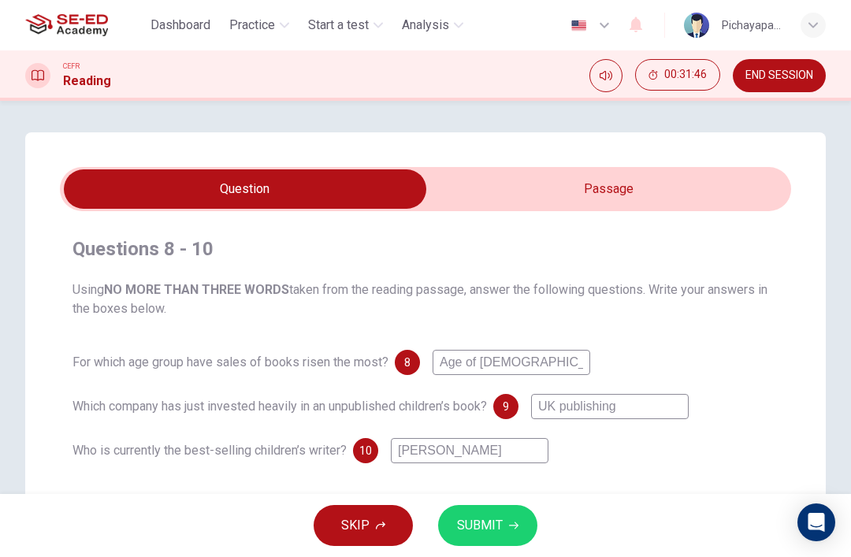
type input "UK publishing"
click at [489, 526] on span "SUBMIT" at bounding box center [480, 526] width 46 height 22
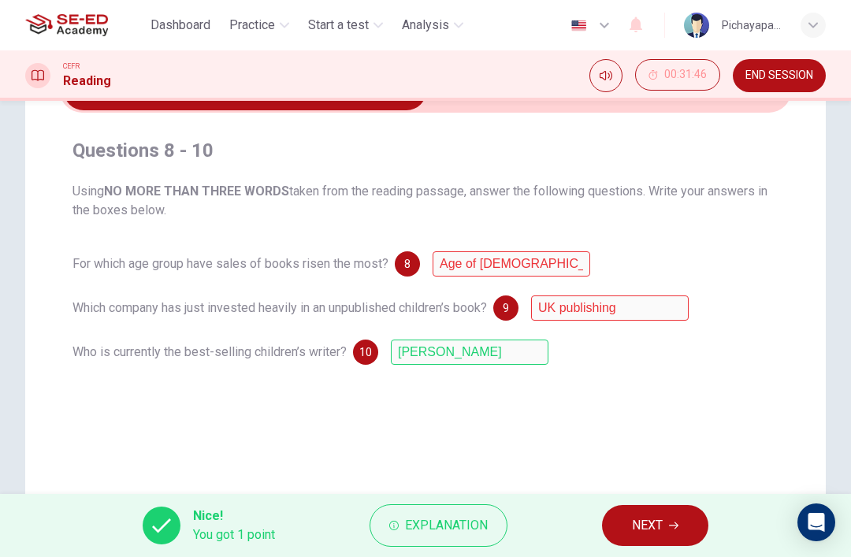
scroll to position [102, 0]
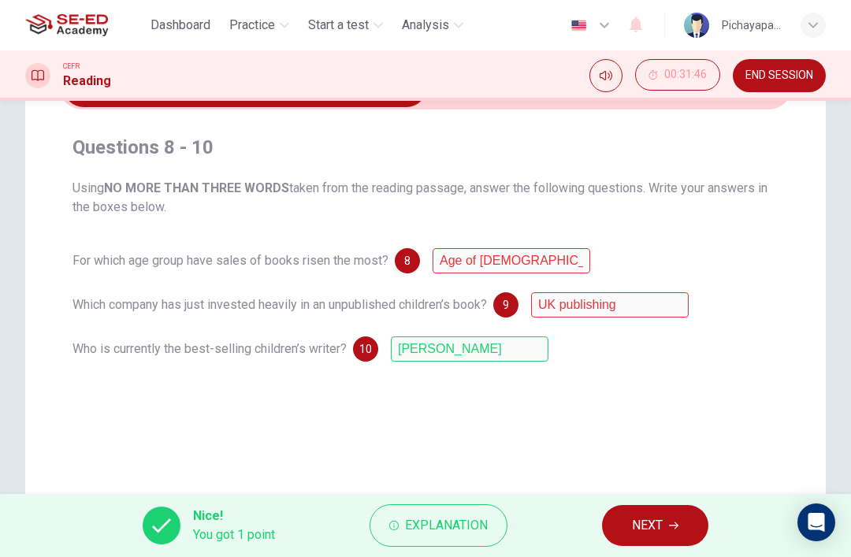
click at [436, 546] on button "Explanation" at bounding box center [439, 525] width 138 height 43
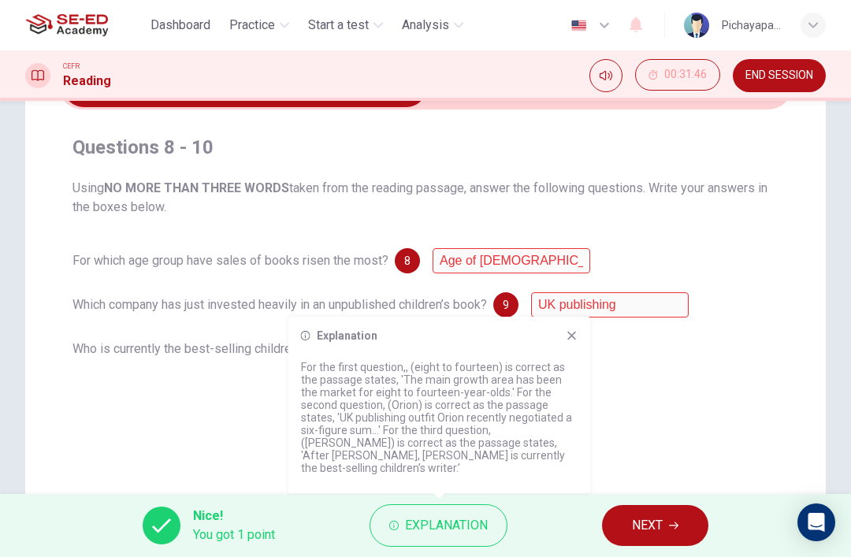
click at [661, 524] on span "NEXT" at bounding box center [647, 526] width 31 height 22
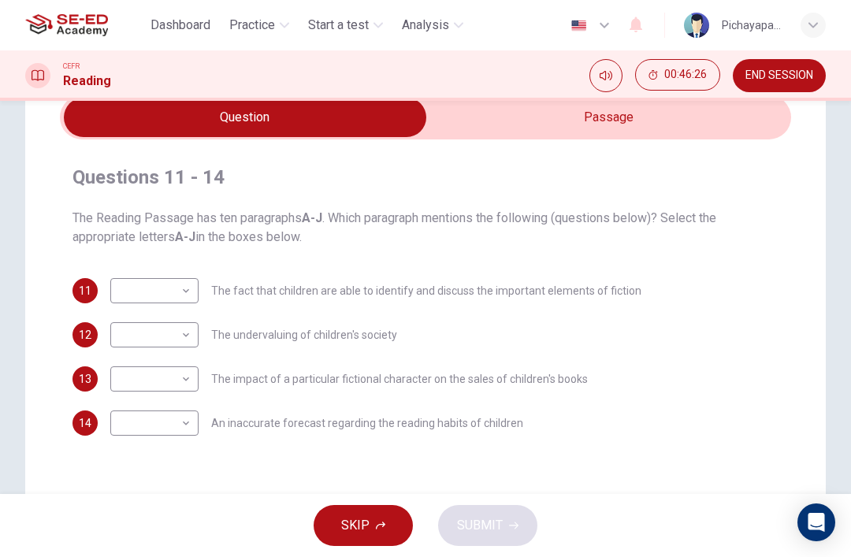
scroll to position [67, 0]
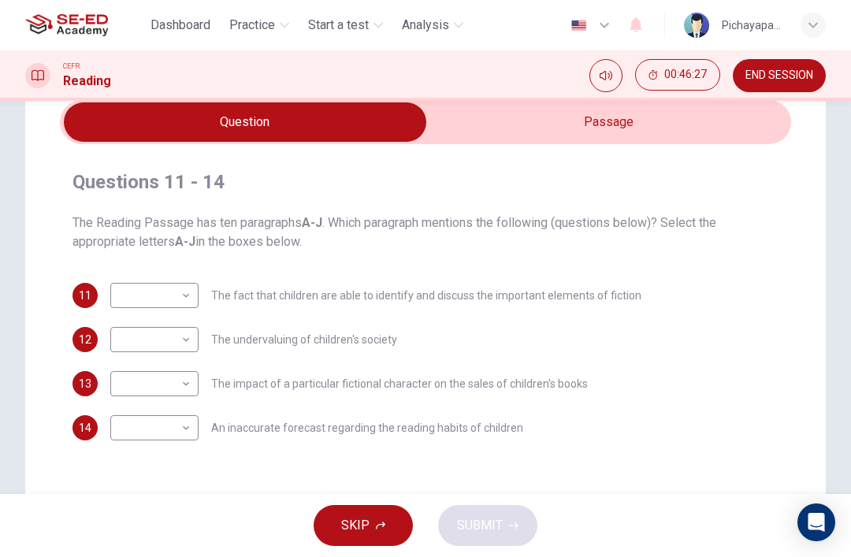
click at [689, 125] on input "checkbox" at bounding box center [245, 121] width 1097 height 39
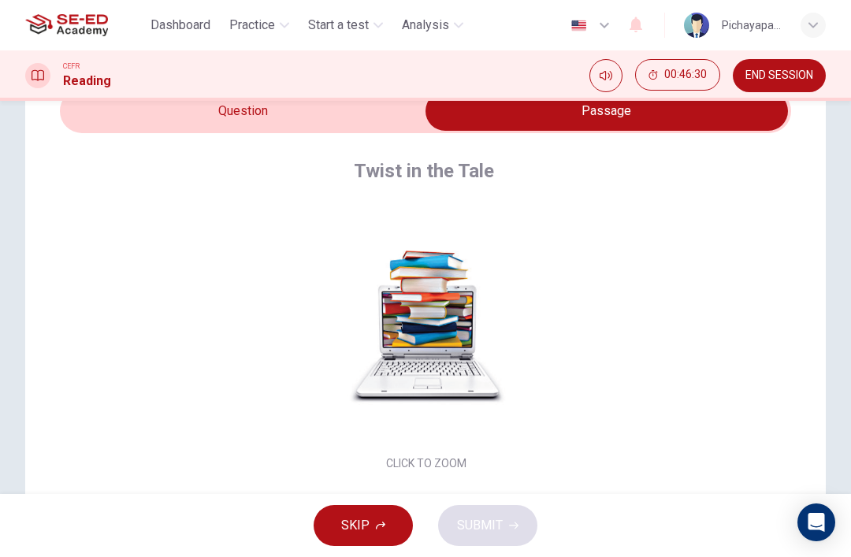
scroll to position [70, 0]
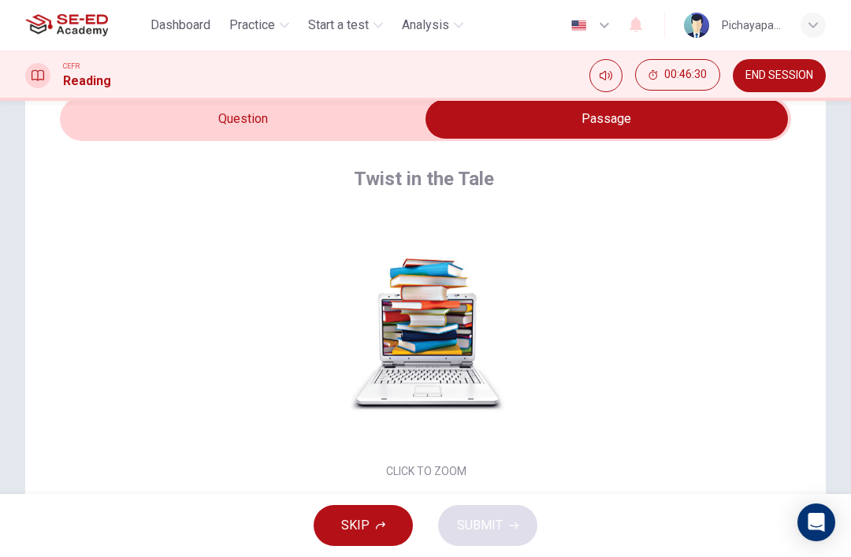
click at [170, 118] on input "checkbox" at bounding box center [606, 118] width 1097 height 39
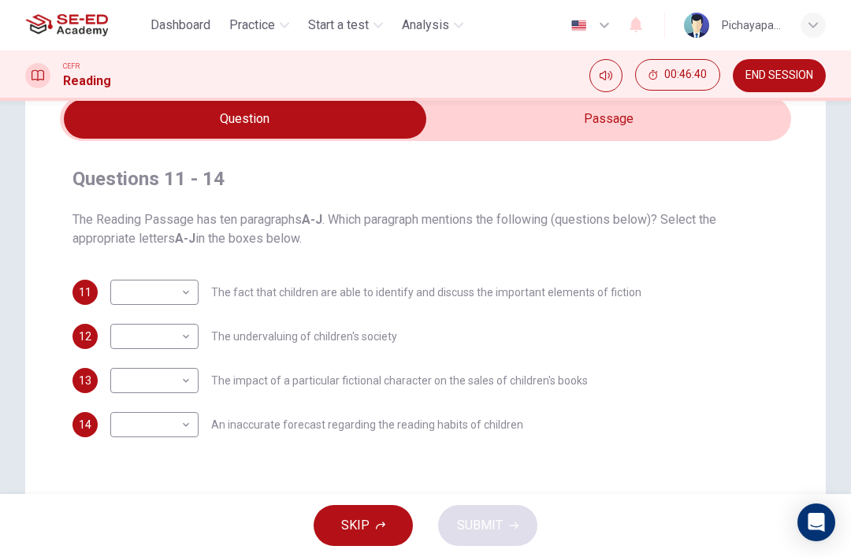
click at [622, 122] on input "checkbox" at bounding box center [245, 118] width 1097 height 39
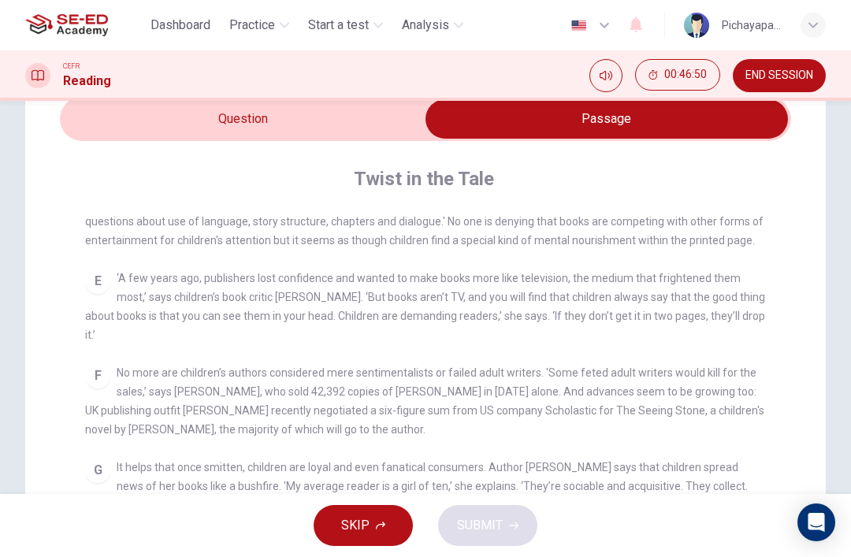
scroll to position [618, 0]
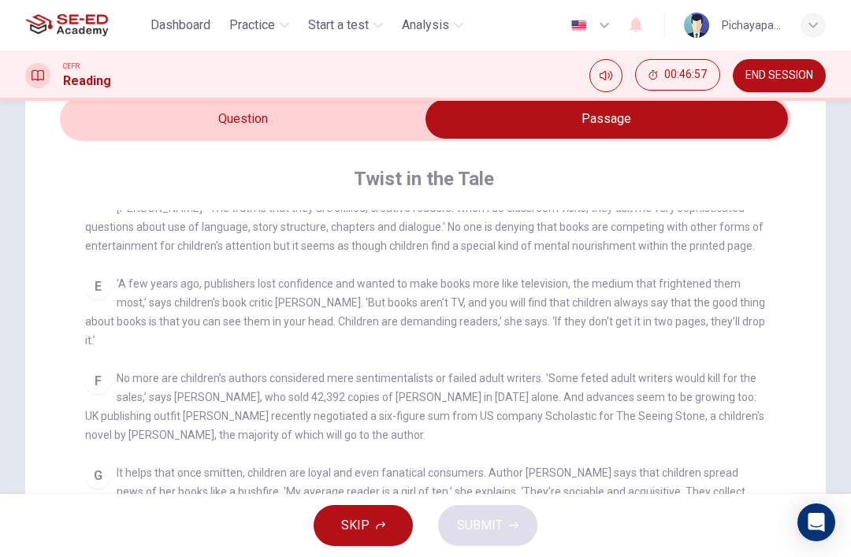
click at [148, 124] on input "checkbox" at bounding box center [606, 118] width 1097 height 39
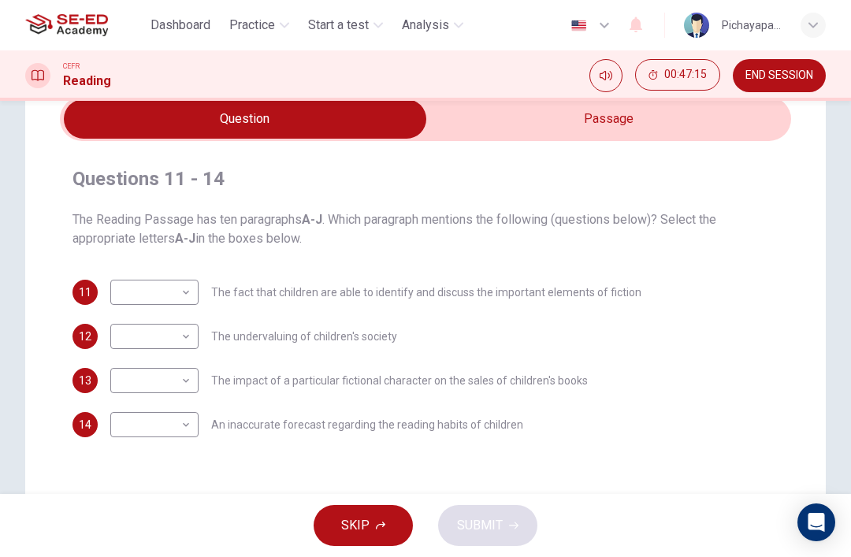
click at [622, 116] on input "checkbox" at bounding box center [245, 118] width 1097 height 39
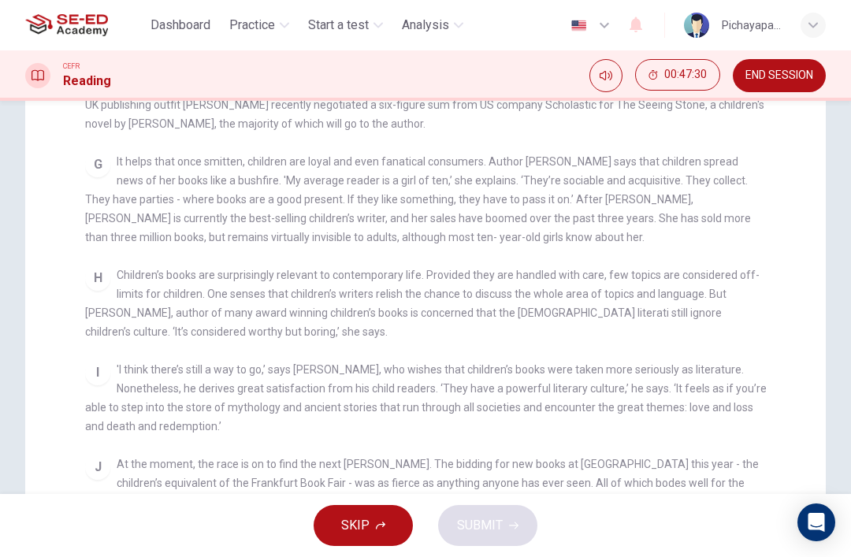
scroll to position [312, 0]
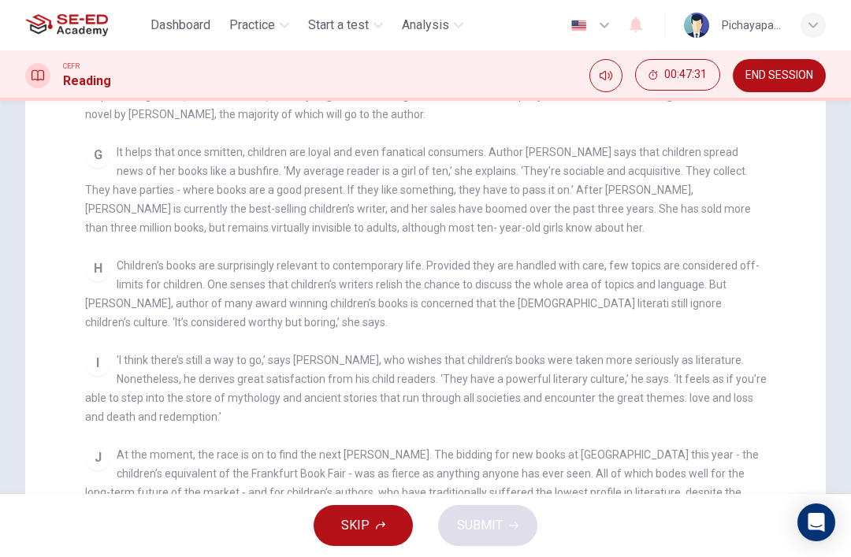
click at [691, 260] on div "H Children’s books are surprisingly relevant to contemporary life. Provided the…" at bounding box center [426, 294] width 682 height 76
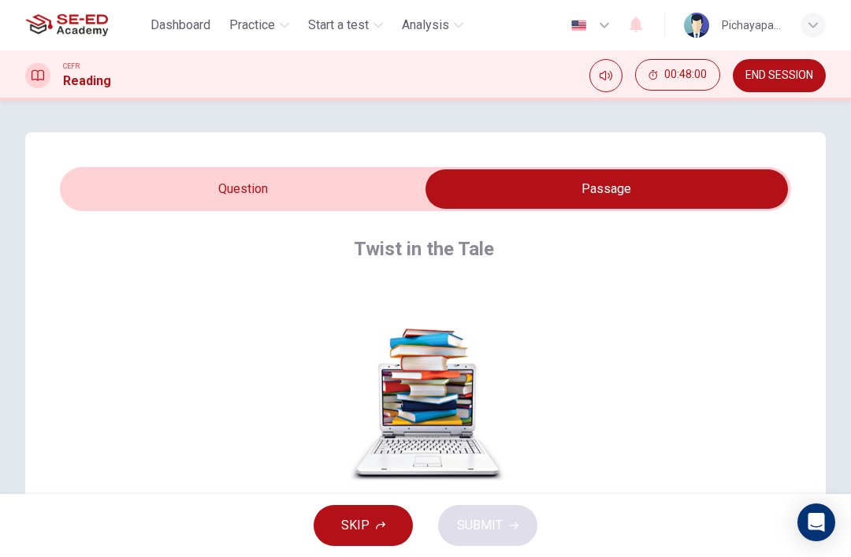
scroll to position [0, 0]
click at [134, 187] on input "checkbox" at bounding box center [606, 188] width 1097 height 39
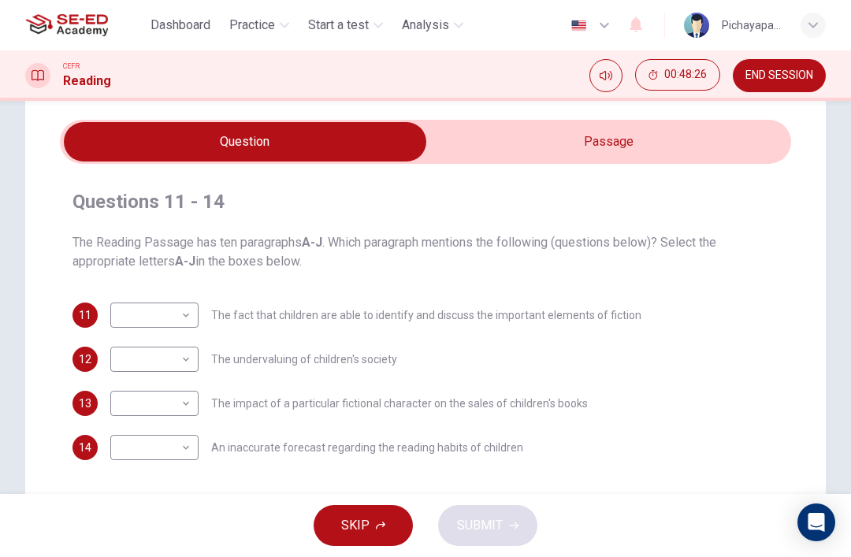
scroll to position [38, 0]
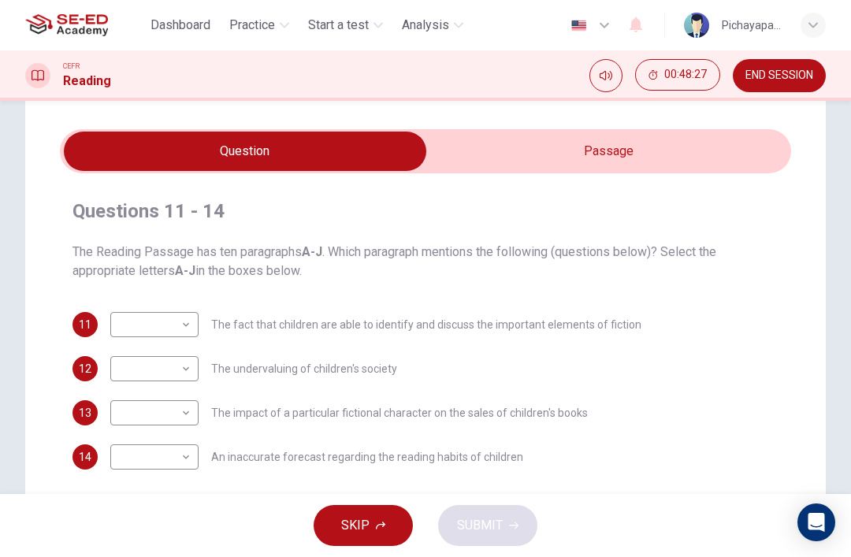
click at [537, 148] on input "checkbox" at bounding box center [245, 151] width 1097 height 39
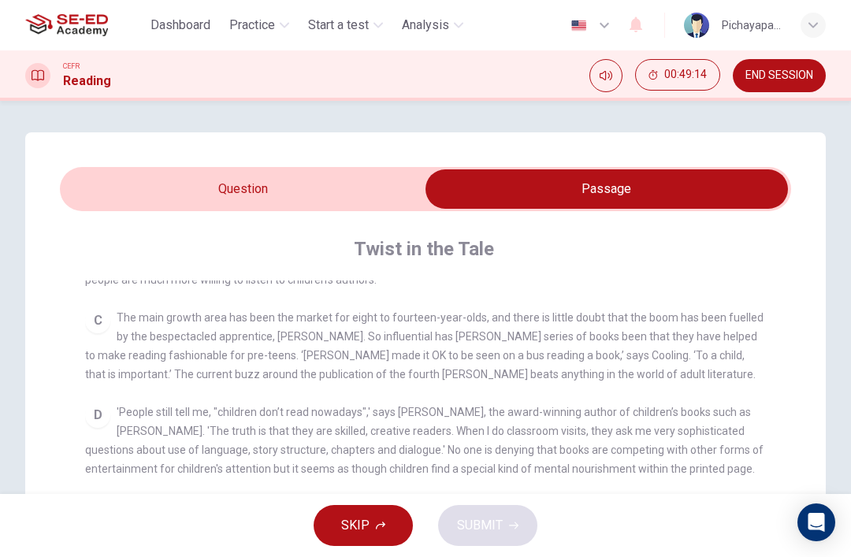
scroll to position [-2, 0]
click at [111, 193] on input "checkbox" at bounding box center [606, 188] width 1097 height 39
checkbox input "false"
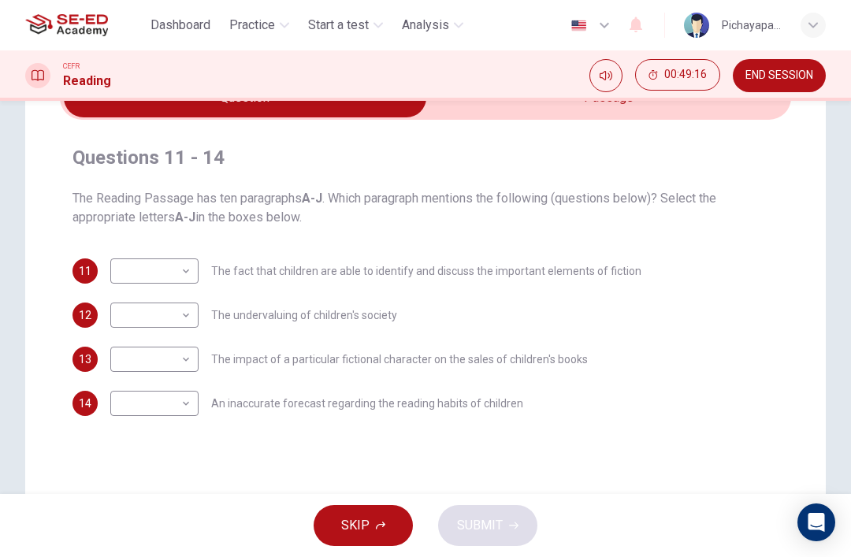
scroll to position [92, 0]
click at [112, 276] on body "This site uses cookies, as explained in our Privacy Policy . If you agree to th…" at bounding box center [425, 278] width 851 height 557
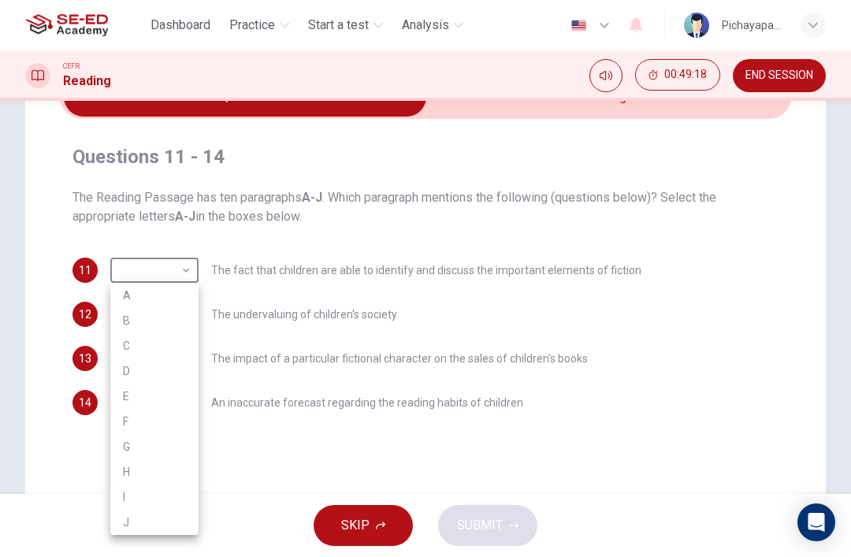
click at [117, 390] on li "E" at bounding box center [154, 396] width 88 height 25
type input "E"
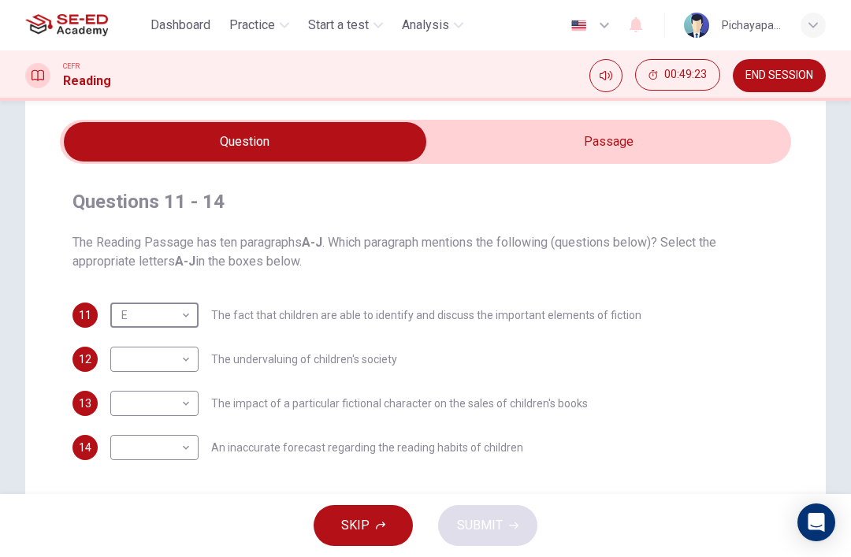
click at [569, 149] on input "checkbox" at bounding box center [245, 141] width 1097 height 39
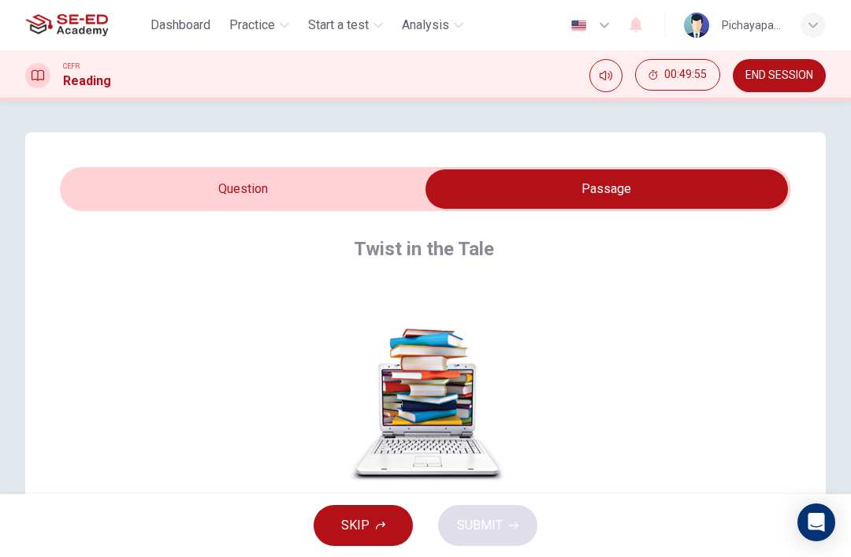
scroll to position [-2, 0]
click at [309, 181] on input "checkbox" at bounding box center [606, 188] width 1097 height 39
checkbox input "false"
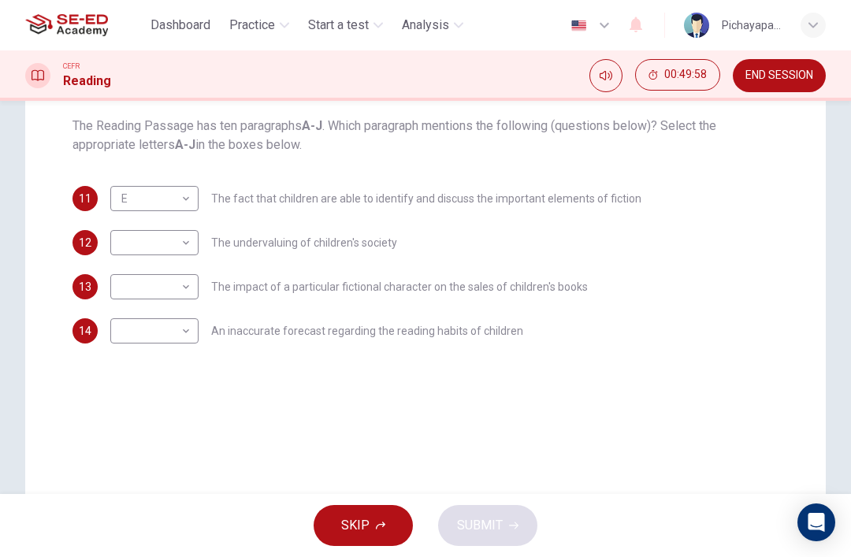
scroll to position [165, 0]
click at [129, 288] on body "This site uses cookies, as explained in our Privacy Policy . If you agree to th…" at bounding box center [425, 278] width 851 height 557
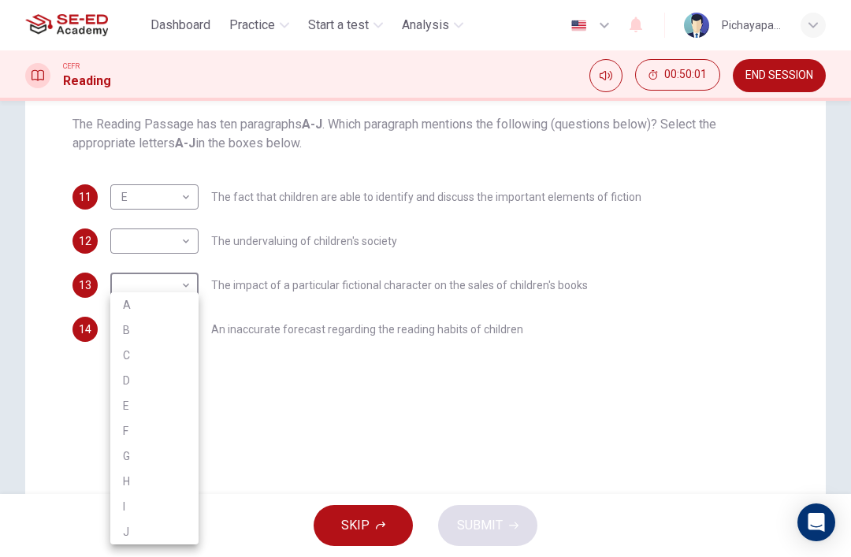
click at [126, 463] on li "G" at bounding box center [154, 456] width 88 height 25
type input "G"
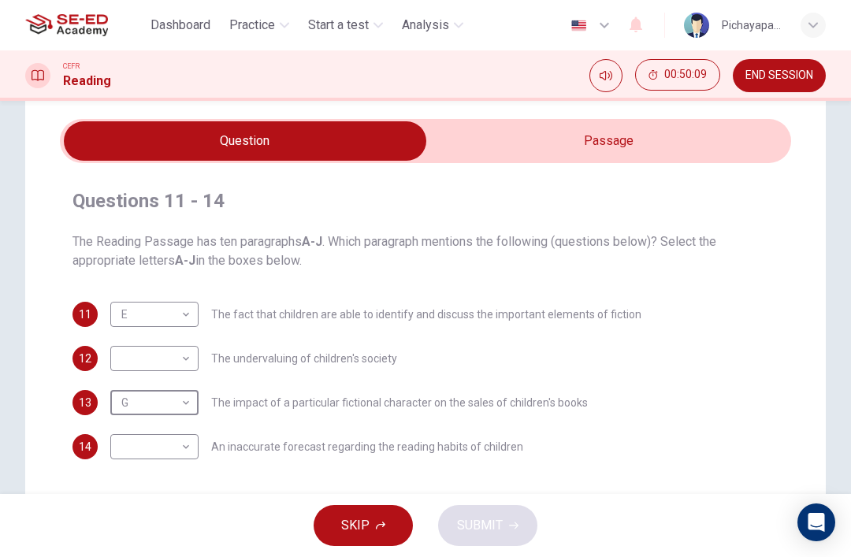
scroll to position [44, 0]
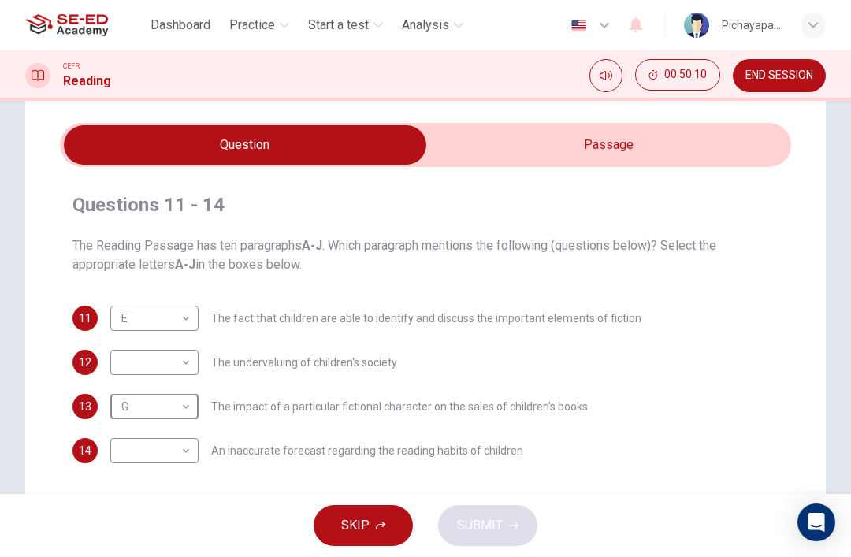
click at [580, 136] on input "checkbox" at bounding box center [245, 144] width 1097 height 39
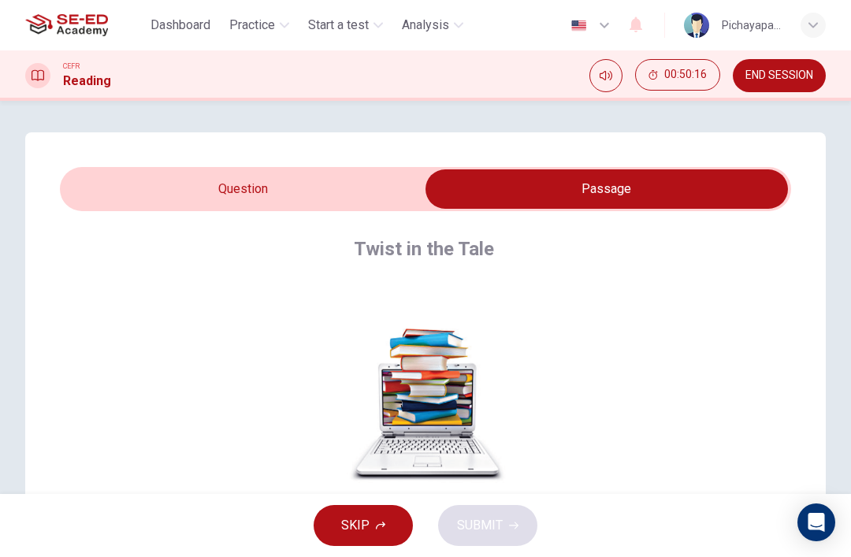
scroll to position [0, 0]
click at [340, 195] on input "checkbox" at bounding box center [606, 188] width 1097 height 39
checkbox input "false"
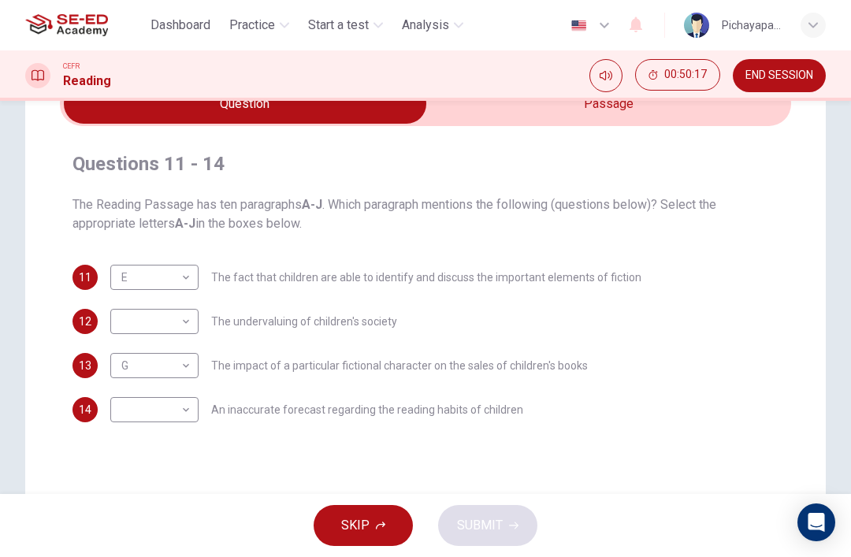
scroll to position [132, 0]
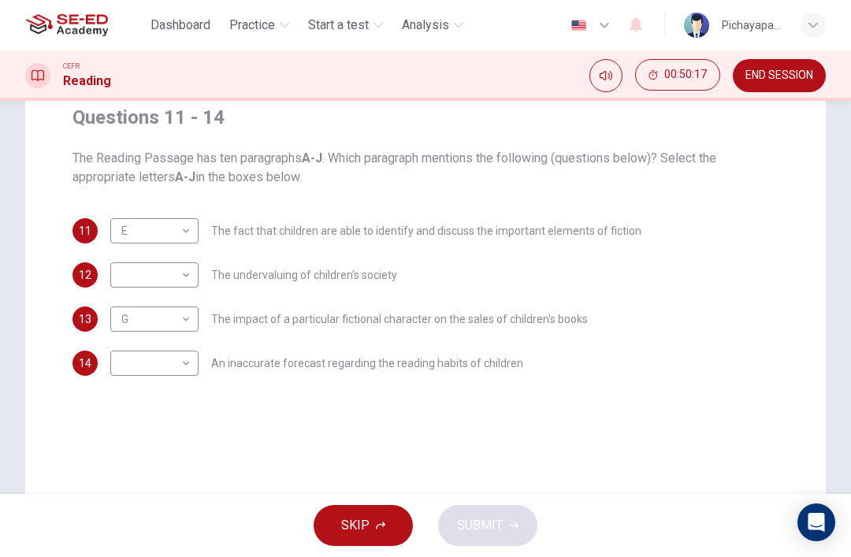
click at [136, 371] on body "This site uses cookies, as explained in our Privacy Policy . If you agree to th…" at bounding box center [425, 278] width 851 height 557
click at [114, 327] on li "B" at bounding box center [154, 330] width 88 height 25
type input "B"
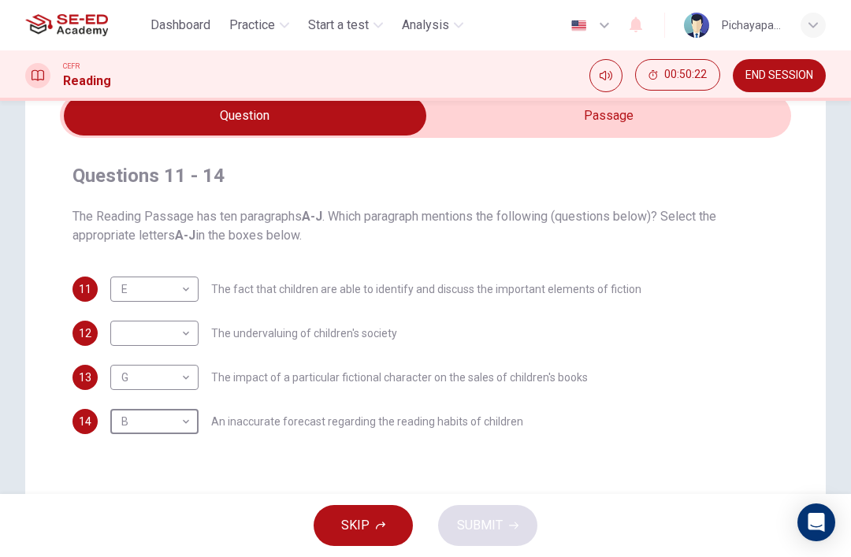
scroll to position [74, 0]
click at [121, 331] on body "This site uses cookies, as explained in our Privacy Policy . If you agree to th…" at bounding box center [425, 278] width 851 height 557
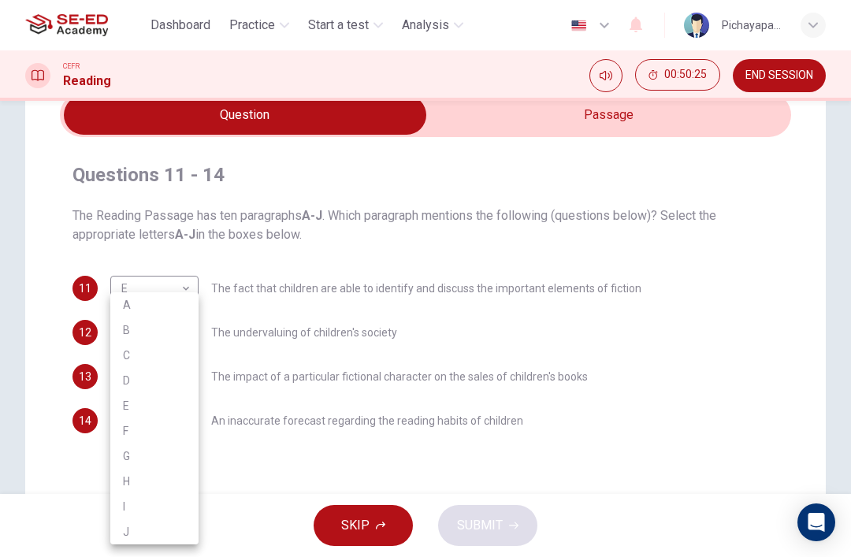
click at [115, 454] on li "G" at bounding box center [154, 456] width 88 height 25
type input "G"
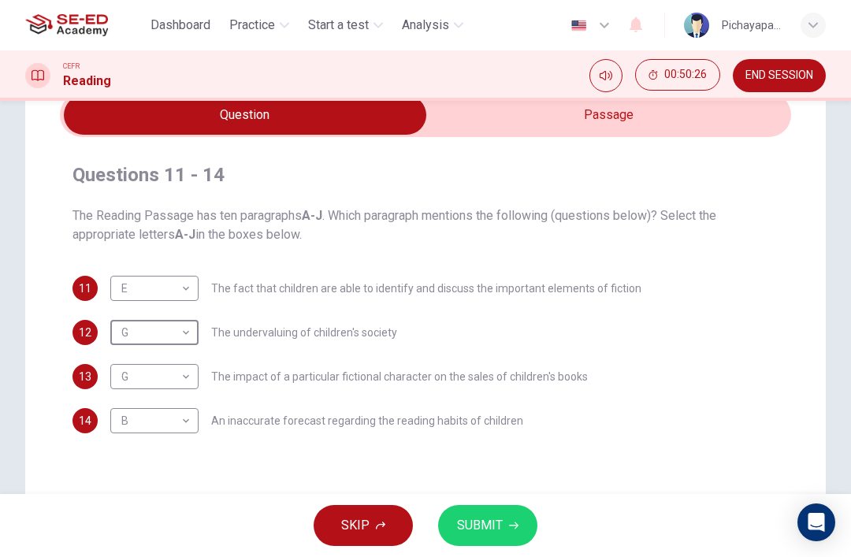
click at [490, 521] on span "SUBMIT" at bounding box center [480, 526] width 46 height 22
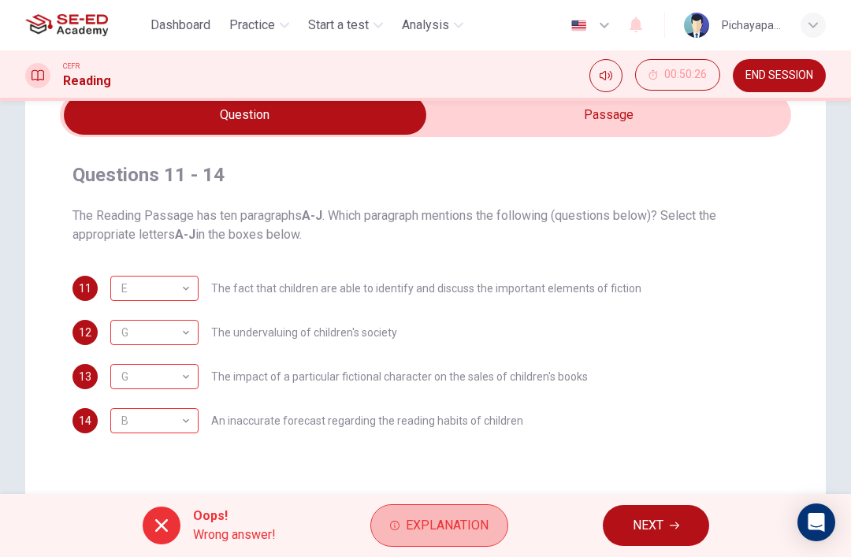
click at [455, 525] on span "Explanation" at bounding box center [447, 526] width 83 height 22
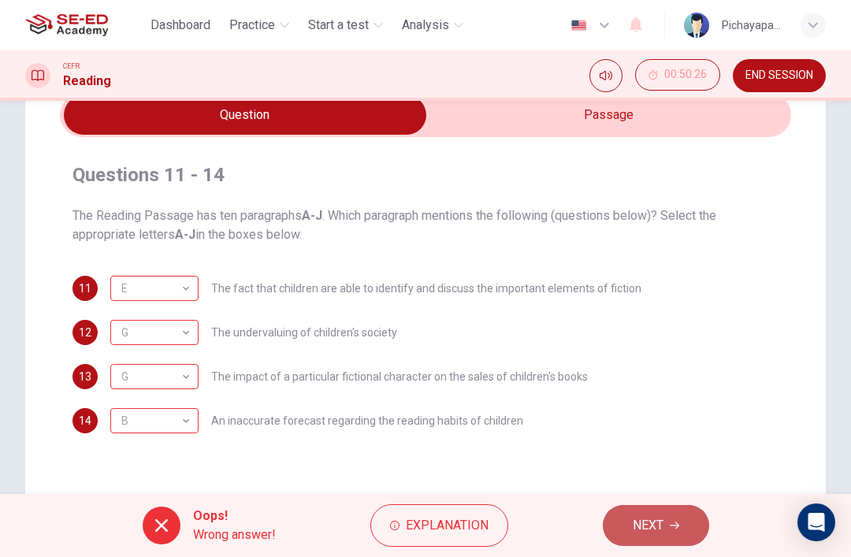
click at [673, 521] on icon "button" at bounding box center [674, 525] width 9 height 9
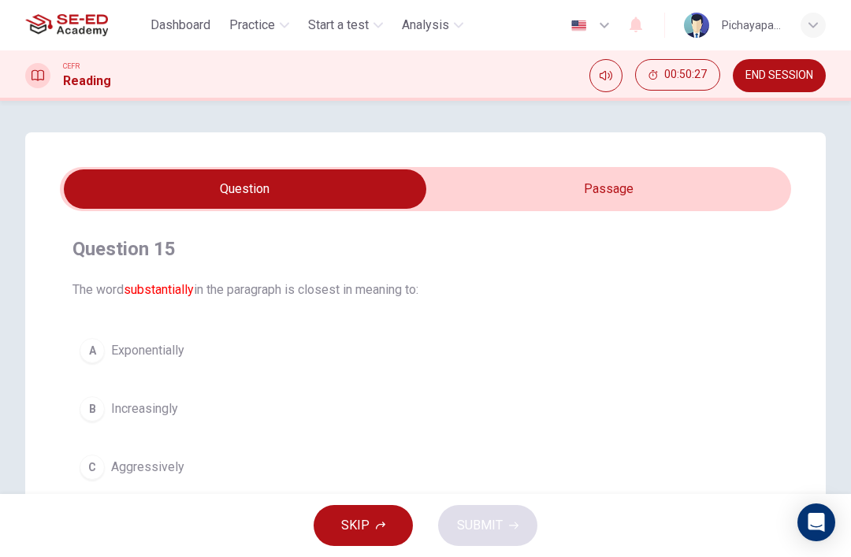
click at [694, 176] on input "checkbox" at bounding box center [245, 188] width 1097 height 39
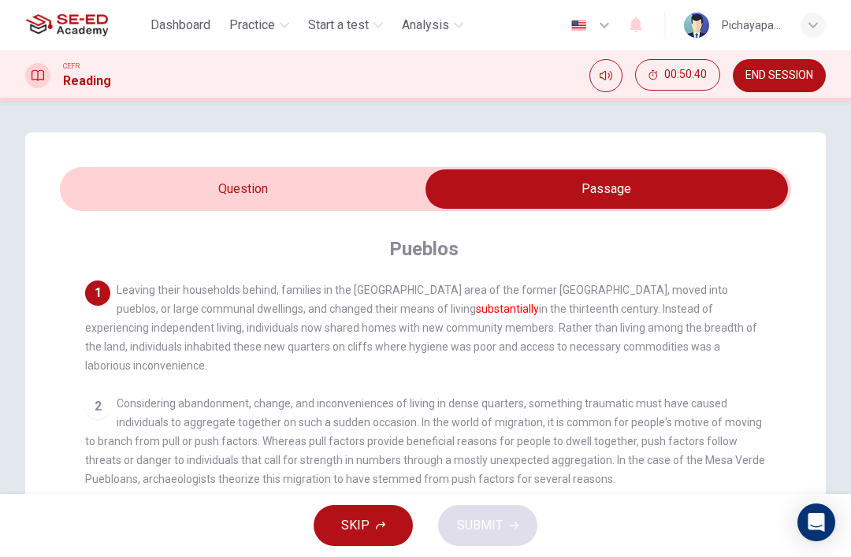
click at [134, 193] on input "checkbox" at bounding box center [606, 188] width 1097 height 39
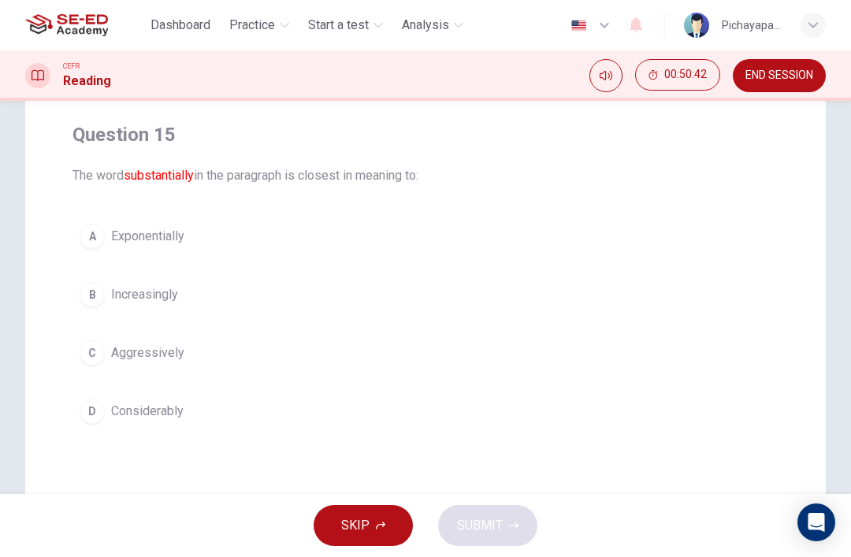
scroll to position [116, 0]
click at [92, 423] on button "D Considerably" at bounding box center [425, 409] width 706 height 39
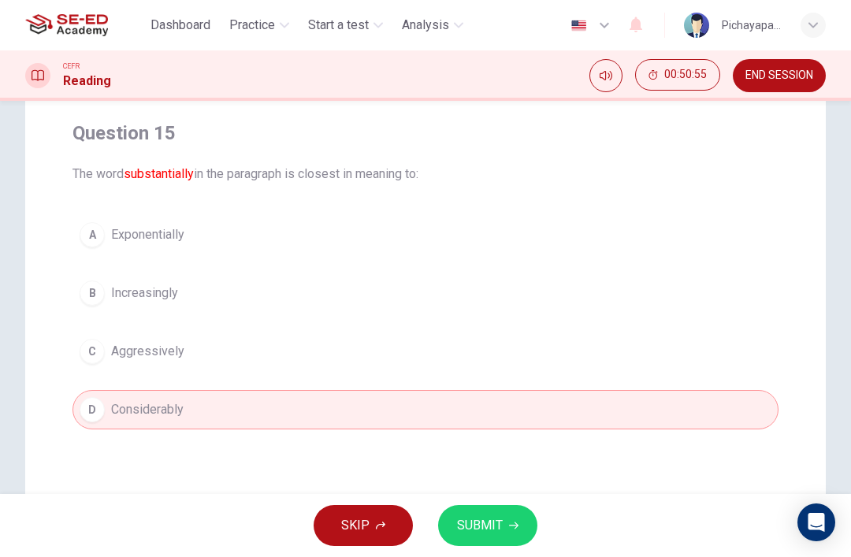
click at [499, 522] on span "SUBMIT" at bounding box center [480, 526] width 46 height 22
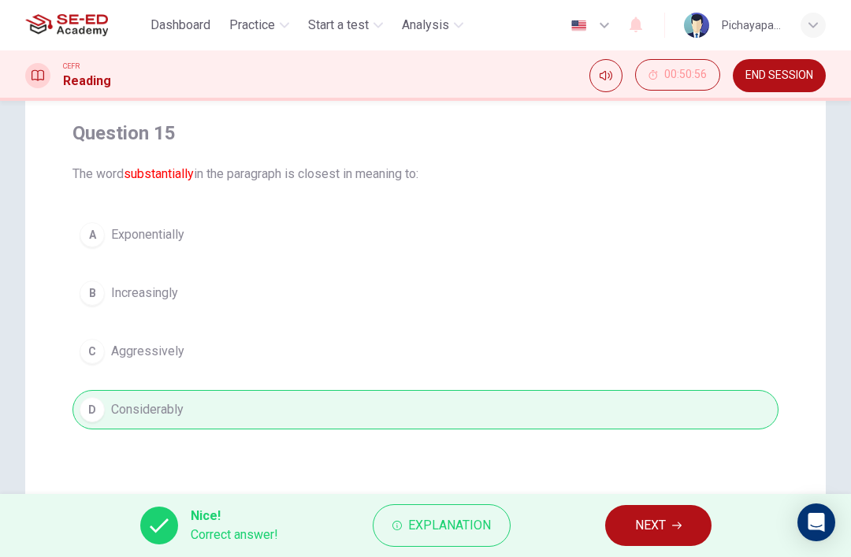
click at [664, 508] on button "NEXT" at bounding box center [658, 525] width 106 height 41
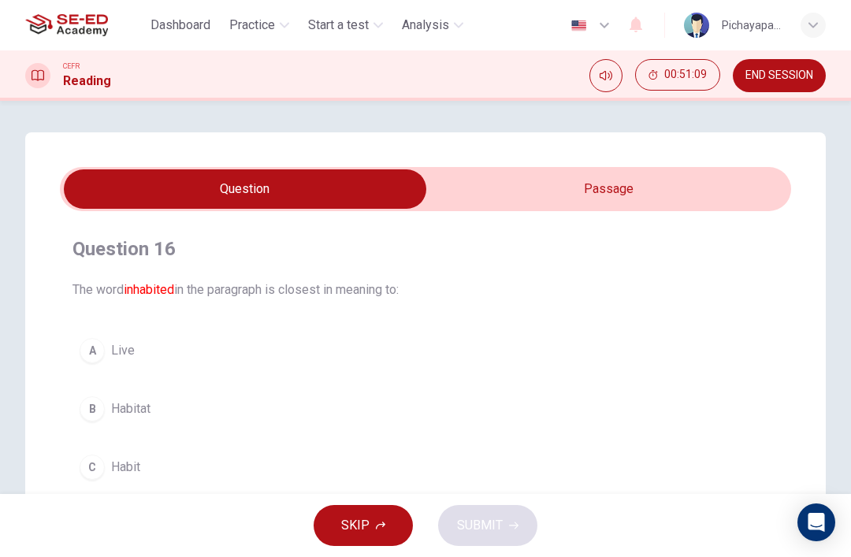
scroll to position [0, 0]
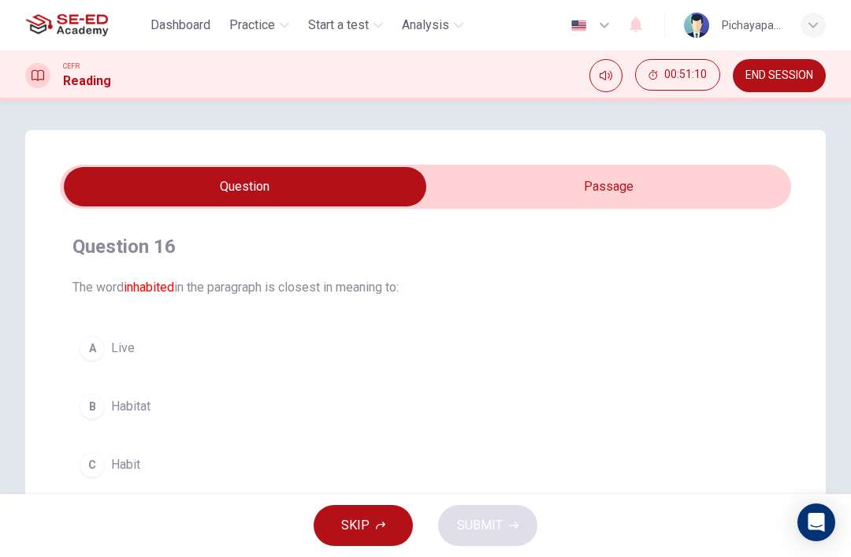
click at [693, 191] on input "checkbox" at bounding box center [245, 186] width 1097 height 39
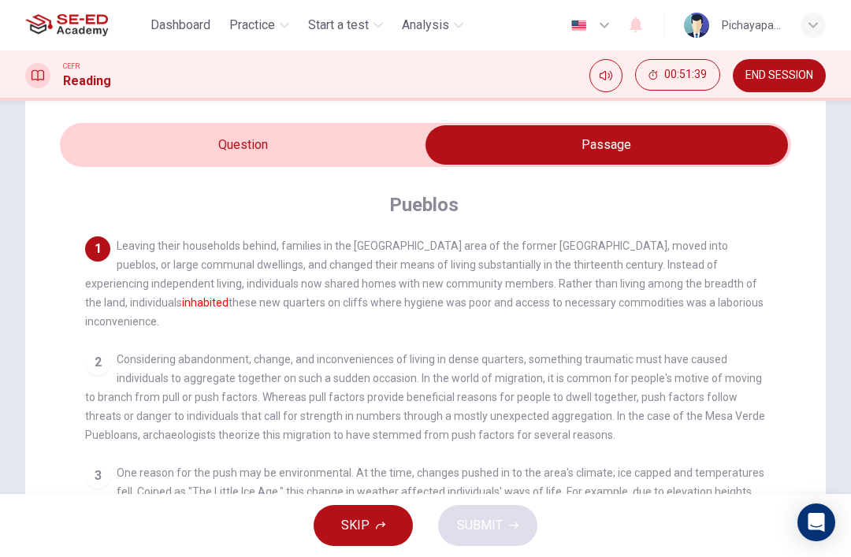
scroll to position [45, 0]
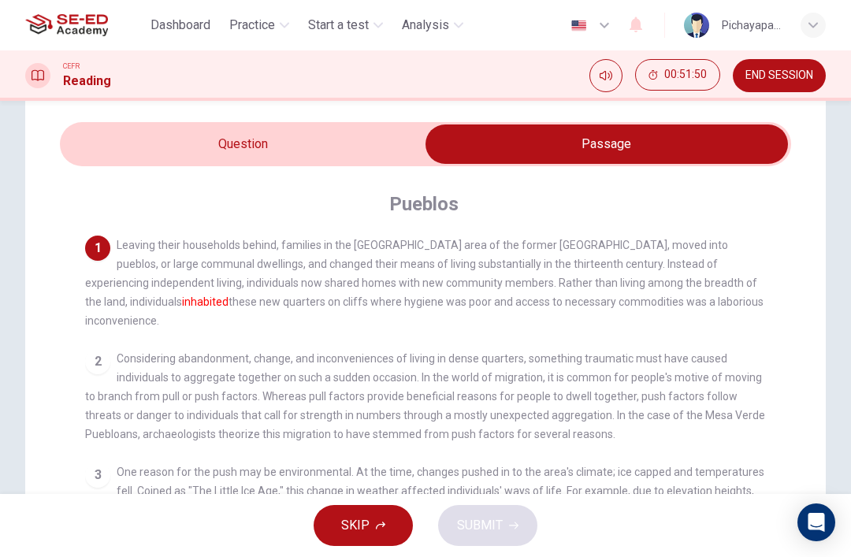
click at [213, 154] on input "checkbox" at bounding box center [606, 143] width 1097 height 39
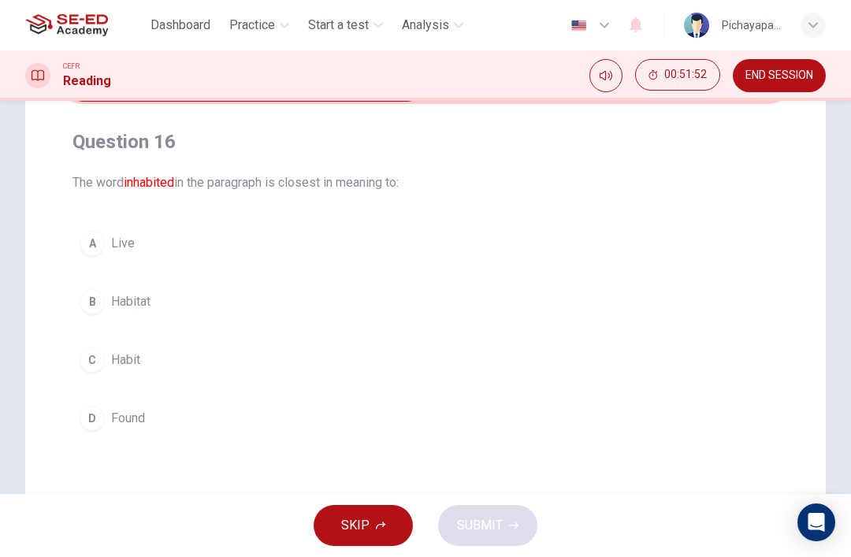
scroll to position [124, 0]
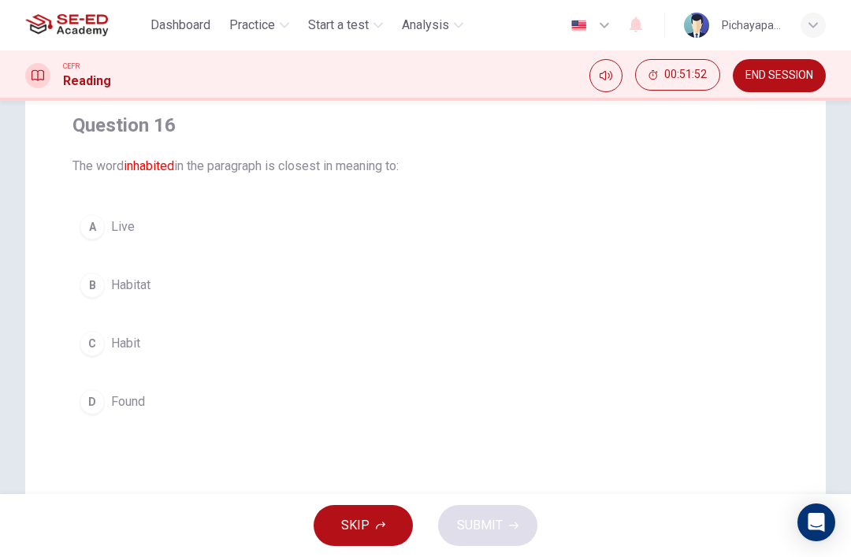
click at [717, 270] on button "B Habitat" at bounding box center [425, 285] width 706 height 39
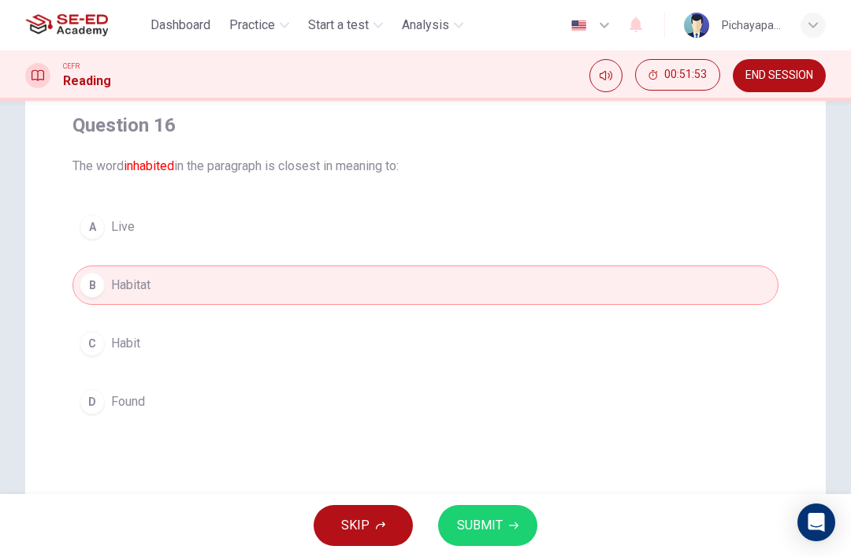
click at [481, 541] on button "SUBMIT" at bounding box center [487, 525] width 99 height 41
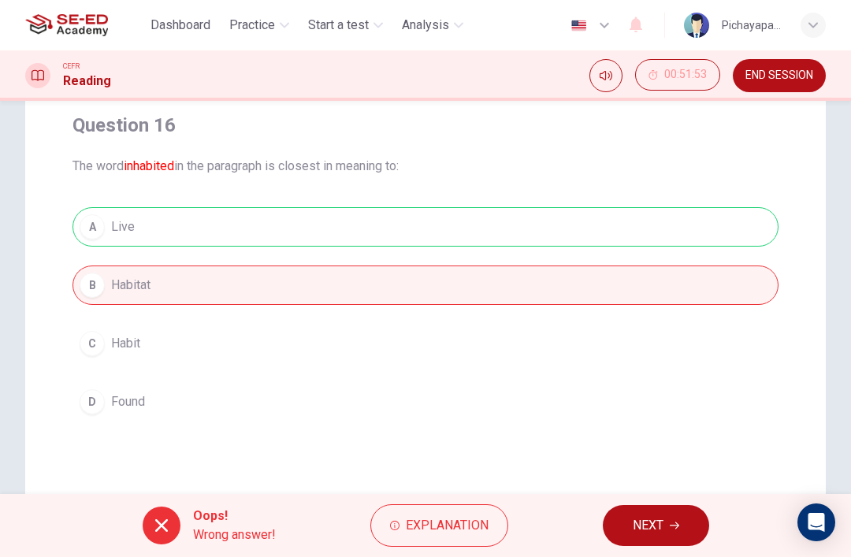
click at [656, 509] on button "NEXT" at bounding box center [656, 525] width 106 height 41
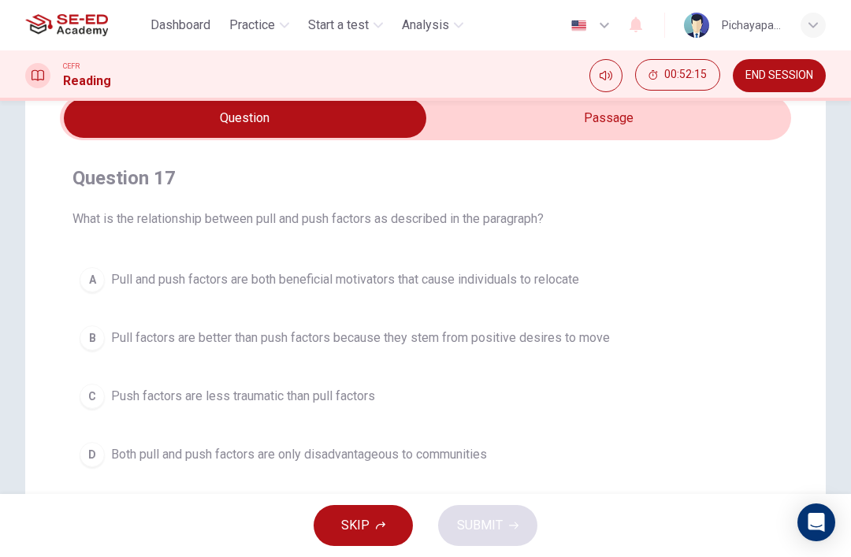
scroll to position [68, 0]
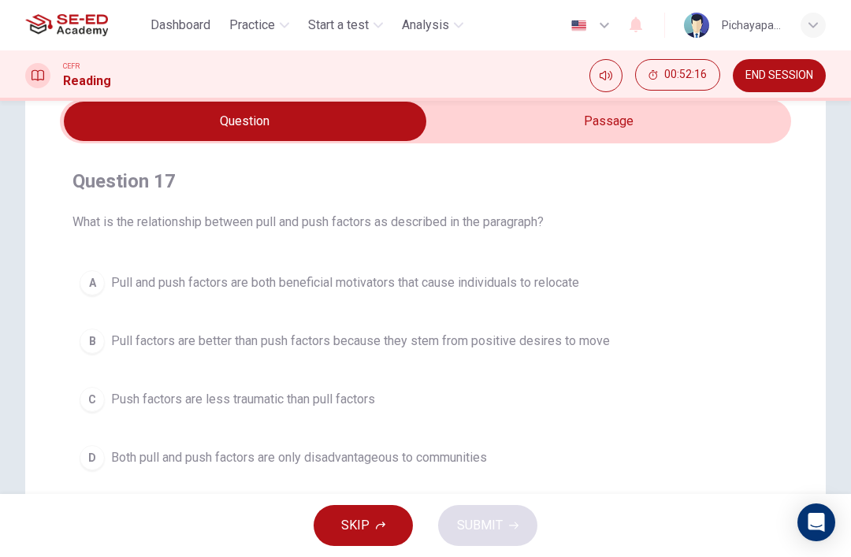
click at [711, 117] on input "checkbox" at bounding box center [245, 121] width 1097 height 39
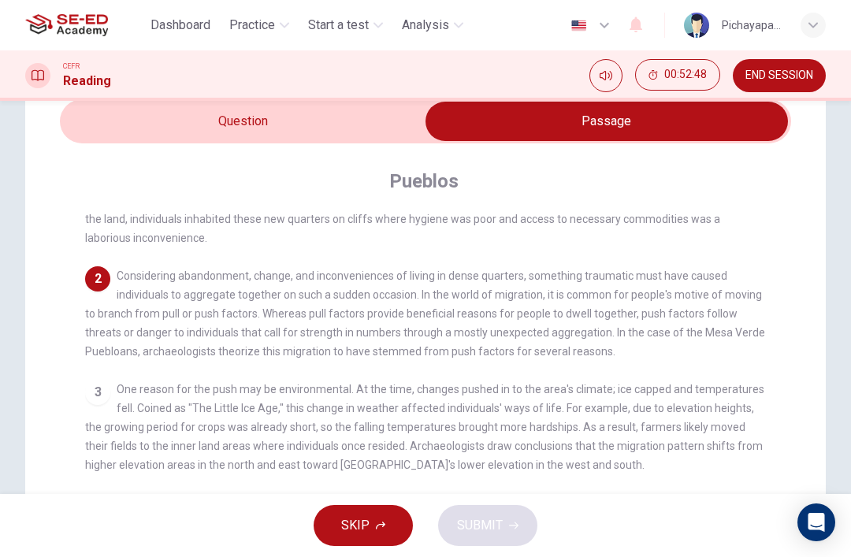
scroll to position [82, 0]
click at [151, 121] on input "checkbox" at bounding box center [606, 121] width 1097 height 39
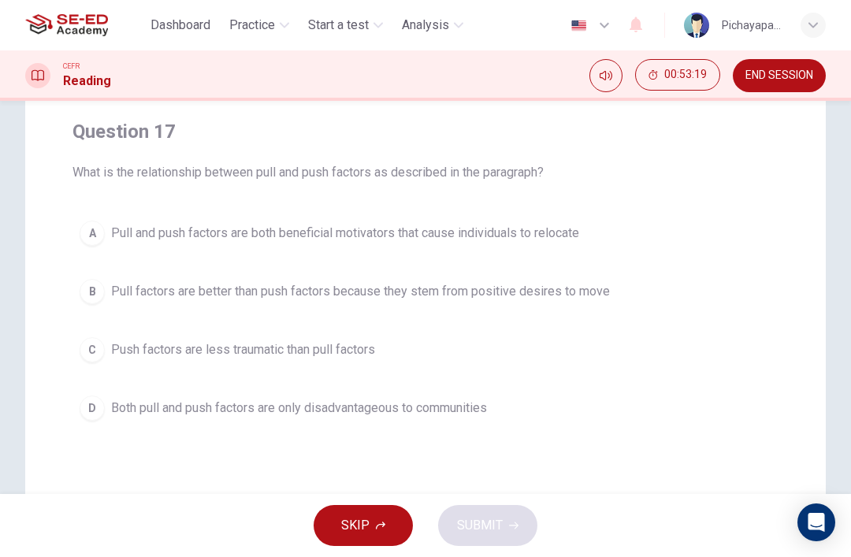
scroll to position [118, 0]
click at [99, 344] on div "C" at bounding box center [92, 348] width 25 height 25
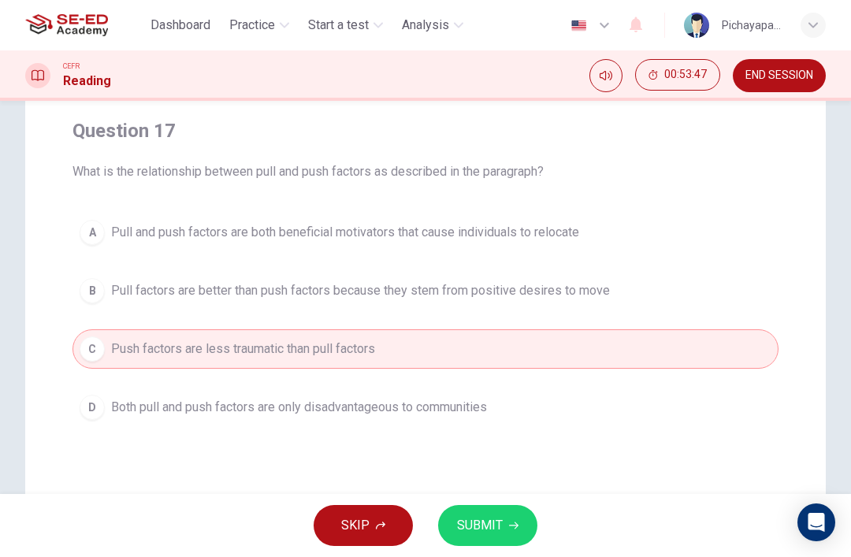
click at [486, 509] on button "SUBMIT" at bounding box center [487, 525] width 99 height 41
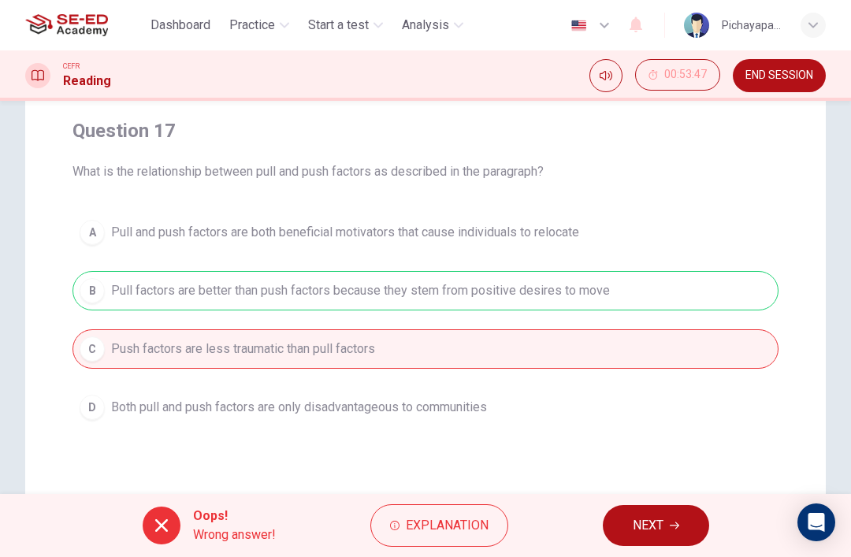
click at [656, 534] on span "NEXT" at bounding box center [648, 526] width 31 height 22
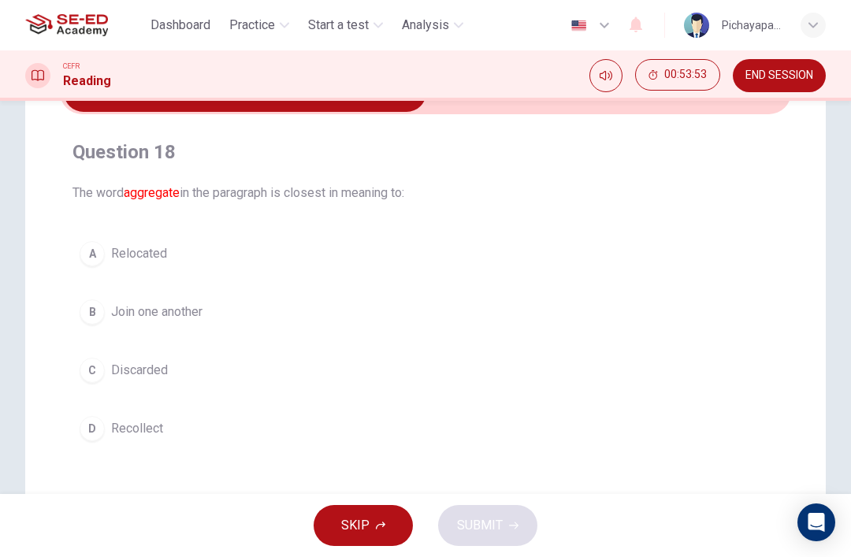
scroll to position [95, 0]
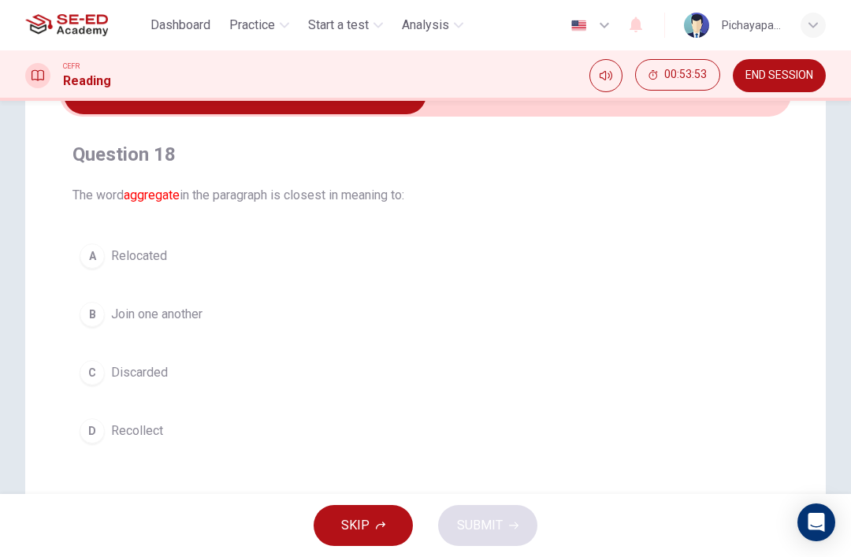
click at [46, 227] on div "Question 18 The word aggregate in the paragraph is closest in meaning to: A Rel…" at bounding box center [425, 354] width 801 height 633
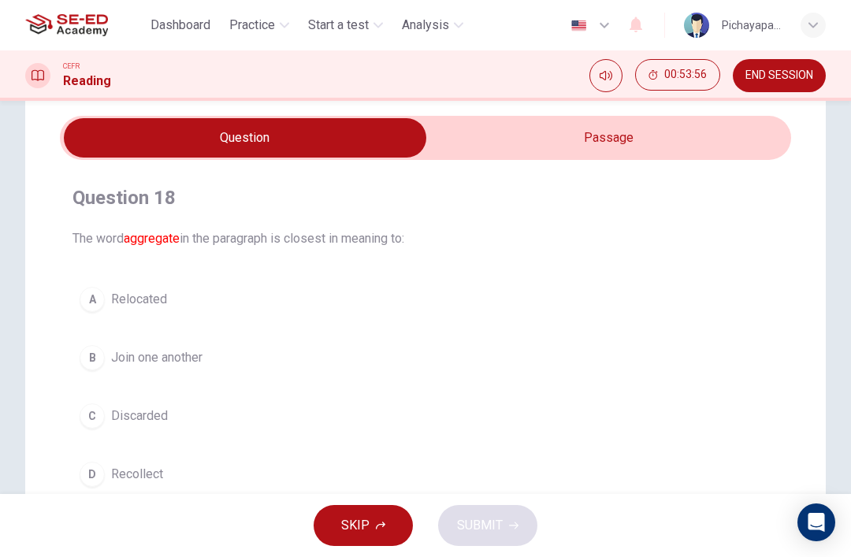
scroll to position [46, 0]
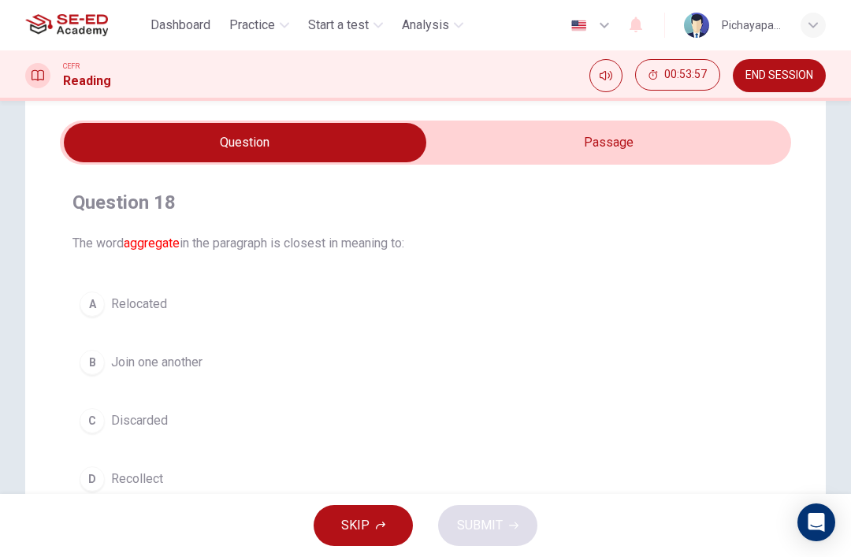
click at [620, 144] on input "checkbox" at bounding box center [245, 142] width 1097 height 39
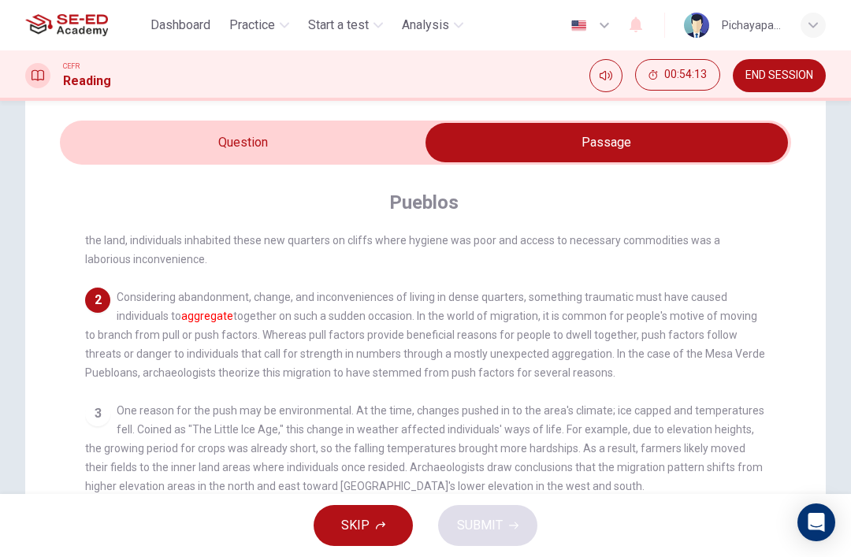
click at [147, 137] on input "checkbox" at bounding box center [606, 142] width 1097 height 39
checkbox input "false"
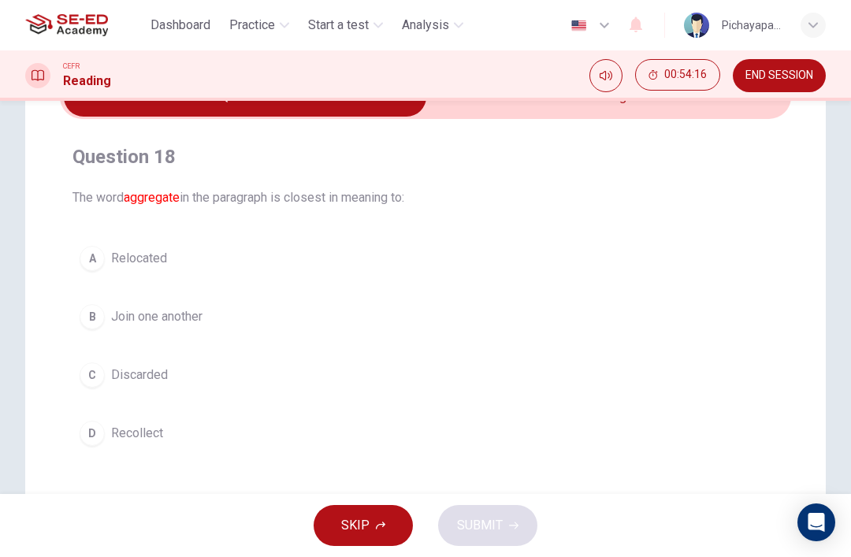
scroll to position [93, 0]
click at [90, 251] on div "A" at bounding box center [92, 257] width 25 height 25
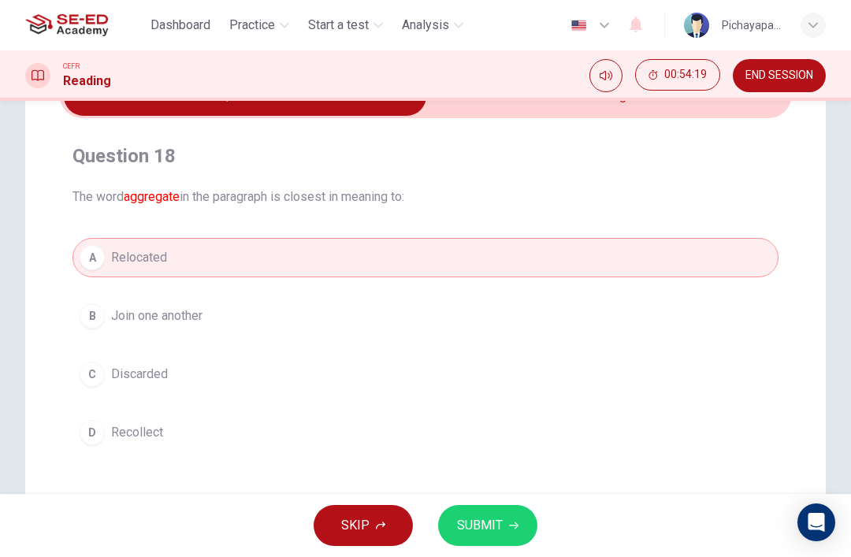
click at [485, 506] on button "SUBMIT" at bounding box center [487, 525] width 99 height 41
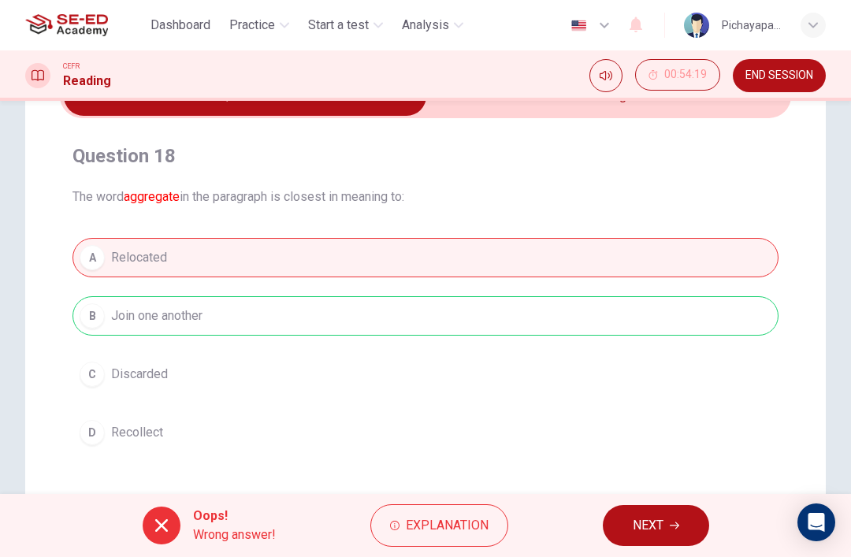
click at [665, 507] on button "NEXT" at bounding box center [656, 525] width 106 height 41
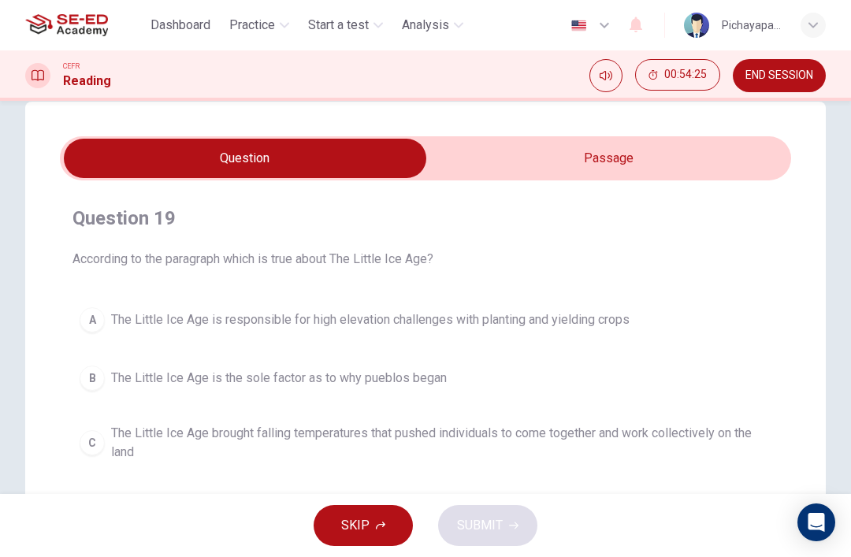
scroll to position [32, 0]
click at [358, 526] on span "SKIP" at bounding box center [355, 526] width 28 height 22
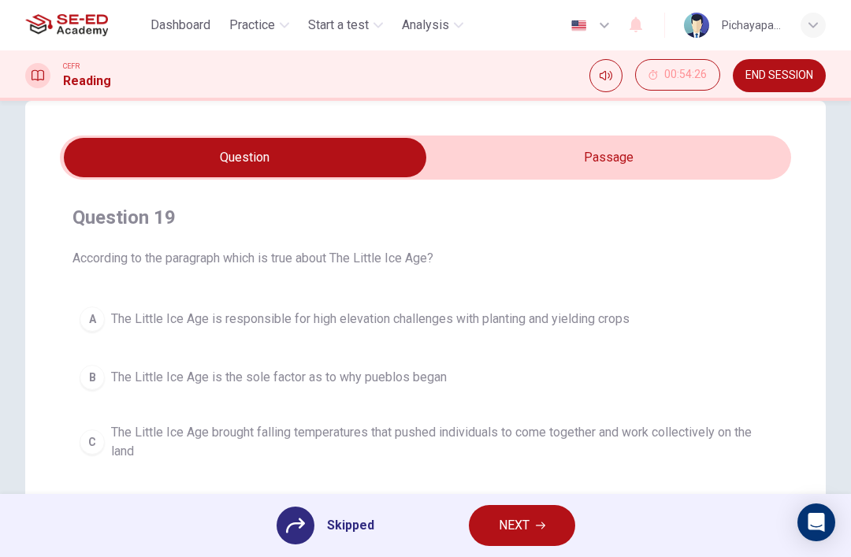
click at [515, 519] on span "NEXT" at bounding box center [514, 526] width 31 height 22
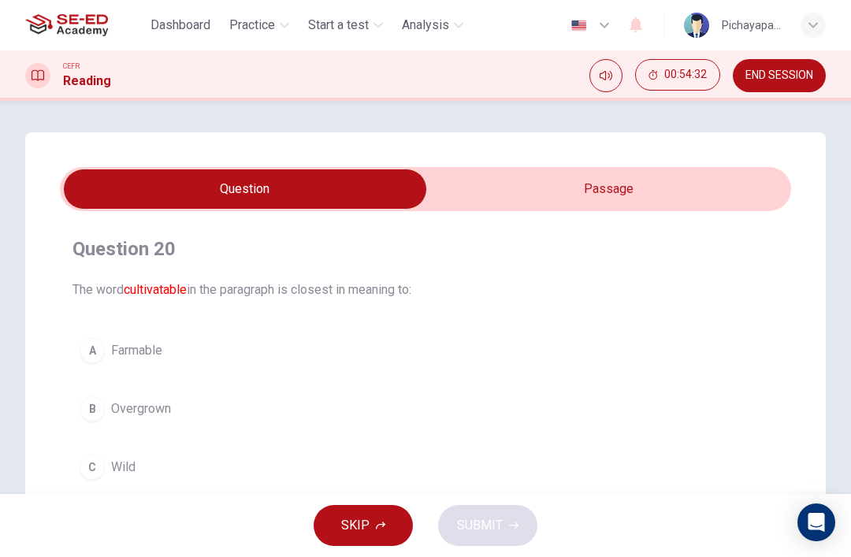
scroll to position [0, 0]
click at [764, 67] on button "END SESSION" at bounding box center [779, 75] width 93 height 33
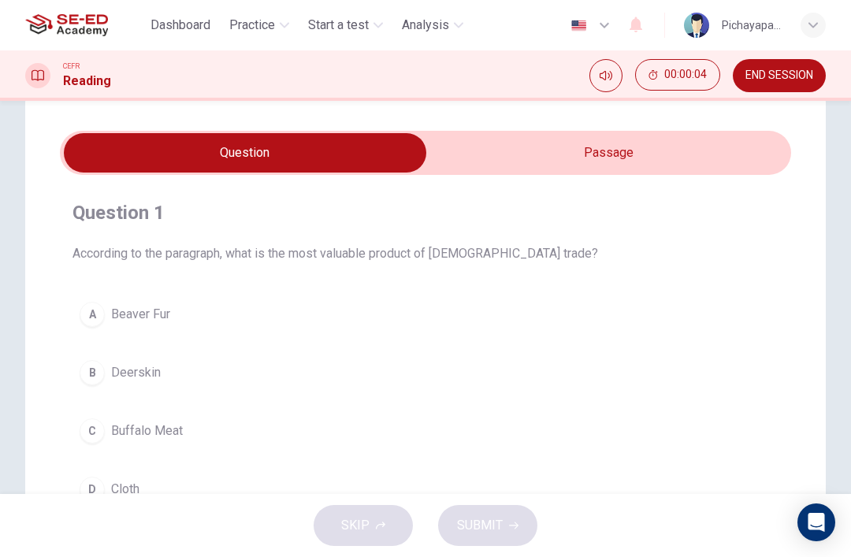
scroll to position [23, 0]
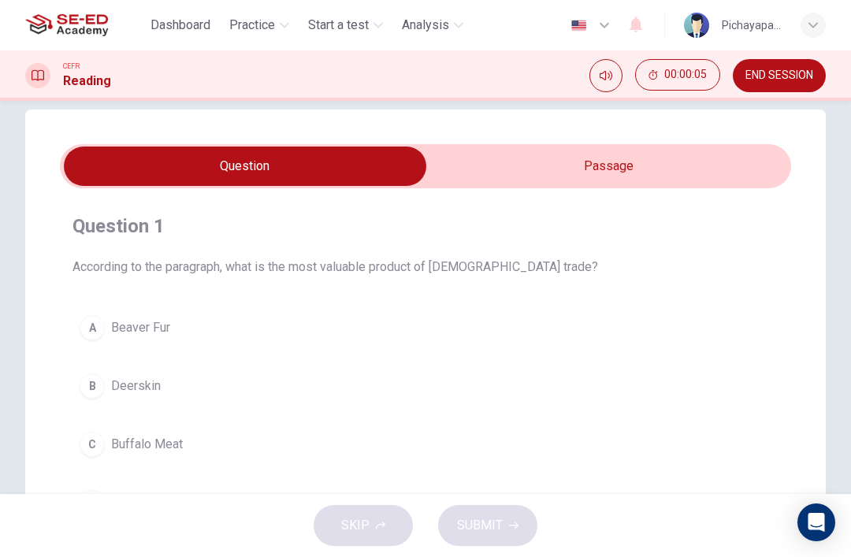
click at [466, 165] on input "checkbox" at bounding box center [245, 166] width 1097 height 39
checkbox input "true"
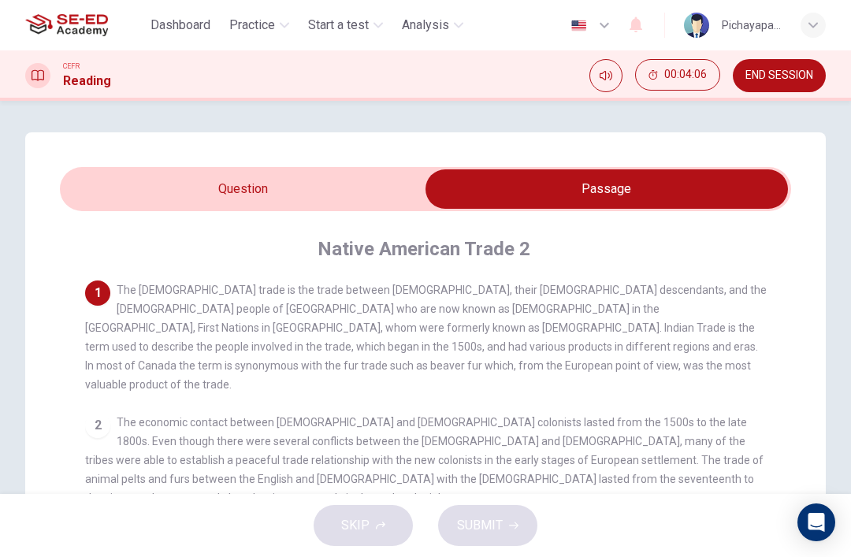
scroll to position [0, 0]
click at [271, 28] on span "Practice" at bounding box center [252, 25] width 46 height 19
click at [258, 25] on span "Practice" at bounding box center [252, 25] width 46 height 19
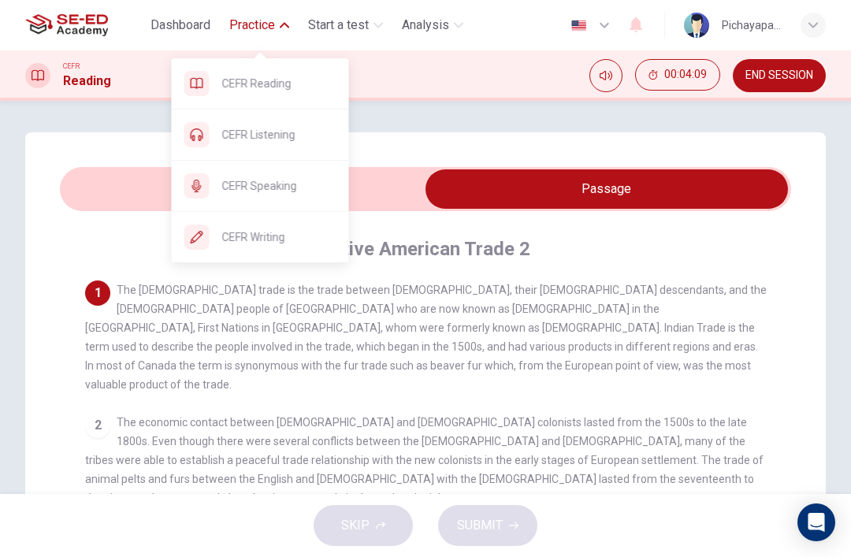
click at [236, 138] on span "CEFR Listening" at bounding box center [279, 134] width 114 height 19
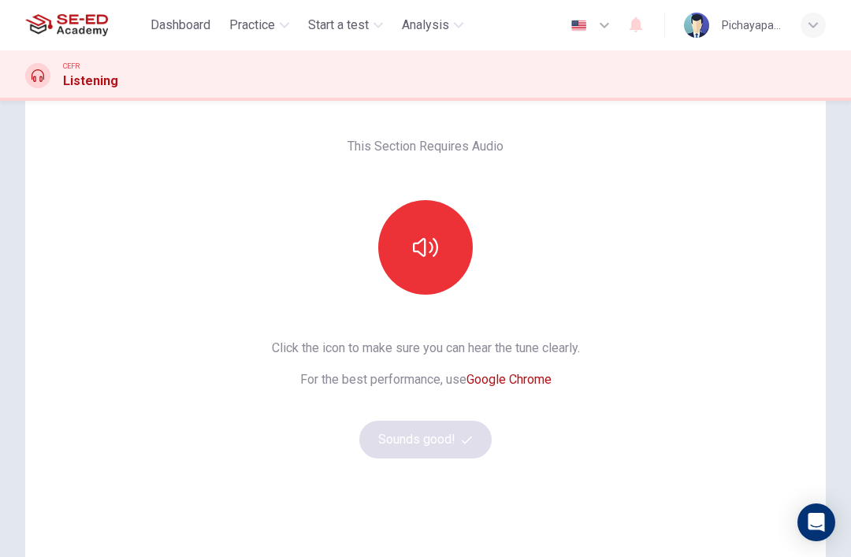
scroll to position [65, 0]
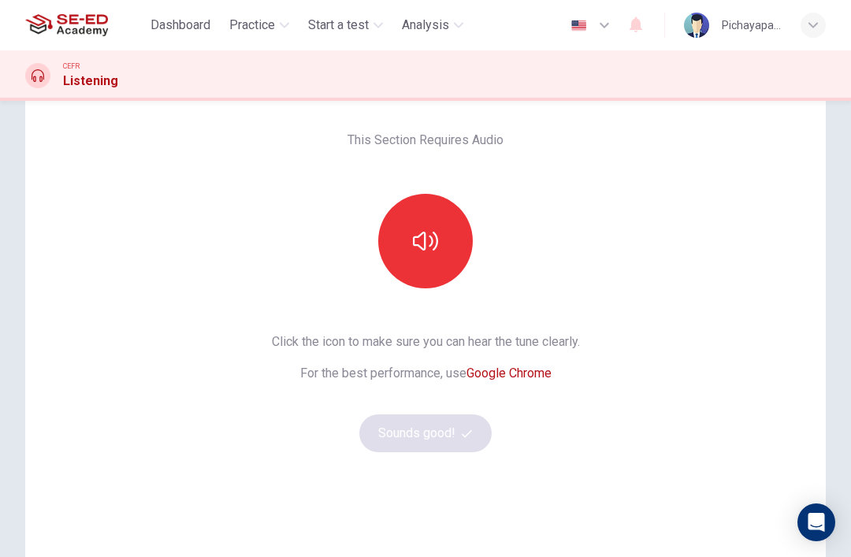
click at [431, 239] on icon "button" at bounding box center [425, 241] width 25 height 19
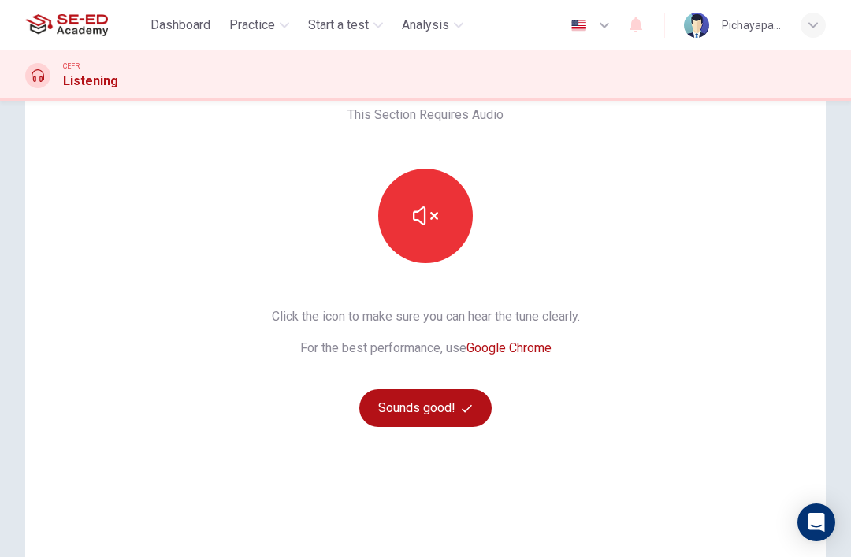
scroll to position [79, 0]
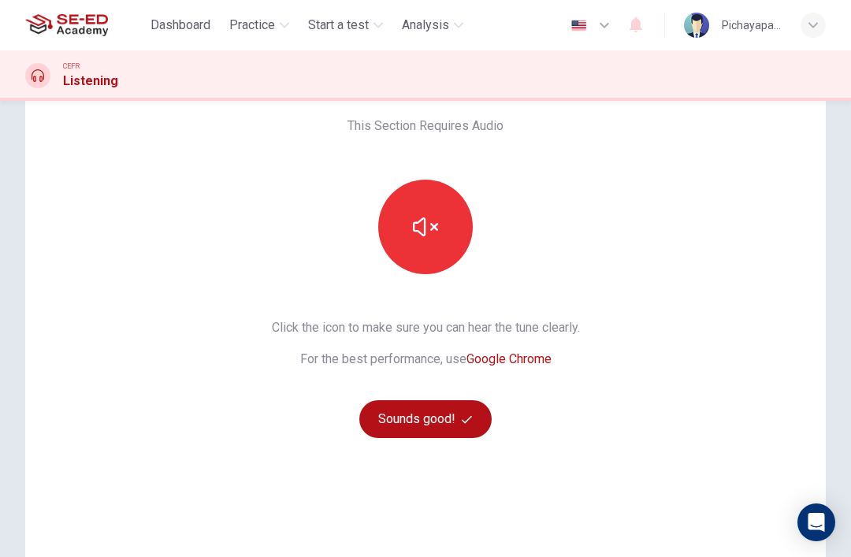
click at [440, 221] on button "button" at bounding box center [425, 227] width 95 height 95
click at [425, 239] on icon "button" at bounding box center [425, 226] width 25 height 25
click at [437, 235] on icon "button" at bounding box center [425, 226] width 25 height 25
click at [432, 236] on icon "button" at bounding box center [425, 226] width 25 height 25
click at [437, 417] on button "Sounds good!" at bounding box center [425, 419] width 132 height 38
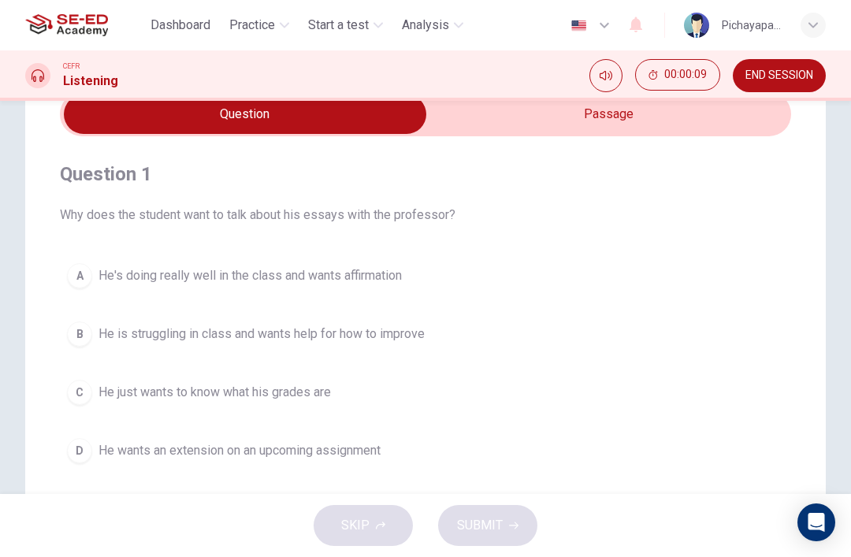
scroll to position [73, 0]
click at [682, 123] on input "checkbox" at bounding box center [245, 115] width 1097 height 39
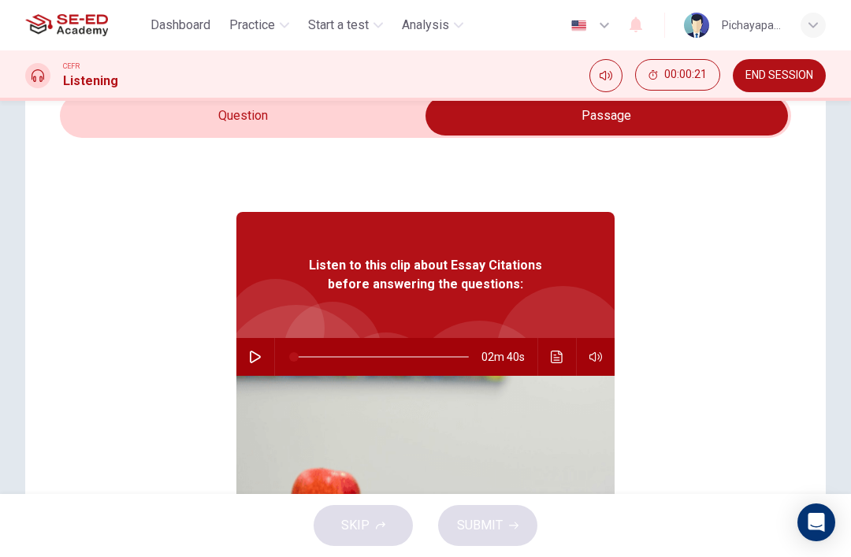
click at [143, 127] on input "checkbox" at bounding box center [606, 115] width 1097 height 39
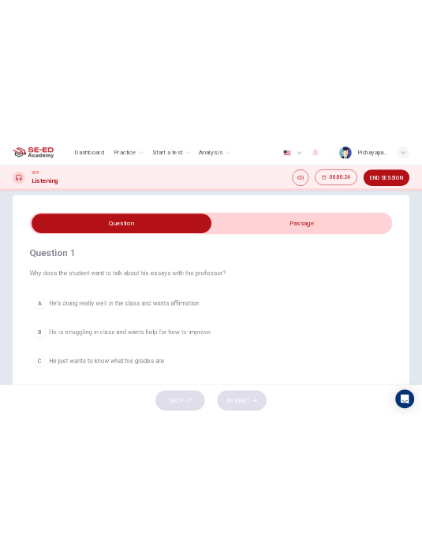
scroll to position [24, 0]
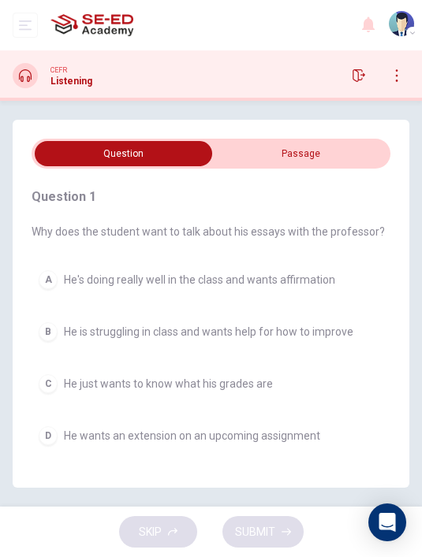
click at [304, 141] on input "checkbox" at bounding box center [124, 153] width 538 height 25
checkbox input "true"
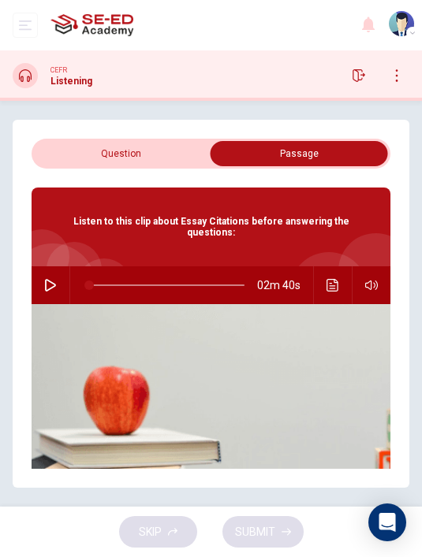
click at [43, 268] on button "button" at bounding box center [50, 285] width 25 height 38
click at [324, 266] on button "Click to see the audio transcription" at bounding box center [332, 285] width 25 height 38
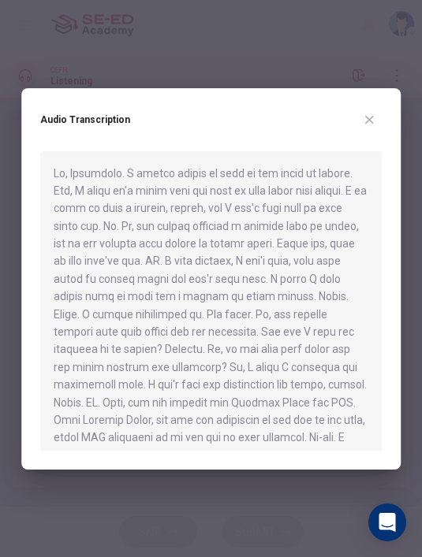
click at [369, 113] on icon "button" at bounding box center [368, 119] width 13 height 13
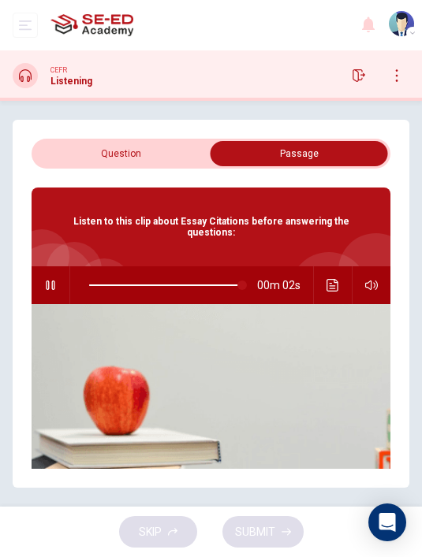
type input "99"
click at [160, 141] on input "checkbox" at bounding box center [299, 153] width 538 height 25
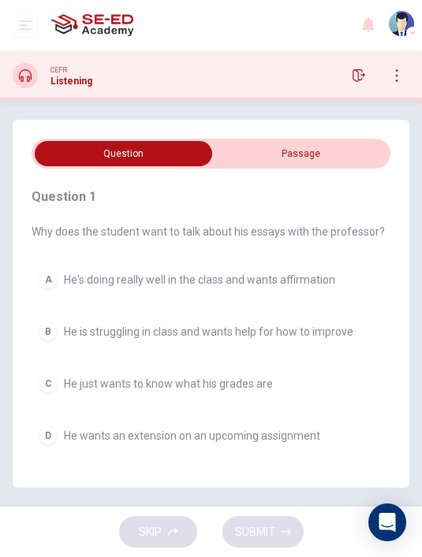
click at [53, 322] on div "B" at bounding box center [48, 331] width 19 height 19
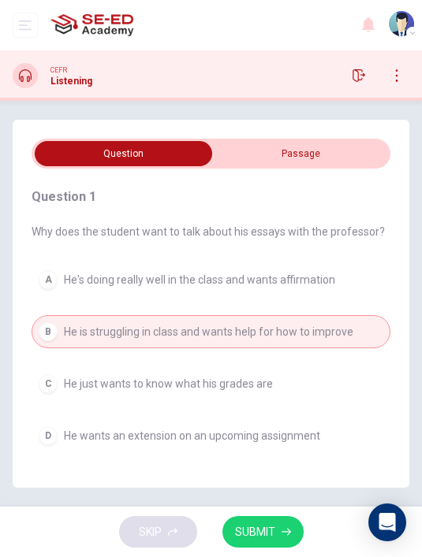
click at [271, 527] on span "SUBMIT" at bounding box center [255, 532] width 40 height 20
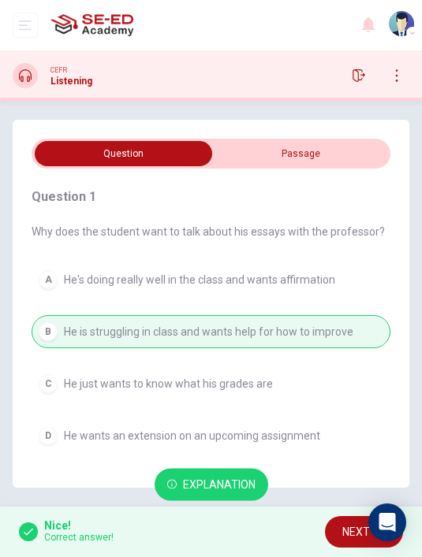
click at [336, 536] on button "NEXT" at bounding box center [364, 532] width 78 height 32
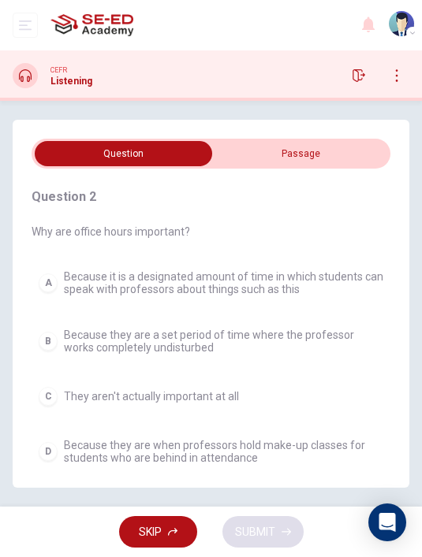
click at [110, 329] on span "Because they are a set period of time where the professor works completely undi…" at bounding box center [223, 341] width 319 height 25
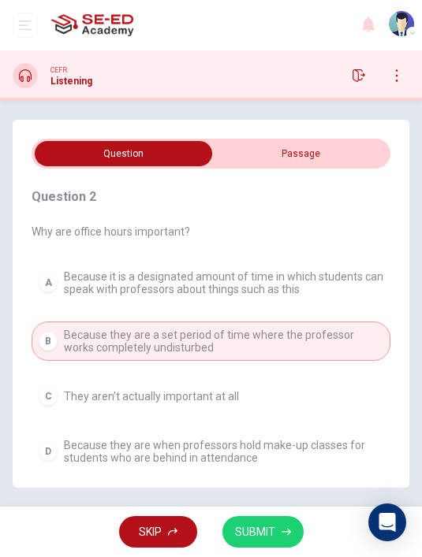
click at [271, 525] on span "SUBMIT" at bounding box center [255, 532] width 40 height 20
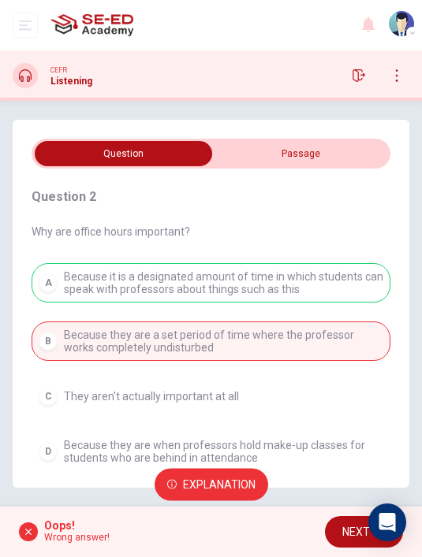
click at [342, 521] on button "NEXT" at bounding box center [364, 532] width 78 height 32
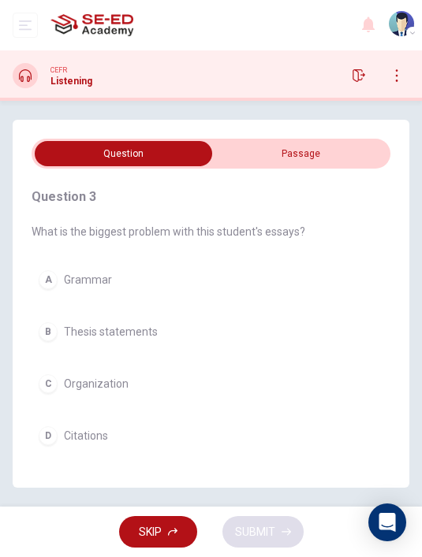
click at [231, 419] on button "D Citations" at bounding box center [211, 435] width 359 height 33
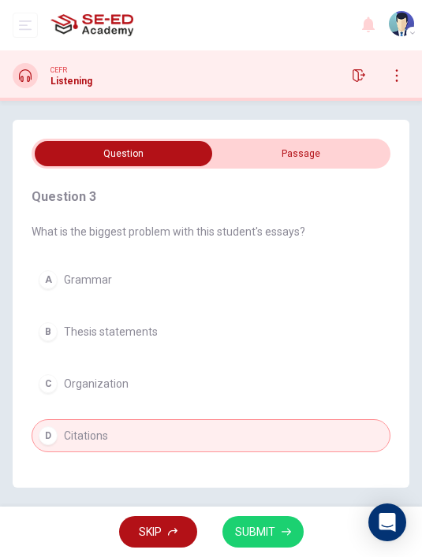
click at [263, 530] on span "SUBMIT" at bounding box center [255, 532] width 40 height 20
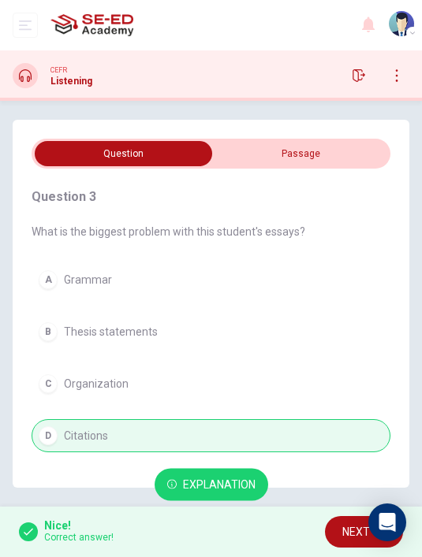
click at [344, 531] on span "NEXT" at bounding box center [356, 532] width 28 height 20
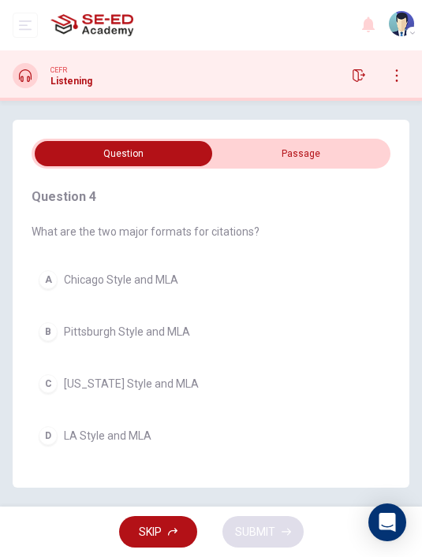
click at [326, 141] on input "checkbox" at bounding box center [124, 153] width 538 height 25
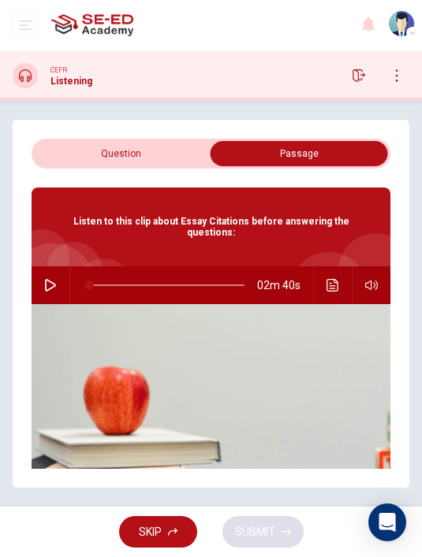
click at [149, 141] on input "checkbox" at bounding box center [299, 153] width 538 height 25
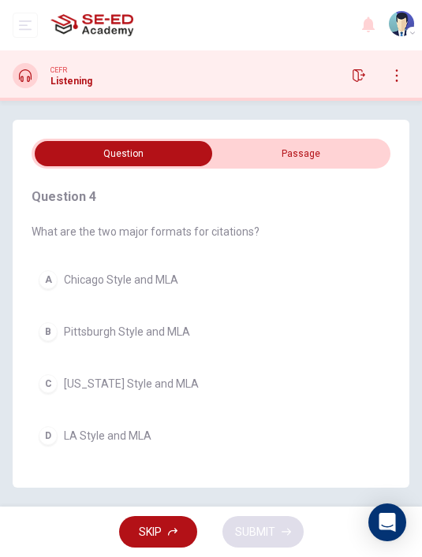
click at [335, 141] on input "checkbox" at bounding box center [124, 153] width 538 height 25
checkbox input "true"
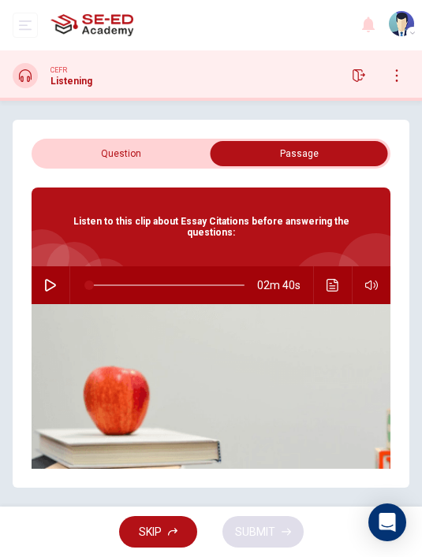
click at [54, 279] on icon "button" at bounding box center [50, 285] width 13 height 13
type input "35"
click at [146, 141] on input "checkbox" at bounding box center [299, 153] width 538 height 25
checkbox input "false"
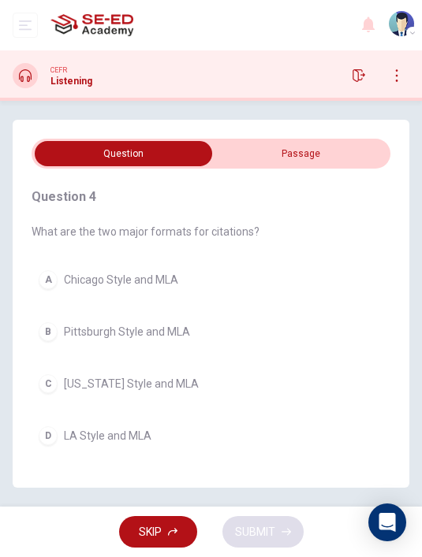
click at [240, 263] on button "A Chicago Style and MLA" at bounding box center [211, 279] width 359 height 33
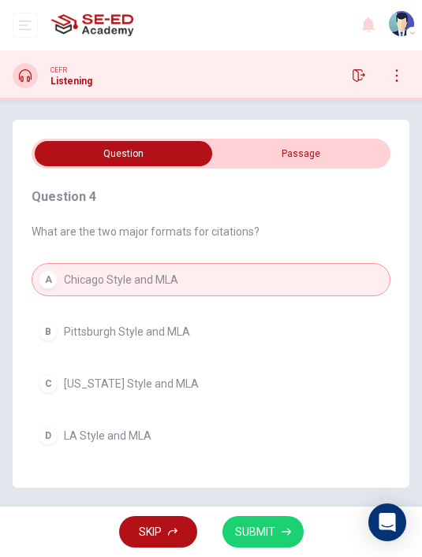
click at [255, 532] on span "SUBMIT" at bounding box center [255, 532] width 40 height 20
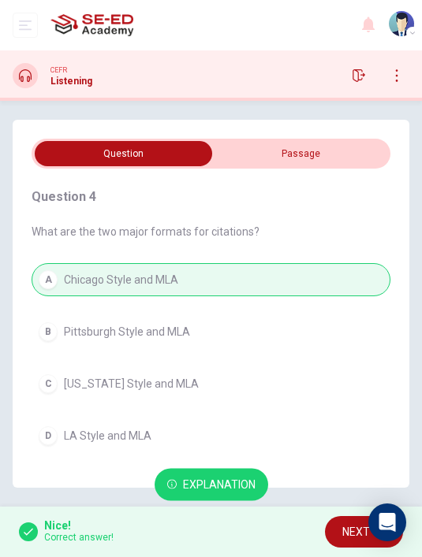
click at [330, 530] on button "NEXT" at bounding box center [364, 532] width 78 height 32
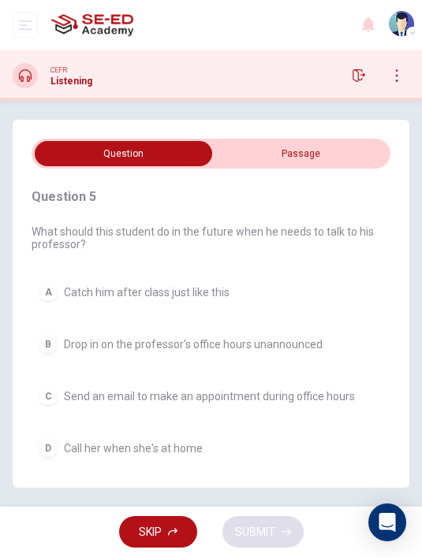
click at [294, 390] on span "Send an email to make an appointment during office hours" at bounding box center [209, 396] width 291 height 13
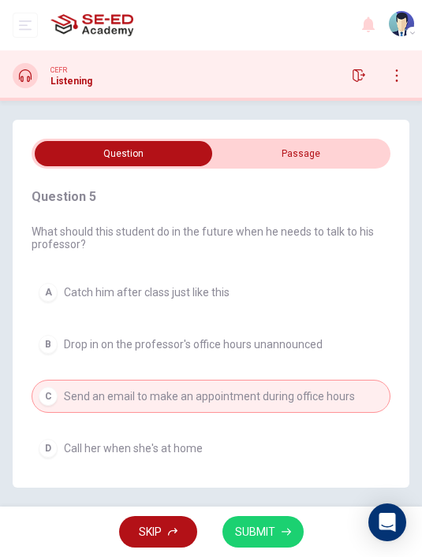
click at [258, 526] on span "SUBMIT" at bounding box center [255, 532] width 40 height 20
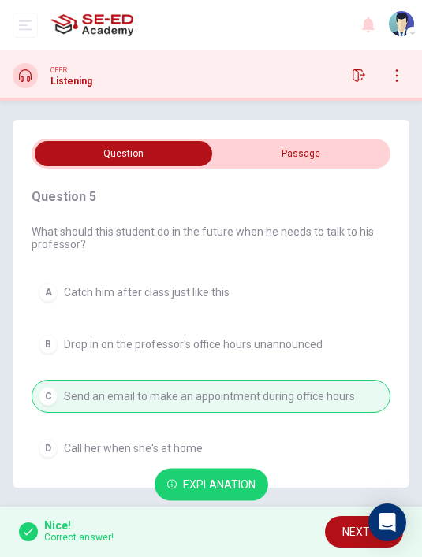
click at [326, 529] on button "NEXT" at bounding box center [364, 532] width 78 height 32
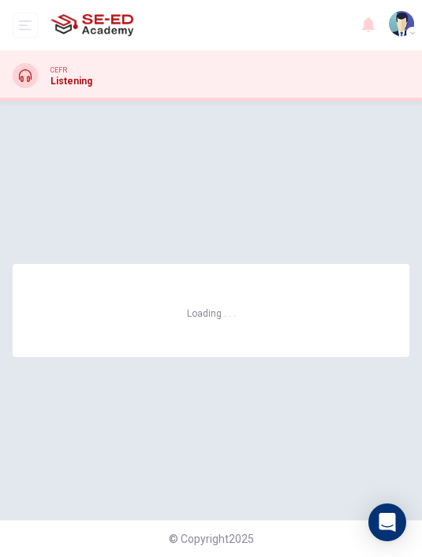
scroll to position [0, 0]
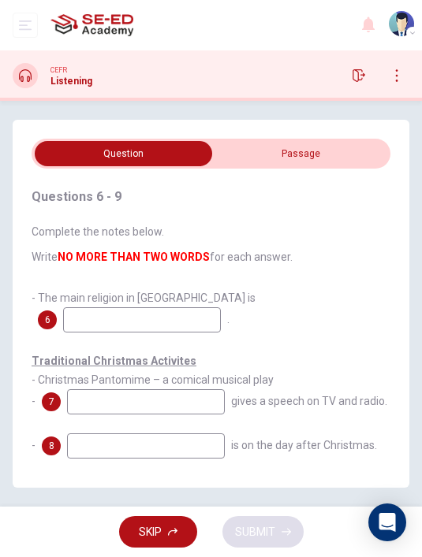
click at [321, 149] on input "checkbox" at bounding box center [124, 153] width 538 height 25
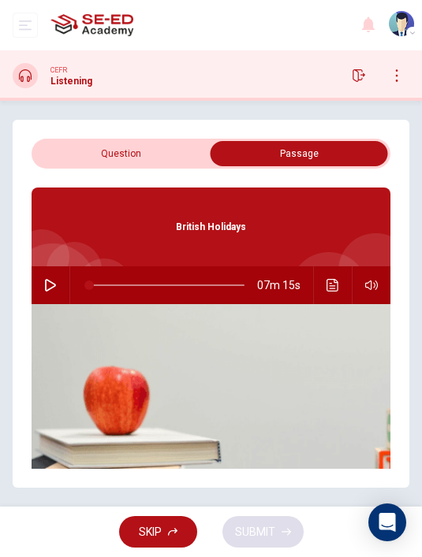
click at [146, 157] on input "checkbox" at bounding box center [299, 153] width 538 height 25
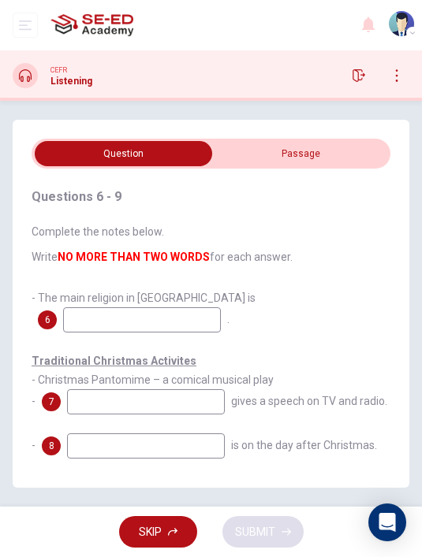
click at [317, 148] on input "checkbox" at bounding box center [124, 153] width 538 height 25
checkbox input "true"
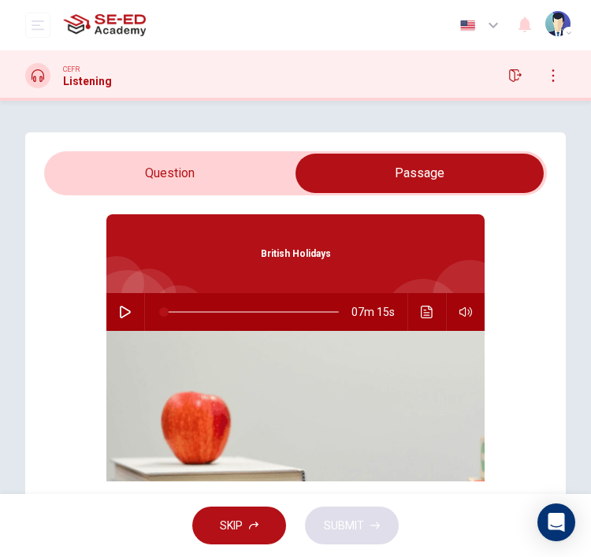
click at [122, 310] on icon "button" at bounding box center [125, 312] width 13 height 13
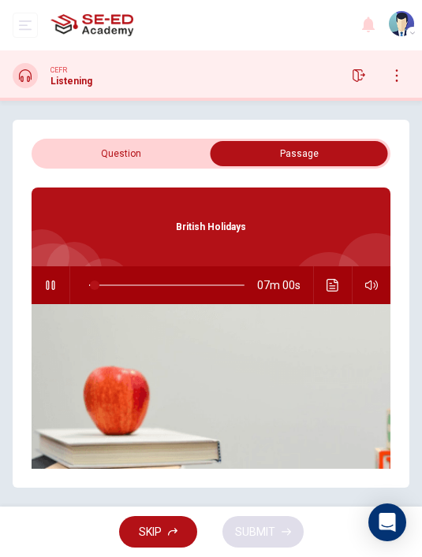
type input "4"
click at [135, 154] on input "checkbox" at bounding box center [299, 153] width 538 height 25
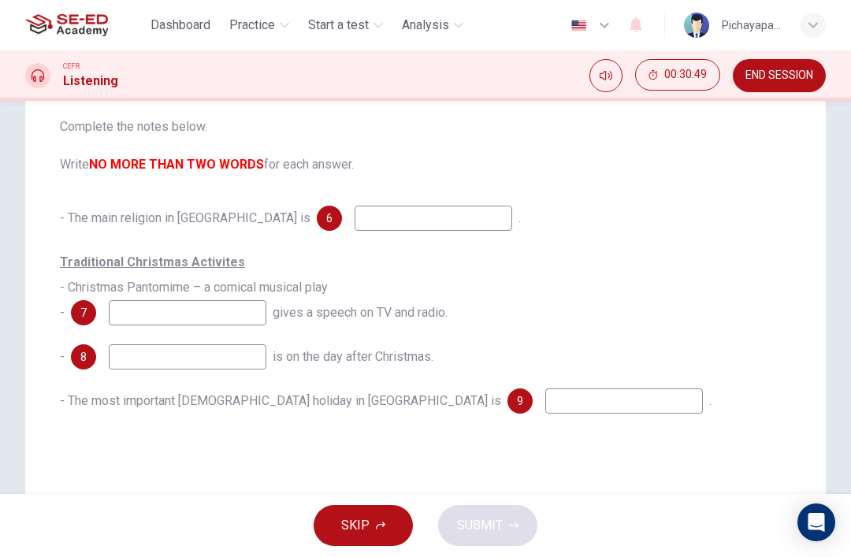
scroll to position [164, 0]
click at [355, 225] on input at bounding box center [434, 217] width 158 height 25
click at [373, 215] on input at bounding box center [434, 217] width 158 height 25
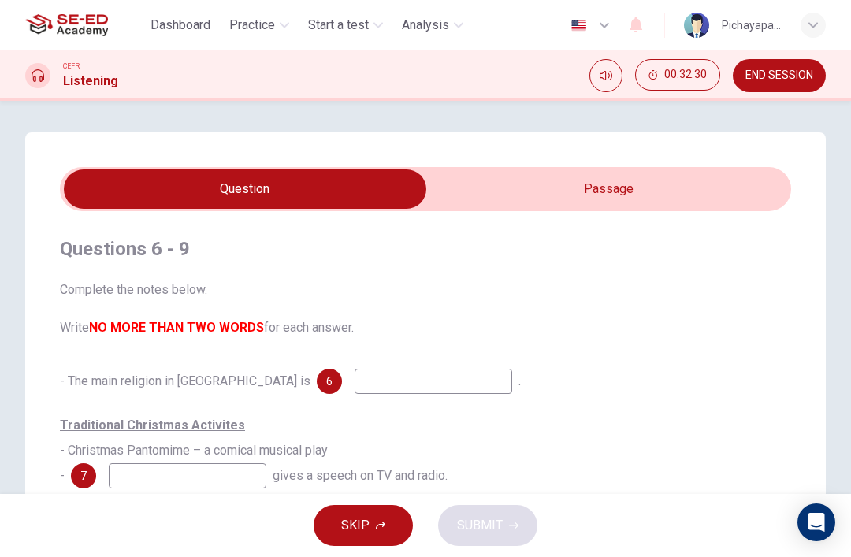
scroll to position [0, 0]
click at [604, 184] on input "checkbox" at bounding box center [245, 188] width 1097 height 39
checkbox input "true"
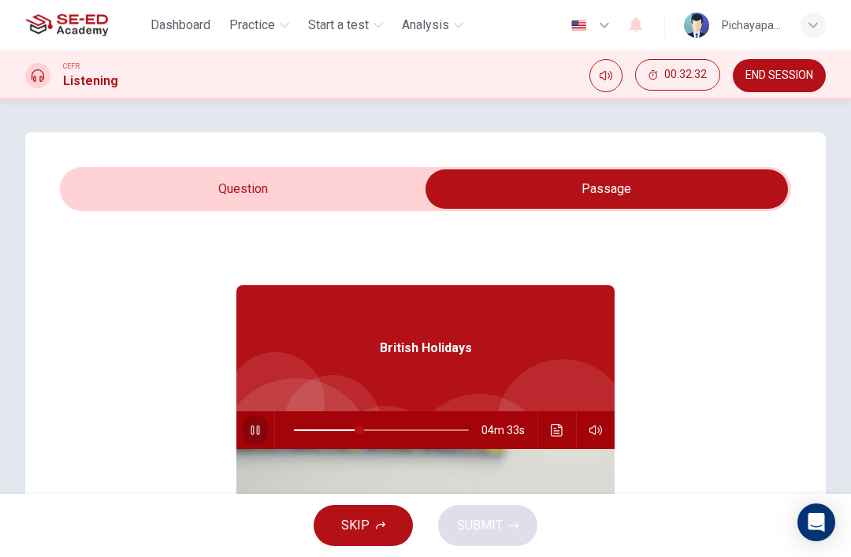
click at [254, 423] on button "button" at bounding box center [255, 430] width 25 height 38
type input "37"
click at [307, 195] on input "checkbox" at bounding box center [606, 188] width 1097 height 39
checkbox input "false"
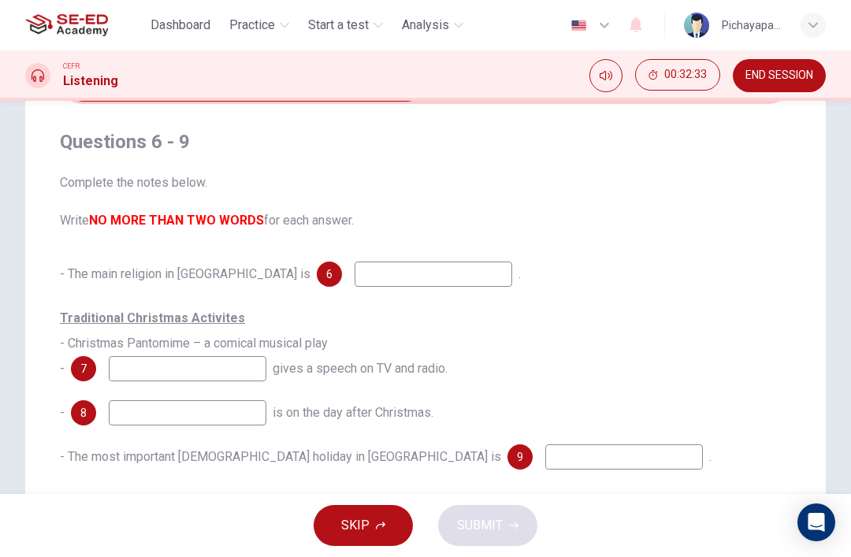
scroll to position [157, 0]
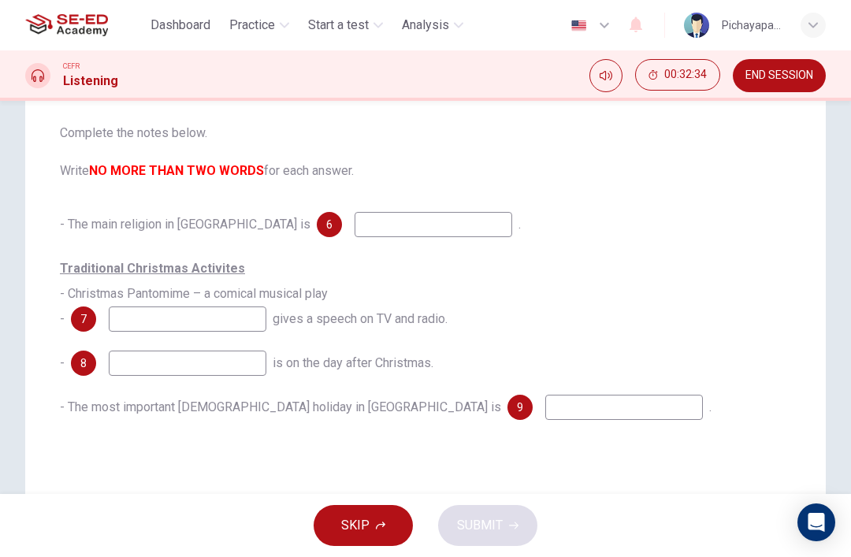
click at [365, 227] on input at bounding box center [434, 224] width 158 height 25
type input "Christmas day"
click at [202, 325] on input at bounding box center [188, 318] width 158 height 25
type input "Queen"
click at [221, 370] on input at bounding box center [188, 363] width 158 height 25
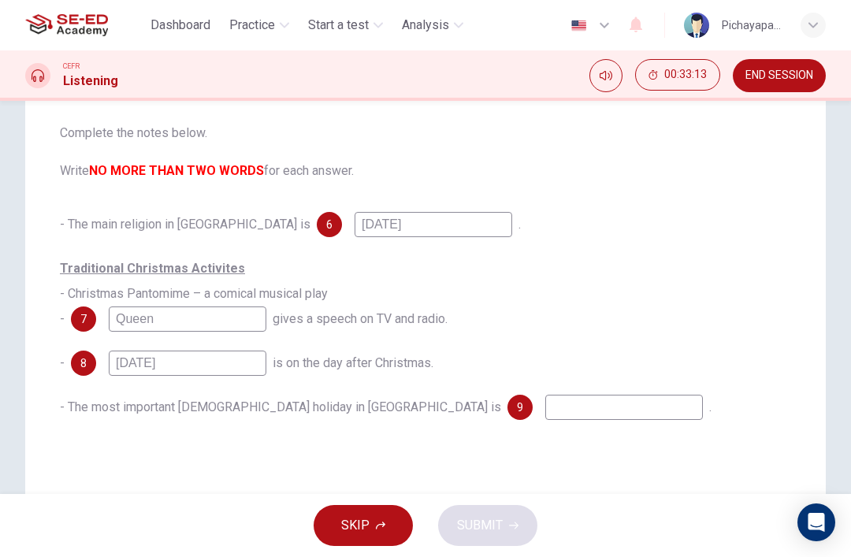
type input "Boxing day"
click at [545, 407] on input at bounding box center [624, 407] width 158 height 25
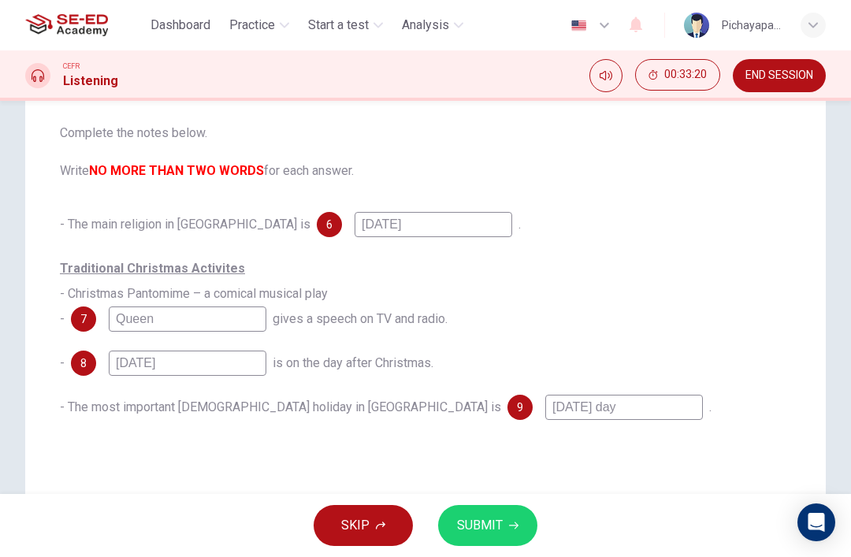
type input "Easter day"
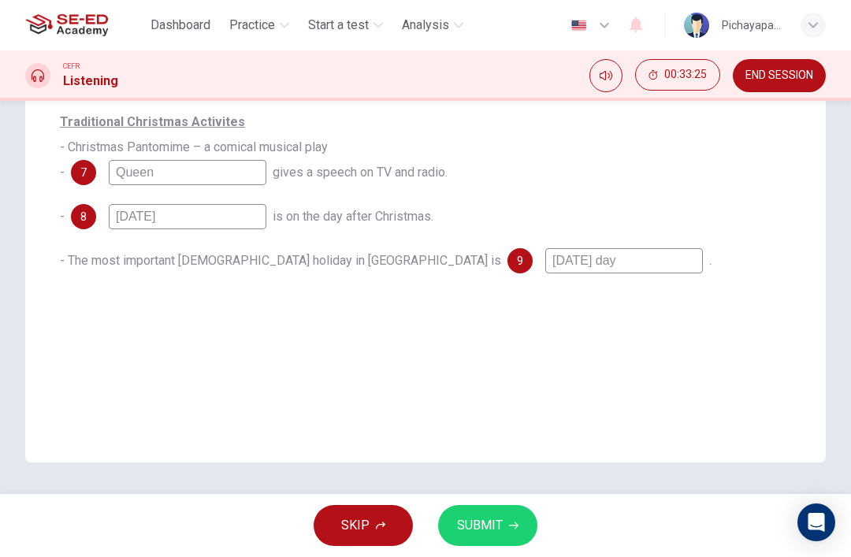
scroll to position [303, 0]
click at [487, 507] on button "SUBMIT" at bounding box center [487, 525] width 99 height 41
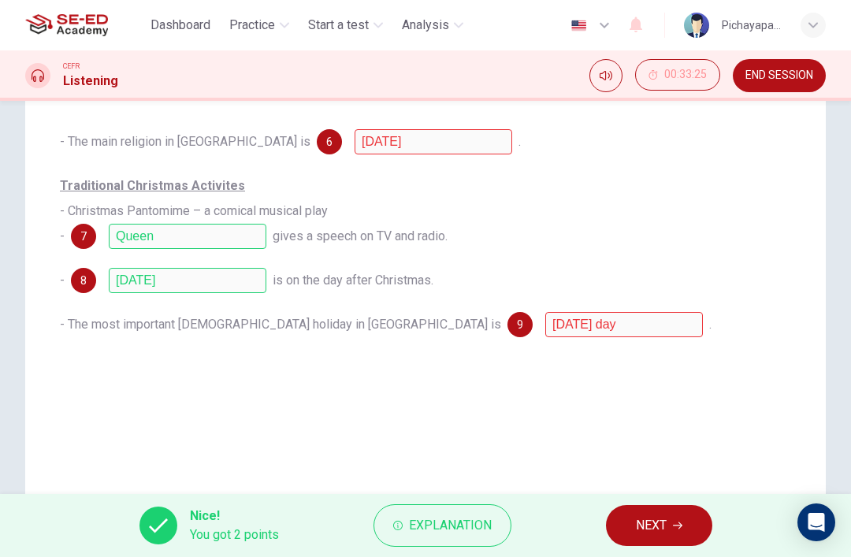
scroll to position [239, 0]
click at [460, 525] on span "Explanation" at bounding box center [450, 526] width 83 height 22
click at [652, 511] on button "NEXT" at bounding box center [659, 525] width 106 height 41
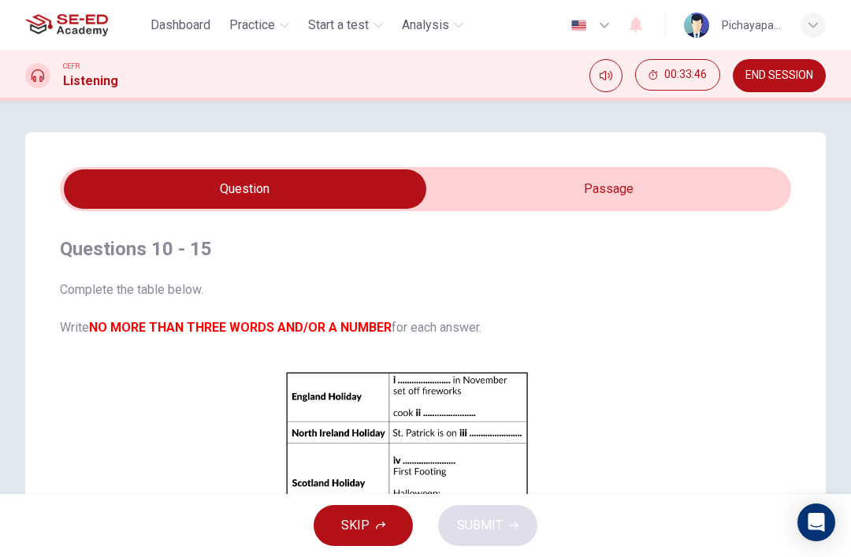
scroll to position [0, 0]
click at [589, 182] on input "checkbox" at bounding box center [245, 188] width 1097 height 39
checkbox input "true"
type input "37"
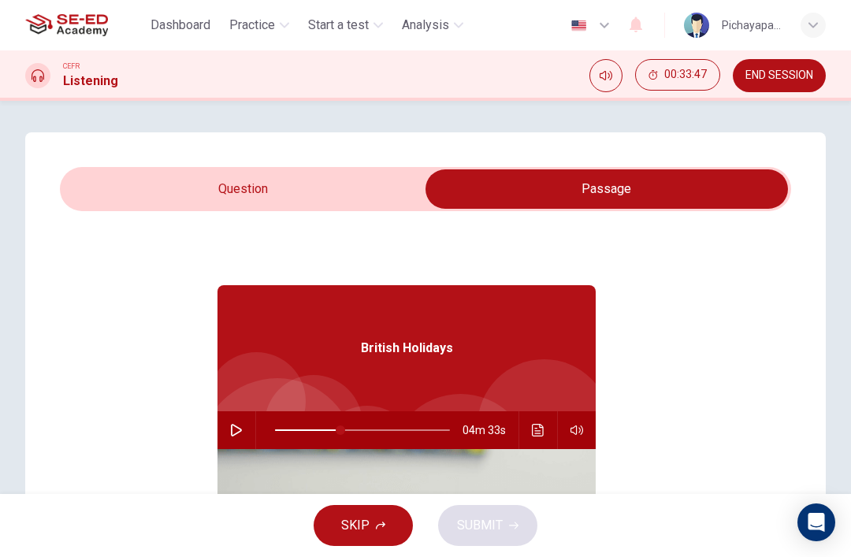
click at [328, 197] on input "checkbox" at bounding box center [606, 188] width 1097 height 39
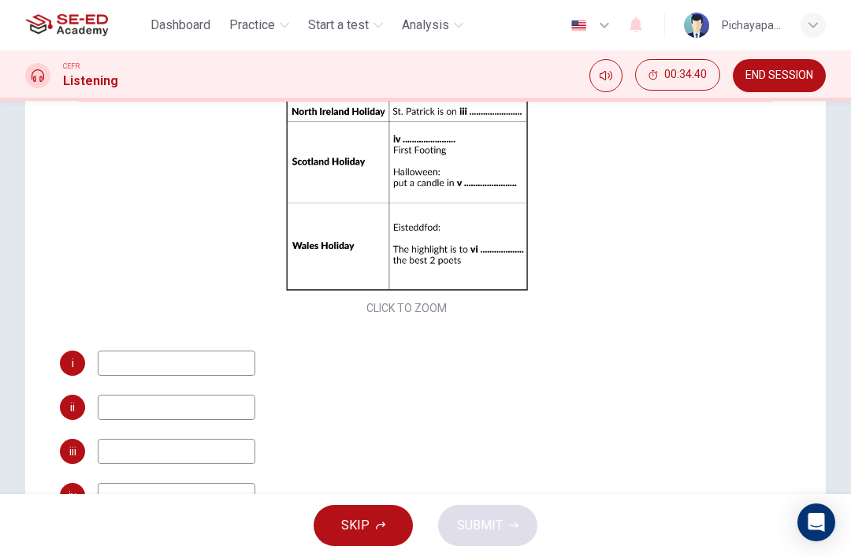
scroll to position [212, 0]
click at [210, 362] on input at bounding box center [177, 363] width 158 height 25
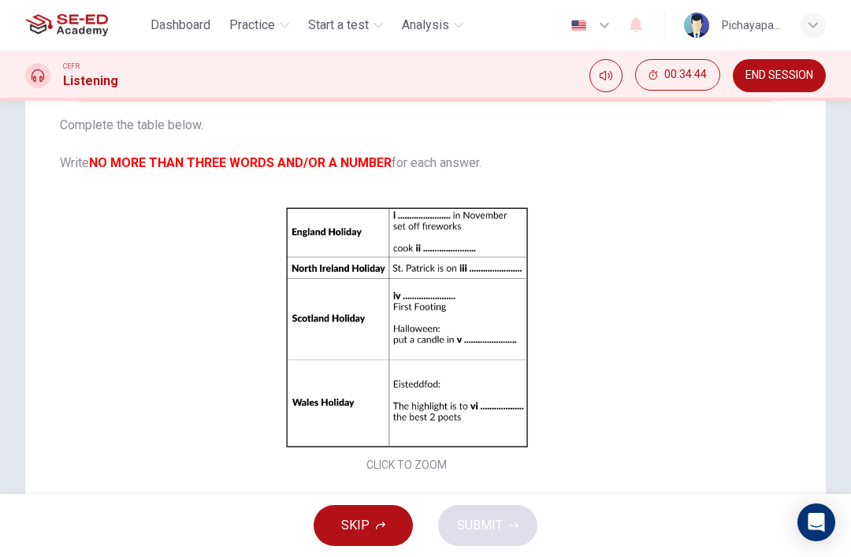
scroll to position [57, 0]
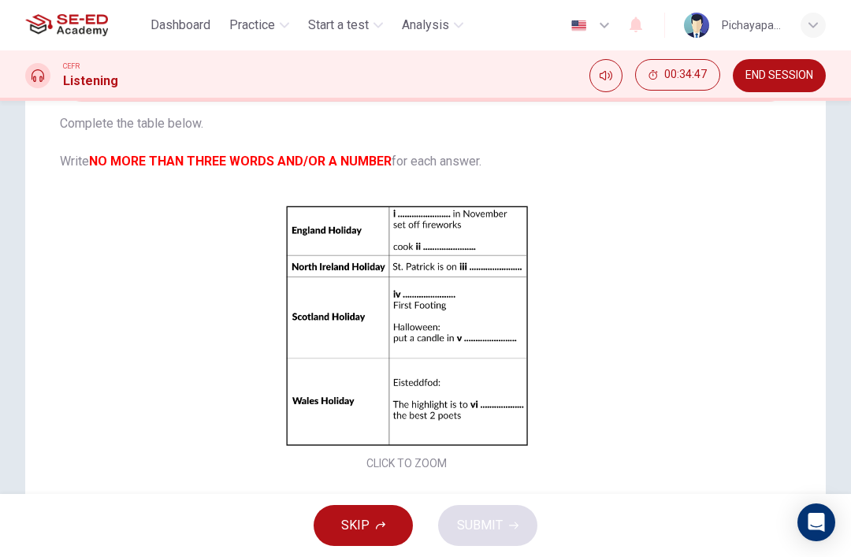
click at [730, 321] on div "Click to Zoom" at bounding box center [406, 338] width 693 height 272
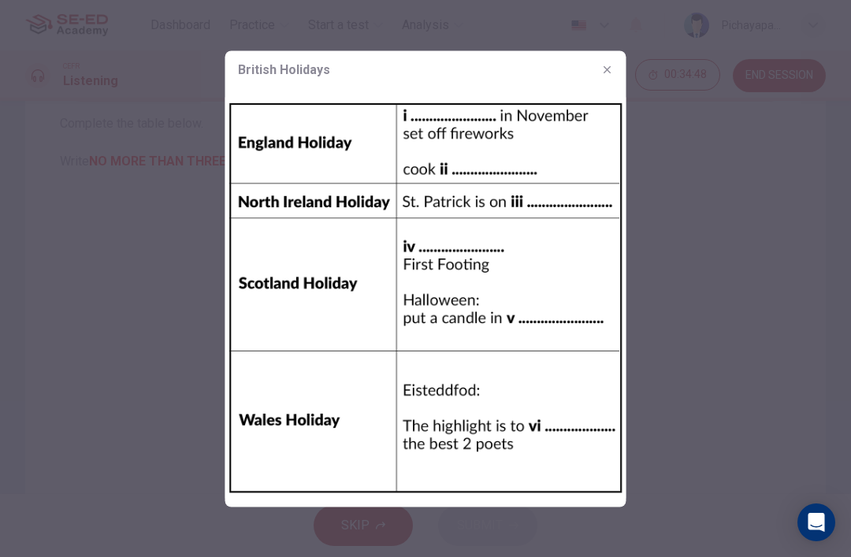
click at [602, 73] on icon "button" at bounding box center [607, 69] width 13 height 13
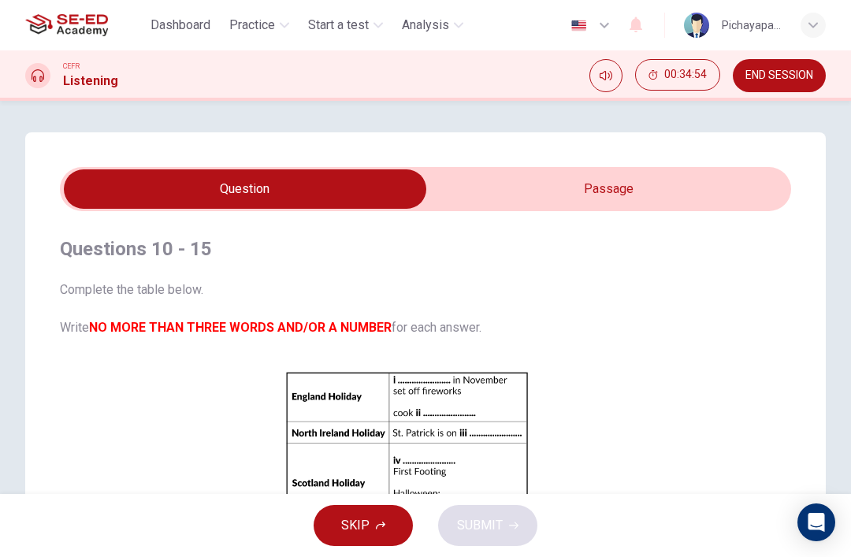
scroll to position [0, 0]
click at [648, 191] on input "checkbox" at bounding box center [245, 188] width 1097 height 39
checkbox input "true"
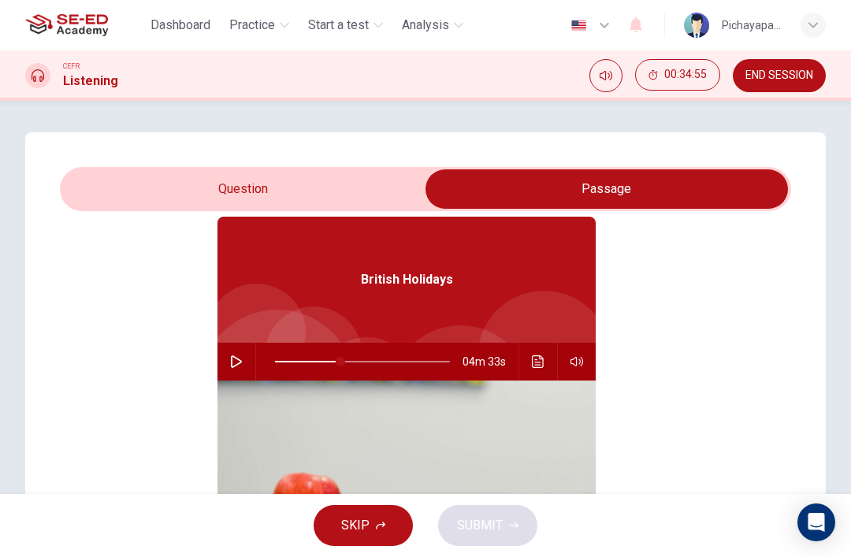
scroll to position [85, 0]
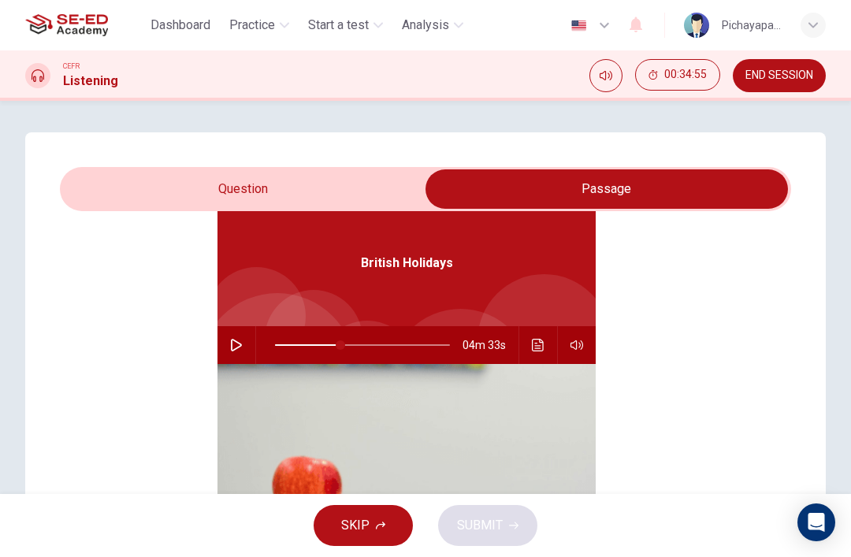
click at [225, 345] on button "button" at bounding box center [236, 345] width 25 height 38
type input "38"
click at [308, 188] on input "checkbox" at bounding box center [606, 188] width 1097 height 39
checkbox input "false"
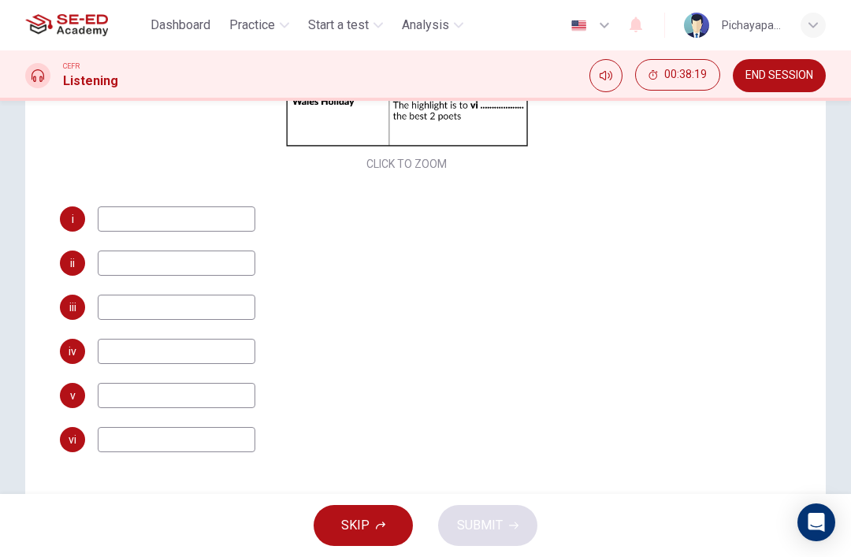
scroll to position [253, 0]
click at [198, 403] on input at bounding box center [177, 396] width 158 height 25
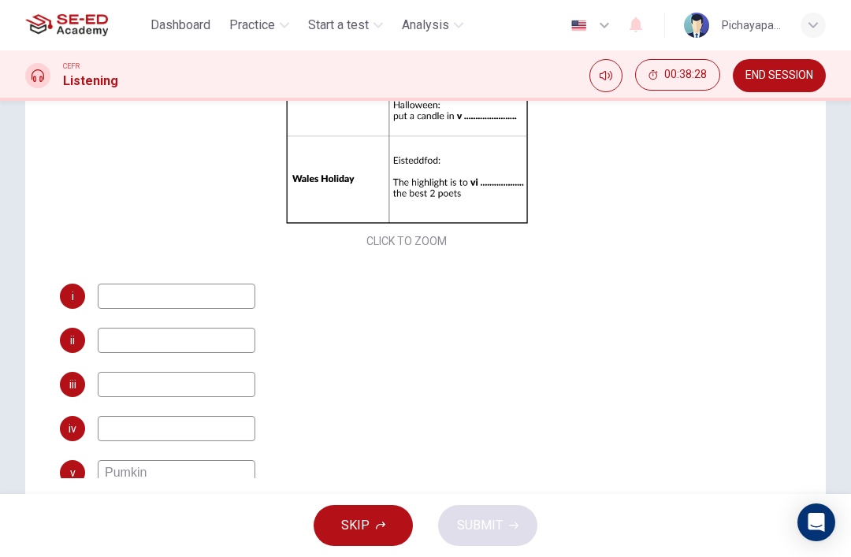
scroll to position [129, 0]
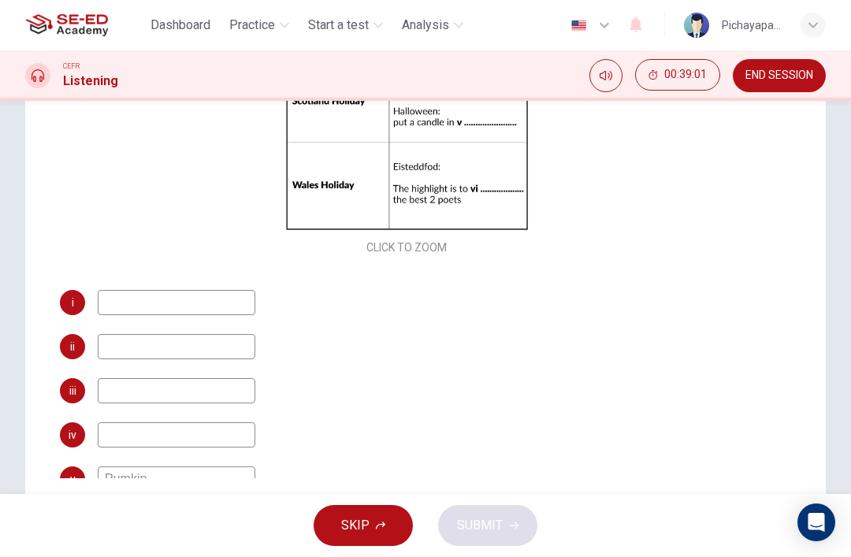
type input "Pumkin"
click at [731, 335] on div "ii" at bounding box center [406, 346] width 693 height 25
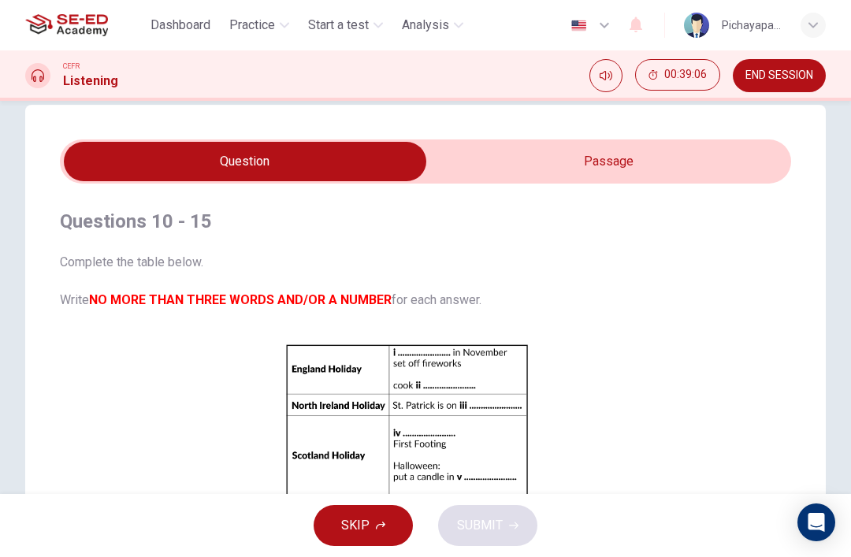
scroll to position [52, 0]
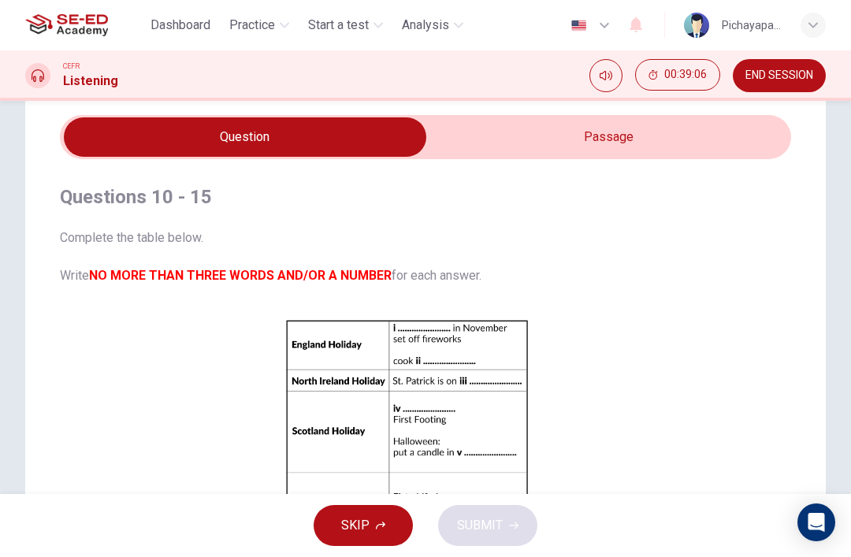
type input "95"
click at [675, 141] on input "checkbox" at bounding box center [245, 136] width 1097 height 39
checkbox input "true"
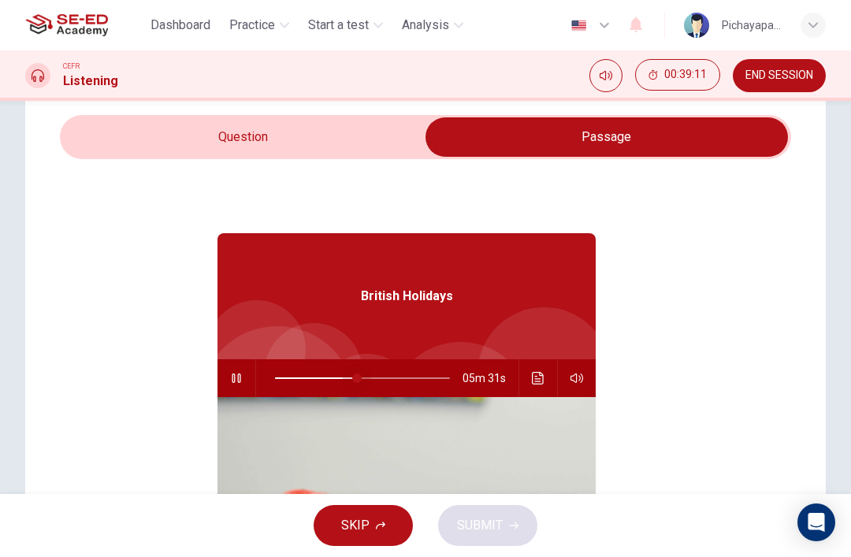
click at [358, 376] on span at bounding box center [356, 377] width 9 height 9
click at [234, 371] on button "button" at bounding box center [236, 378] width 25 height 38
click at [236, 373] on icon "button" at bounding box center [236, 378] width 13 height 13
click at [344, 379] on span at bounding box center [344, 377] width 9 height 9
type input "40"
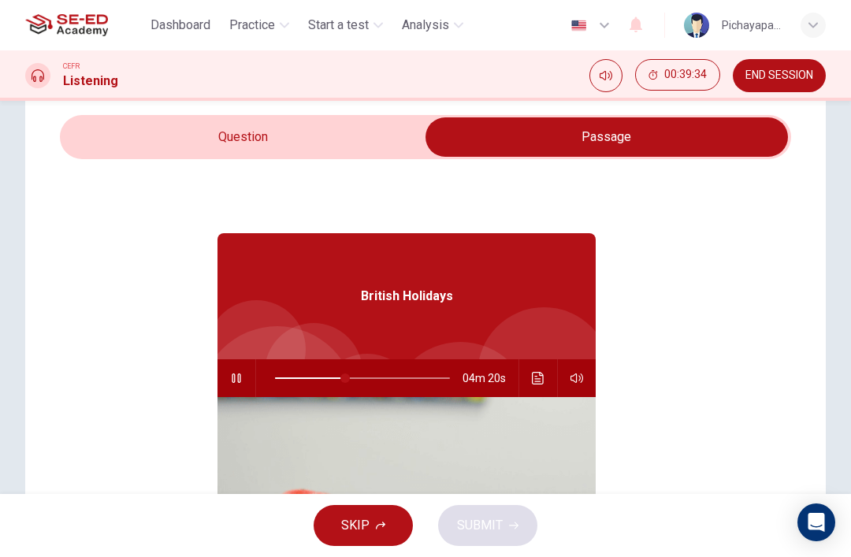
click at [295, 142] on input "checkbox" at bounding box center [606, 136] width 1097 height 39
checkbox input "false"
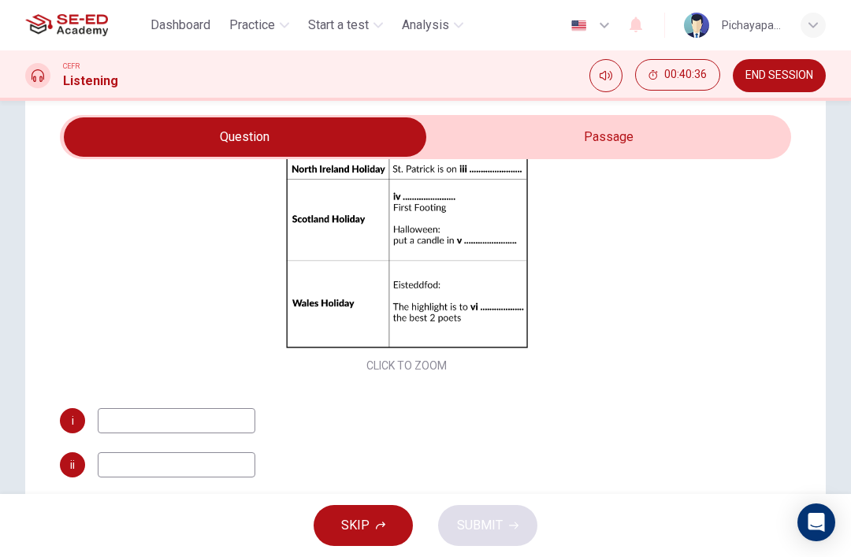
scroll to position [212, 0]
click at [197, 461] on input at bounding box center [177, 464] width 158 height 25
type input "Potato wth sauce"
click at [774, 427] on div "Questions 10 - 15 Complete the table below. Write NO MORE THAN THREE WORDS AND/…" at bounding box center [425, 419] width 731 height 520
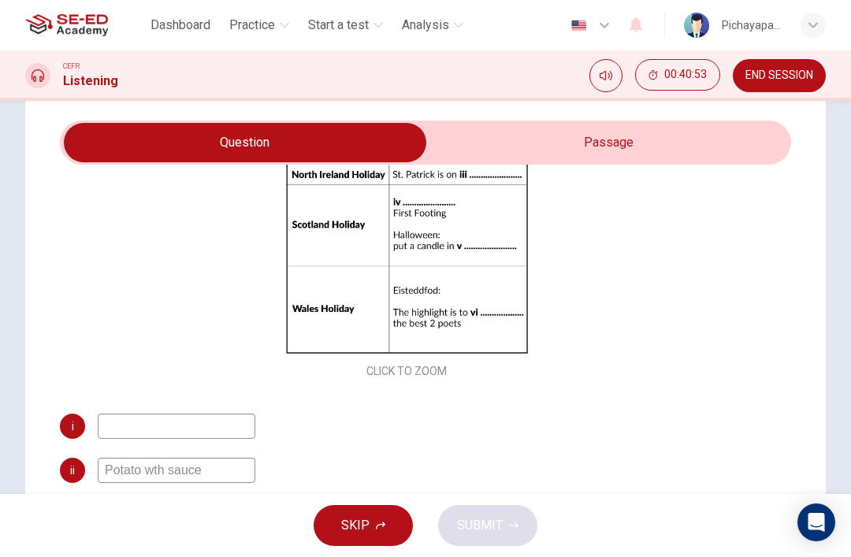
scroll to position [47, 0]
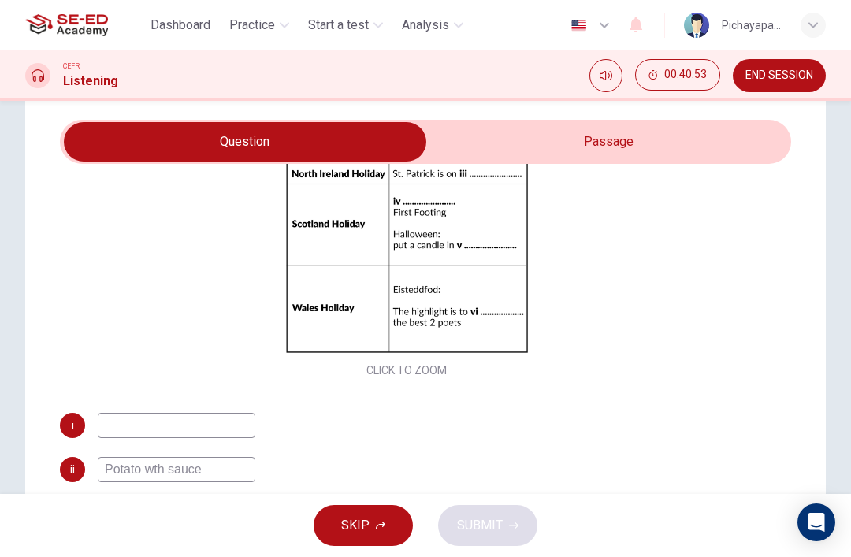
click at [792, 252] on div "Questions 10 - 15 Complete the table below. Write NO MORE THAN THREE WORDS AND/…" at bounding box center [425, 401] width 801 height 633
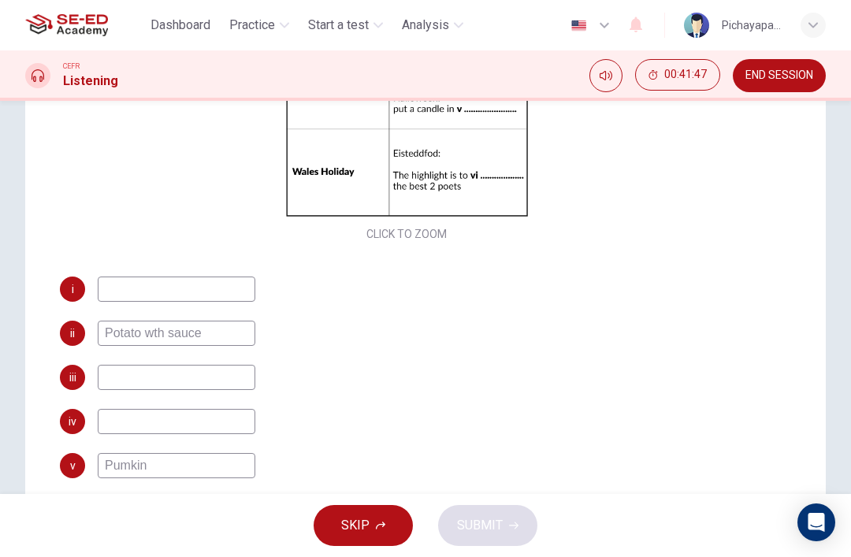
scroll to position [185, 0]
click at [182, 417] on input at bounding box center [177, 419] width 158 height 25
type input "Hommamany"
click at [574, 387] on div "iii" at bounding box center [406, 375] width 693 height 25
click at [196, 289] on input at bounding box center [177, 287] width 158 height 25
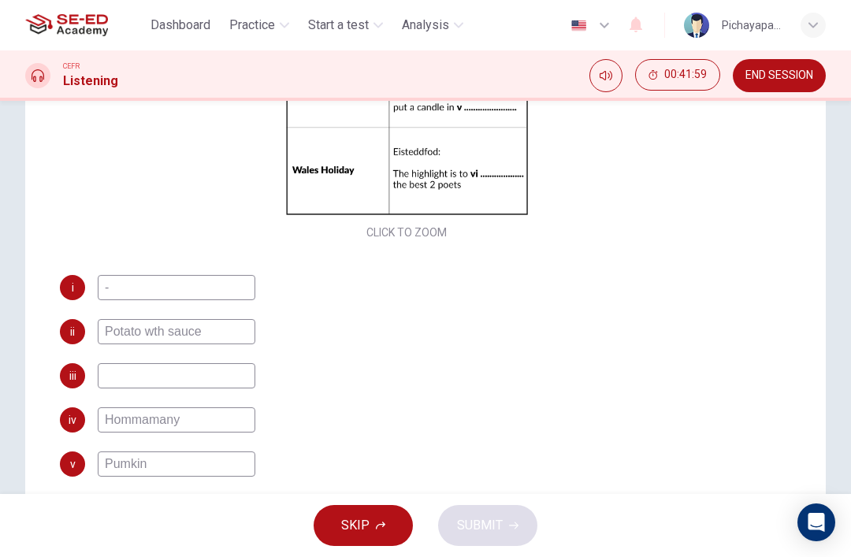
type input "-"
click at [211, 371] on input at bounding box center [177, 375] width 158 height 25
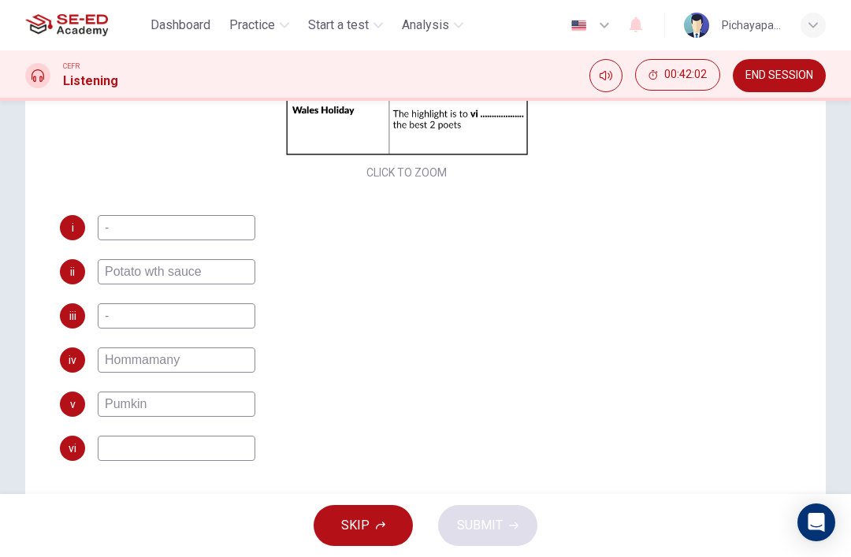
scroll to position [255, 0]
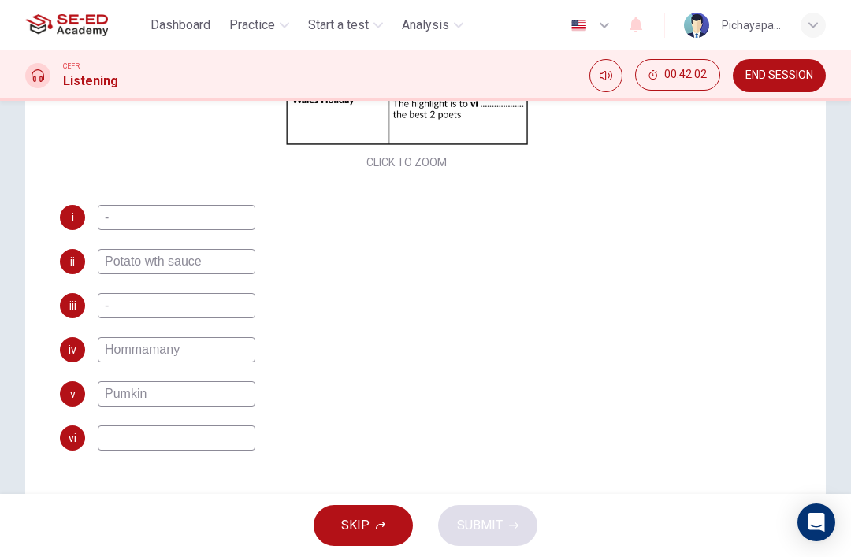
type input "-"
click at [212, 431] on input at bounding box center [177, 437] width 158 height 25
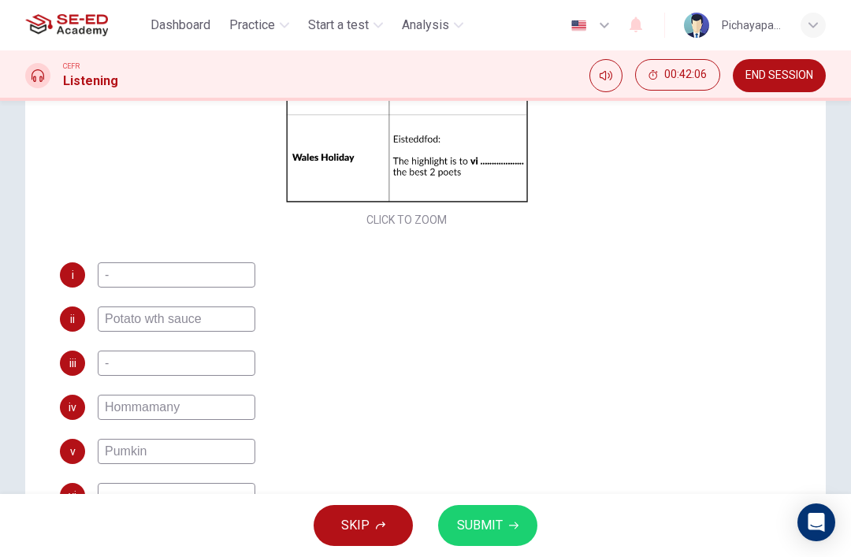
type input "-"
click at [463, 506] on button "SUBMIT" at bounding box center [487, 525] width 99 height 41
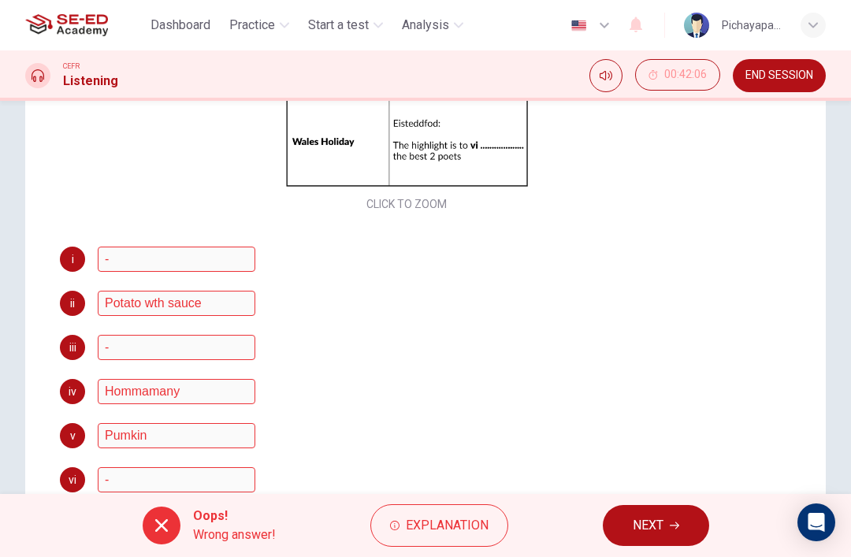
scroll to position [216, 0]
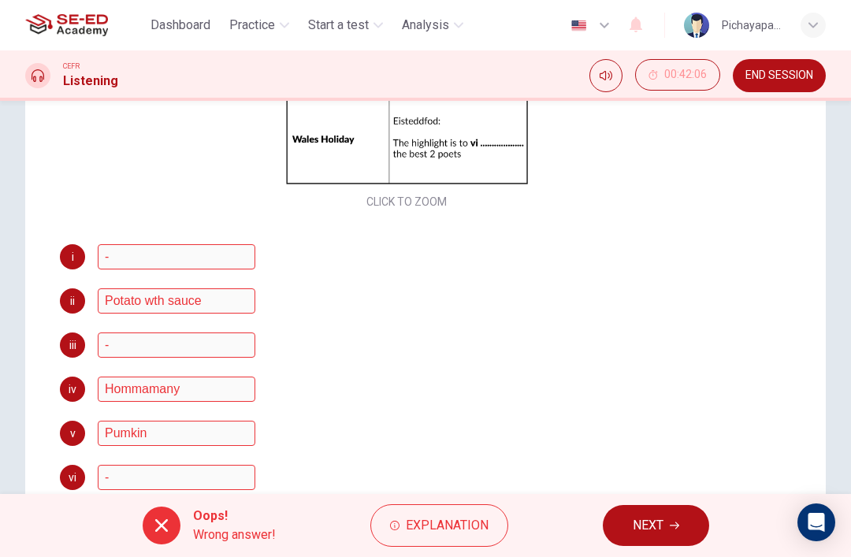
click at [441, 519] on span "Explanation" at bounding box center [447, 526] width 83 height 22
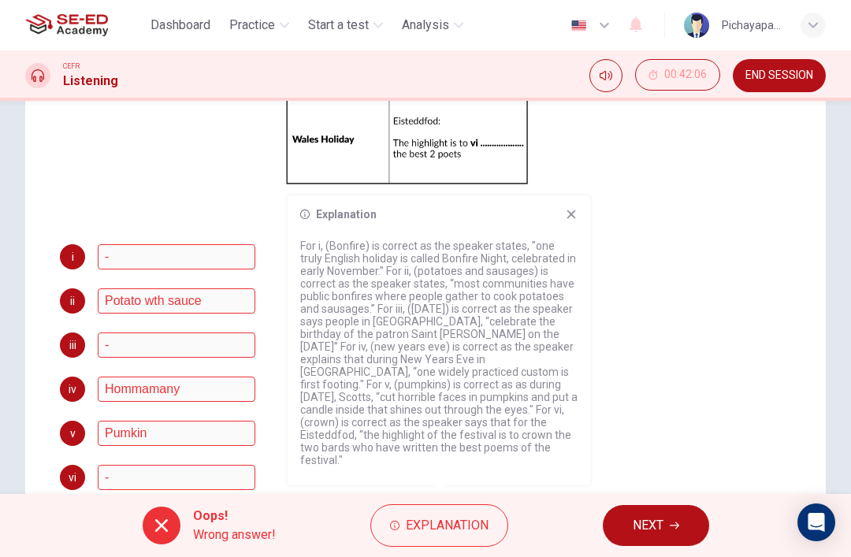
click at [648, 518] on span "NEXT" at bounding box center [648, 526] width 31 height 22
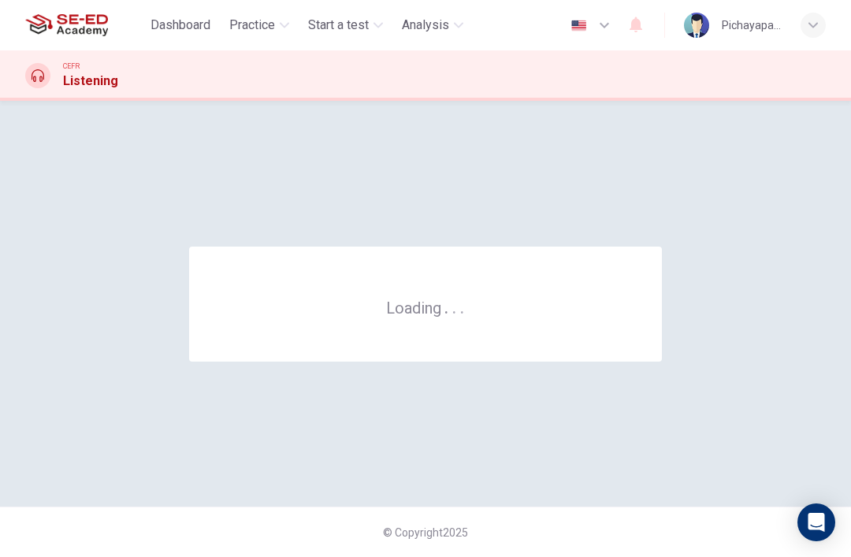
scroll to position [0, 0]
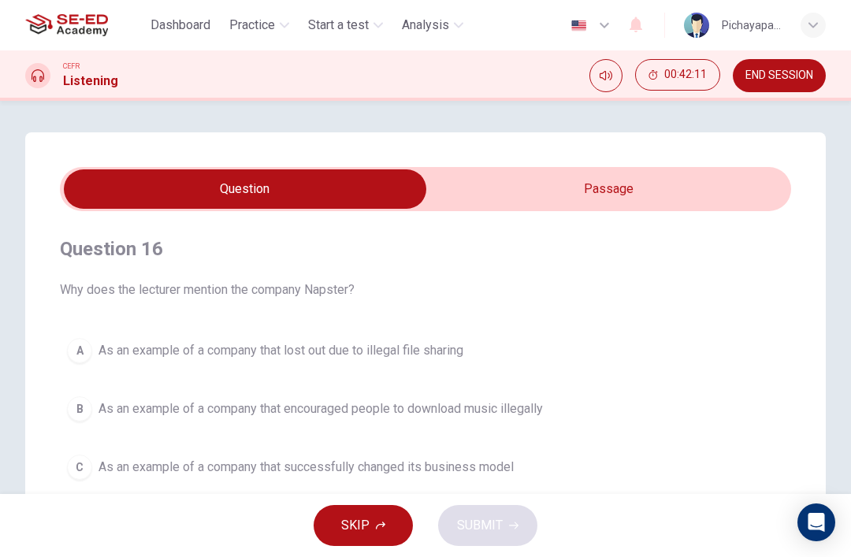
click at [669, 199] on input "checkbox" at bounding box center [245, 188] width 1097 height 39
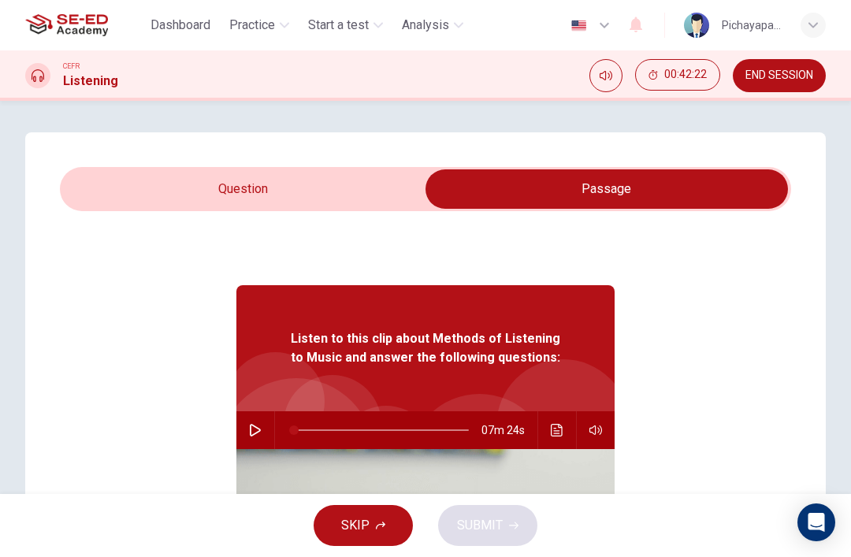
click at [290, 208] on input "checkbox" at bounding box center [606, 188] width 1097 height 39
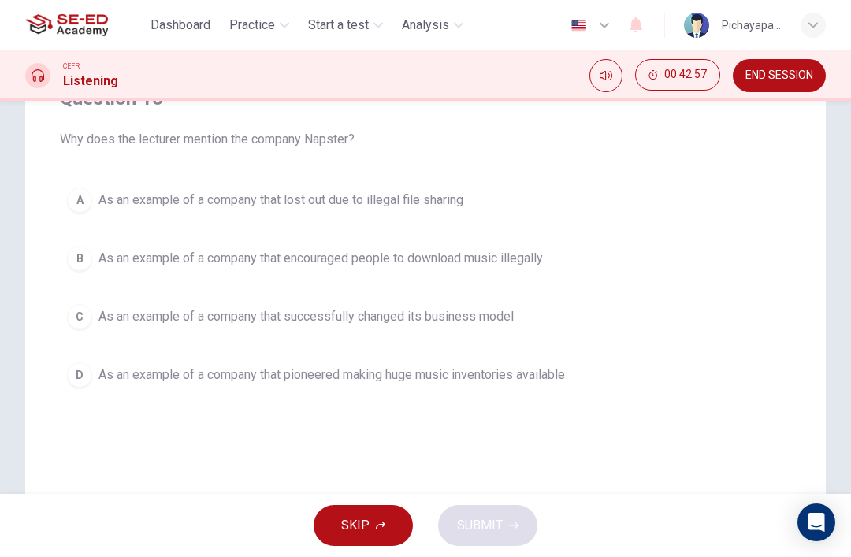
scroll to position [150, 0]
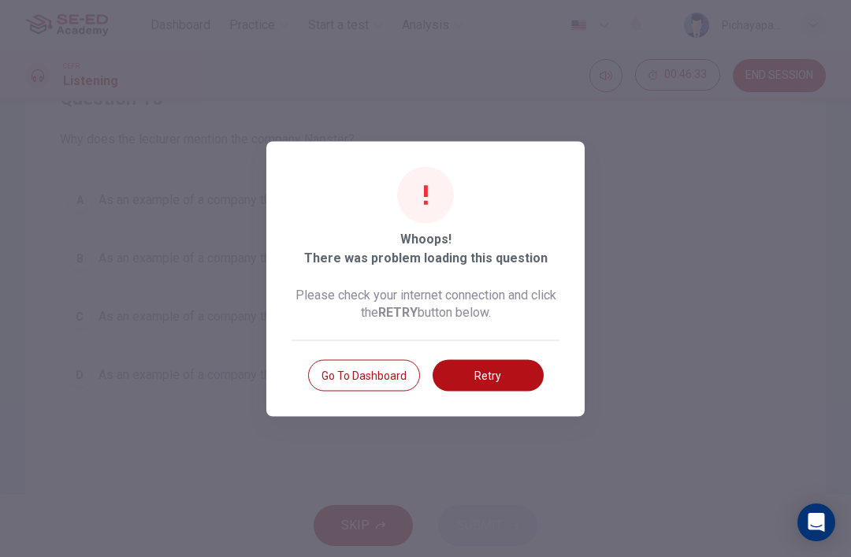
click at [473, 379] on button "Retry" at bounding box center [488, 375] width 111 height 32
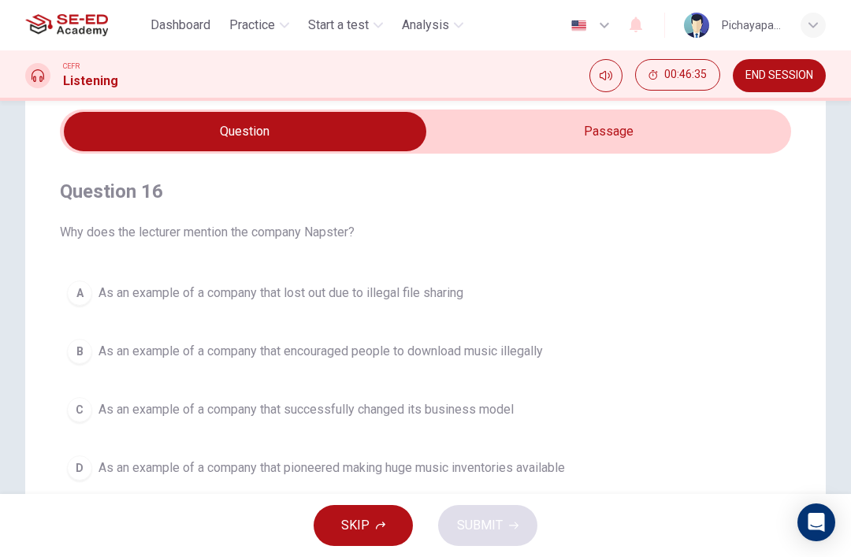
scroll to position [50, 0]
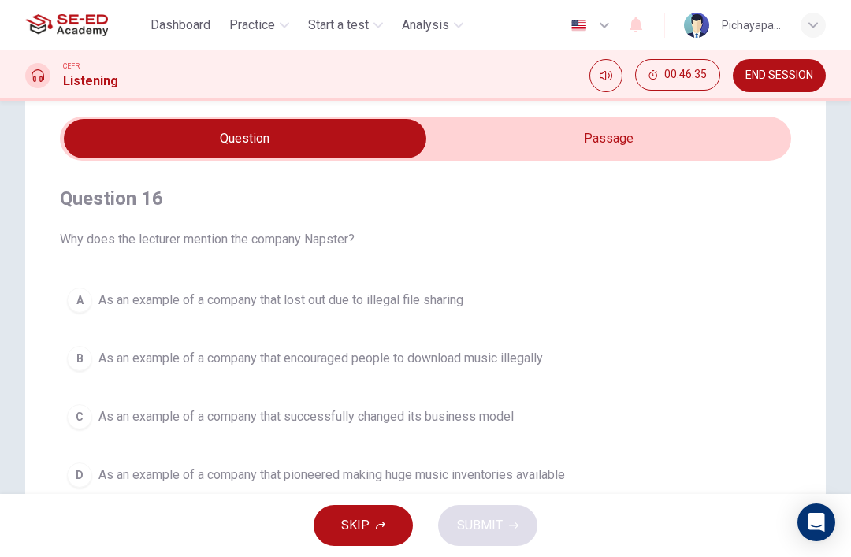
click at [529, 138] on input "checkbox" at bounding box center [245, 138] width 1097 height 39
checkbox input "true"
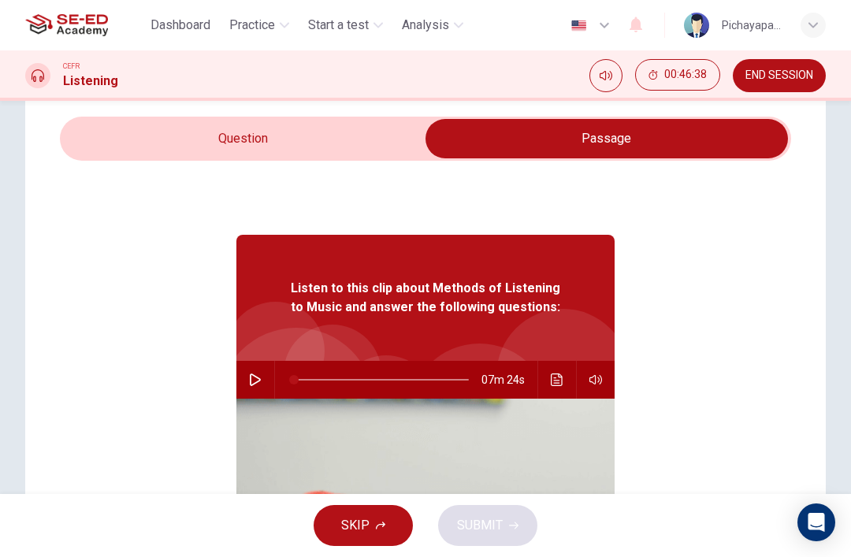
click at [250, 381] on icon "button" at bounding box center [255, 379] width 13 height 13
type input "0"
click at [336, 130] on input "checkbox" at bounding box center [606, 138] width 1097 height 39
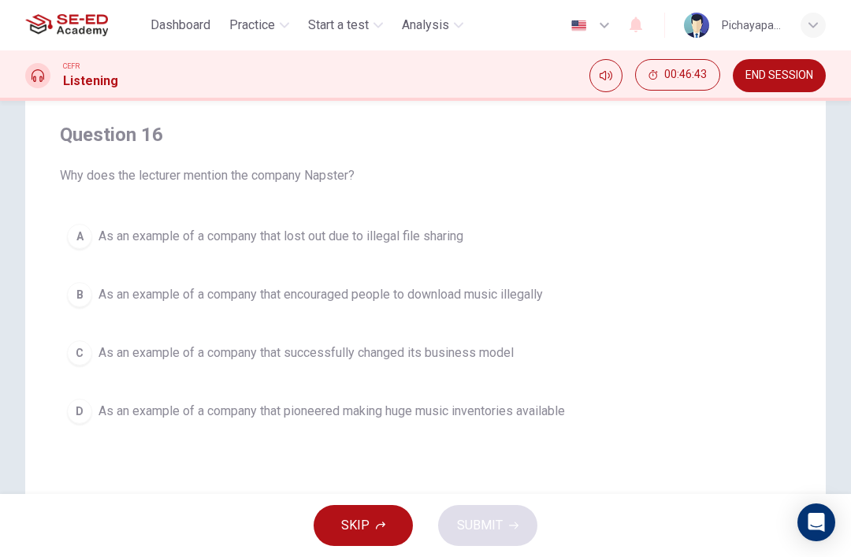
scroll to position [117, 0]
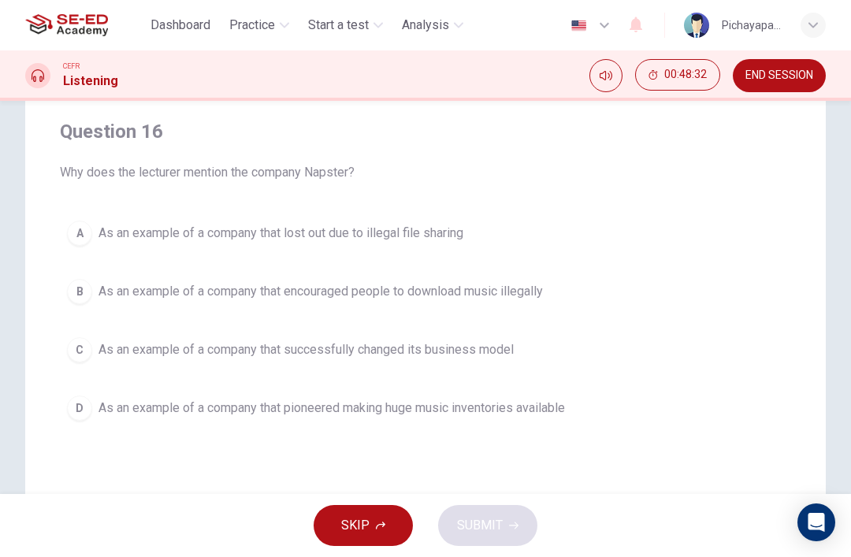
click at [87, 286] on div "B" at bounding box center [79, 291] width 25 height 25
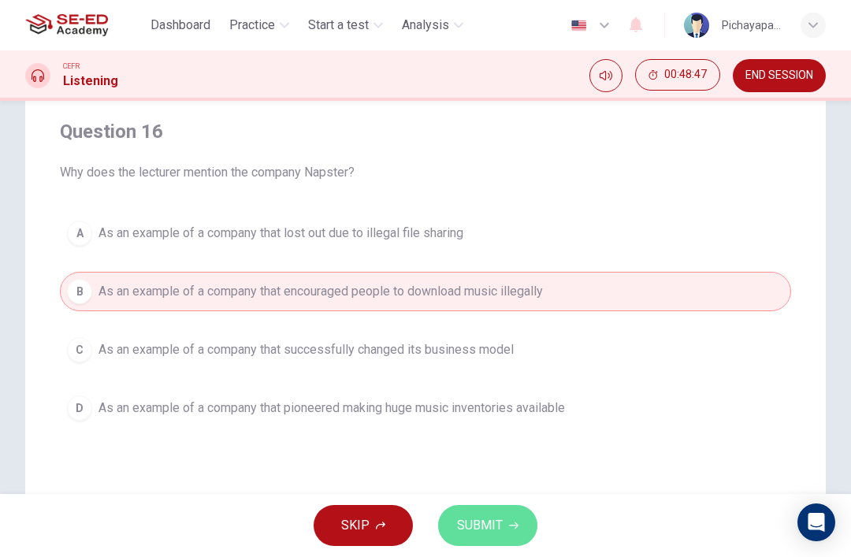
click at [477, 532] on span "SUBMIT" at bounding box center [480, 526] width 46 height 22
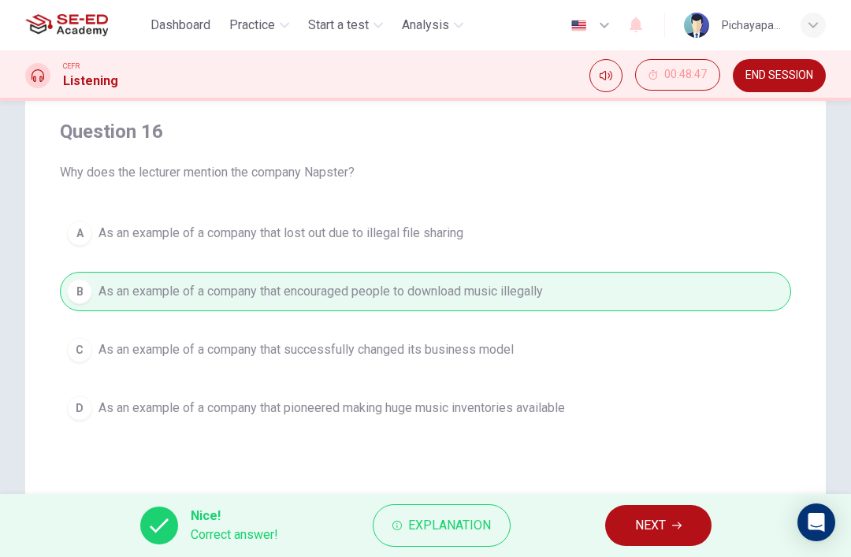
click at [632, 518] on button "NEXT" at bounding box center [658, 525] width 106 height 41
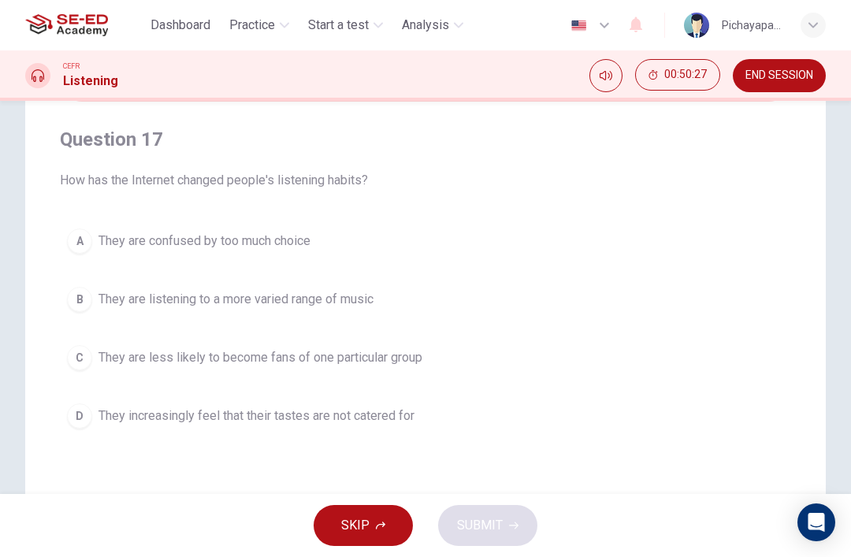
scroll to position [103, 0]
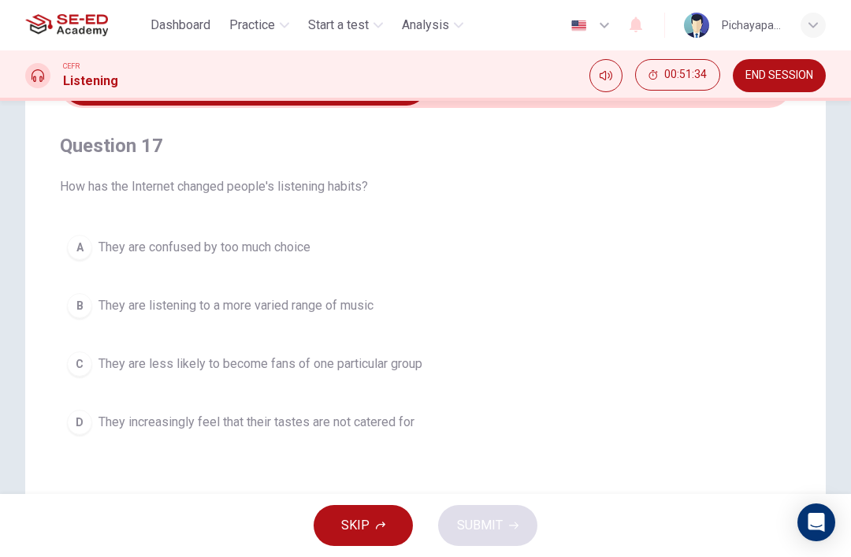
click at [76, 248] on div "A" at bounding box center [79, 247] width 25 height 25
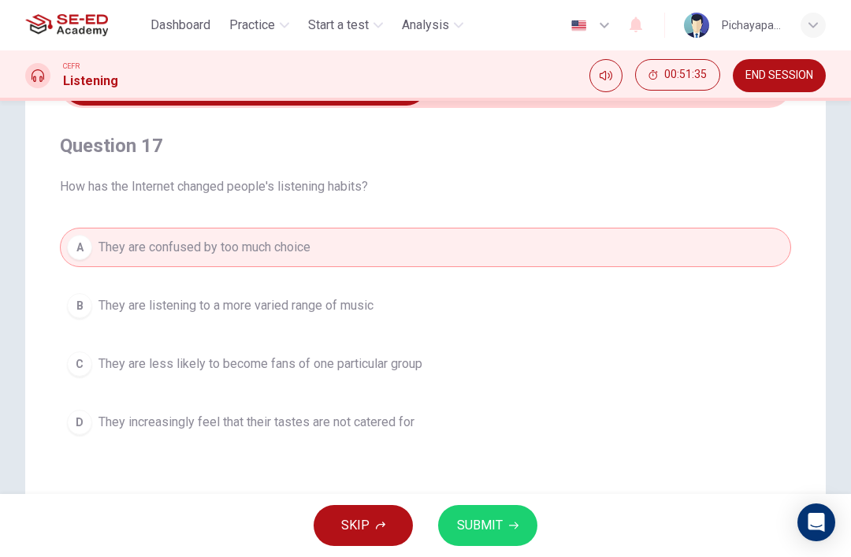
click at [488, 520] on span "SUBMIT" at bounding box center [480, 526] width 46 height 22
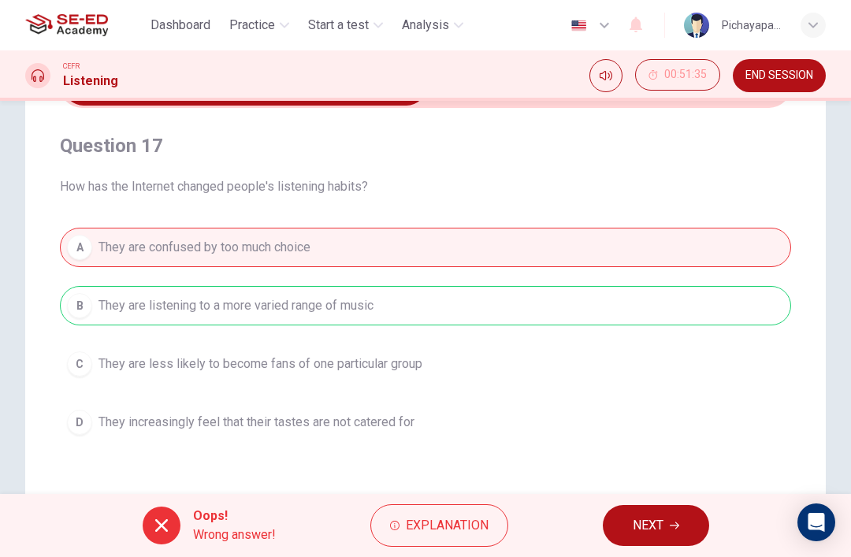
click at [643, 510] on button "NEXT" at bounding box center [656, 525] width 106 height 41
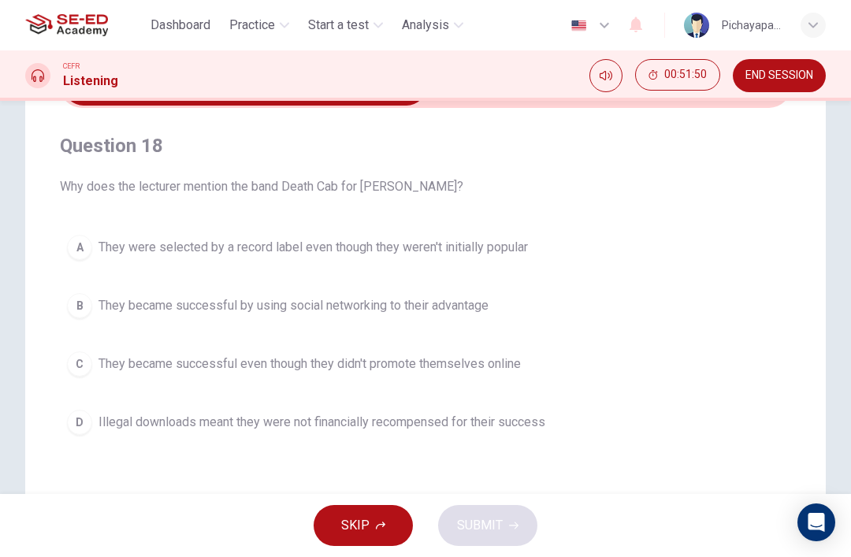
click at [76, 312] on div "B" at bounding box center [79, 305] width 25 height 25
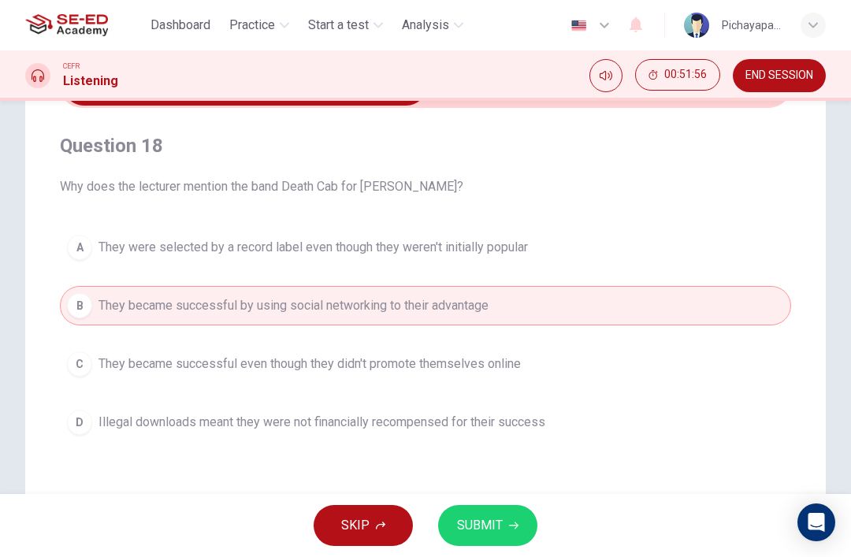
click at [475, 526] on span "SUBMIT" at bounding box center [480, 526] width 46 height 22
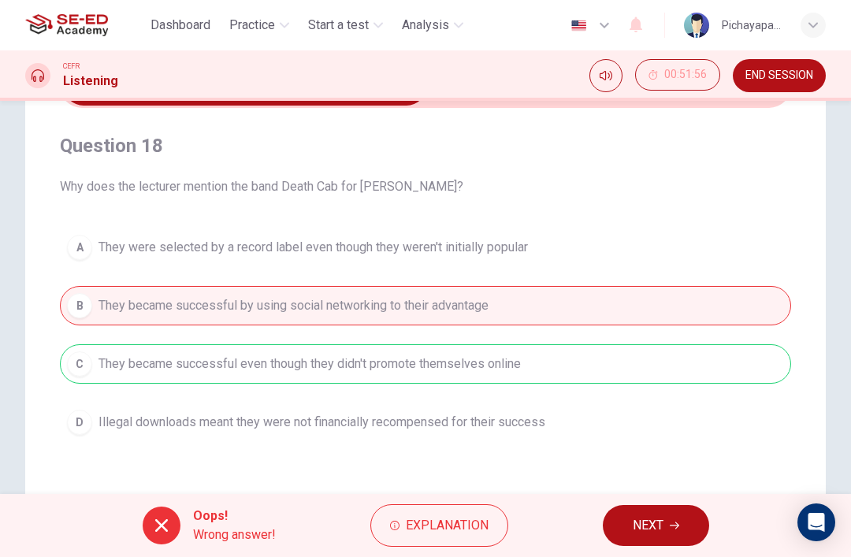
click at [426, 526] on span "Explanation" at bounding box center [447, 526] width 83 height 22
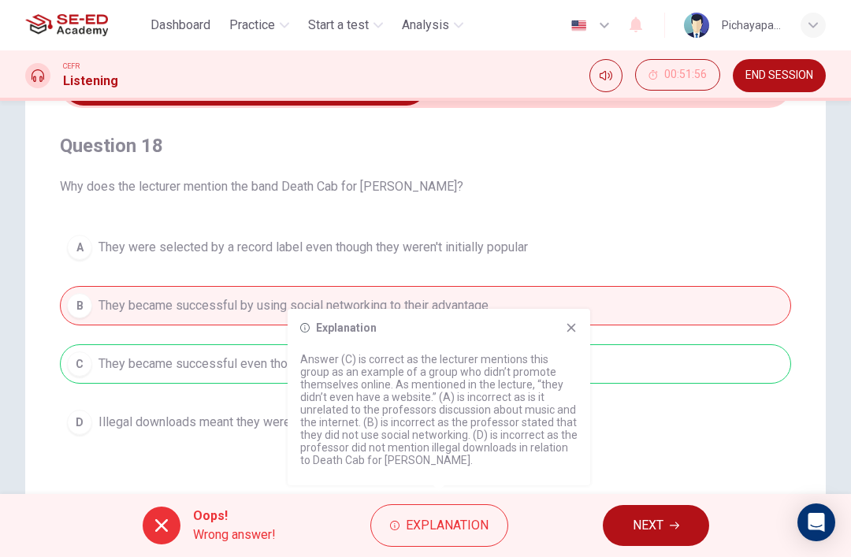
click at [651, 440] on div "A They were selected by a record label even though they weren't initially popul…" at bounding box center [425, 335] width 731 height 214
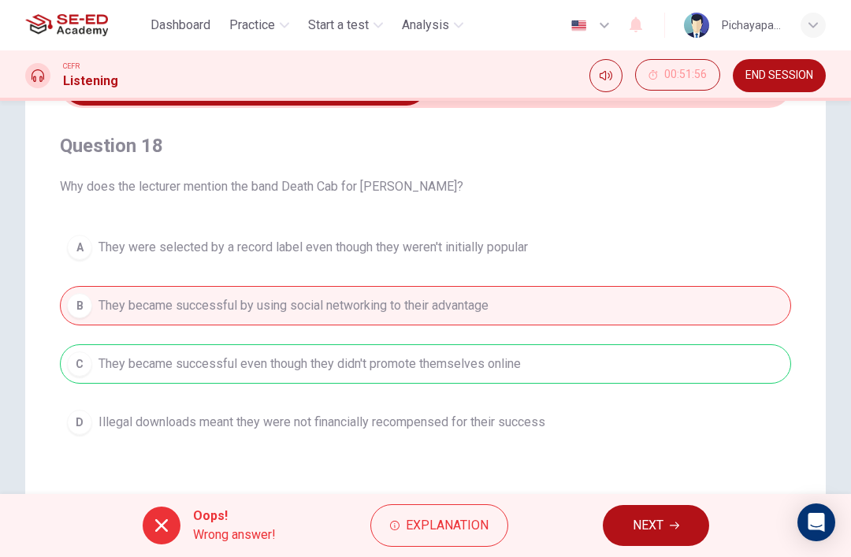
click at [633, 522] on span "NEXT" at bounding box center [648, 526] width 31 height 22
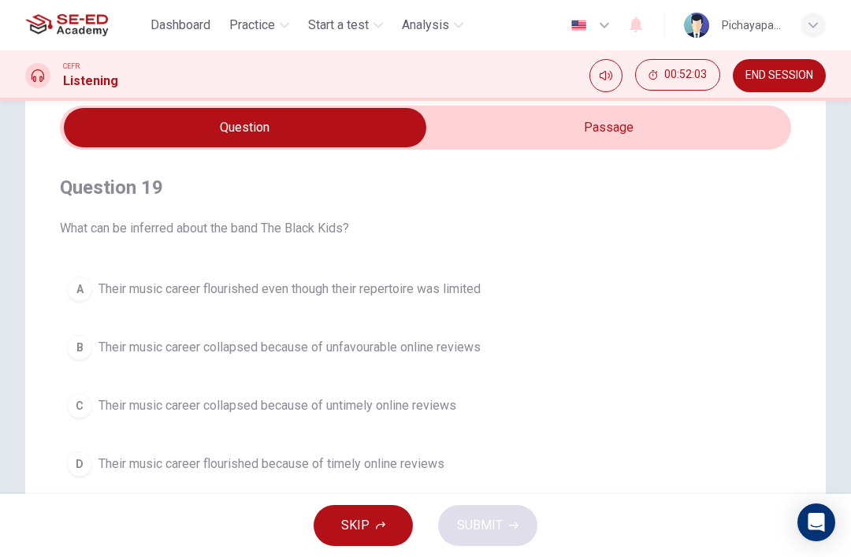
scroll to position [40, 0]
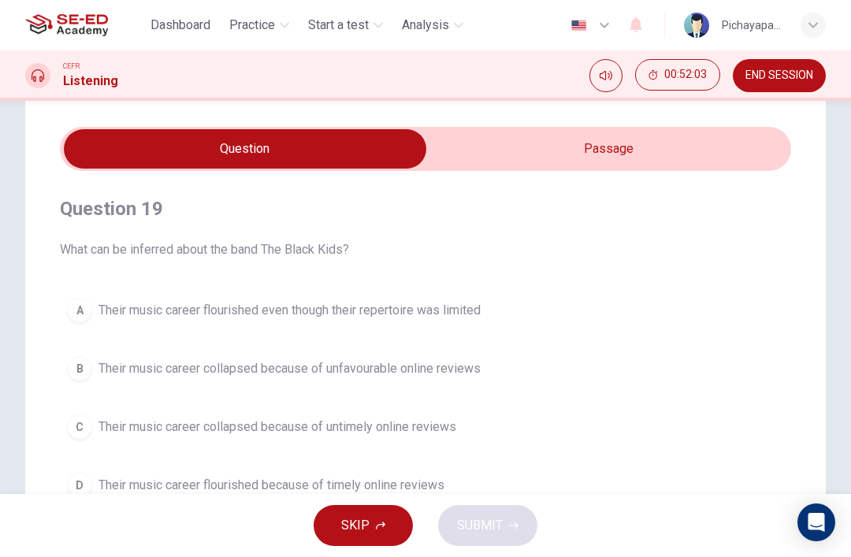
click at [704, 156] on input "checkbox" at bounding box center [245, 148] width 1097 height 39
checkbox input "true"
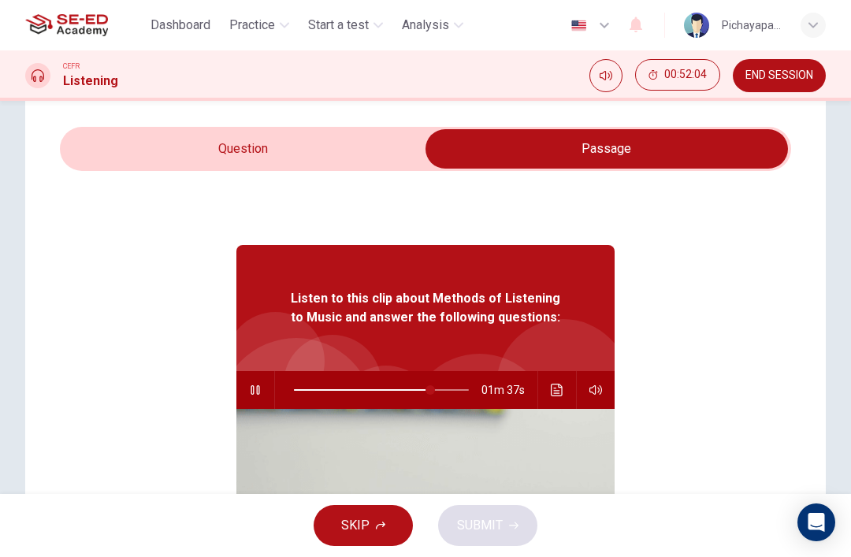
scroll to position [14, 0]
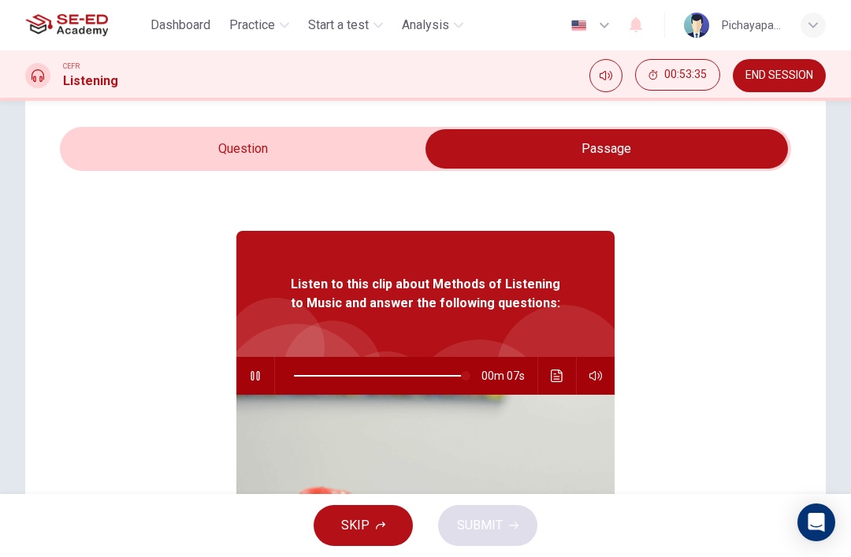
type input "99"
click at [310, 149] on input "checkbox" at bounding box center [606, 148] width 1097 height 39
checkbox input "false"
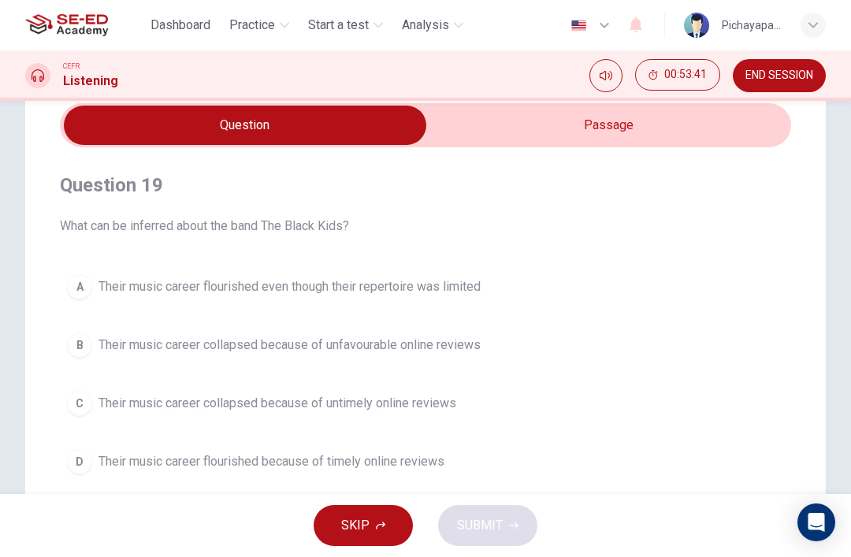
scroll to position [65, 0]
type input "0"
click at [619, 132] on input "checkbox" at bounding box center [245, 124] width 1097 height 39
checkbox input "true"
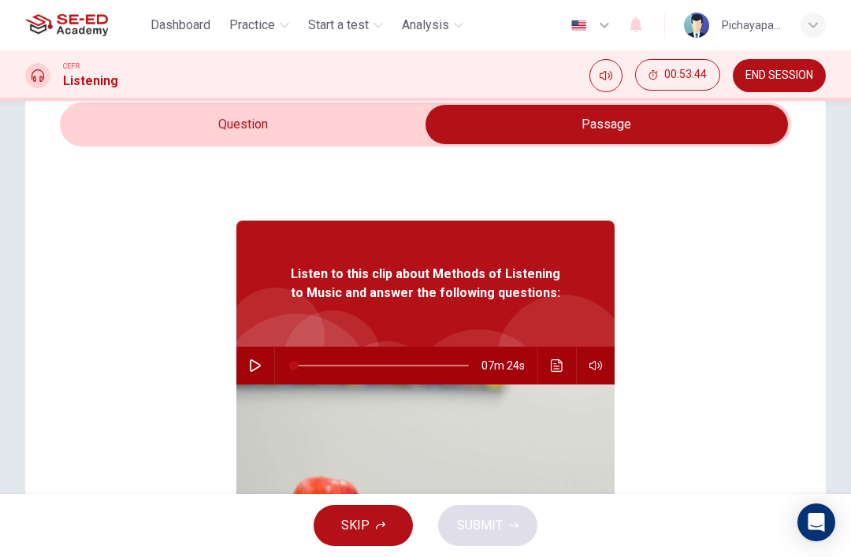
click at [255, 362] on icon "button" at bounding box center [255, 365] width 11 height 13
type input "4"
click at [260, 123] on input "checkbox" at bounding box center [606, 124] width 1097 height 39
checkbox input "false"
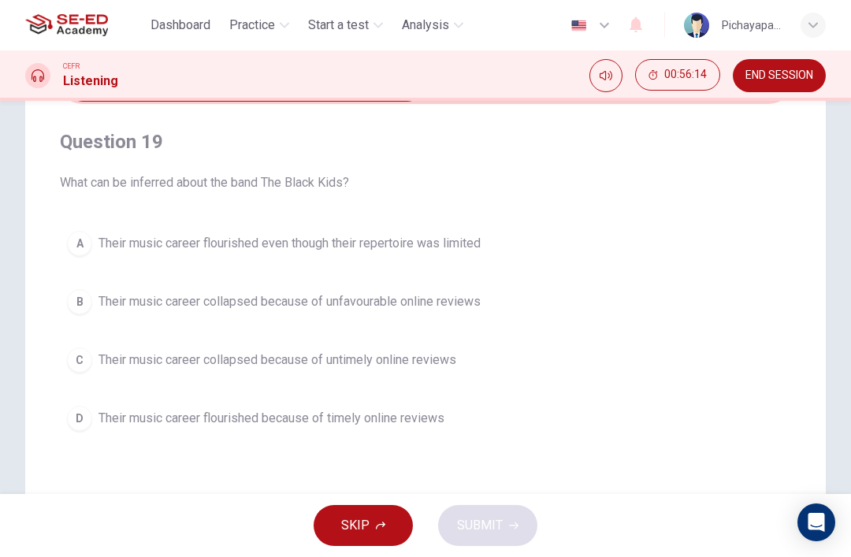
scroll to position [101, 0]
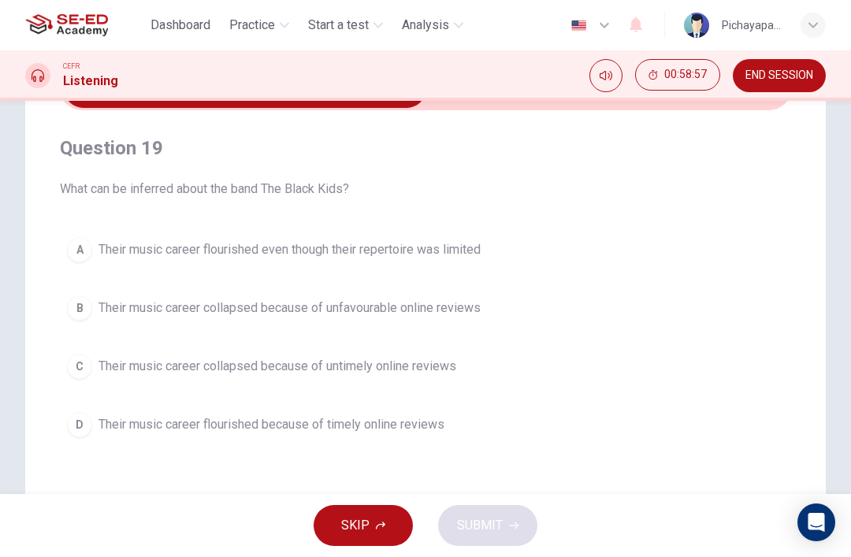
type input "70"
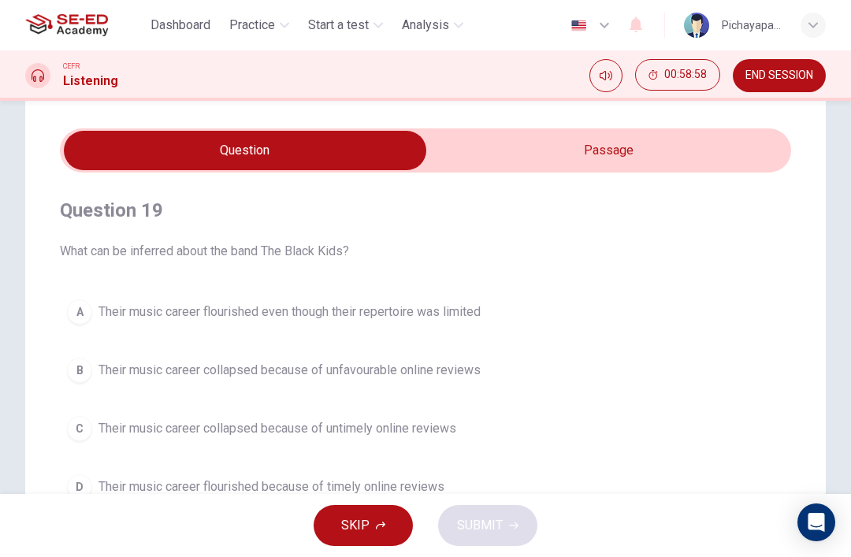
scroll to position [29, 0]
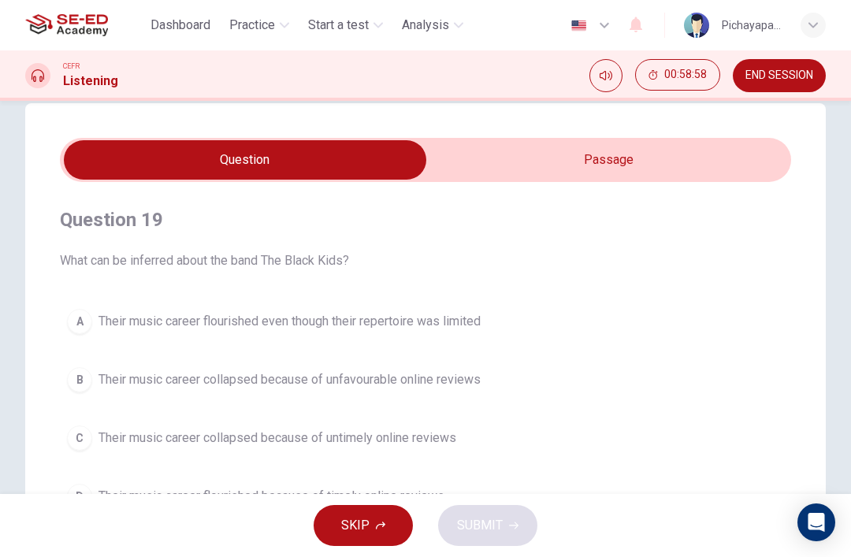
click at [466, 152] on input "checkbox" at bounding box center [245, 159] width 1097 height 39
checkbox input "true"
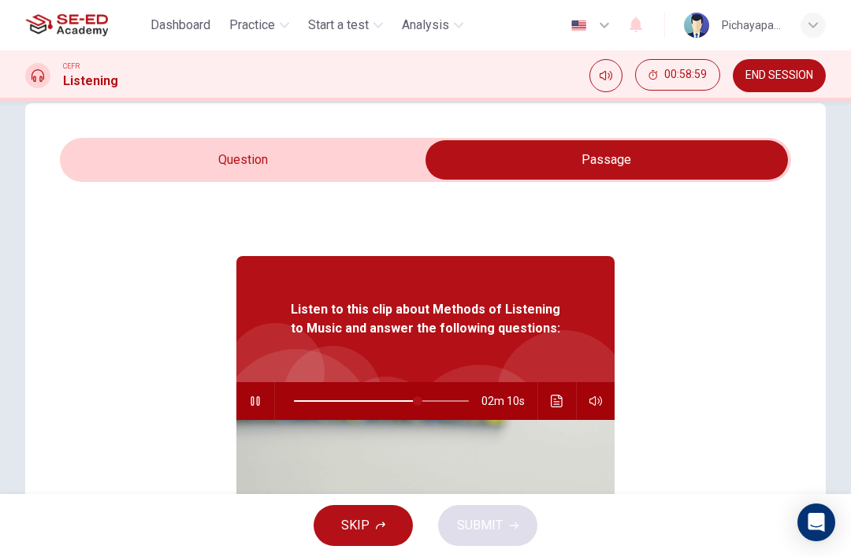
type input "71"
click at [306, 160] on input "checkbox" at bounding box center [606, 159] width 1097 height 39
checkbox input "false"
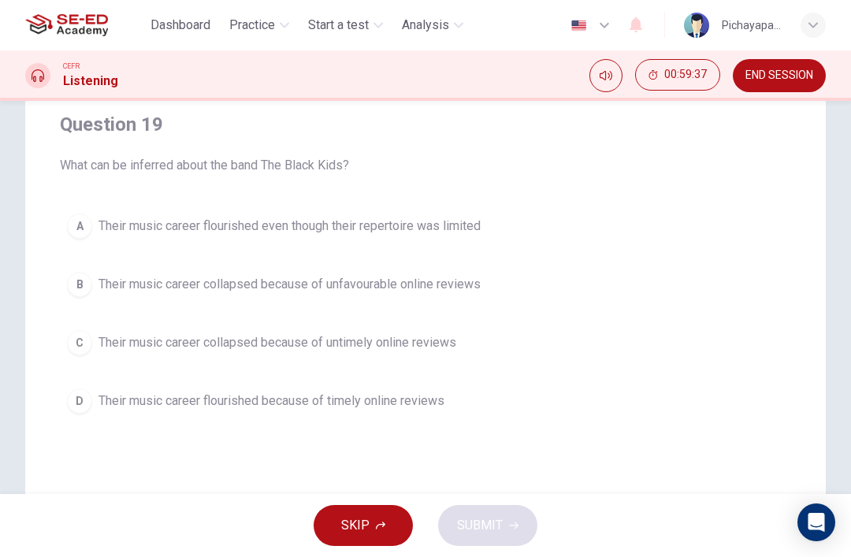
scroll to position [134, 0]
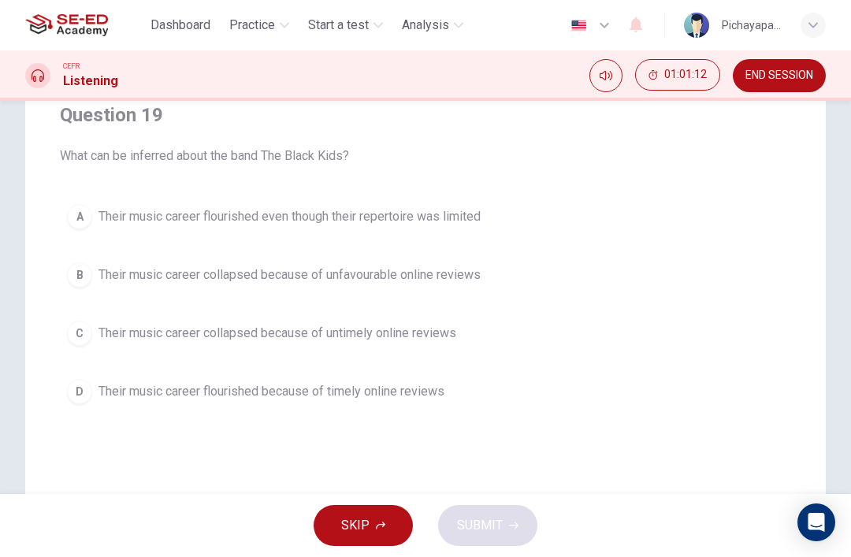
click at [79, 385] on div "D" at bounding box center [79, 391] width 25 height 25
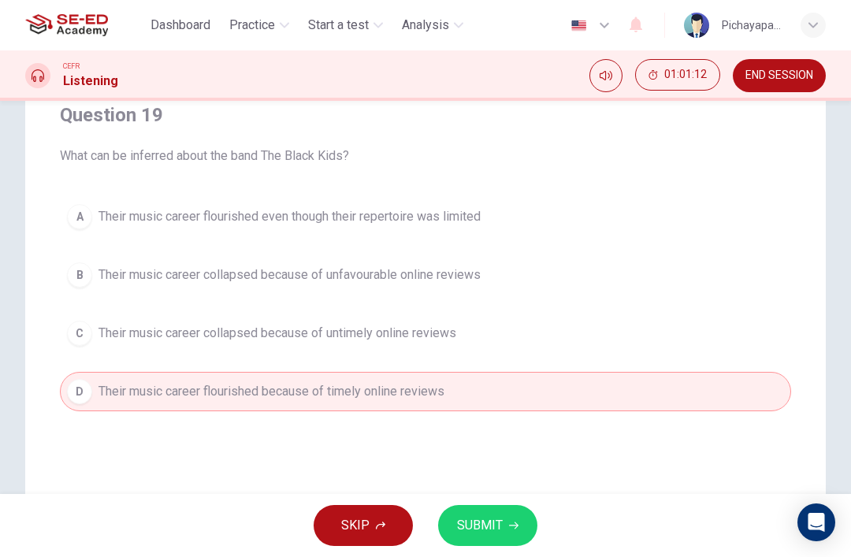
click at [509, 525] on icon "button" at bounding box center [513, 525] width 9 height 9
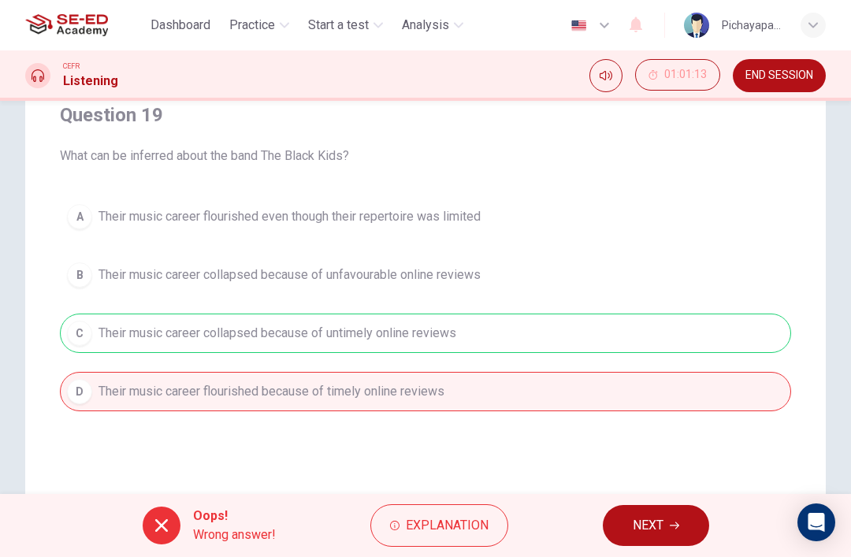
click at [619, 521] on button "NEXT" at bounding box center [656, 525] width 106 height 41
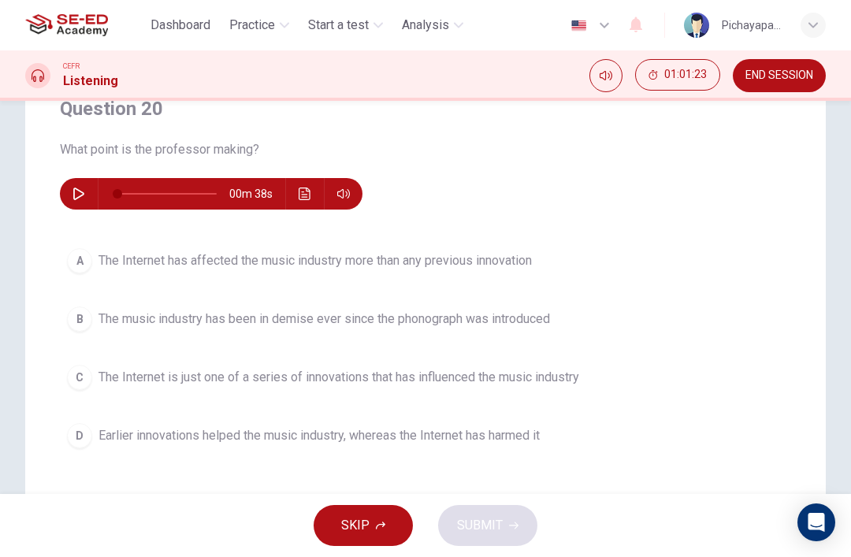
scroll to position [136, 0]
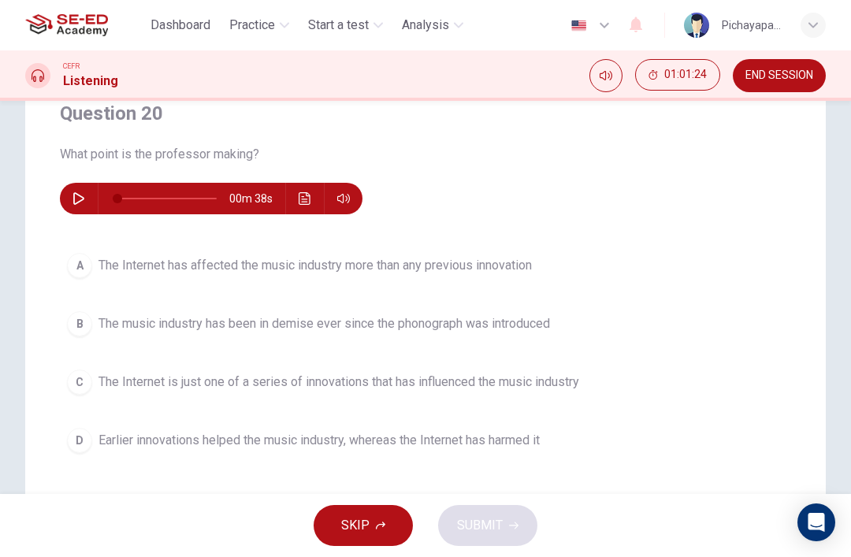
click at [72, 198] on button "button" at bounding box center [78, 199] width 25 height 32
type input "0"
checkbox input "true"
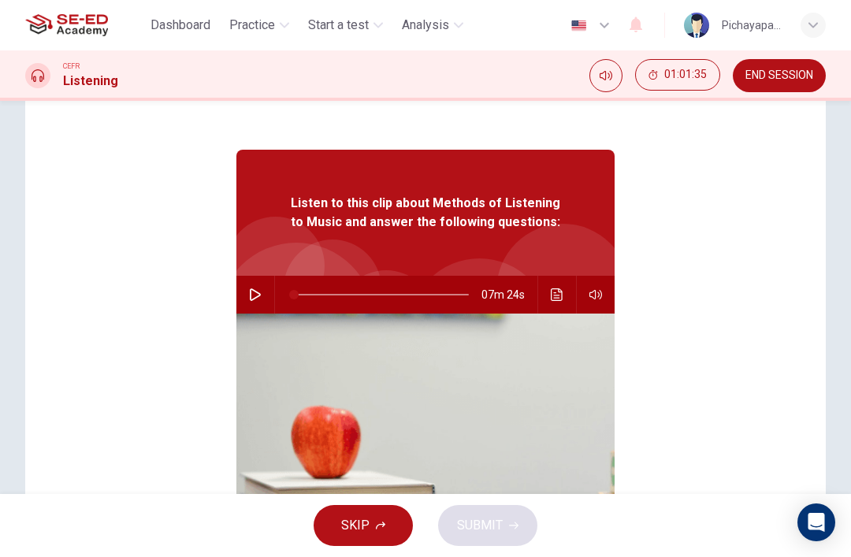
type input "17"
checkbox input "false"
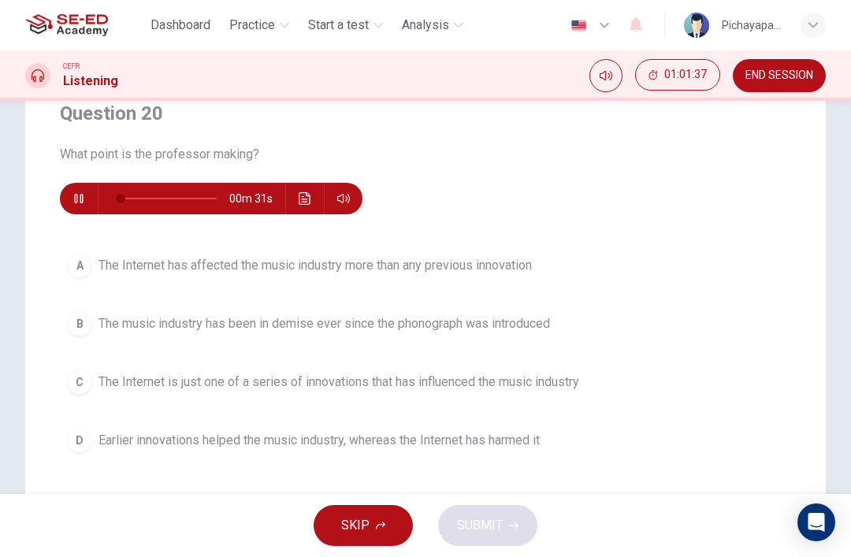
click at [121, 198] on span at bounding box center [120, 198] width 9 height 9
click at [79, 194] on icon "button" at bounding box center [78, 198] width 13 height 13
click at [68, 189] on button "button" at bounding box center [78, 199] width 25 height 32
type input "0"
click at [71, 266] on div "A" at bounding box center [79, 265] width 25 height 25
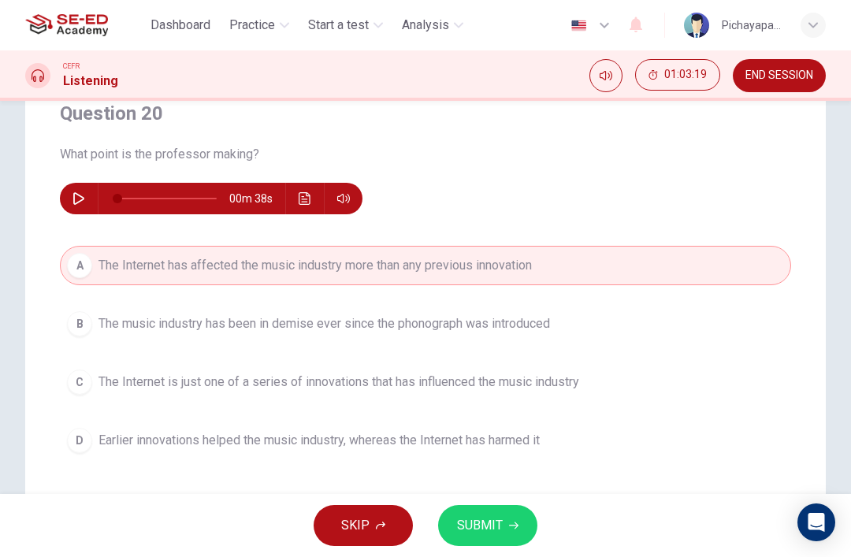
click at [85, 330] on div "B" at bounding box center [79, 323] width 25 height 25
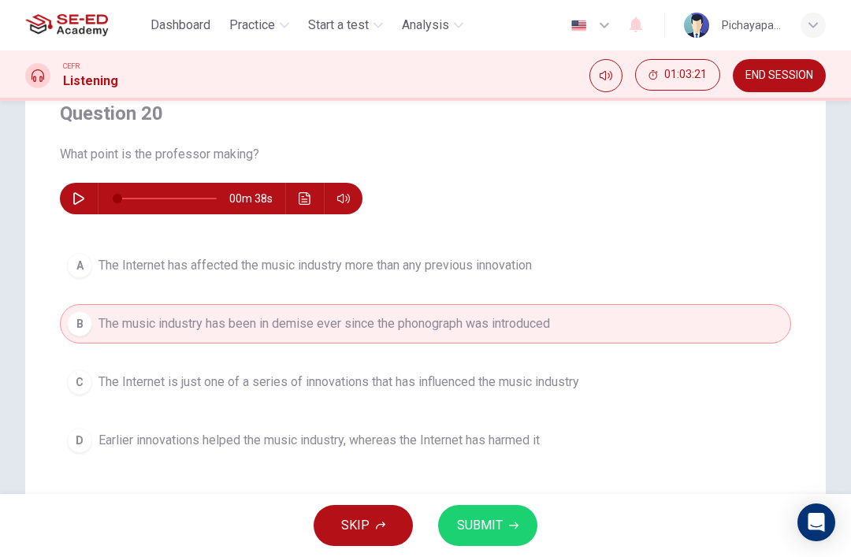
click at [459, 509] on button "SUBMIT" at bounding box center [487, 525] width 99 height 41
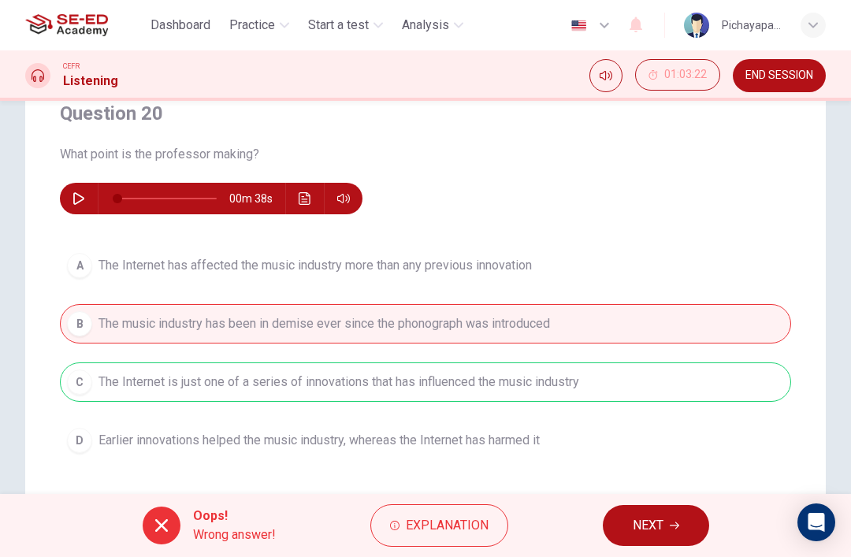
click at [657, 527] on span "NEXT" at bounding box center [648, 526] width 31 height 22
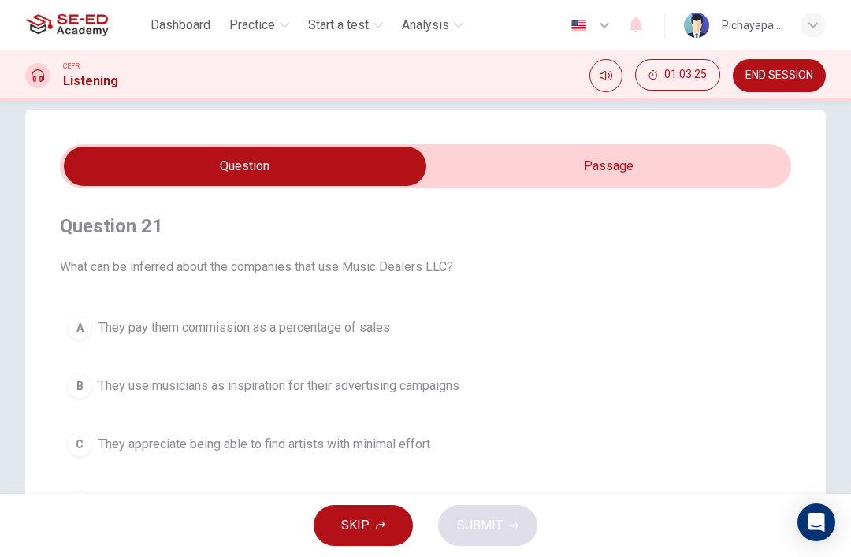
scroll to position [24, 0]
click at [606, 161] on input "checkbox" at bounding box center [245, 165] width 1097 height 39
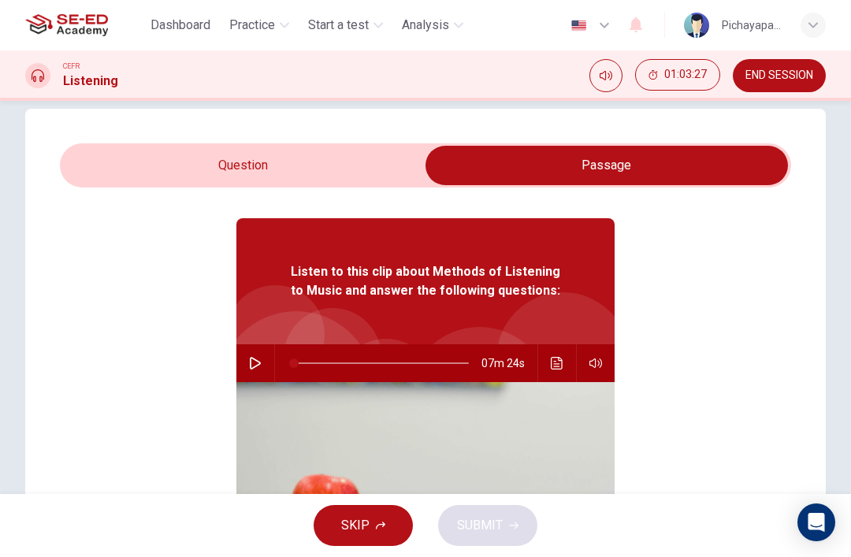
scroll to position [43, 0]
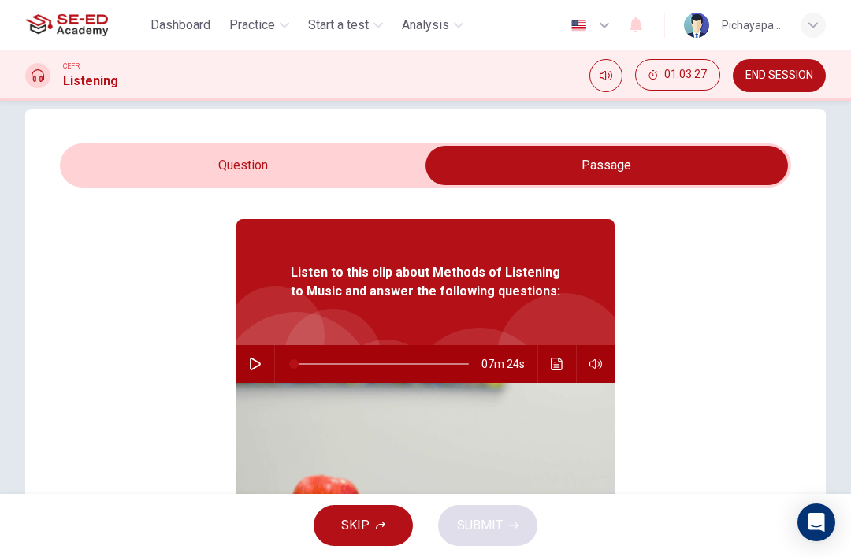
click at [297, 165] on input "checkbox" at bounding box center [606, 165] width 1097 height 39
checkbox input "false"
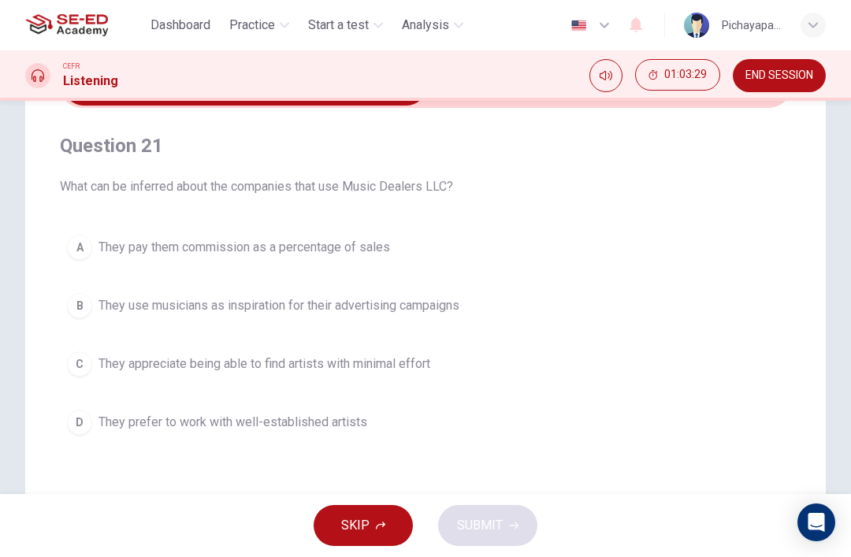
scroll to position [138, 0]
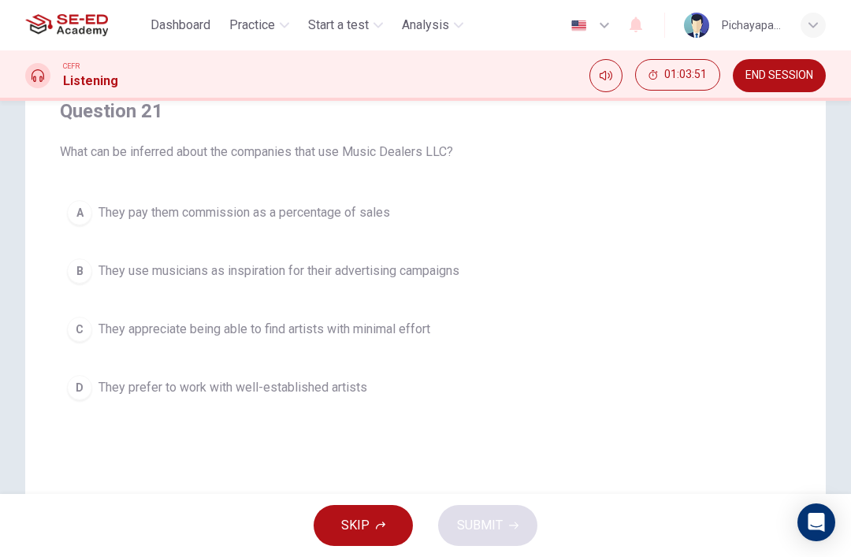
click at [640, 269] on button "B They use musicians as inspiration for their advertising campaigns" at bounding box center [425, 270] width 731 height 39
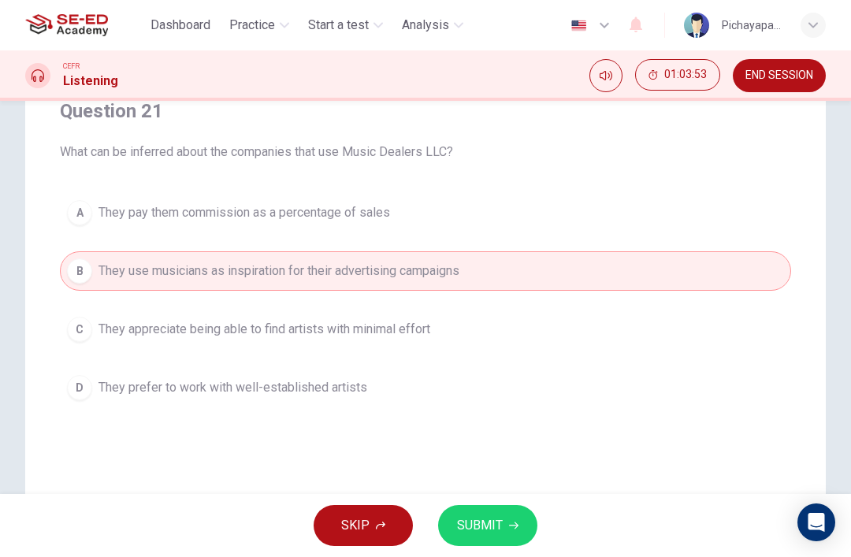
click at [483, 524] on span "SUBMIT" at bounding box center [480, 526] width 46 height 22
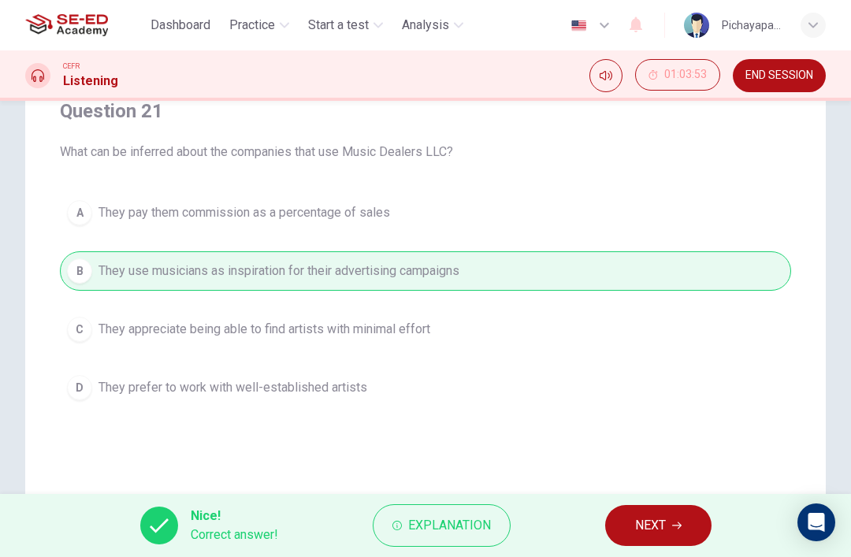
click at [653, 511] on button "NEXT" at bounding box center [658, 525] width 106 height 41
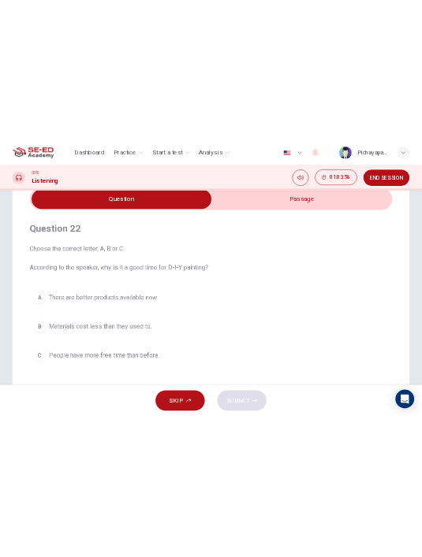
scroll to position [68, 0]
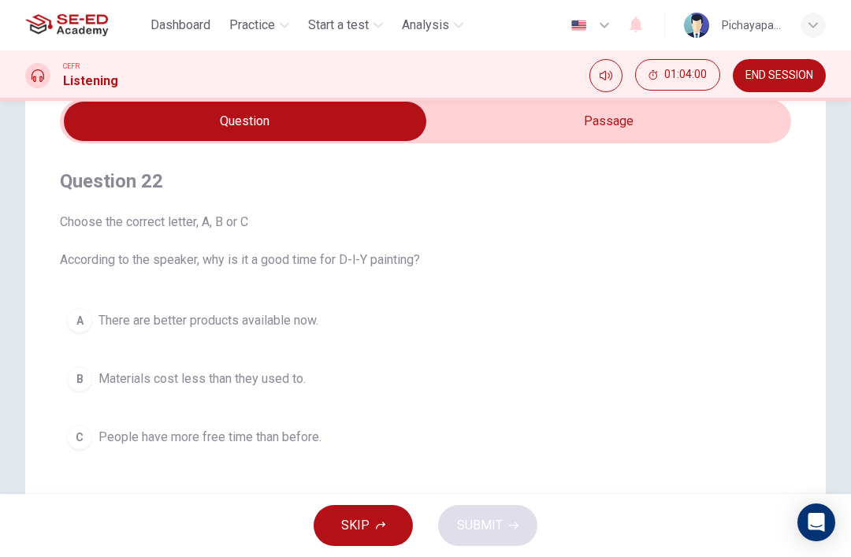
click at [656, 129] on input "checkbox" at bounding box center [245, 121] width 1097 height 39
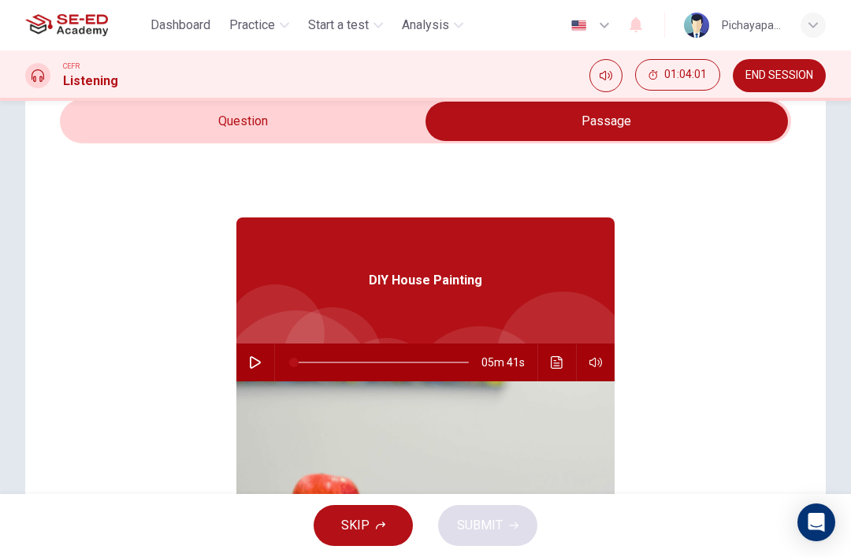
click at [321, 136] on input "checkbox" at bounding box center [606, 121] width 1097 height 39
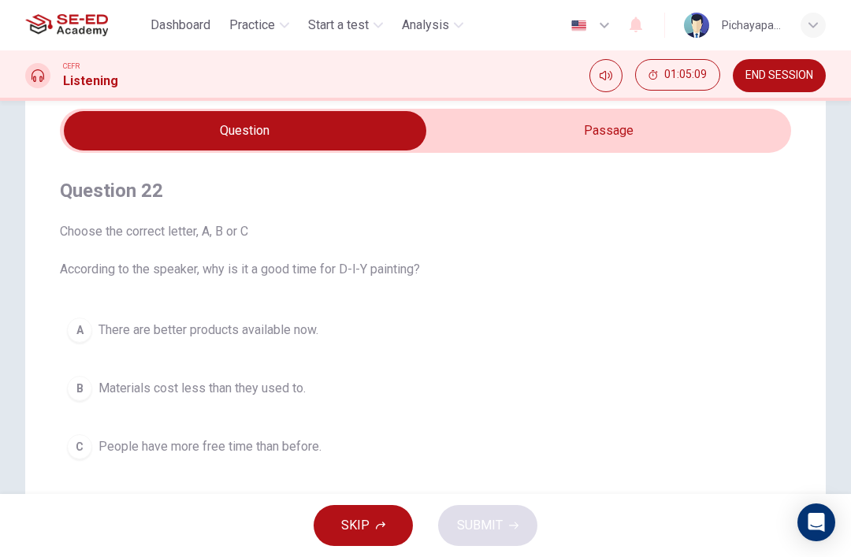
scroll to position [51, 0]
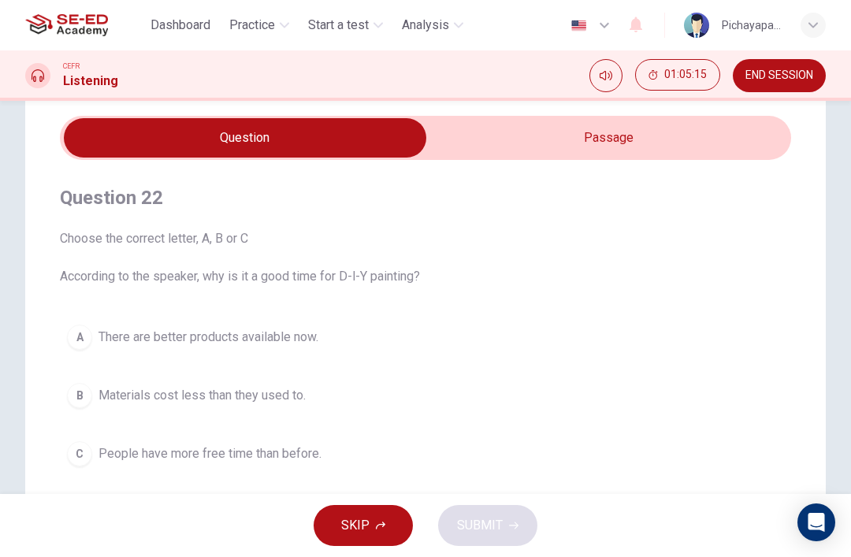
click at [581, 139] on input "checkbox" at bounding box center [245, 137] width 1097 height 39
checkbox input "true"
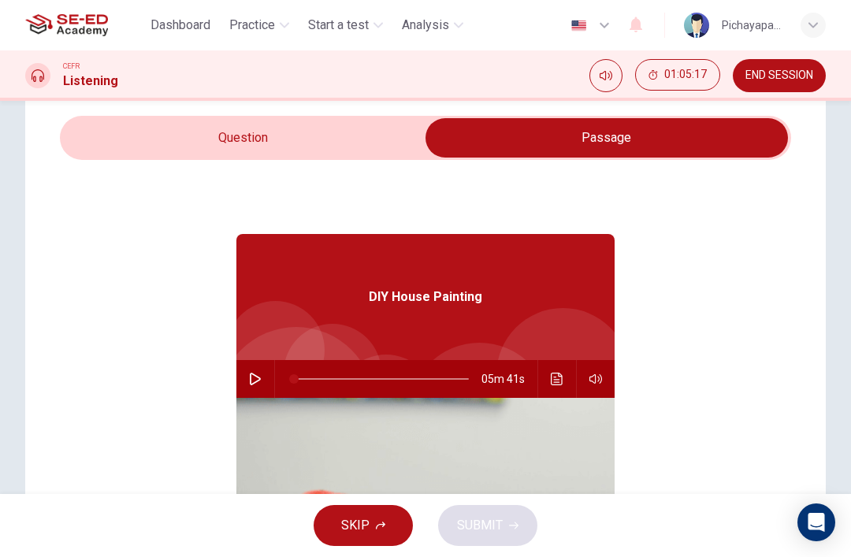
click at [251, 373] on icon "button" at bounding box center [255, 379] width 13 height 13
type input "0"
click at [359, 132] on input "checkbox" at bounding box center [606, 137] width 1097 height 39
checkbox input "false"
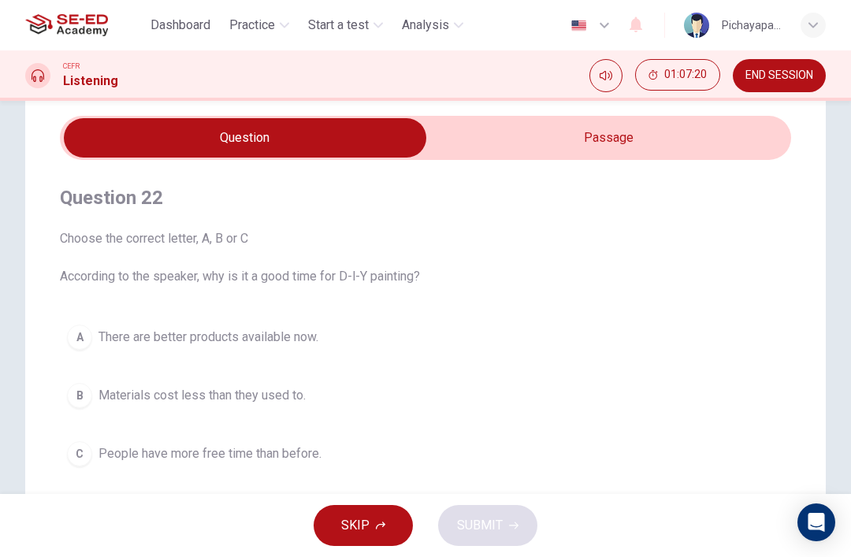
click at [88, 394] on div "B" at bounding box center [79, 395] width 25 height 25
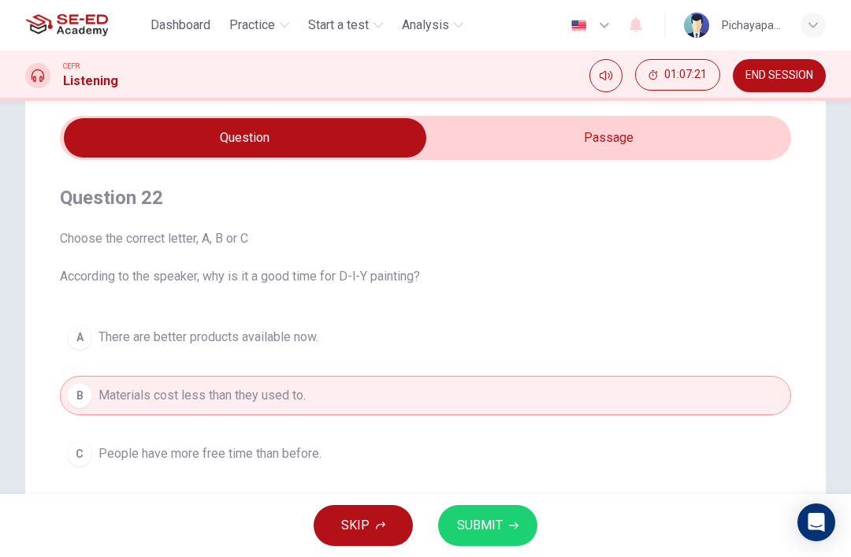
click at [485, 522] on span "SUBMIT" at bounding box center [480, 526] width 46 height 22
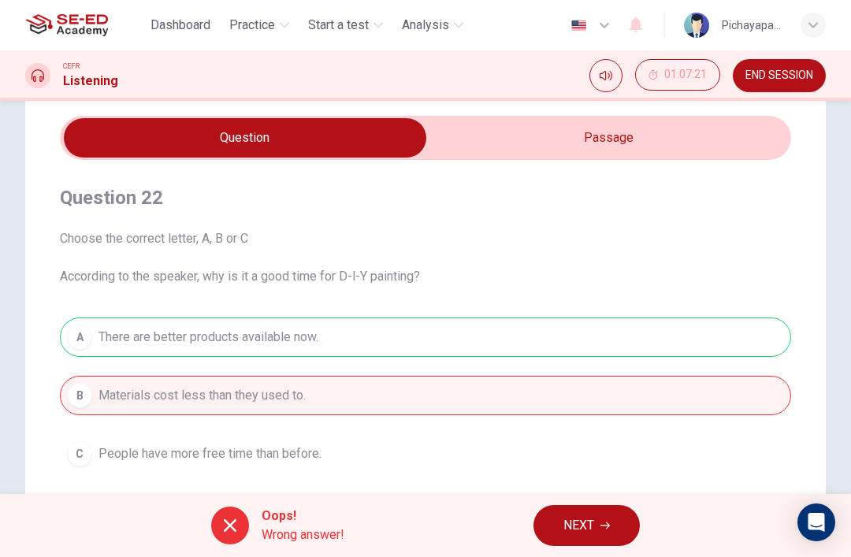
click at [558, 518] on button "NEXT" at bounding box center [586, 525] width 106 height 41
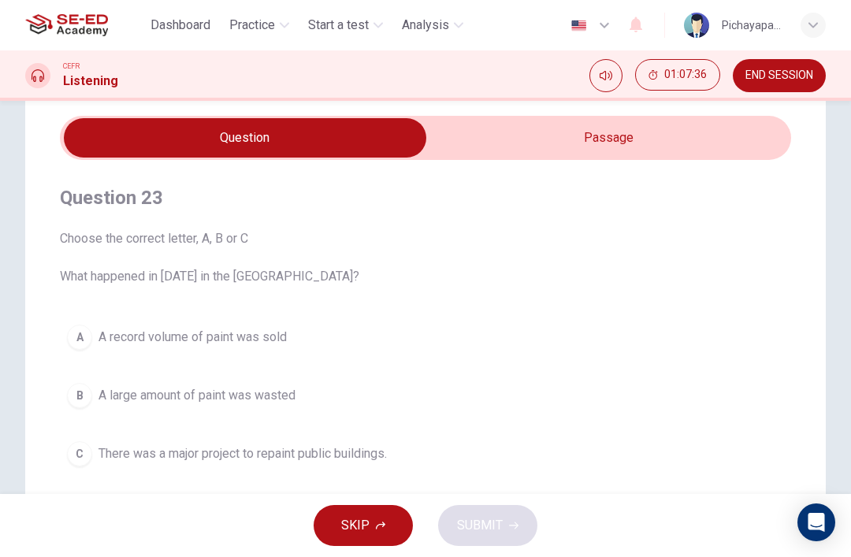
type input "42"
click at [659, 137] on input "checkbox" at bounding box center [245, 137] width 1097 height 39
checkbox input "true"
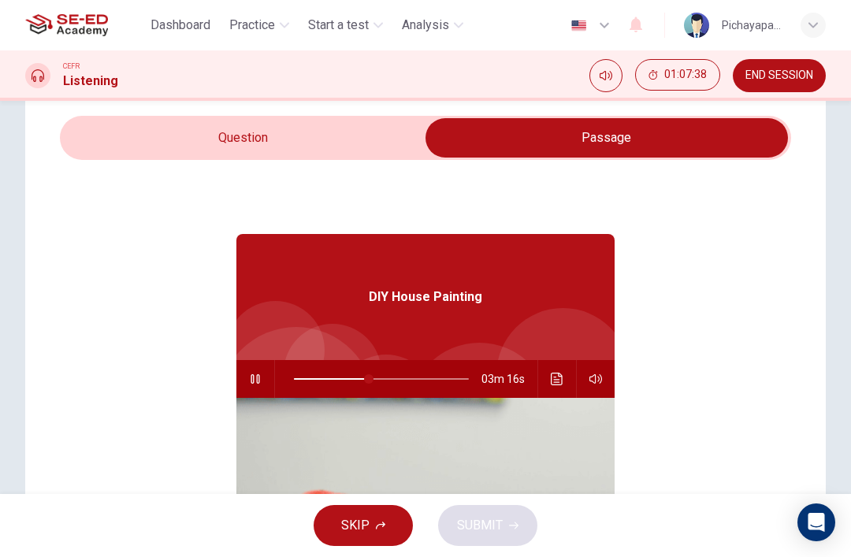
click at [253, 380] on icon "button" at bounding box center [255, 379] width 13 height 13
type input "43"
click at [146, 395] on div "DIY House Painting 03m 16s" at bounding box center [425, 464] width 731 height 608
click at [121, 359] on div "DIY House Painting 03m 16s" at bounding box center [425, 464] width 731 height 608
click at [114, 241] on div "DIY House Painting 03m 16s" at bounding box center [425, 464] width 731 height 608
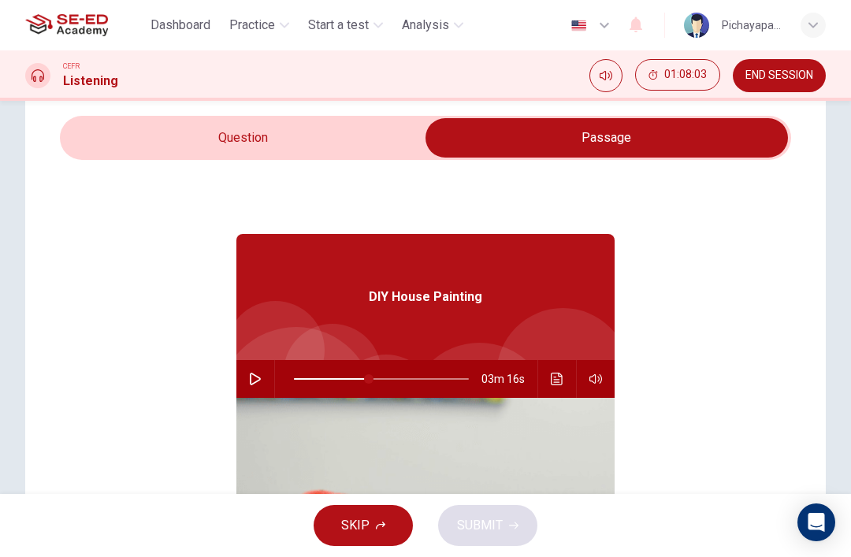
click at [113, 240] on div "DIY House Painting 03m 16s" at bounding box center [425, 464] width 731 height 608
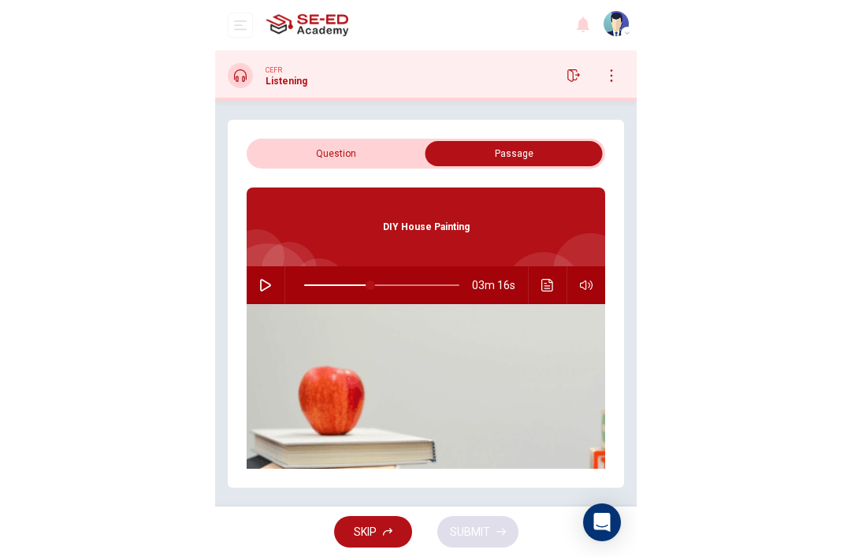
scroll to position [50, 0]
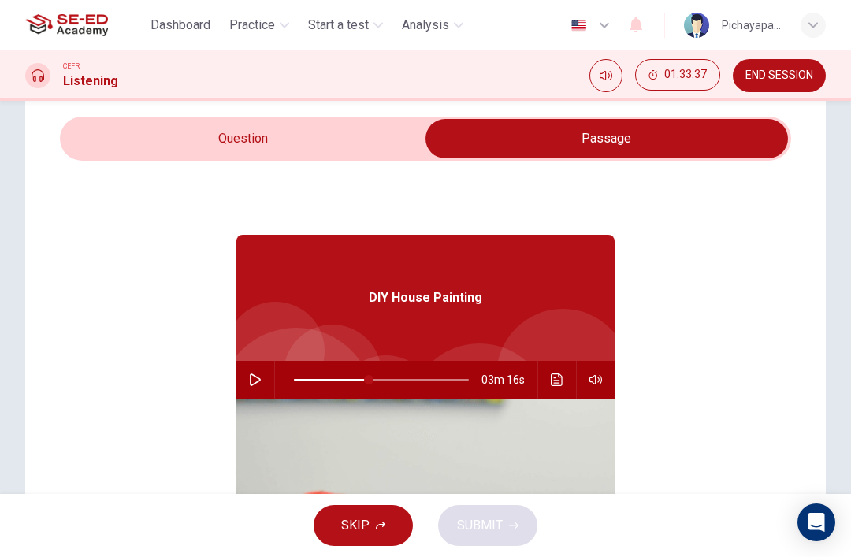
click at [799, 76] on span "END SESSION" at bounding box center [779, 75] width 68 height 13
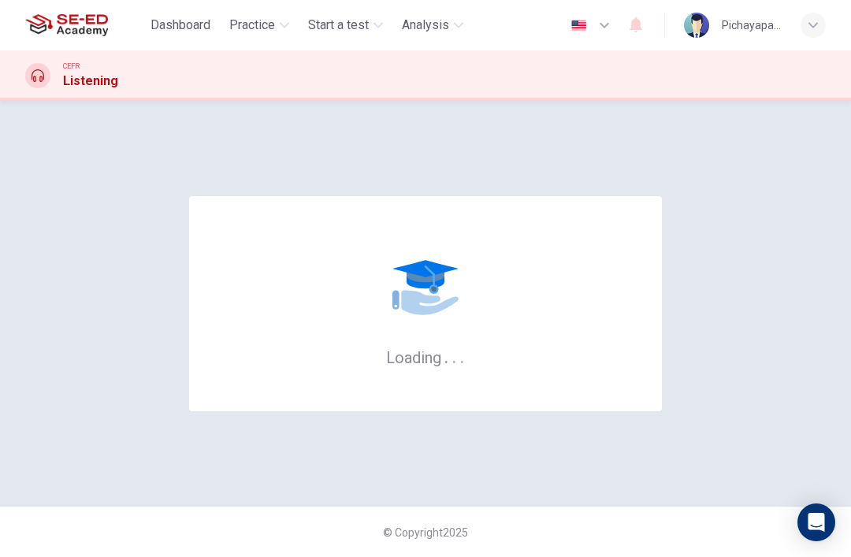
scroll to position [0, 0]
